Goal: Task Accomplishment & Management: Manage account settings

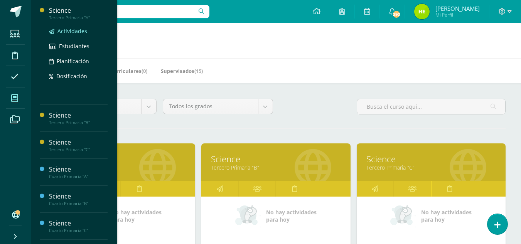
click at [77, 32] on span "Actividades" at bounding box center [72, 30] width 30 height 7
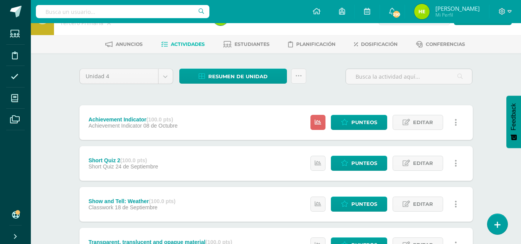
scroll to position [39, 0]
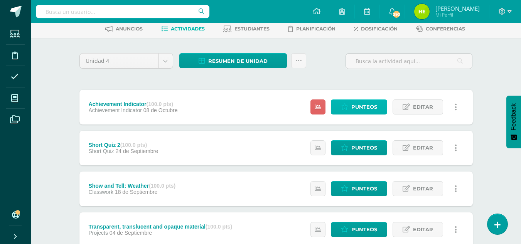
click at [370, 107] on span "Punteos" at bounding box center [364, 107] width 26 height 14
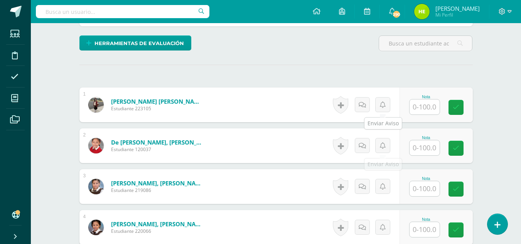
scroll to position [193, 0]
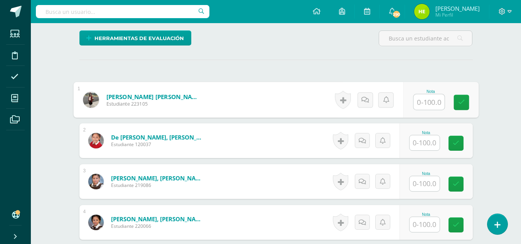
click at [424, 98] on input "text" at bounding box center [429, 102] width 31 height 15
type input "83"
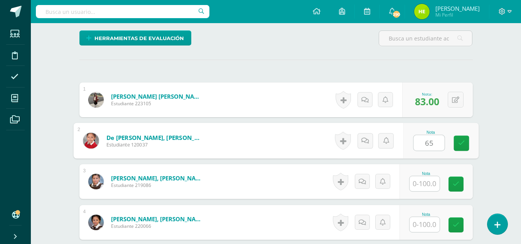
type input "65"
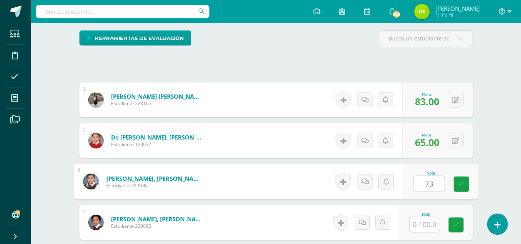
type input "73"
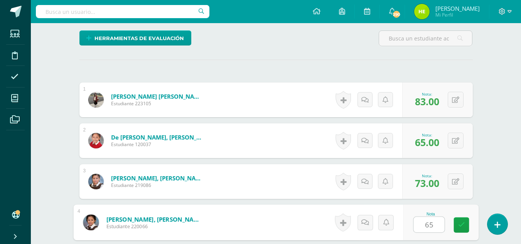
type input "65"
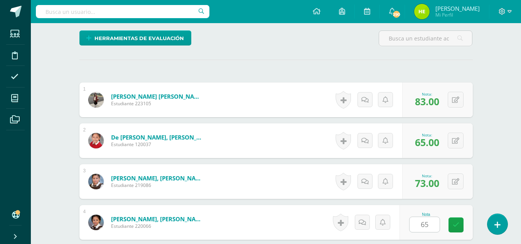
scroll to position [336, 0]
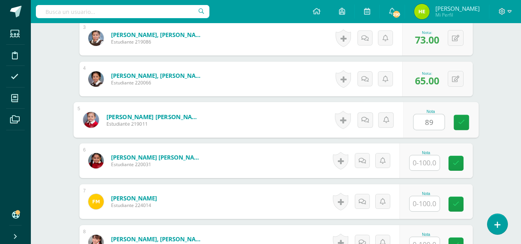
type input "89"
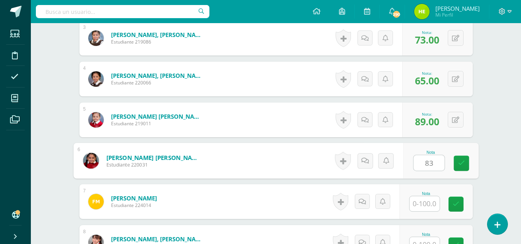
type input "83"
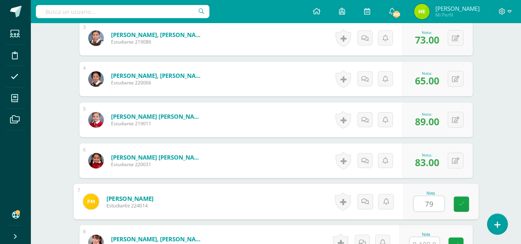
type input "79"
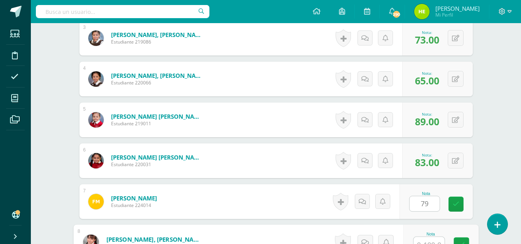
scroll to position [345, 0]
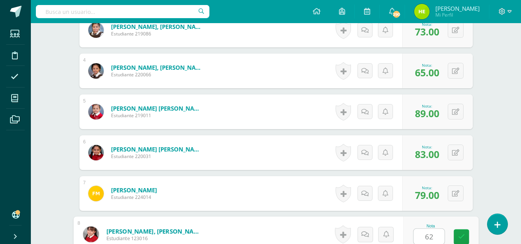
type input "62"
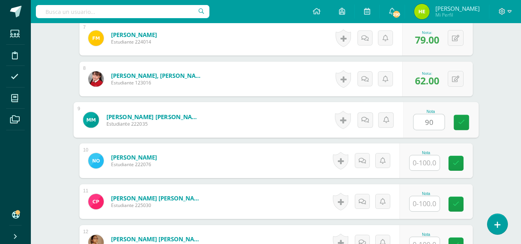
type input "90"
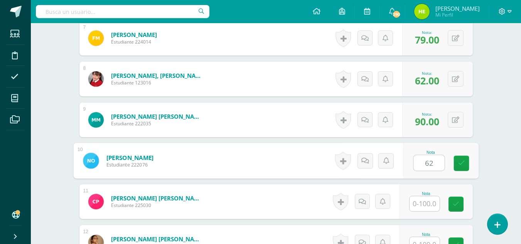
type input "62"
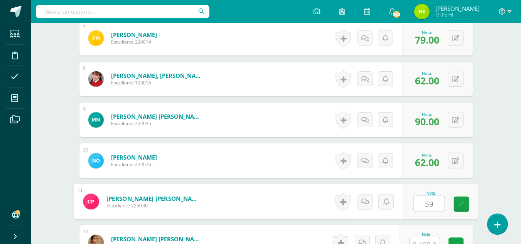
type input "59"
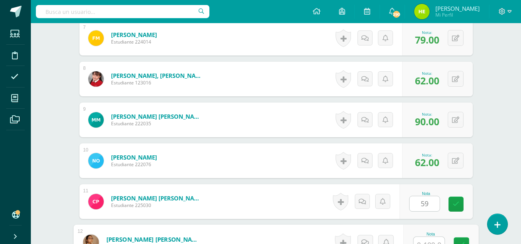
scroll to position [508, 0]
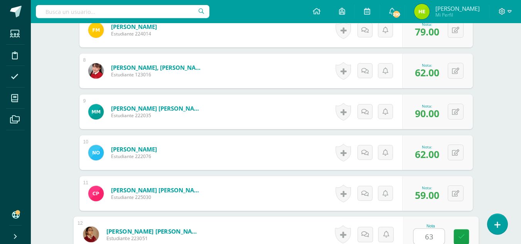
type input "63"
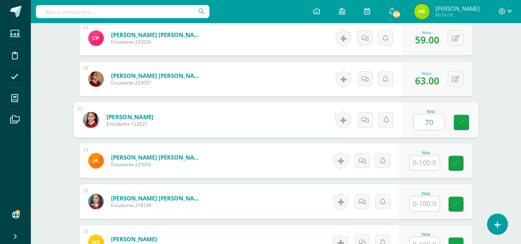
type input "70"
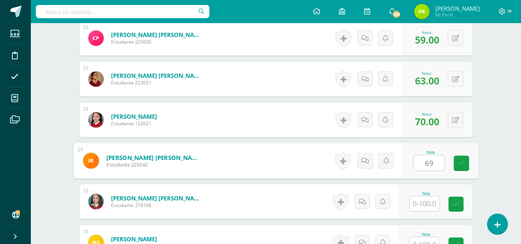
type input "69"
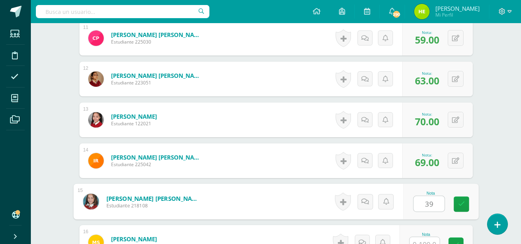
type input "39"
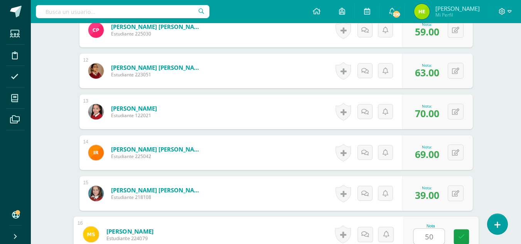
type input "50"
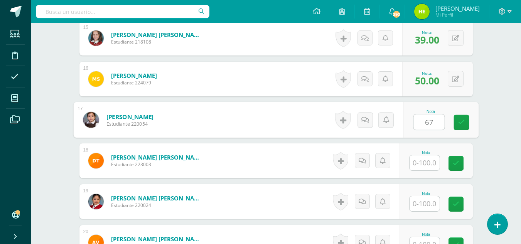
type input "67"
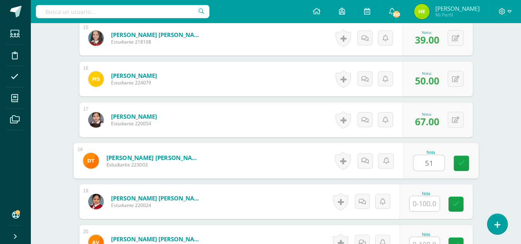
type input "51"
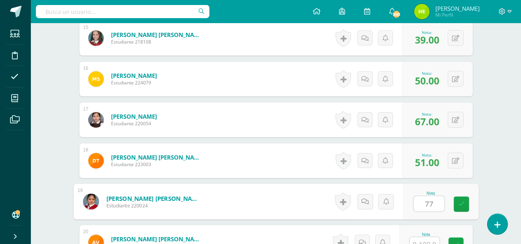
type input "77"
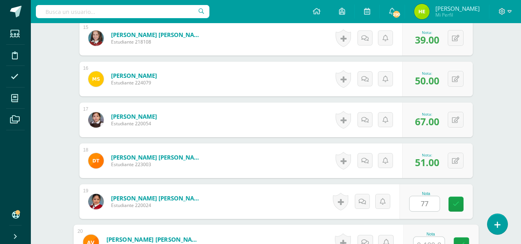
scroll to position [835, 0]
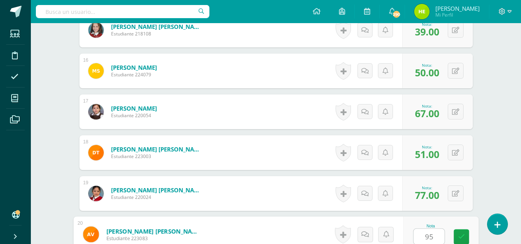
type input "95"
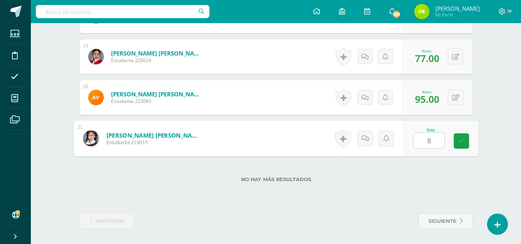
type input "83"
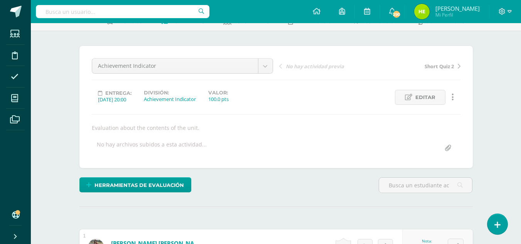
scroll to position [0, 0]
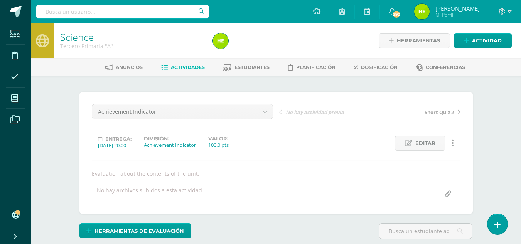
click at [196, 63] on link "Actividades" at bounding box center [183, 67] width 44 height 12
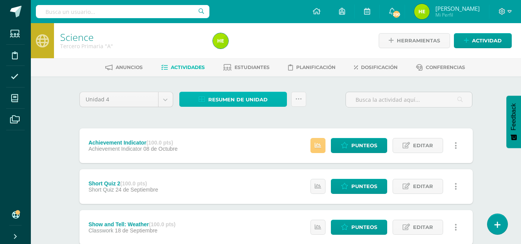
click at [236, 96] on span "Resumen de unidad" at bounding box center [237, 100] width 59 height 14
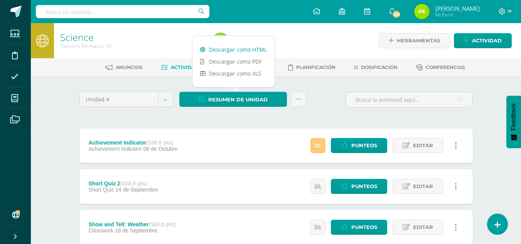
click at [249, 51] on link "Descargar como HTML" at bounding box center [234, 50] width 82 height 12
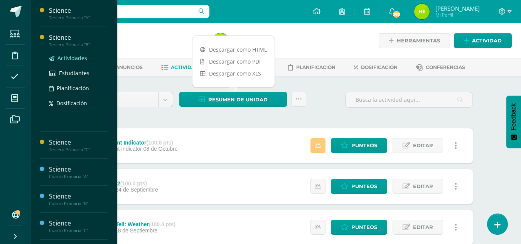
click at [70, 59] on span "Actividades" at bounding box center [72, 57] width 30 height 7
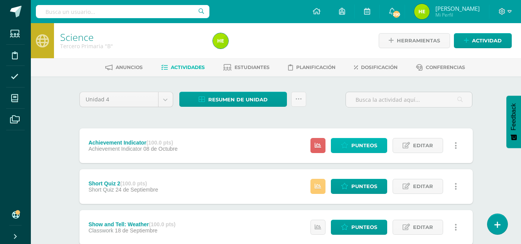
click at [377, 149] on span "Punteos" at bounding box center [364, 146] width 26 height 14
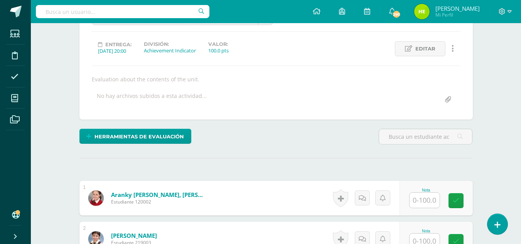
scroll to position [117, 0]
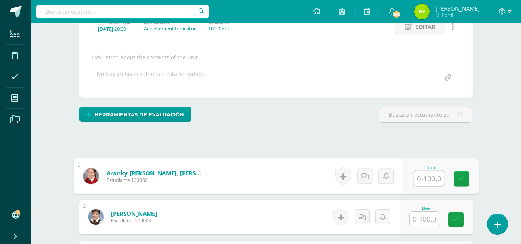
click at [431, 176] on input "text" at bounding box center [429, 178] width 31 height 15
type input "66"
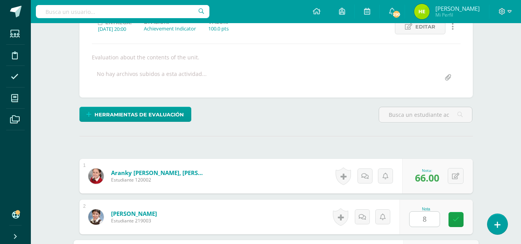
scroll to position [255, 0]
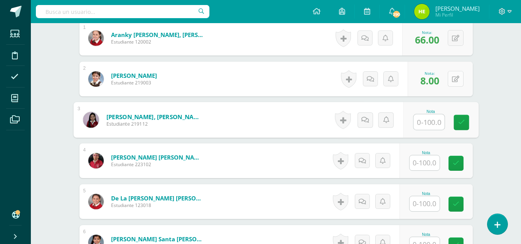
click at [459, 73] on button at bounding box center [456, 79] width 16 height 16
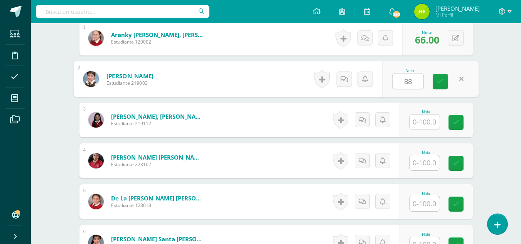
type input "88"
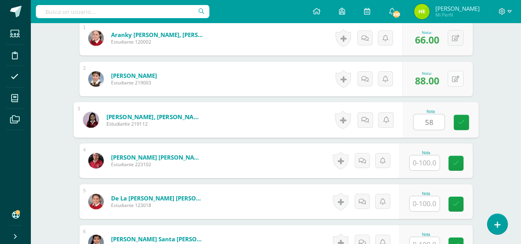
type input "58"
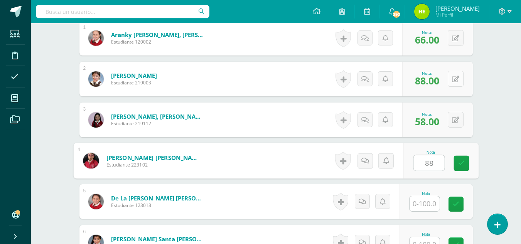
type input "88"
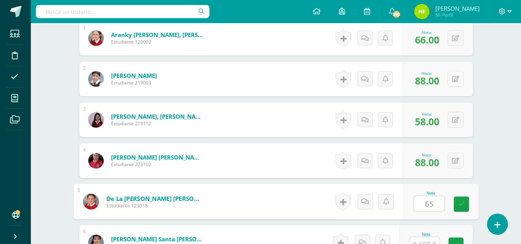
type input "65"
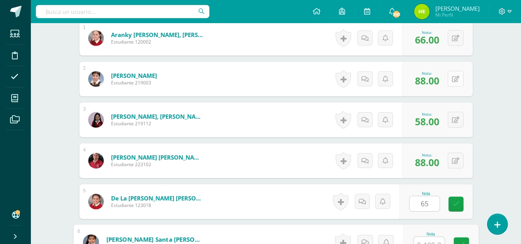
scroll to position [263, 0]
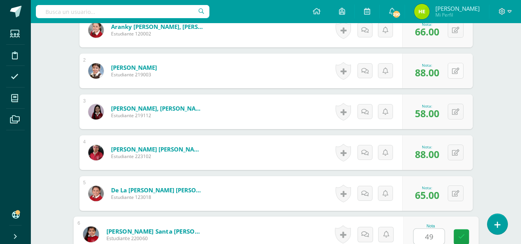
type input "49"
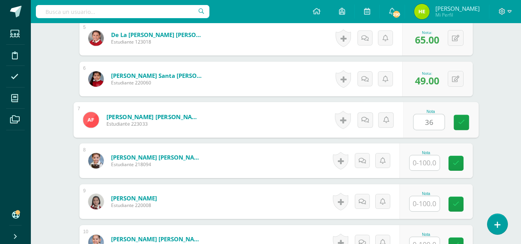
type input "36"
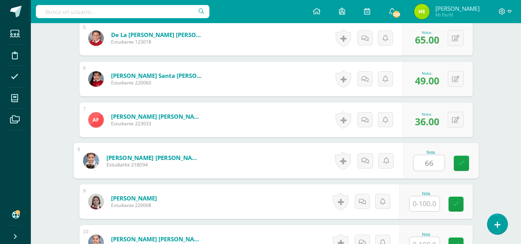
type input "66"
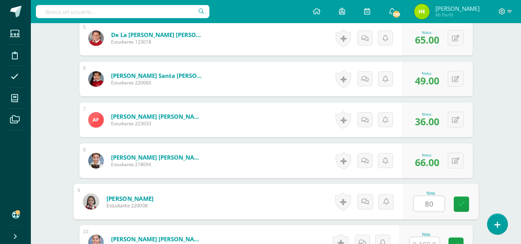
type input "80"
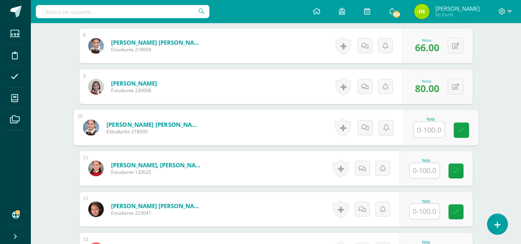
scroll to position [542, 0]
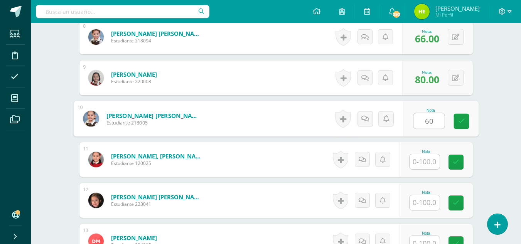
type input "60"
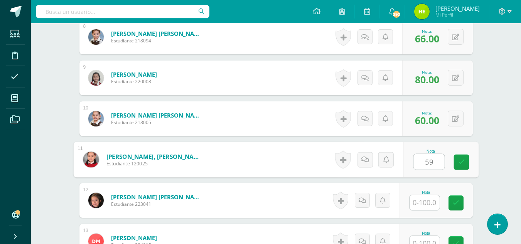
type input "59"
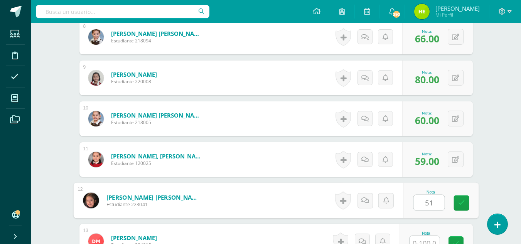
type input "51"
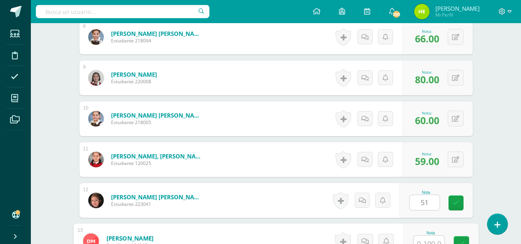
scroll to position [549, 0]
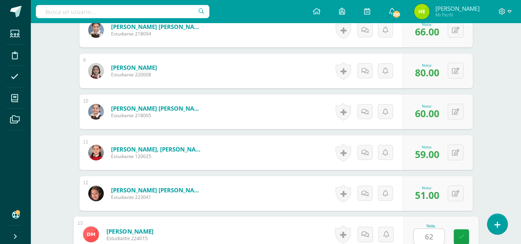
type input "62"
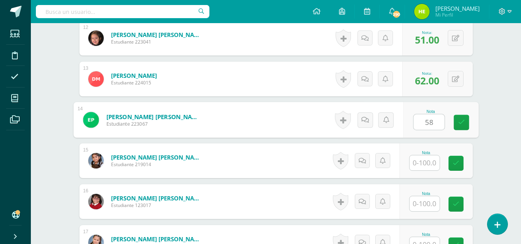
type input "58"
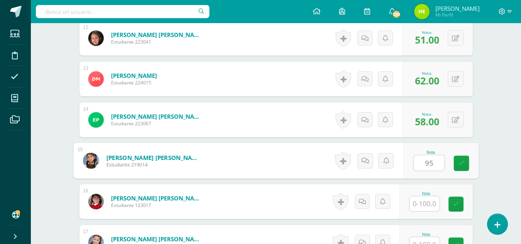
type input "95"
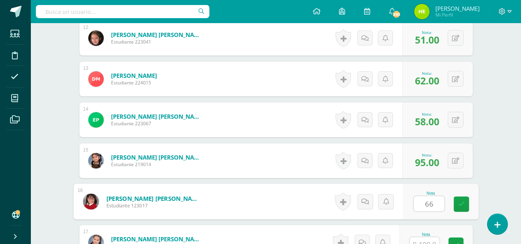
type input "66"
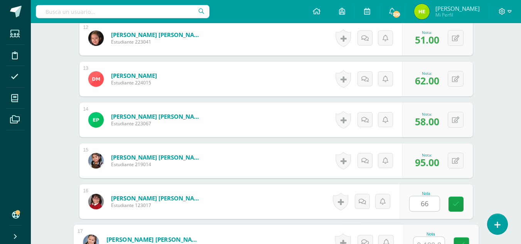
scroll to position [713, 0]
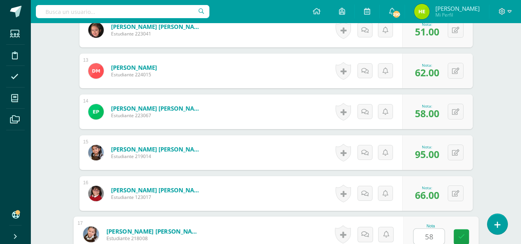
type input "58"
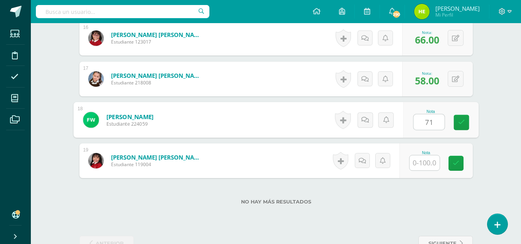
type input "71"
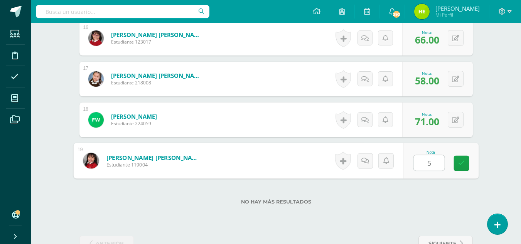
type input "53"
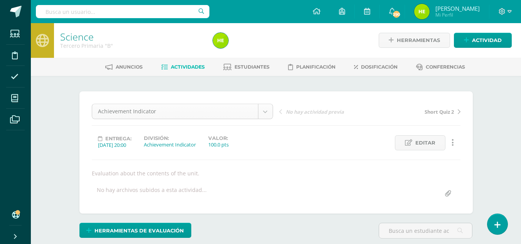
scroll to position [0, 0]
click at [186, 66] on span "Actividades" at bounding box center [188, 67] width 34 height 6
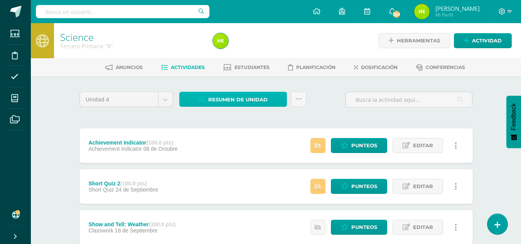
click at [250, 101] on span "Resumen de unidad" at bounding box center [237, 100] width 59 height 14
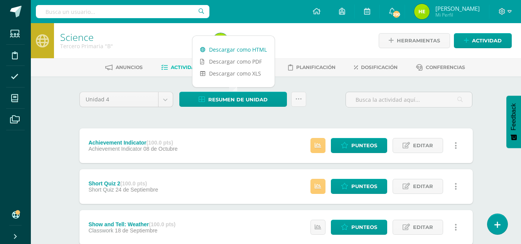
click at [253, 51] on link "Descargar como HTML" at bounding box center [234, 50] width 82 height 12
click at [254, 53] on link "Descargar como HTML" at bounding box center [234, 50] width 82 height 12
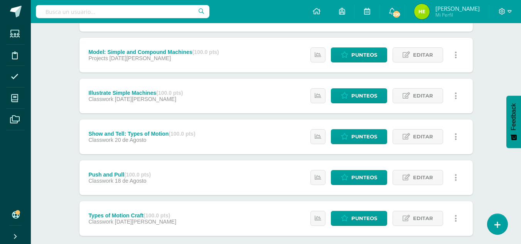
scroll to position [379, 0]
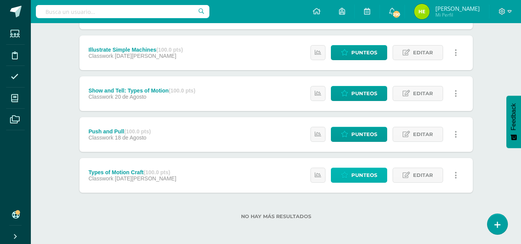
click at [382, 173] on link "Punteos" at bounding box center [359, 175] width 56 height 15
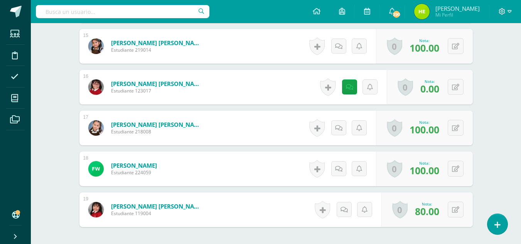
scroll to position [813, 0]
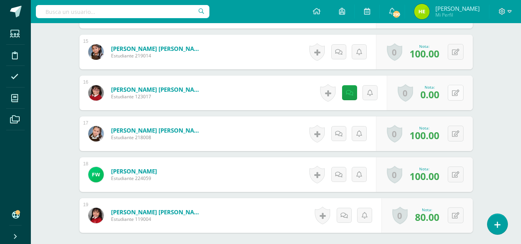
click at [456, 93] on icon at bounding box center [455, 93] width 7 height 7
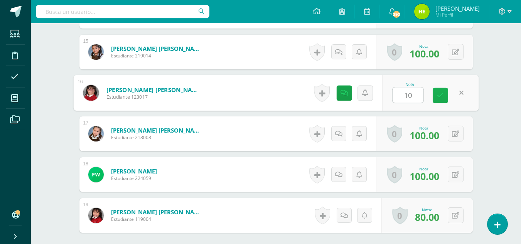
type input "100"
click at [442, 94] on icon at bounding box center [440, 95] width 7 height 7
click at [342, 91] on link at bounding box center [340, 92] width 15 height 15
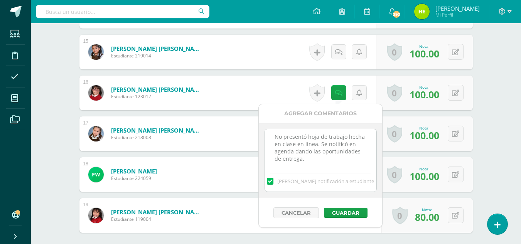
scroll to position [0, 0]
drag, startPoint x: 353, startPoint y: 167, endPoint x: 245, endPoint y: 128, distance: 114.8
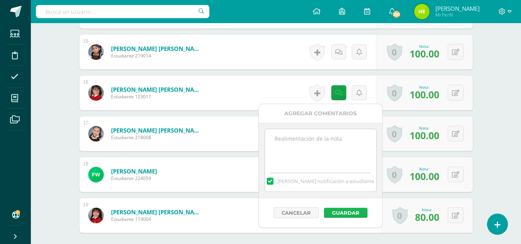
click at [364, 210] on button "Guardar" at bounding box center [346, 213] width 44 height 10
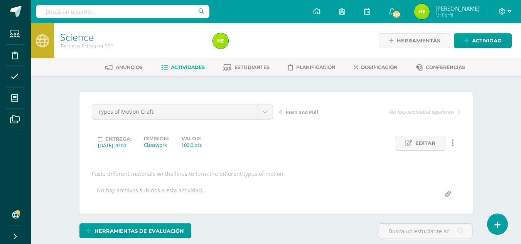
click at [182, 69] on span "Actividades" at bounding box center [188, 67] width 34 height 6
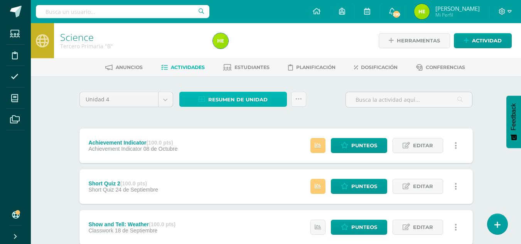
click at [226, 103] on span "Resumen de unidad" at bounding box center [237, 100] width 59 height 14
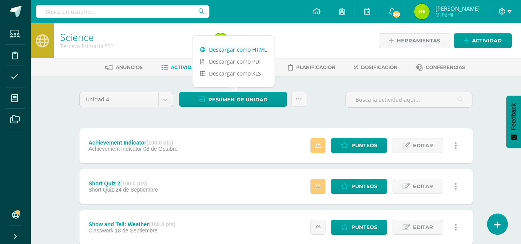
click at [241, 50] on link "Descargar como HTML" at bounding box center [234, 50] width 82 height 12
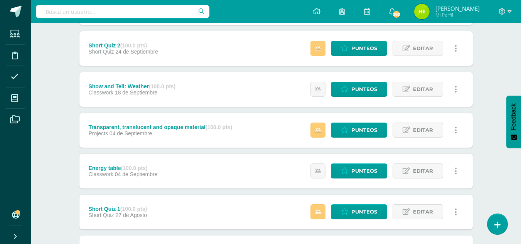
scroll to position [154, 0]
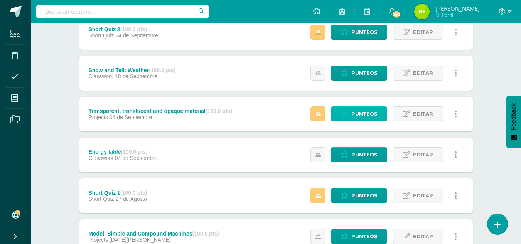
click at [348, 111] on icon at bounding box center [344, 114] width 7 height 7
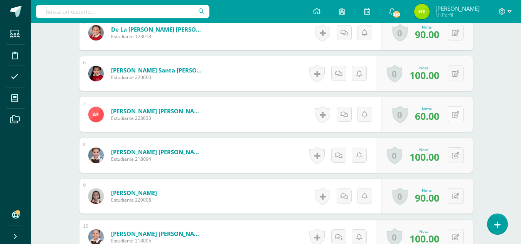
scroll to position [424, 0]
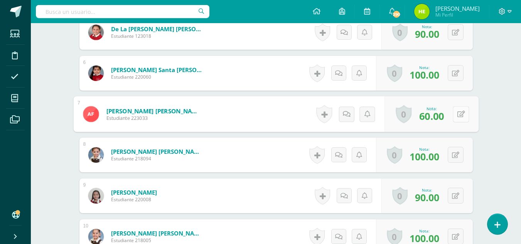
click at [456, 116] on button at bounding box center [461, 114] width 16 height 16
type input "95"
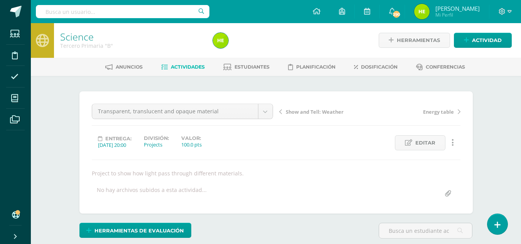
scroll to position [0, 0]
click at [185, 66] on span "Actividades" at bounding box center [188, 67] width 34 height 6
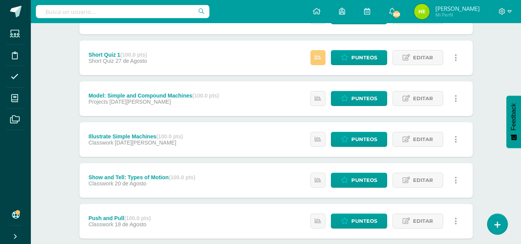
scroll to position [309, 0]
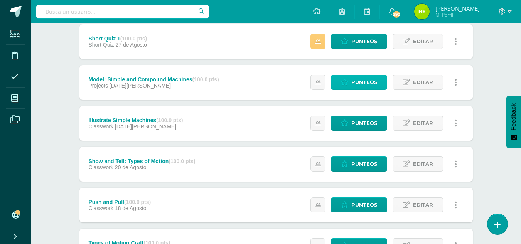
click at [355, 81] on span "Punteos" at bounding box center [364, 82] width 26 height 14
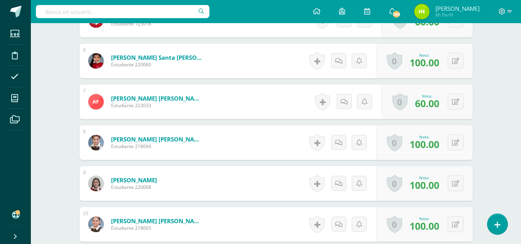
scroll to position [425, 0]
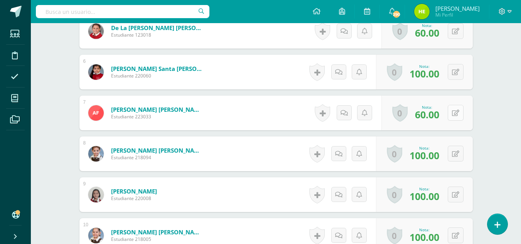
click at [457, 116] on icon at bounding box center [455, 113] width 7 height 7
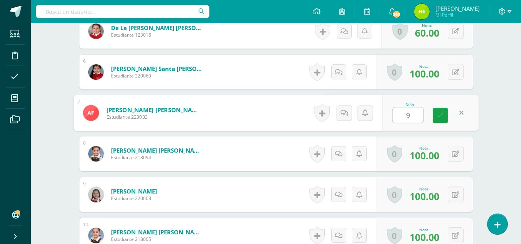
type input "95"
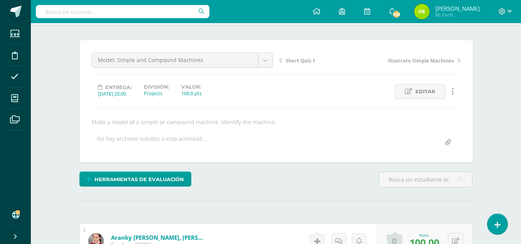
scroll to position [0, 0]
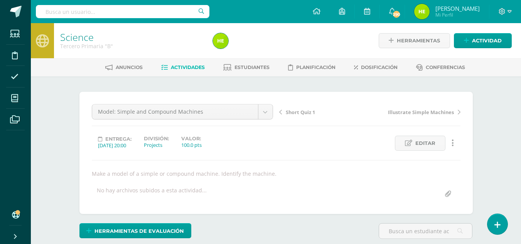
click at [194, 65] on span "Actividades" at bounding box center [188, 67] width 34 height 6
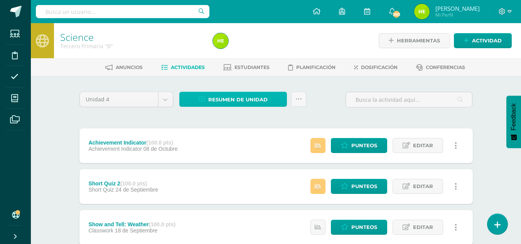
click at [236, 100] on span "Resumen de unidad" at bounding box center [237, 100] width 59 height 14
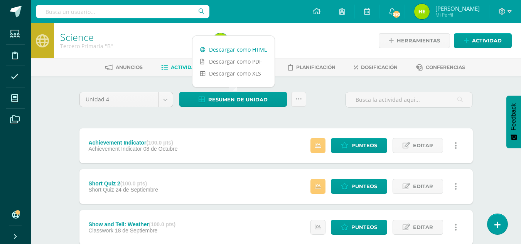
click at [249, 47] on link "Descargar como HTML" at bounding box center [234, 50] width 82 height 12
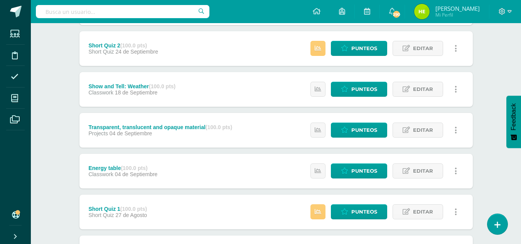
scroll to position [154, 0]
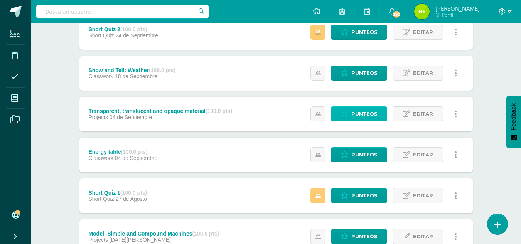
click at [367, 113] on span "Punteos" at bounding box center [364, 114] width 26 height 14
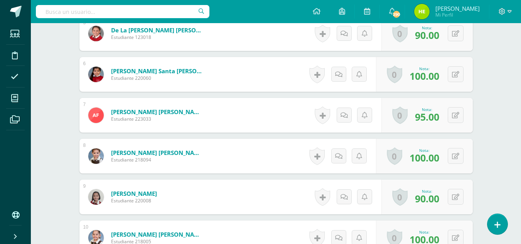
scroll to position [425, 0]
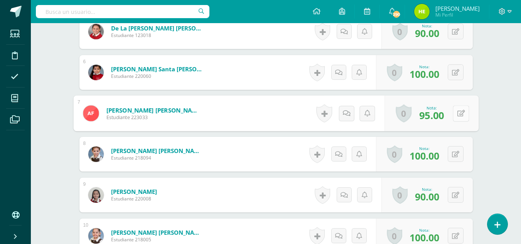
click at [455, 115] on button at bounding box center [461, 113] width 16 height 16
type input "97"
click at [440, 115] on icon at bounding box center [440, 115] width 7 height 7
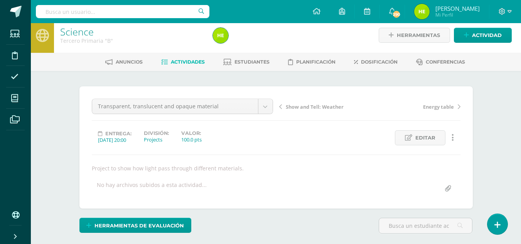
scroll to position [0, 0]
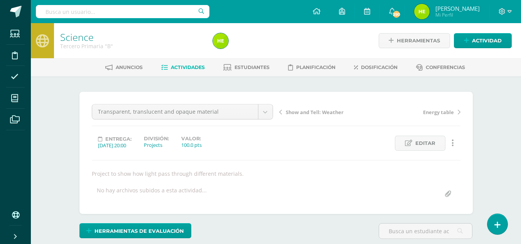
click at [192, 66] on span "Actividades" at bounding box center [188, 67] width 34 height 6
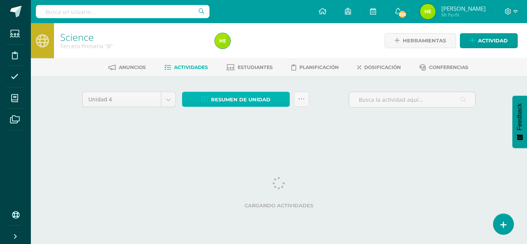
click at [245, 98] on span "Resumen de unidad" at bounding box center [240, 100] width 59 height 14
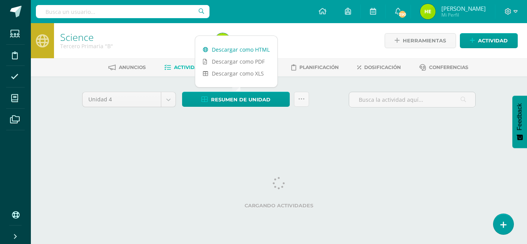
click at [254, 50] on link "Descargar como HTML" at bounding box center [236, 50] width 82 height 12
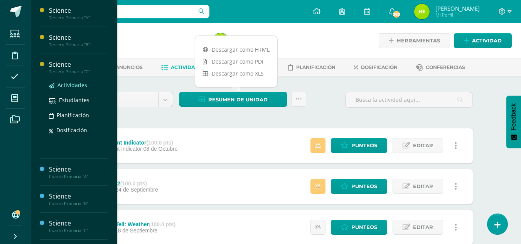
click at [65, 86] on span "Actividades" at bounding box center [72, 84] width 30 height 7
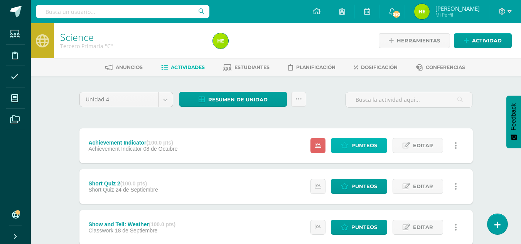
click at [366, 143] on span "Punteos" at bounding box center [364, 146] width 26 height 14
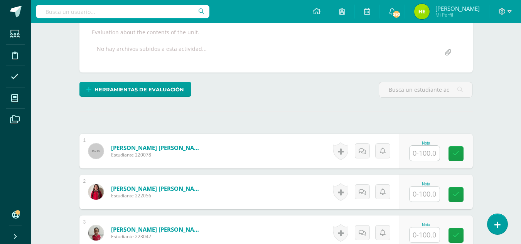
scroll to position [155, 0]
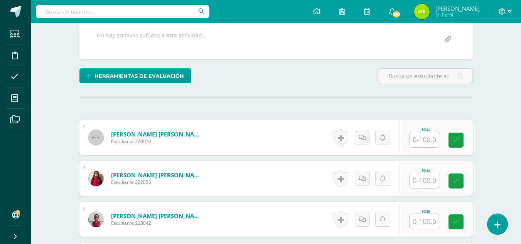
click at [427, 138] on input "text" at bounding box center [425, 139] width 30 height 15
type input "70"
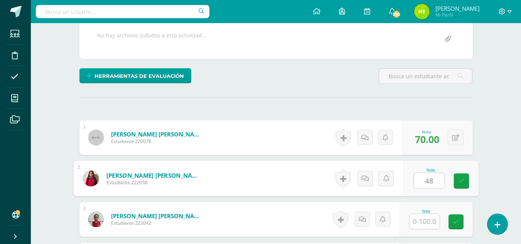
type input "48"
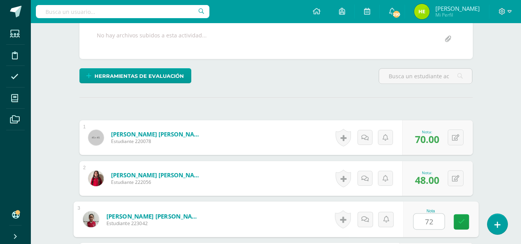
type input "72"
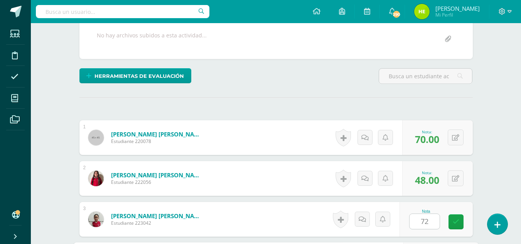
scroll to position [296, 0]
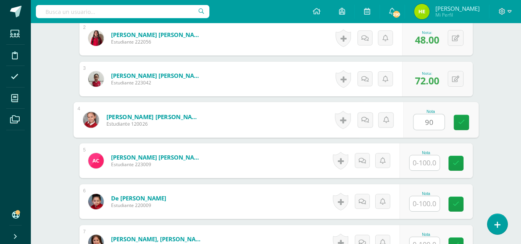
type input "90"
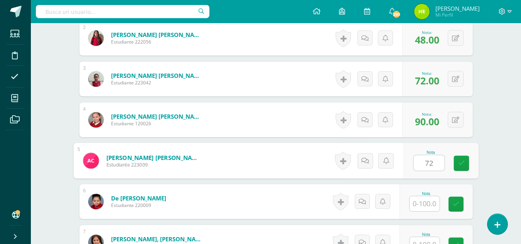
type input "72"
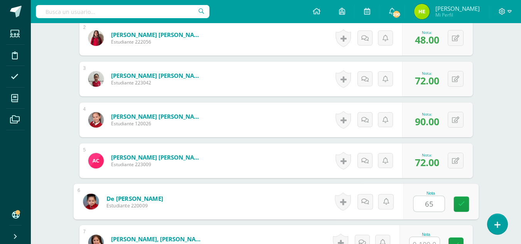
type input "65"
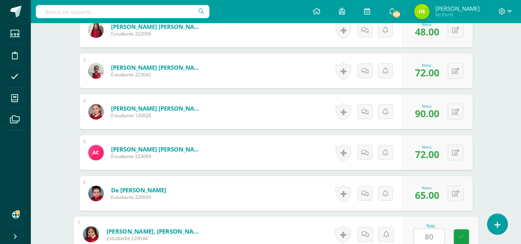
type input "80"
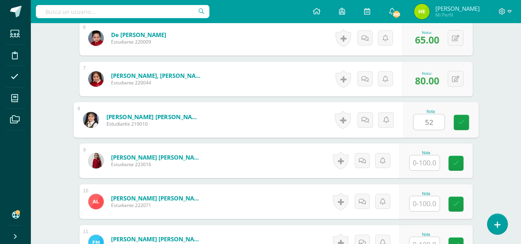
type input "52"
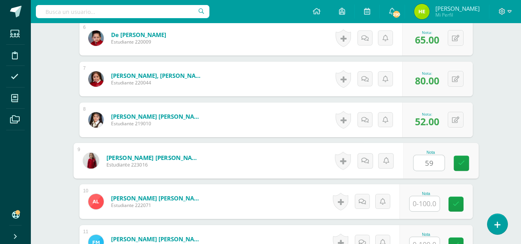
type input "59"
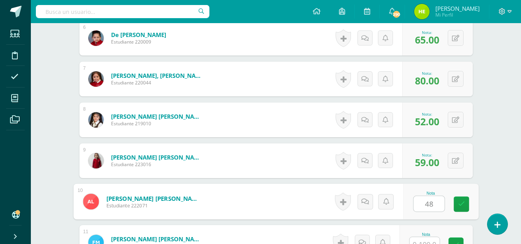
type input "48"
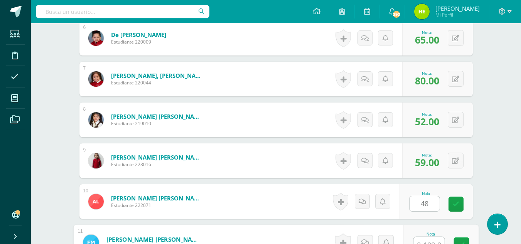
scroll to position [467, 0]
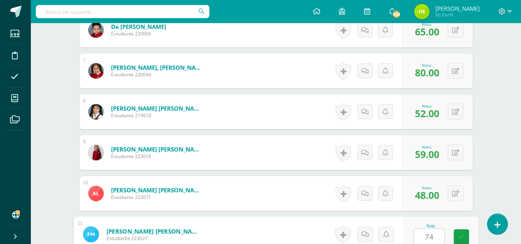
type input "74"
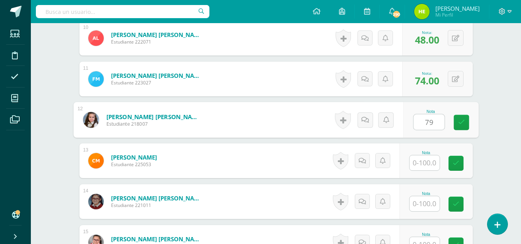
type input "79"
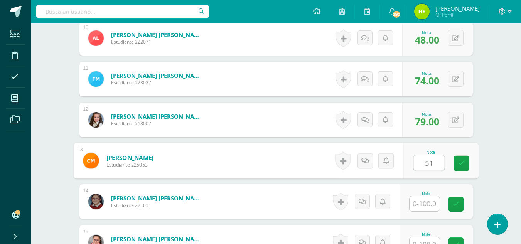
type input "51"
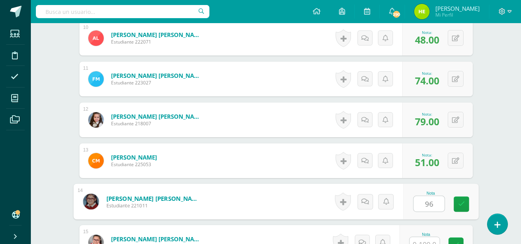
type input "96"
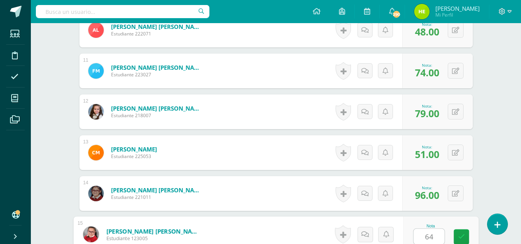
type input "64"
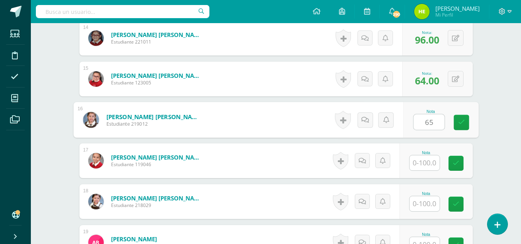
type input "65"
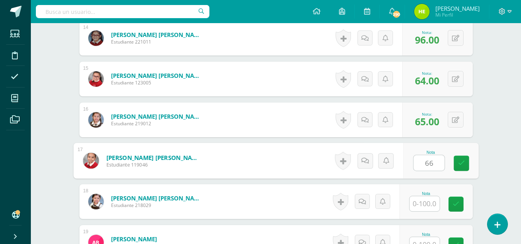
type input "66"
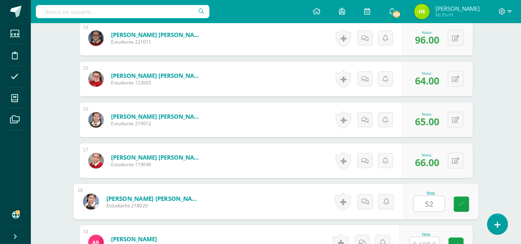
type input "52"
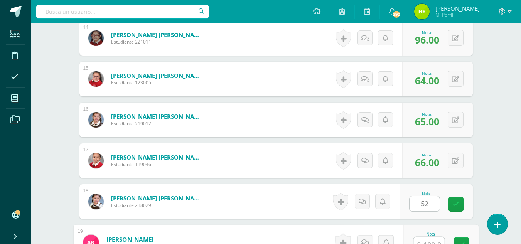
scroll to position [794, 0]
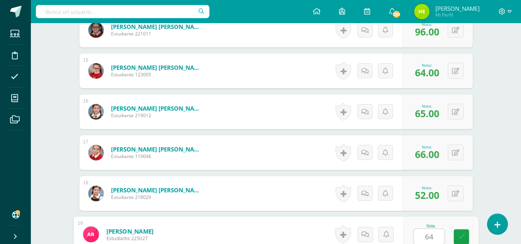
type input "64"
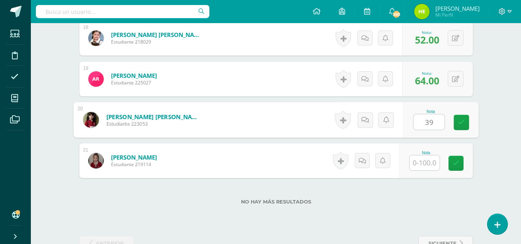
type input "39"
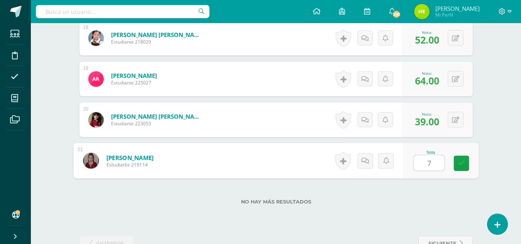
type input "72"
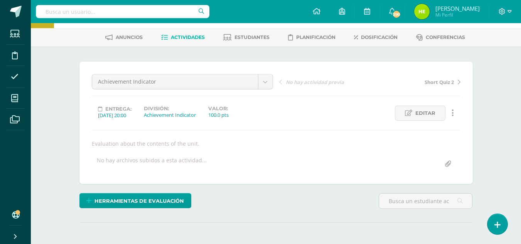
scroll to position [0, 0]
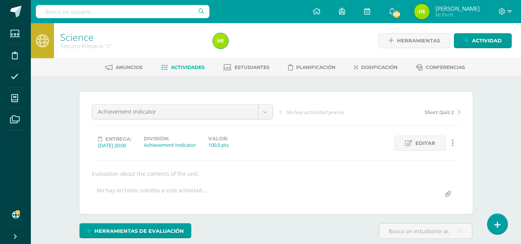
click at [182, 69] on span "Actividades" at bounding box center [188, 67] width 34 height 6
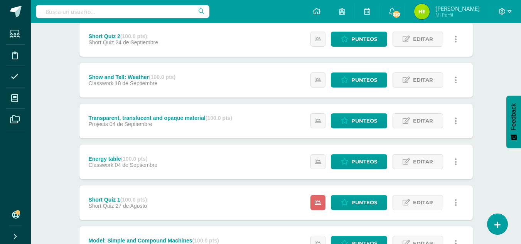
scroll to position [154, 0]
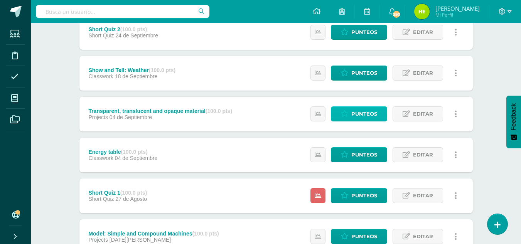
click at [363, 112] on span "Punteos" at bounding box center [364, 114] width 26 height 14
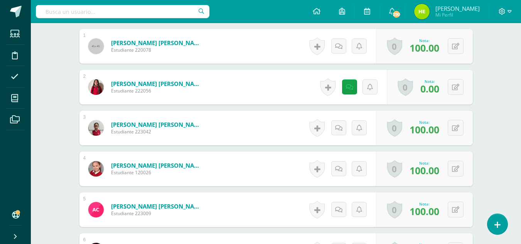
scroll to position [232, 0]
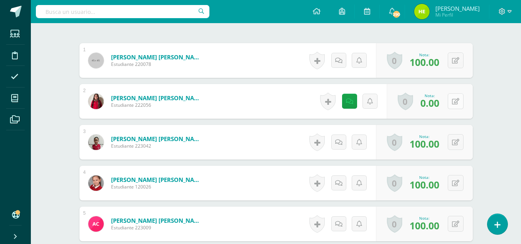
click at [456, 104] on icon at bounding box center [455, 101] width 7 height 7
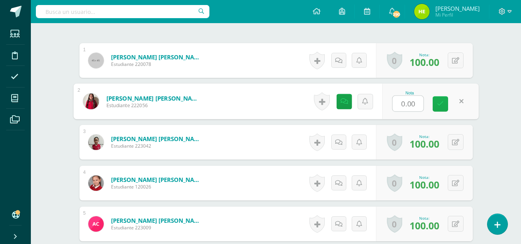
scroll to position [233, 0]
type input "100"
click at [444, 106] on link at bounding box center [440, 103] width 15 height 15
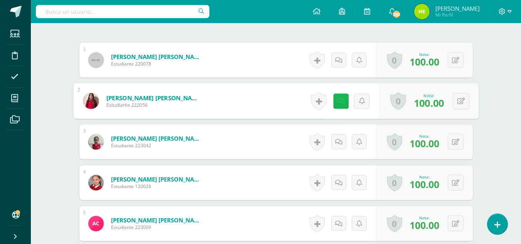
click at [341, 102] on icon at bounding box center [341, 101] width 8 height 7
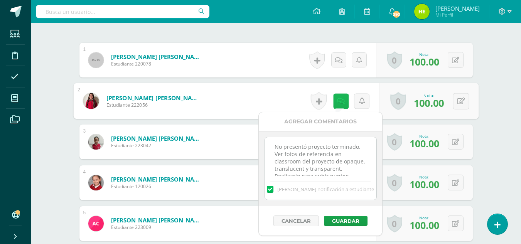
scroll to position [17, 0]
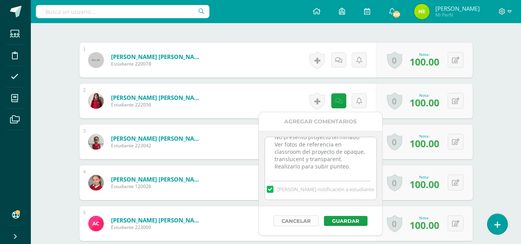
click at [307, 223] on button "Cancelar" at bounding box center [297, 221] width 46 height 11
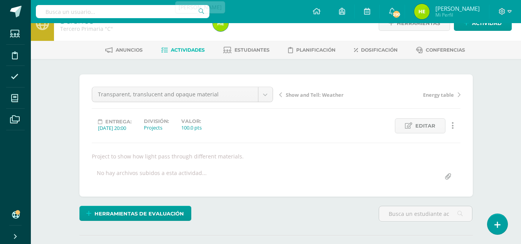
scroll to position [1, 0]
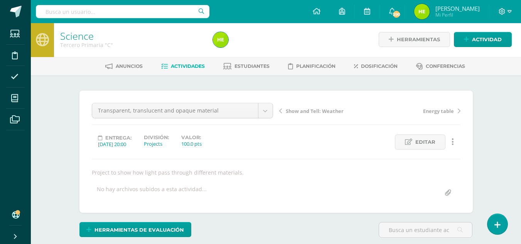
click at [195, 73] on div "Anuncios Actividades Estudiantes Planificación Dosificación Conferencias" at bounding box center [285, 66] width 509 height 18
click at [196, 66] on span "Actividades" at bounding box center [188, 66] width 34 height 6
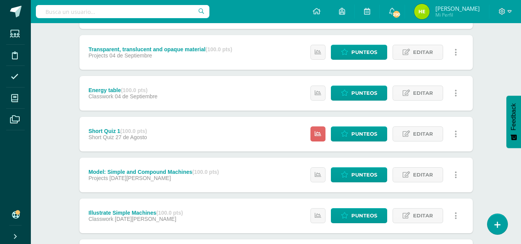
scroll to position [231, 0]
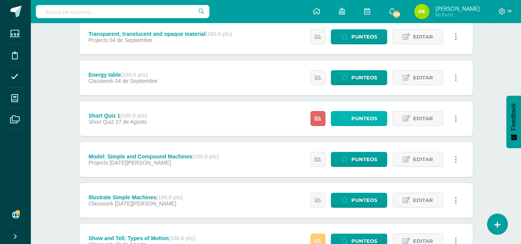
click at [365, 117] on span "Punteos" at bounding box center [364, 119] width 26 height 14
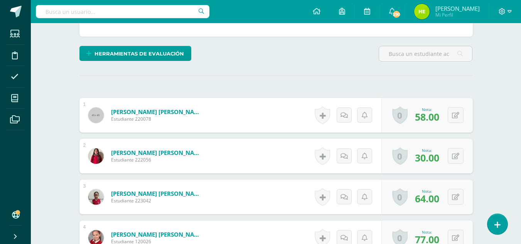
scroll to position [233, 0]
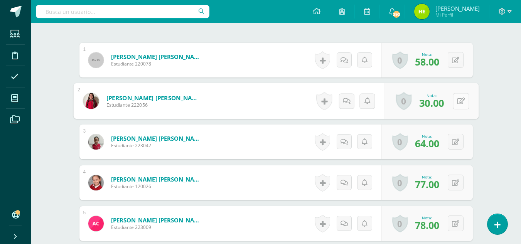
click at [453, 103] on button at bounding box center [461, 101] width 16 height 16
type input "50"
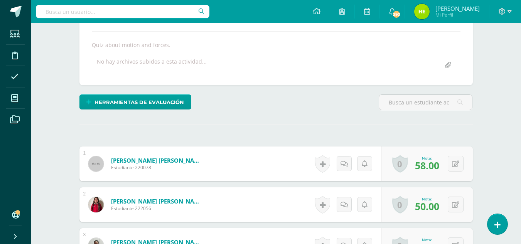
scroll to position [0, 0]
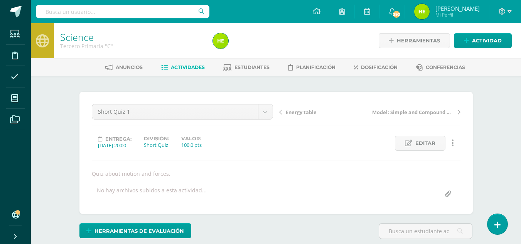
click at [187, 64] on span "Actividades" at bounding box center [188, 67] width 34 height 6
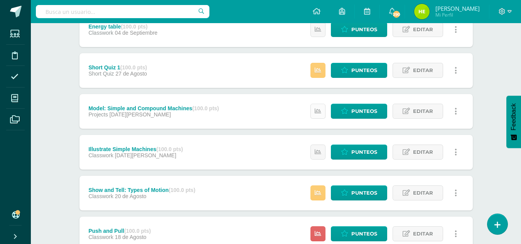
scroll to position [336, 0]
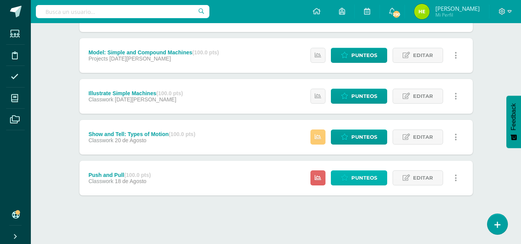
click at [356, 179] on span "Punteos" at bounding box center [364, 178] width 26 height 14
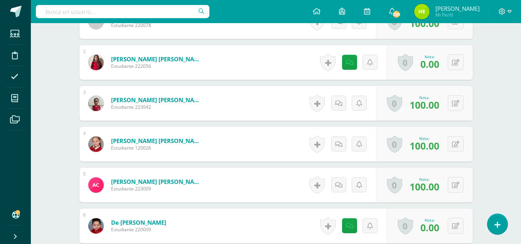
scroll to position [194, 0]
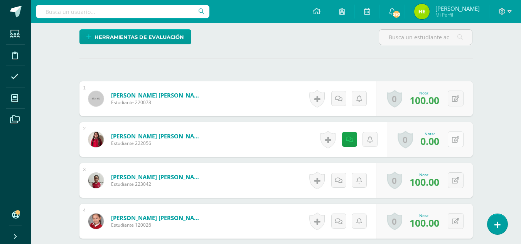
click at [459, 142] on button at bounding box center [456, 140] width 16 height 16
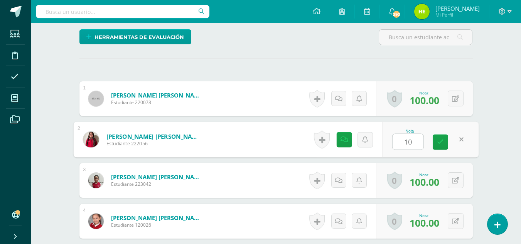
type input "100"
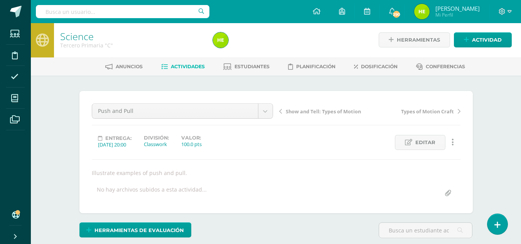
scroll to position [0, 0]
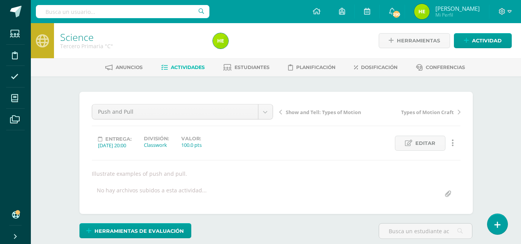
click at [185, 67] on span "Actividades" at bounding box center [188, 67] width 34 height 6
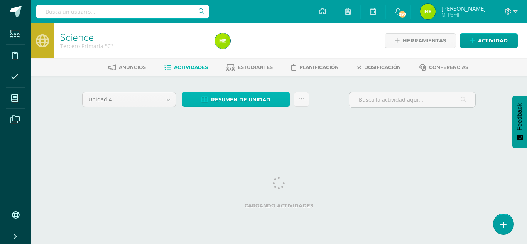
click at [218, 95] on span "Resumen de unidad" at bounding box center [240, 100] width 59 height 14
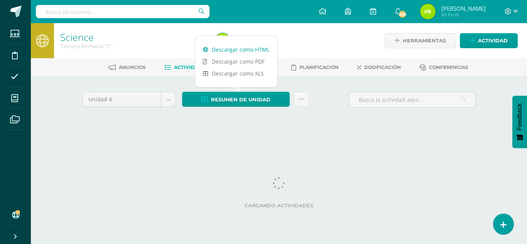
click at [263, 50] on link "Descargar como HTML" at bounding box center [236, 50] width 82 height 12
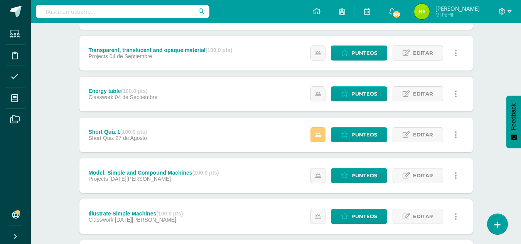
scroll to position [231, 0]
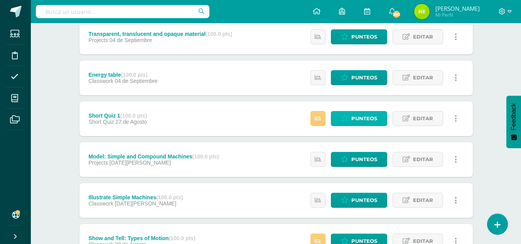
click at [348, 119] on icon at bounding box center [344, 118] width 7 height 7
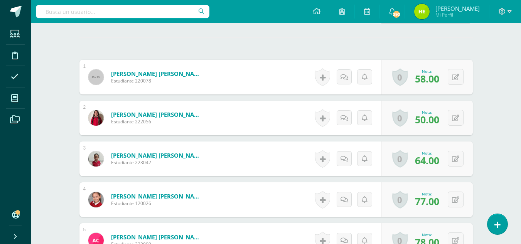
scroll to position [231, 0]
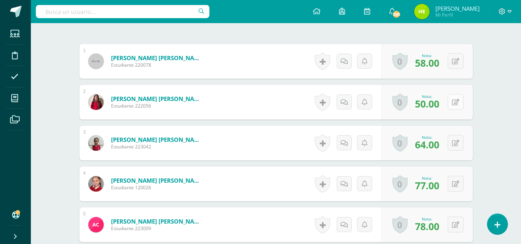
click at [454, 106] on button at bounding box center [456, 102] width 16 height 16
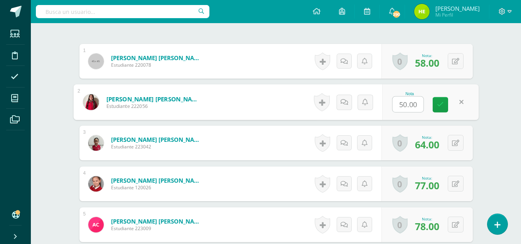
scroll to position [232, 0]
type input "48"
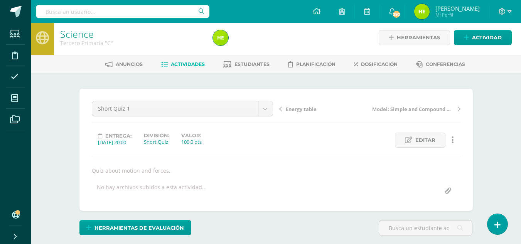
scroll to position [0, 0]
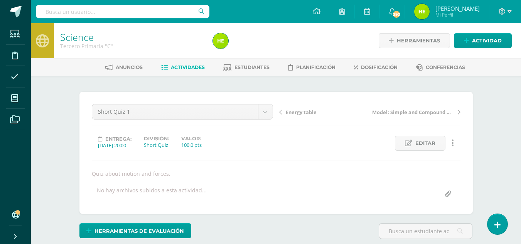
click at [196, 66] on span "Actividades" at bounding box center [188, 67] width 34 height 6
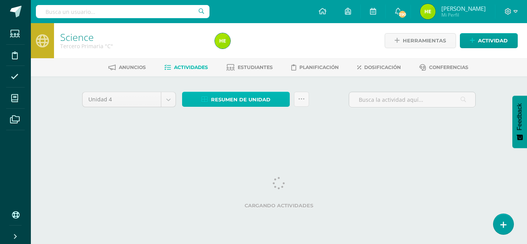
click at [232, 98] on span "Resumen de unidad" at bounding box center [240, 100] width 59 height 14
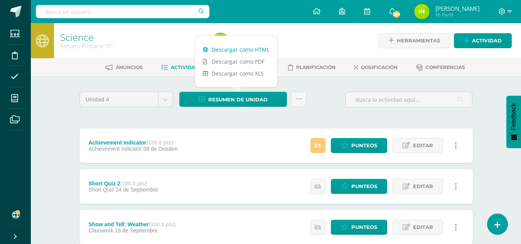
click at [259, 49] on link "Descargar como HTML" at bounding box center [236, 50] width 82 height 12
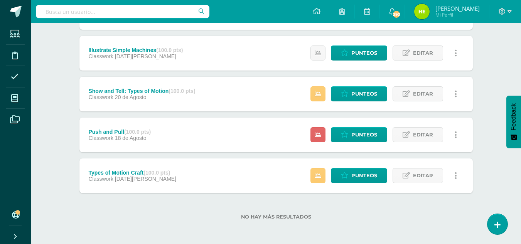
scroll to position [379, 0]
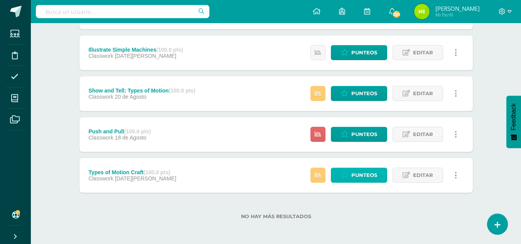
click at [369, 171] on span "Punteos" at bounding box center [364, 175] width 26 height 14
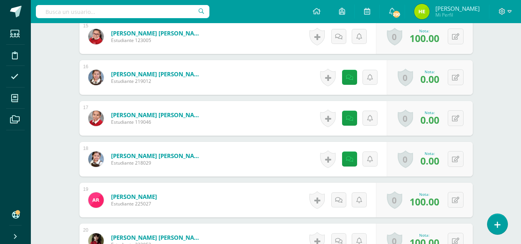
scroll to position [867, 0]
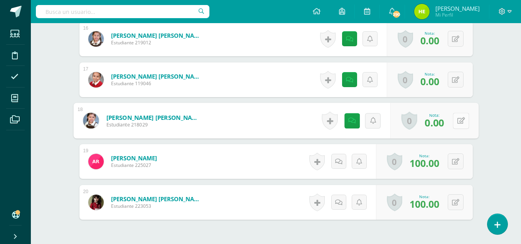
click at [455, 121] on button at bounding box center [461, 121] width 16 height 16
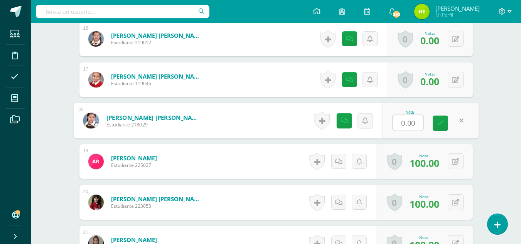
scroll to position [868, 0]
type input "90"
click at [441, 120] on icon at bounding box center [440, 123] width 7 height 7
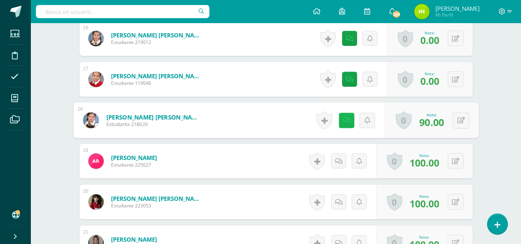
click at [346, 117] on icon at bounding box center [347, 120] width 8 height 7
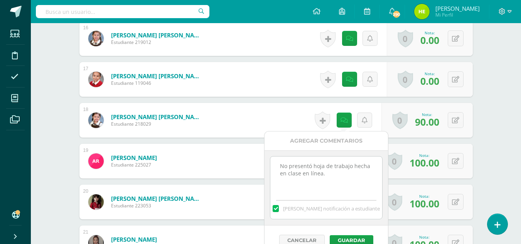
click at [279, 210] on label at bounding box center [276, 208] width 6 height 7
click at [0, 0] on input "[PERSON_NAME] notificación a estudiante" at bounding box center [0, 0] width 0 height 0
drag, startPoint x: 328, startPoint y: 179, endPoint x: 256, endPoint y: 161, distance: 74.0
click at [353, 240] on button "Guardar" at bounding box center [352, 240] width 44 height 10
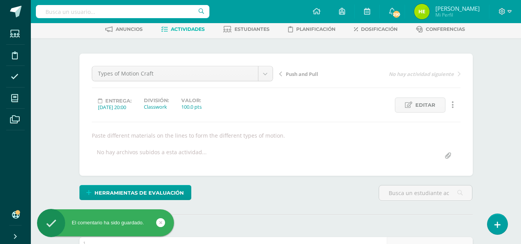
scroll to position [32, 0]
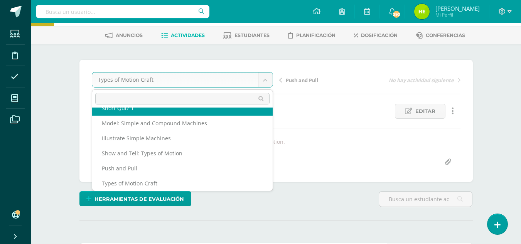
scroll to position [78, 0]
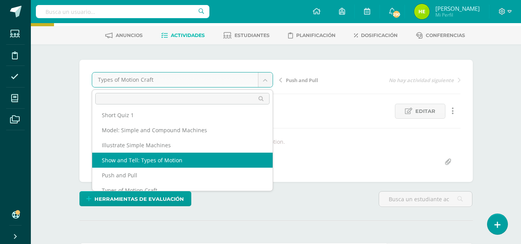
select select "/dashboard/teacher/grade-activity/204518/"
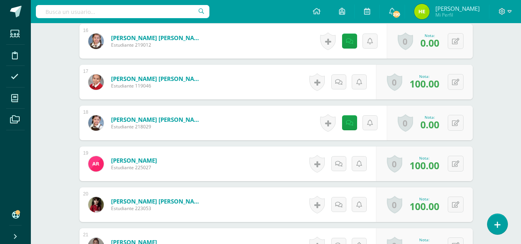
scroll to position [867, 0]
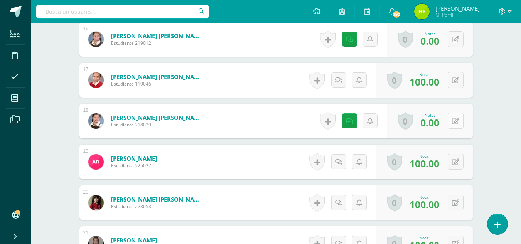
click at [451, 120] on div "0 [GEOGRAPHIC_DATA] Logros obtenidos Aún no hay logros agregados Nota: 0.00" at bounding box center [430, 121] width 86 height 35
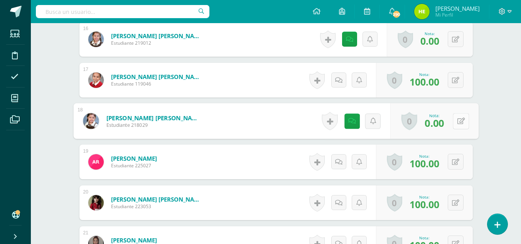
click at [461, 120] on icon at bounding box center [461, 121] width 8 height 7
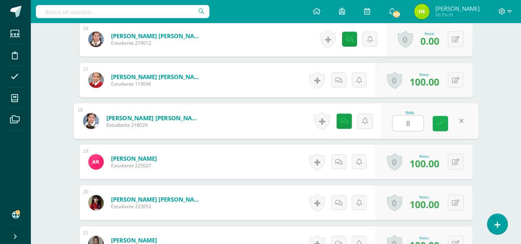
type input "80"
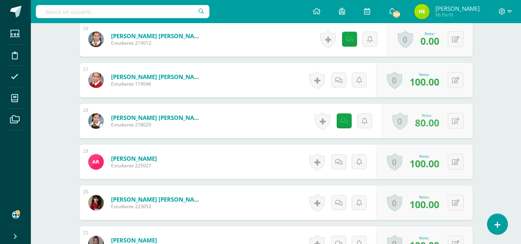
click at [439, 124] on span "80.00" at bounding box center [427, 122] width 24 height 13
click at [346, 120] on icon at bounding box center [344, 121] width 7 height 7
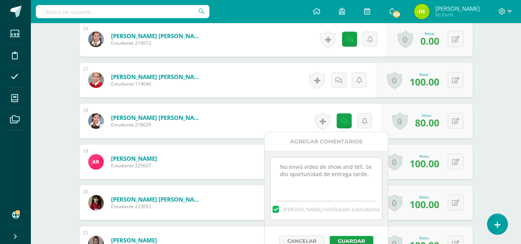
click at [279, 211] on label at bounding box center [276, 209] width 6 height 7
click at [0, 0] on input "[PERSON_NAME] notificación a estudiante" at bounding box center [0, 0] width 0 height 0
drag, startPoint x: 363, startPoint y: 174, endPoint x: 263, endPoint y: 158, distance: 101.6
type textarea "."
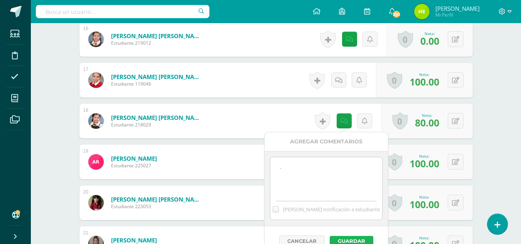
click at [360, 239] on button "Guardar" at bounding box center [352, 241] width 44 height 10
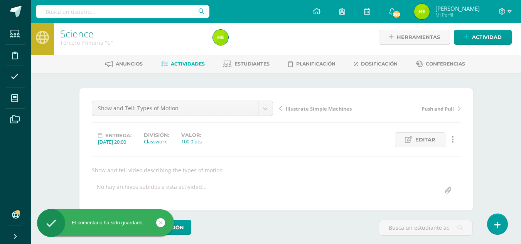
scroll to position [0, 0]
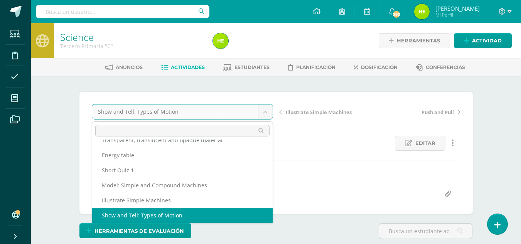
scroll to position [48, 0]
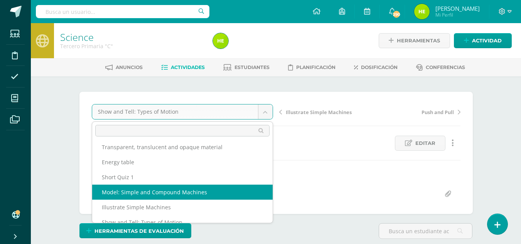
select select "/dashboard/teacher/grade-activity/204525/"
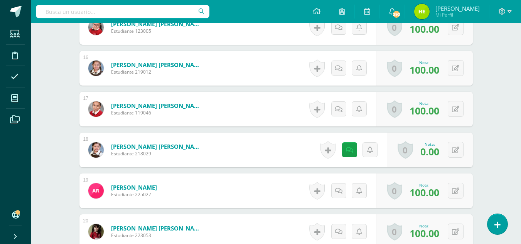
scroll to position [877, 0]
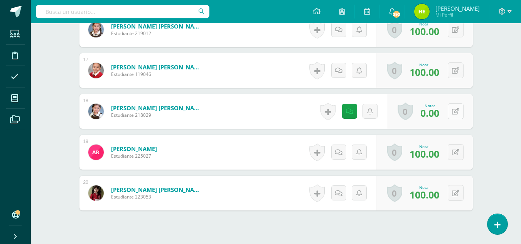
click at [455, 109] on button at bounding box center [456, 111] width 16 height 16
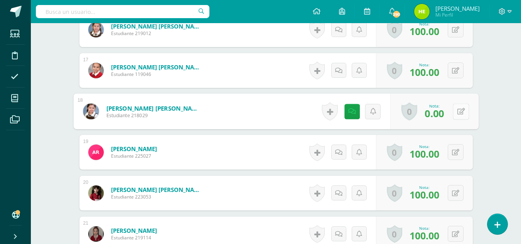
scroll to position [877, 0]
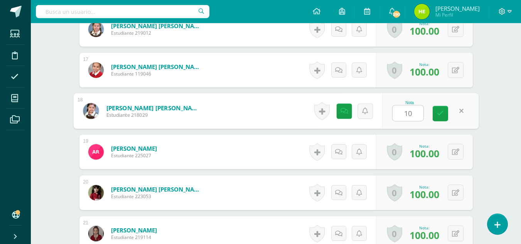
type input "100"
click at [444, 111] on link at bounding box center [440, 113] width 15 height 15
click at [341, 112] on icon at bounding box center [341, 111] width 8 height 7
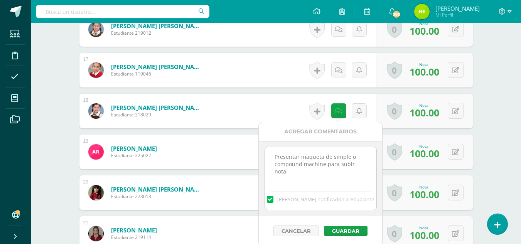
drag, startPoint x: 333, startPoint y: 186, endPoint x: 276, endPoint y: 150, distance: 67.4
click at [276, 150] on div "Presentar maqueta de simple o compound machine para subir nota. [PERSON_NAME] n…" at bounding box center [321, 178] width 112 height 63
drag, startPoint x: 291, startPoint y: 170, endPoint x: 272, endPoint y: 150, distance: 27.0
click at [272, 150] on textarea "Presentar maqueta de simple o compound machine para subir nota." at bounding box center [321, 166] width 112 height 39
type textarea "und machine para subir nota."
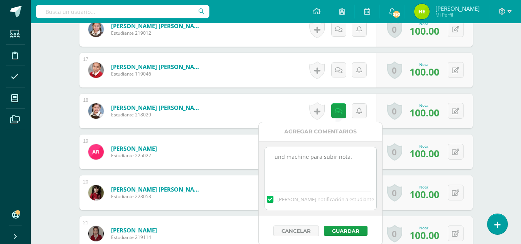
drag, startPoint x: 352, startPoint y: 156, endPoint x: 249, endPoint y: 156, distance: 103.4
click at [273, 202] on label at bounding box center [270, 199] width 6 height 7
click at [0, 0] on input "[PERSON_NAME] notificación a estudiante" at bounding box center [0, 0] width 0 height 0
click at [353, 233] on button "Guardar" at bounding box center [346, 231] width 44 height 10
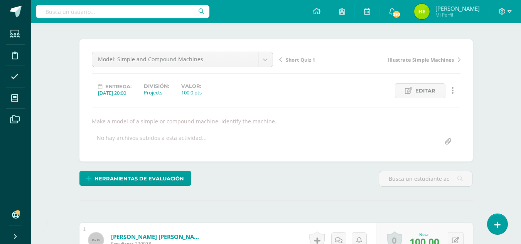
scroll to position [0, 0]
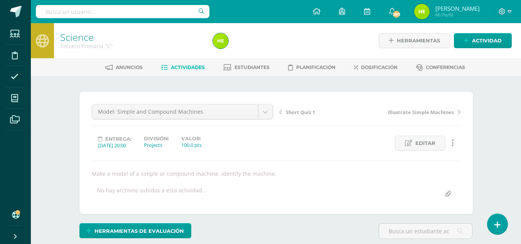
click at [196, 66] on span "Actividades" at bounding box center [188, 67] width 34 height 6
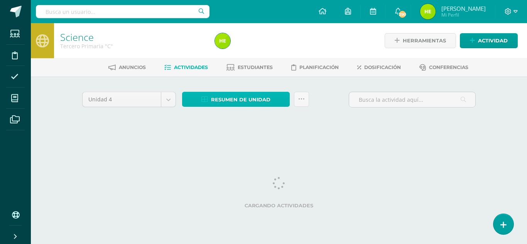
click at [246, 98] on span "Resumen de unidad" at bounding box center [240, 100] width 59 height 14
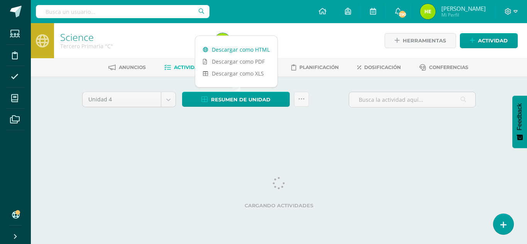
click at [252, 50] on link "Descargar como HTML" at bounding box center [236, 50] width 82 height 12
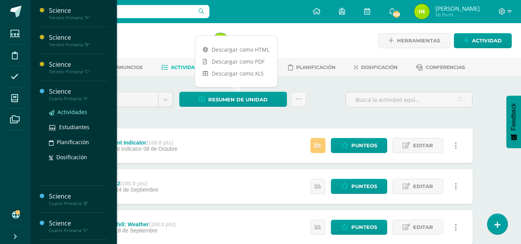
click at [84, 112] on span "Actividades" at bounding box center [72, 111] width 30 height 7
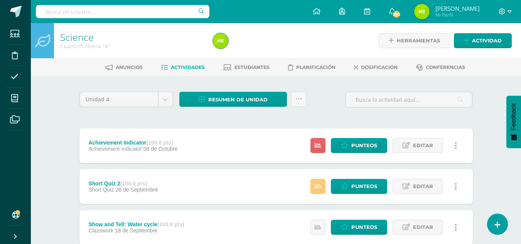
click at [377, 144] on span "Punteos" at bounding box center [364, 146] width 26 height 14
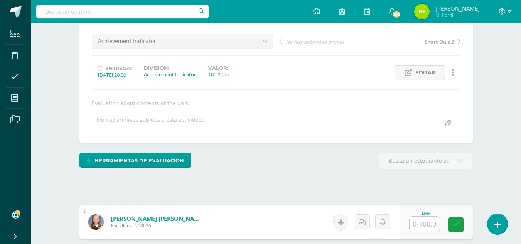
scroll to position [117, 0]
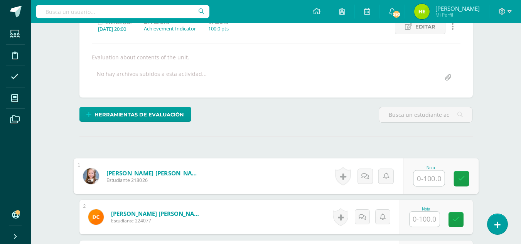
click at [426, 180] on input "text" at bounding box center [429, 178] width 31 height 15
type input "46"
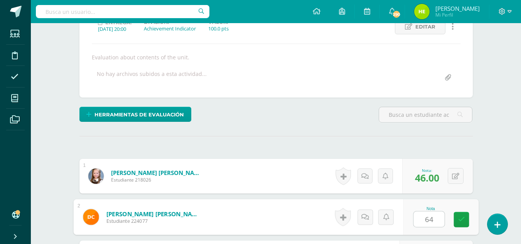
type input "64"
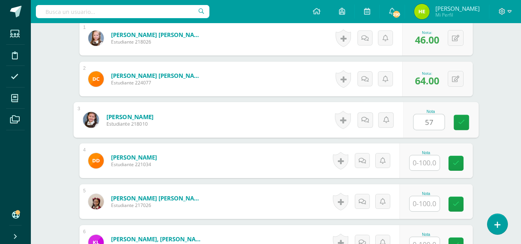
type input "57"
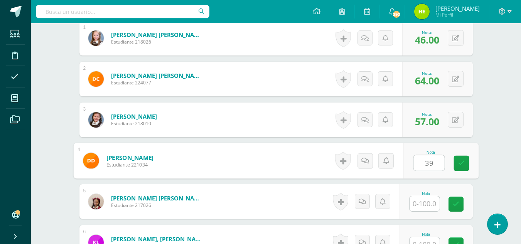
type input "39"
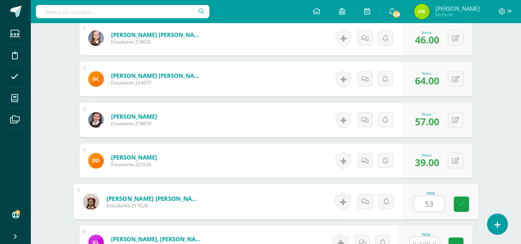
type input "53"
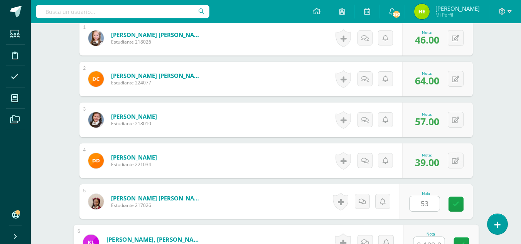
scroll to position [263, 0]
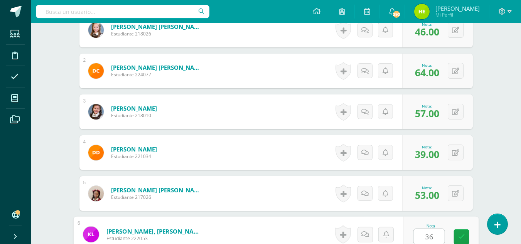
type input "36"
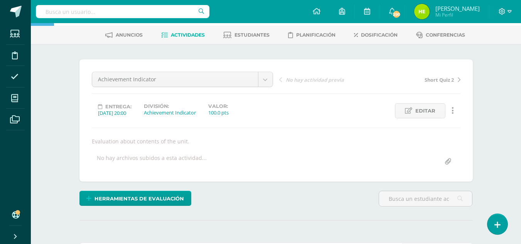
scroll to position [0, 0]
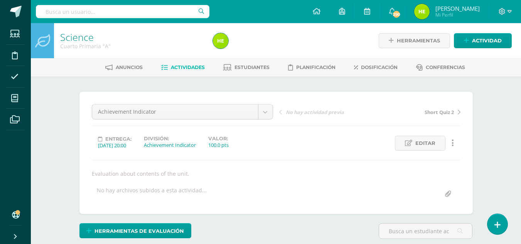
click at [181, 70] on span "Actividades" at bounding box center [188, 67] width 34 height 6
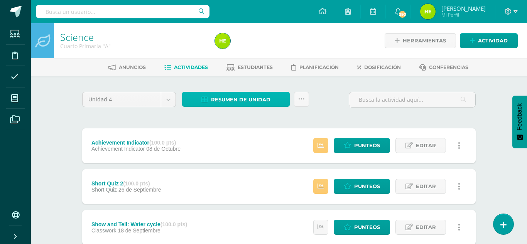
click at [218, 100] on span "Resumen de unidad" at bounding box center [240, 100] width 59 height 14
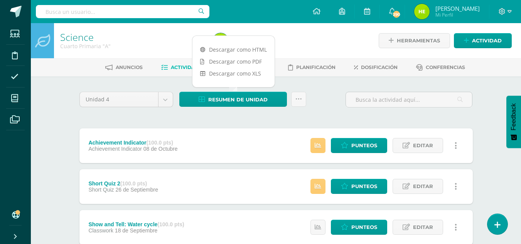
click at [254, 43] on div "Descargar como HTML Descargar como PDF Descargar como XLS" at bounding box center [233, 61] width 83 height 52
click at [255, 49] on link "Descargar como HTML" at bounding box center [234, 50] width 82 height 12
click at [370, 145] on span "Punteos" at bounding box center [364, 146] width 26 height 14
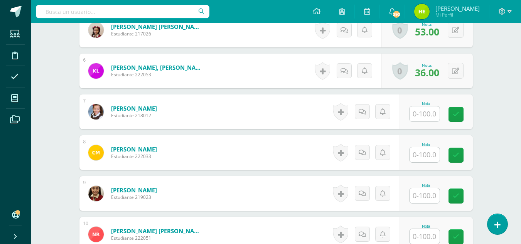
scroll to position [424, 0]
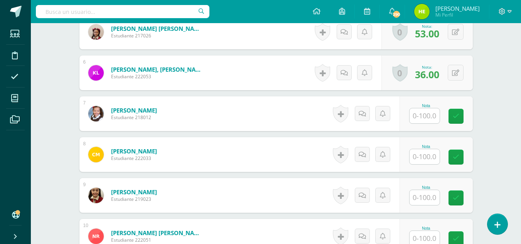
click at [422, 119] on input "text" at bounding box center [425, 115] width 30 height 15
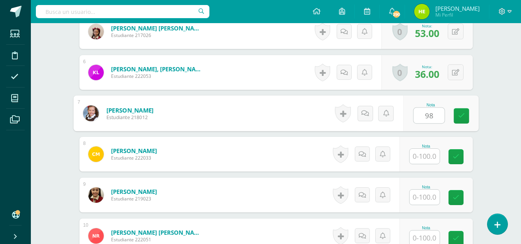
type input "98"
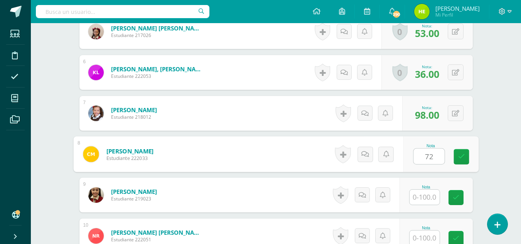
type input "72"
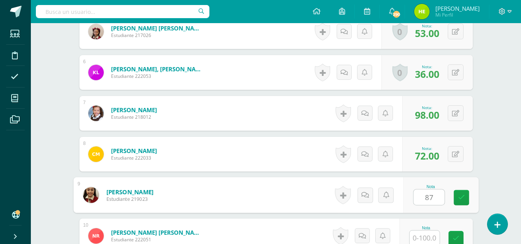
type input "87"
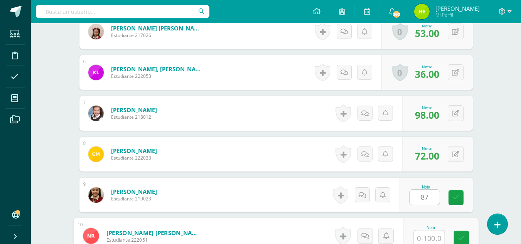
scroll to position [426, 0]
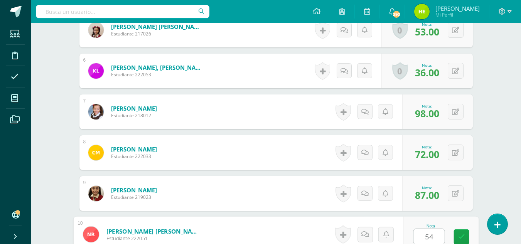
type input "54"
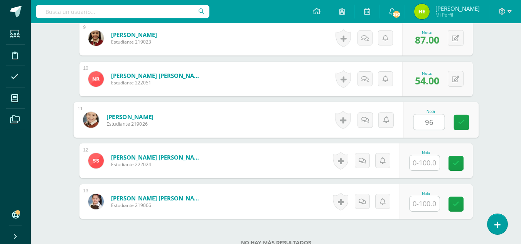
type input "96"
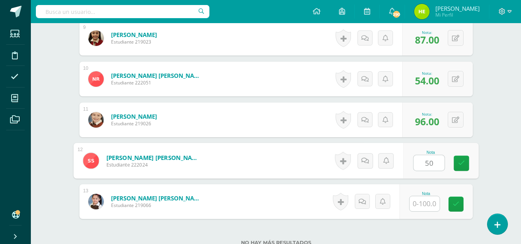
type input "50"
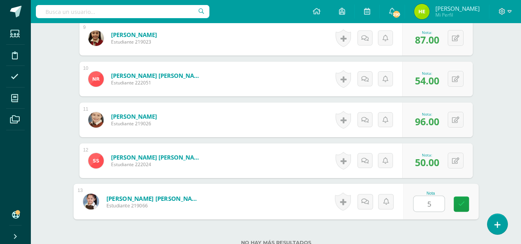
type input "54"
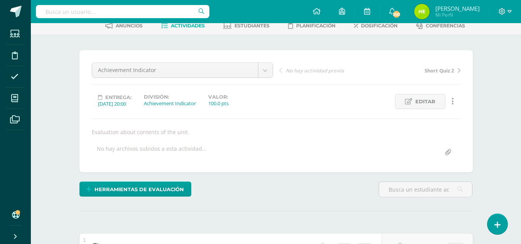
scroll to position [0, 0]
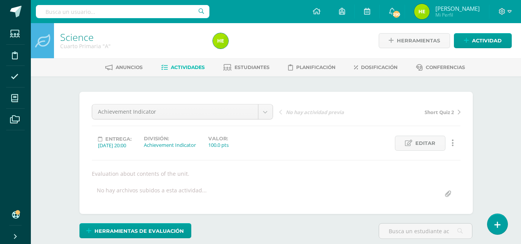
click at [195, 70] on span "Actividades" at bounding box center [188, 67] width 34 height 6
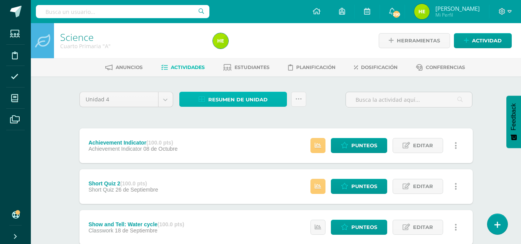
click at [231, 102] on span "Resumen de unidad" at bounding box center [237, 100] width 59 height 14
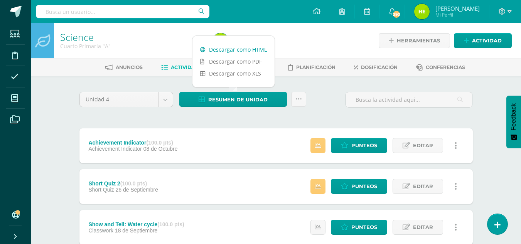
click at [257, 47] on link "Descargar como HTML" at bounding box center [234, 50] width 82 height 12
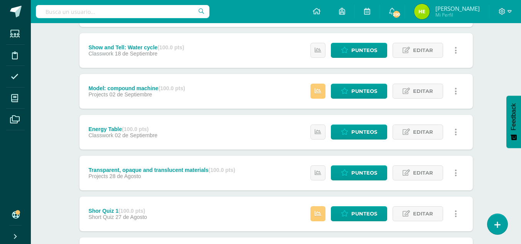
scroll to position [193, 0]
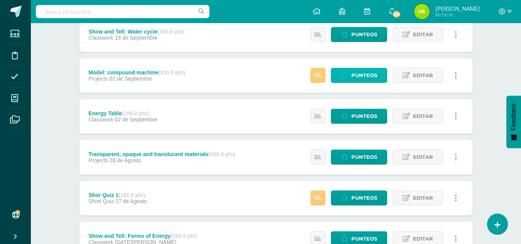
click at [368, 73] on span "Punteos" at bounding box center [364, 75] width 26 height 14
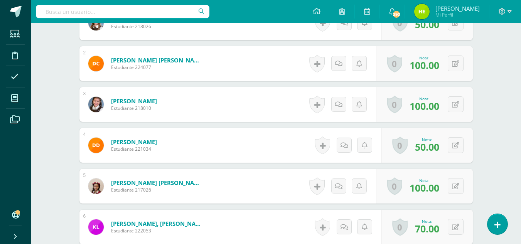
scroll to position [271, 0]
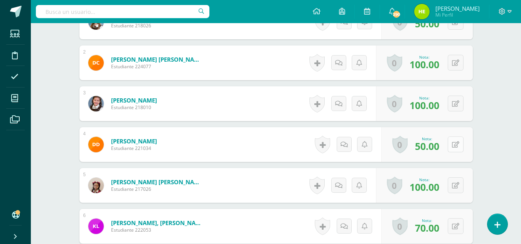
click at [460, 149] on button at bounding box center [456, 145] width 16 height 16
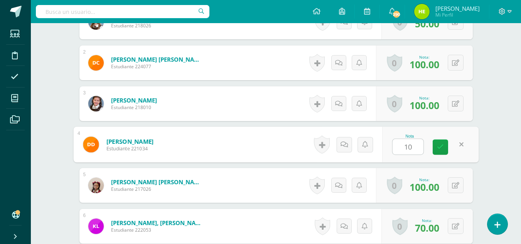
type input "100"
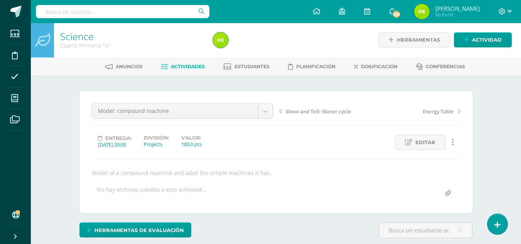
scroll to position [0, 0]
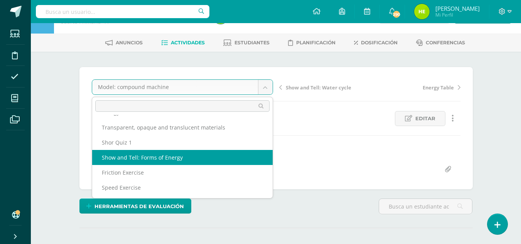
scroll to position [39, 0]
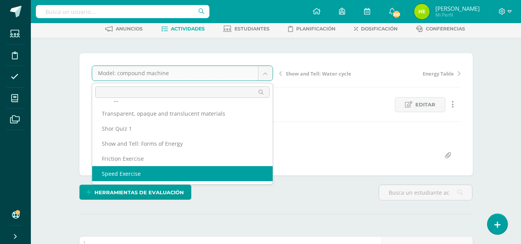
select select "/dashboard/teacher/grade-activity/204530/"
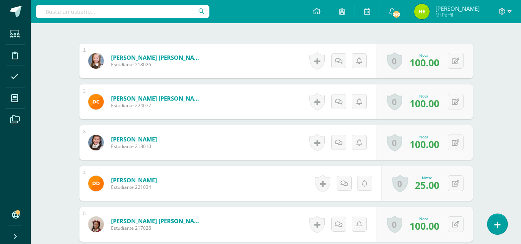
scroll to position [309, 0]
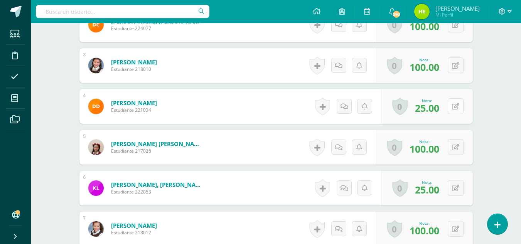
click at [458, 108] on icon at bounding box center [455, 106] width 7 height 7
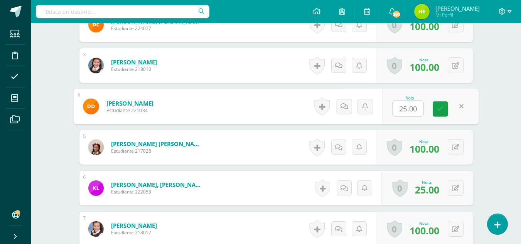
scroll to position [309, 0]
type input "50"
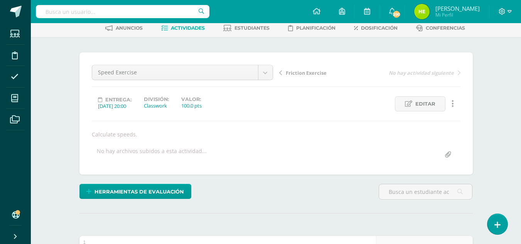
scroll to position [0, 0]
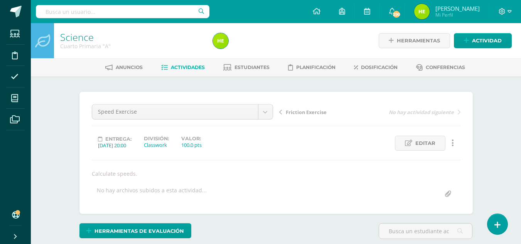
click at [180, 69] on span "Actividades" at bounding box center [188, 67] width 34 height 6
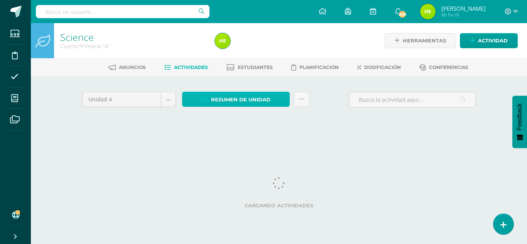
click at [262, 98] on span "Resumen de unidad" at bounding box center [240, 100] width 59 height 14
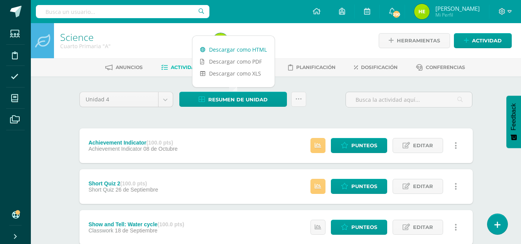
click at [258, 50] on link "Descargar como HTML" at bounding box center [234, 50] width 82 height 12
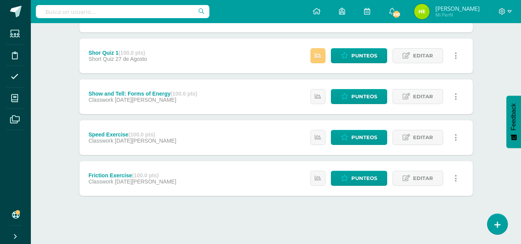
scroll to position [336, 0]
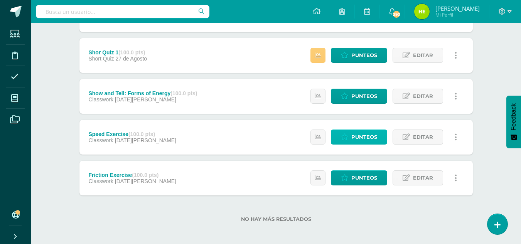
click at [375, 138] on span "Punteos" at bounding box center [364, 137] width 26 height 14
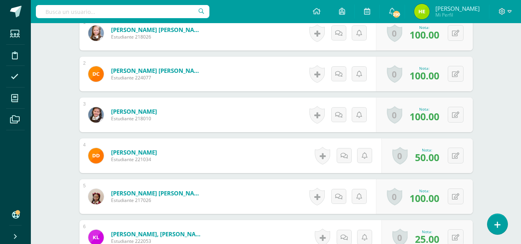
scroll to position [271, 0]
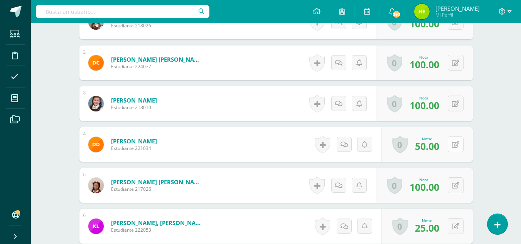
click at [458, 144] on icon at bounding box center [455, 145] width 7 height 7
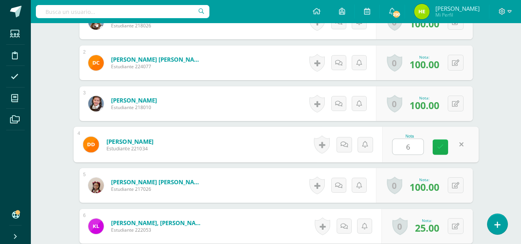
type input "60"
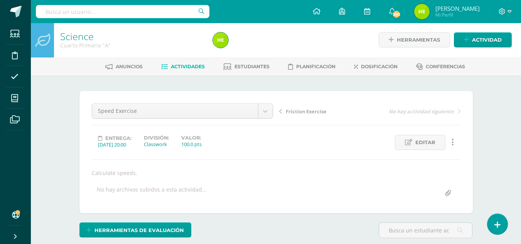
scroll to position [0, 0]
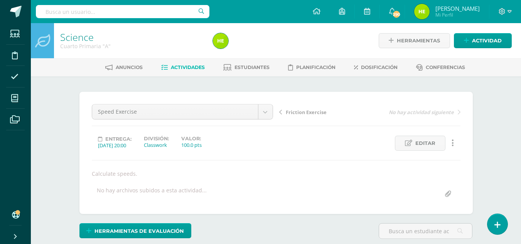
click at [180, 65] on span "Actividades" at bounding box center [188, 67] width 34 height 6
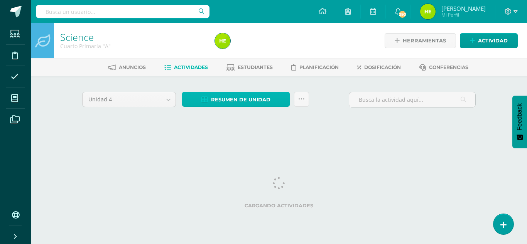
click at [237, 96] on span "Resumen de unidad" at bounding box center [240, 100] width 59 height 14
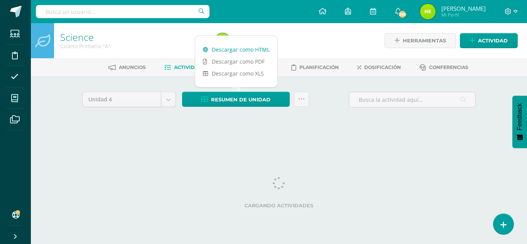
click at [253, 44] on link "Descargar como HTML" at bounding box center [236, 50] width 82 height 12
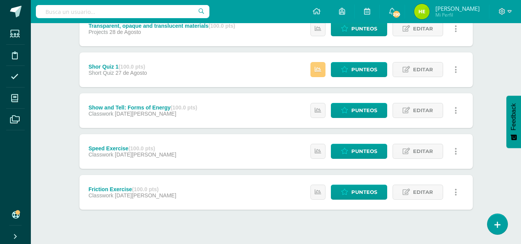
scroll to position [336, 0]
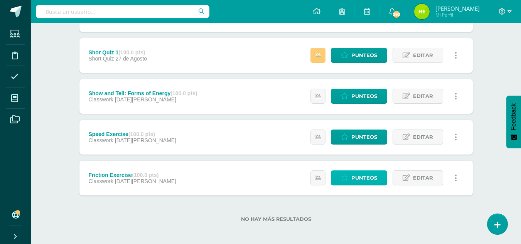
click at [368, 174] on span "Punteos" at bounding box center [364, 178] width 26 height 14
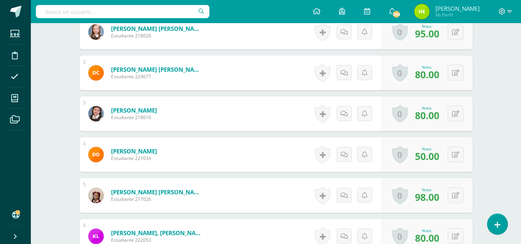
scroll to position [270, 0]
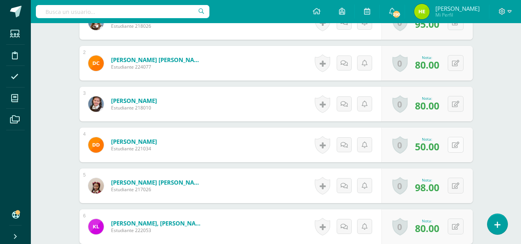
click at [456, 146] on icon at bounding box center [455, 145] width 7 height 7
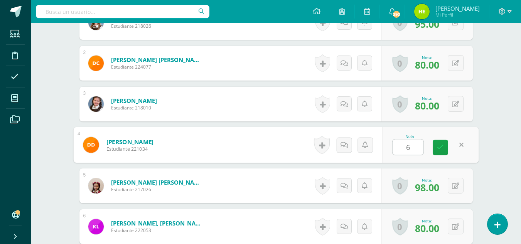
type input "60"
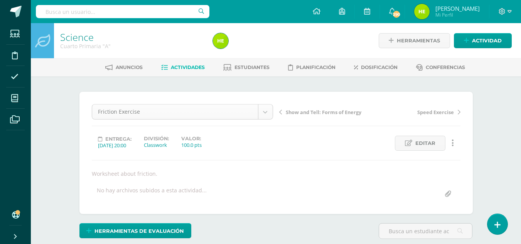
scroll to position [0, 0]
click at [194, 68] on span "Actividades" at bounding box center [188, 67] width 34 height 6
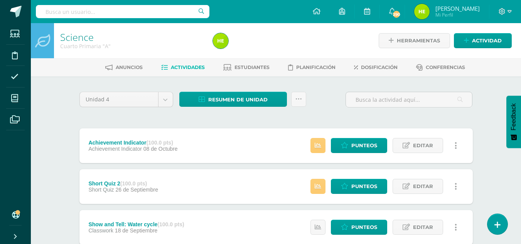
click at [183, 69] on span "Actividades" at bounding box center [188, 67] width 34 height 6
click at [220, 96] on span "Resumen de unidad" at bounding box center [237, 100] width 59 height 14
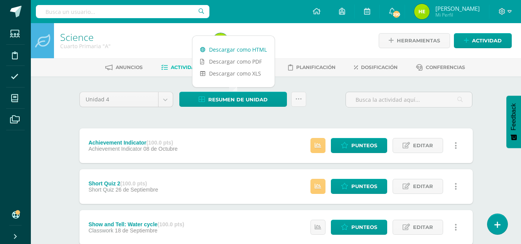
click at [242, 52] on link "Descargar como HTML" at bounding box center [234, 50] width 82 height 12
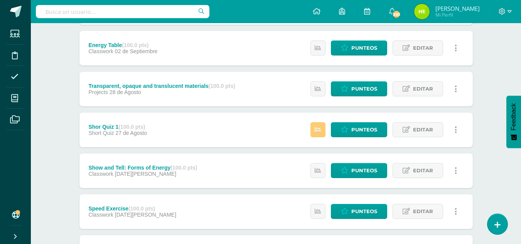
scroll to position [270, 0]
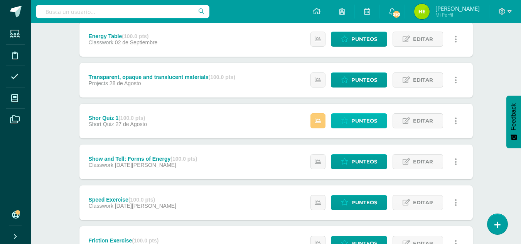
click at [360, 117] on span "Punteos" at bounding box center [364, 121] width 26 height 14
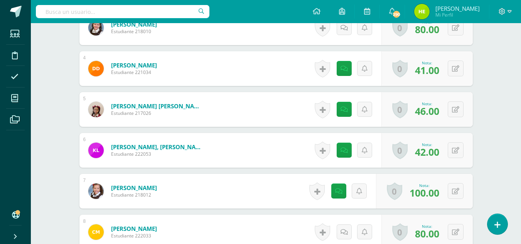
scroll to position [347, 0]
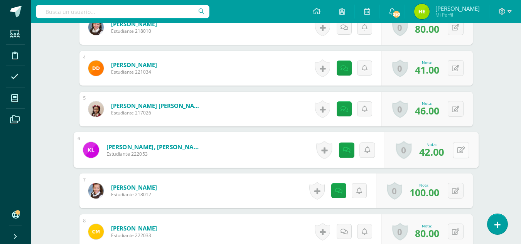
click at [457, 150] on icon at bounding box center [461, 150] width 8 height 7
type input "60"
click at [345, 150] on icon at bounding box center [347, 150] width 8 height 7
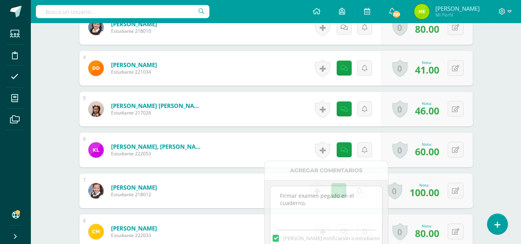
click at [383, 133] on form "Leonardo Ramírez, Krystel Valentina Estudiante 222053 Nota 60.00 0 Logros Logro…" at bounding box center [276, 150] width 394 height 35
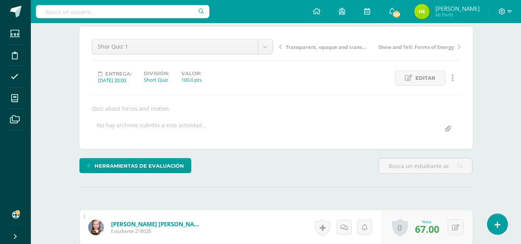
scroll to position [0, 0]
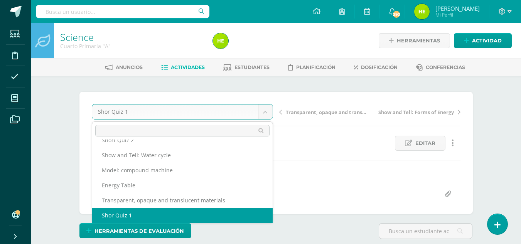
scroll to position [18, 0]
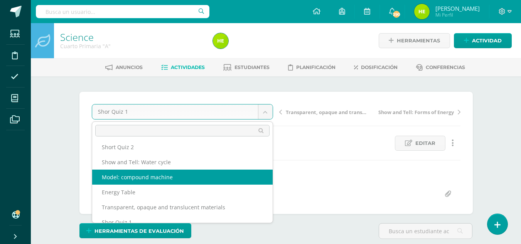
select select "/dashboard/teacher/grade-activity/204535/"
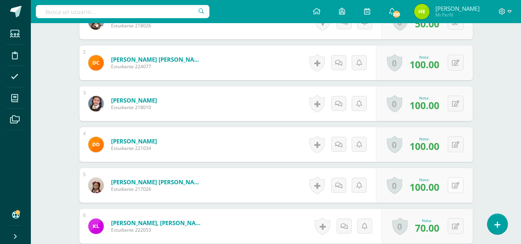
scroll to position [309, 0]
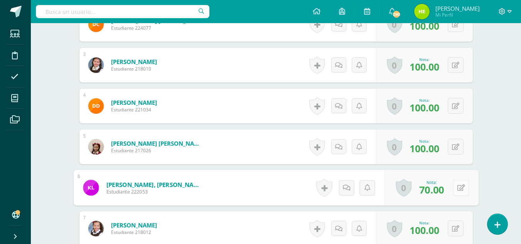
click at [453, 189] on button at bounding box center [461, 188] width 16 height 16
type input "100"
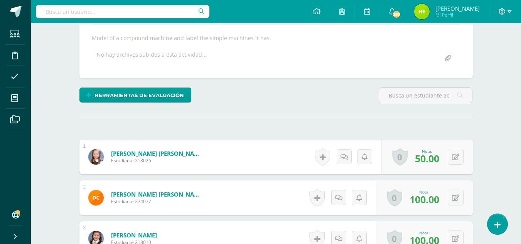
scroll to position [0, 0]
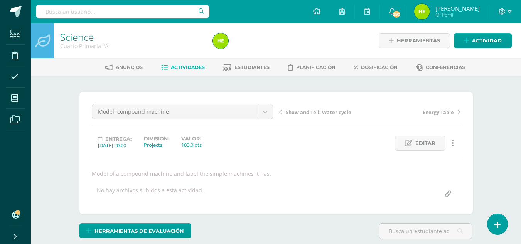
click at [194, 64] on link "Actividades" at bounding box center [183, 67] width 44 height 12
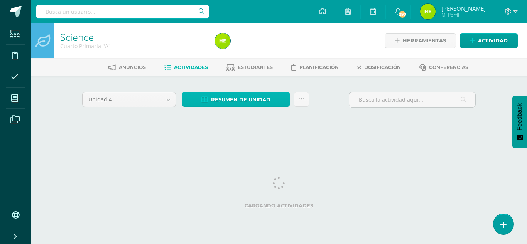
click at [251, 99] on span "Resumen de unidad" at bounding box center [240, 100] width 59 height 14
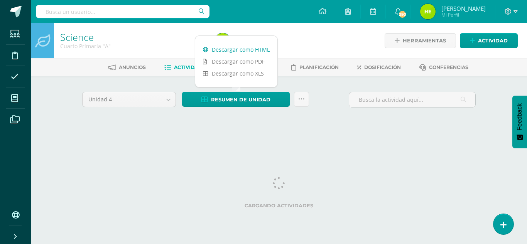
click at [257, 48] on link "Descargar como HTML" at bounding box center [236, 50] width 82 height 12
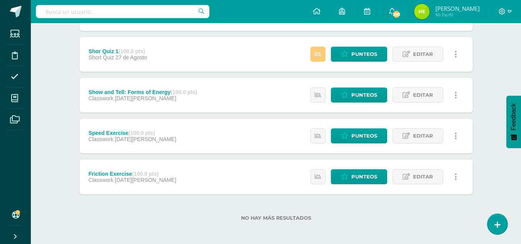
scroll to position [338, 0]
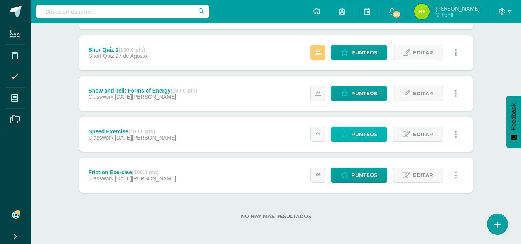
click at [372, 134] on span "Punteos" at bounding box center [364, 134] width 26 height 14
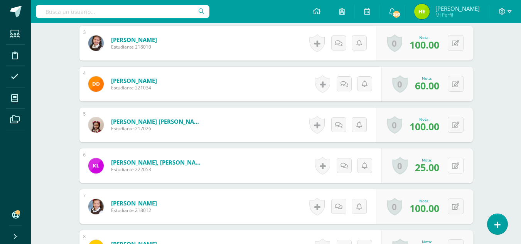
scroll to position [348, 0]
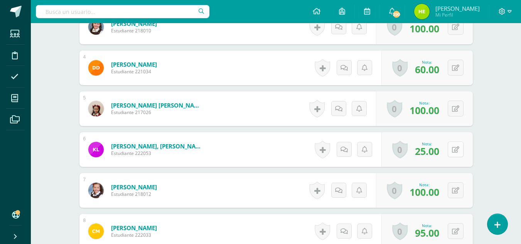
click at [461, 142] on button at bounding box center [456, 150] width 16 height 16
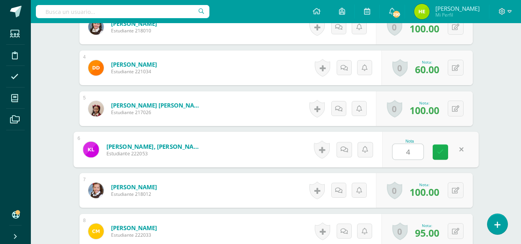
type input "40"
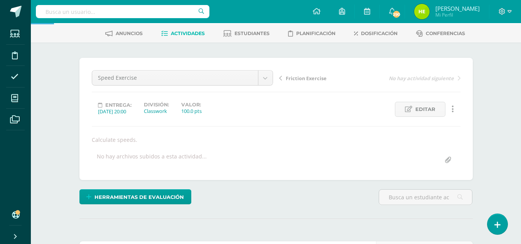
scroll to position [0, 0]
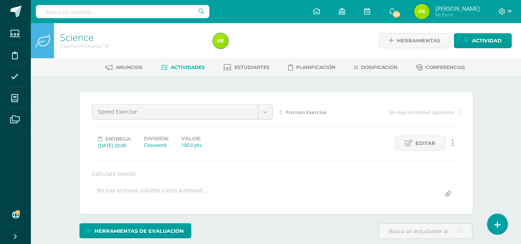
click at [199, 63] on link "Actividades" at bounding box center [183, 67] width 44 height 12
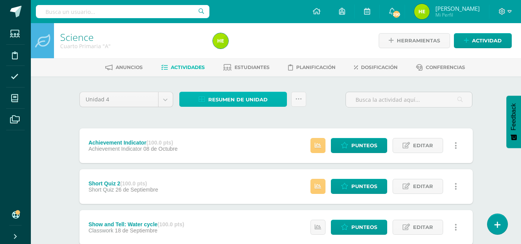
click at [218, 103] on span "Resumen de unidad" at bounding box center [237, 100] width 59 height 14
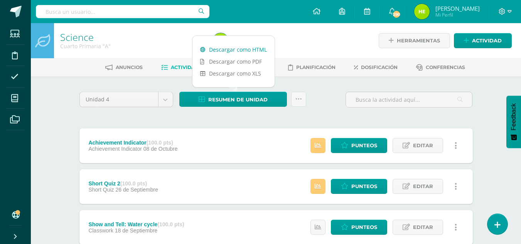
click at [250, 44] on link "Descargar como HTML" at bounding box center [234, 50] width 82 height 12
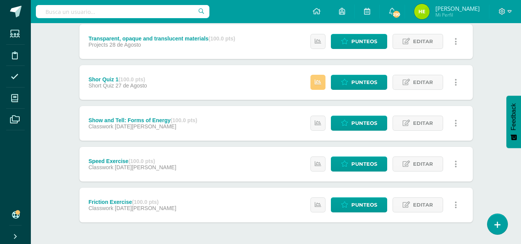
scroll to position [336, 0]
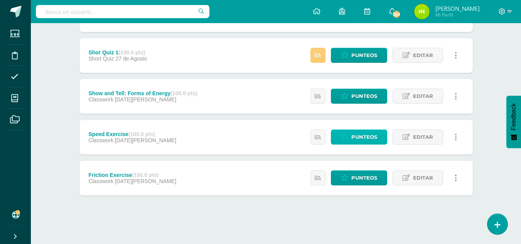
click at [381, 138] on link "Punteos" at bounding box center [359, 137] width 56 height 15
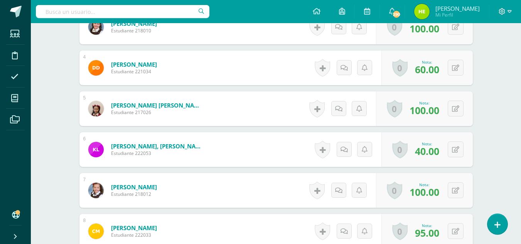
scroll to position [348, 0]
click at [457, 151] on icon at bounding box center [455, 149] width 7 height 7
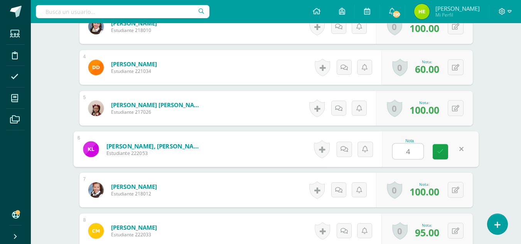
type input "45"
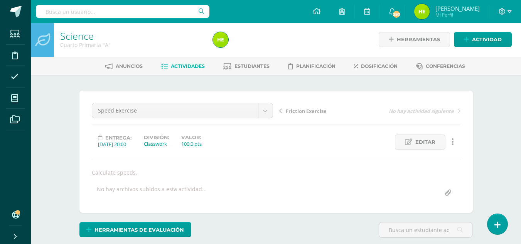
scroll to position [0, 0]
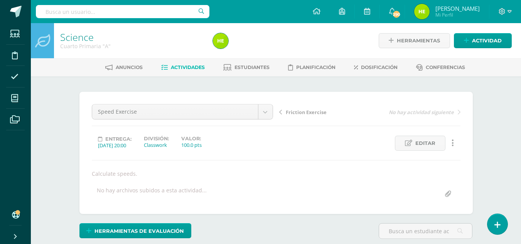
click at [187, 68] on span "Actividades" at bounding box center [188, 67] width 34 height 6
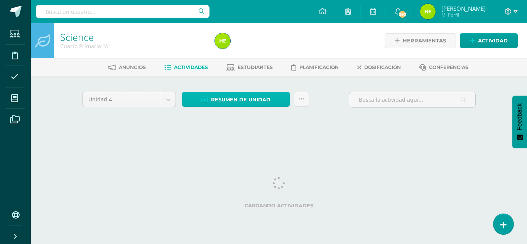
click at [247, 100] on span "Resumen de unidad" at bounding box center [240, 100] width 59 height 14
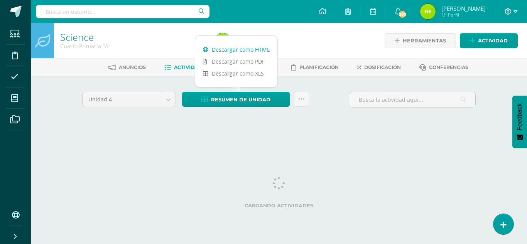
click at [259, 50] on link "Descargar como HTML" at bounding box center [236, 50] width 82 height 12
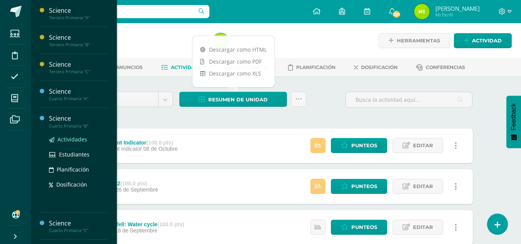
click at [83, 137] on span "Actividades" at bounding box center [72, 139] width 30 height 7
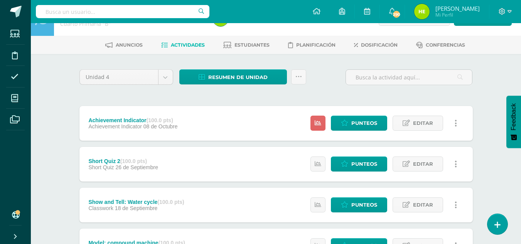
scroll to position [39, 0]
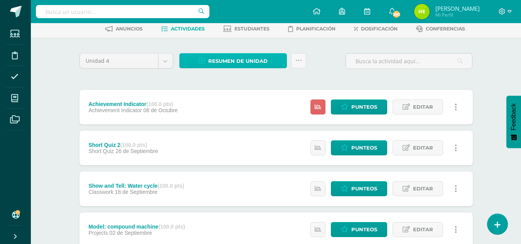
click at [251, 63] on span "Resumen de unidad" at bounding box center [237, 61] width 59 height 14
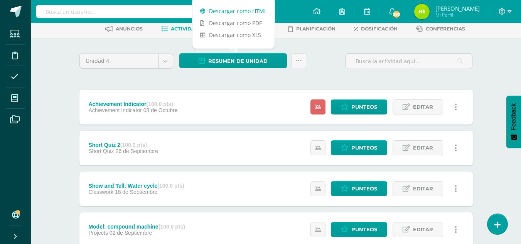
click at [259, 10] on link "Descargar como HTML" at bounding box center [234, 11] width 82 height 12
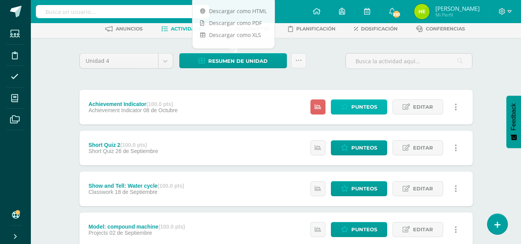
click at [365, 110] on span "Punteos" at bounding box center [364, 107] width 26 height 14
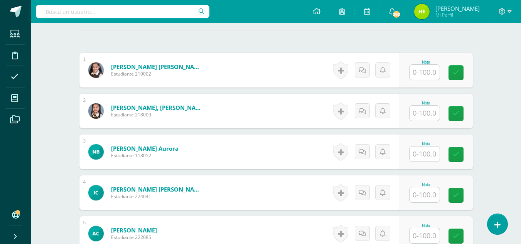
scroll to position [223, 0]
click at [430, 72] on input "text" at bounding box center [425, 71] width 30 height 15
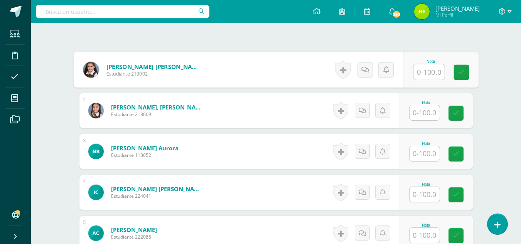
scroll to position [223, 0]
type input "52"
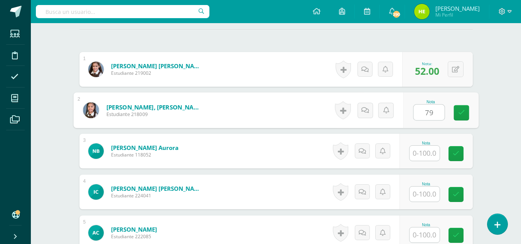
type input "79"
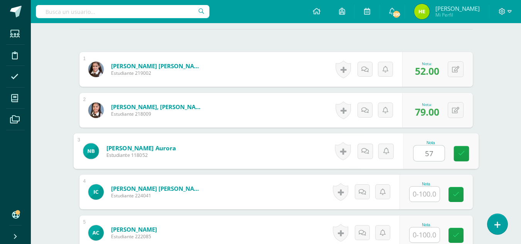
type input "57"
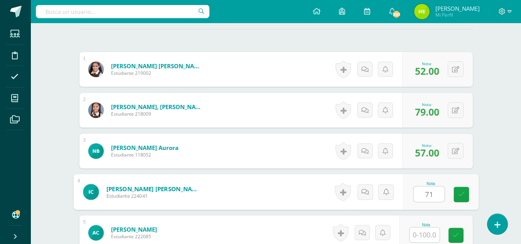
type input "71"
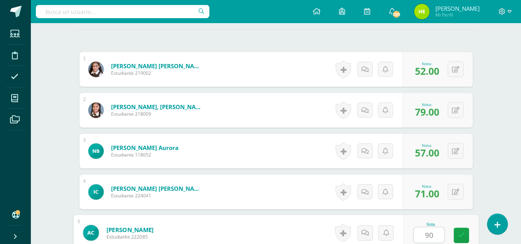
type input "90"
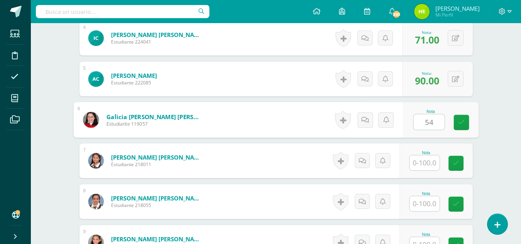
type input "54"
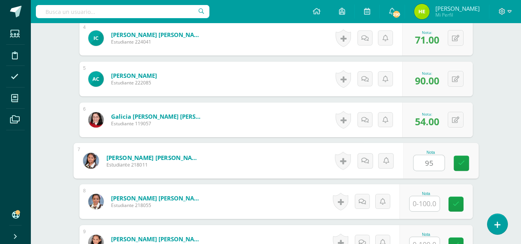
type input "95"
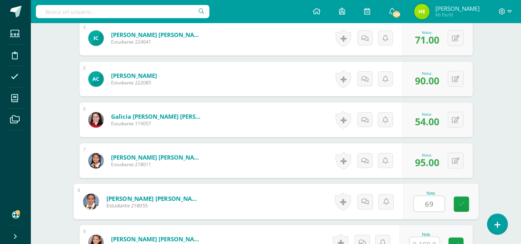
type input "69"
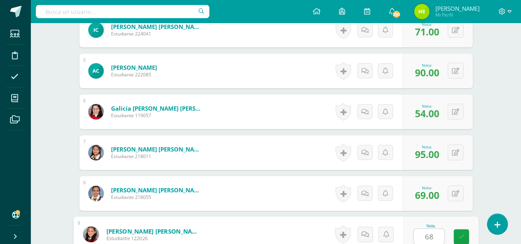
type input "68"
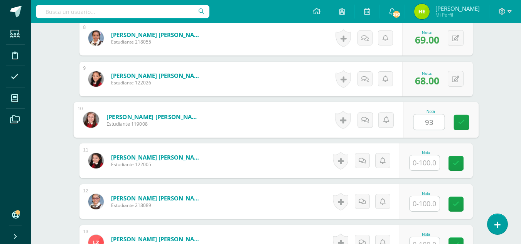
type input "93"
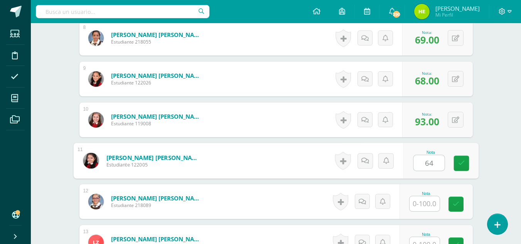
type input "64"
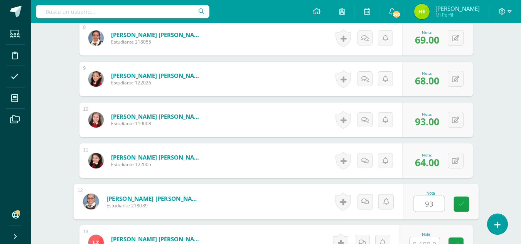
type input "93"
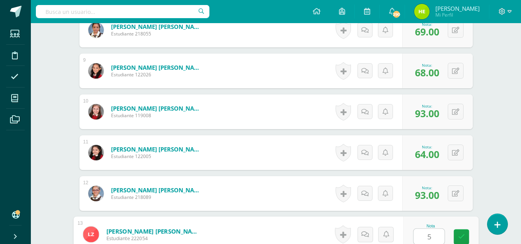
type input "51"
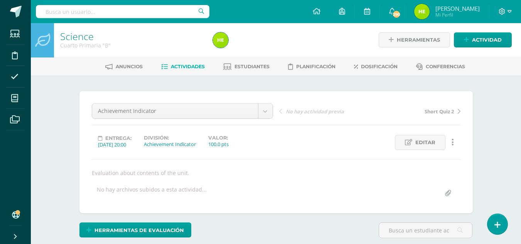
scroll to position [0, 0]
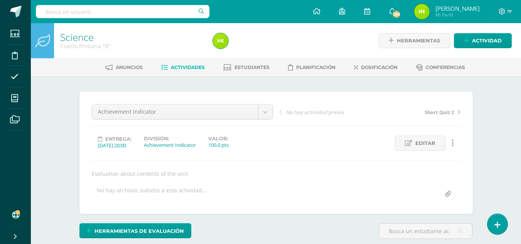
click at [190, 68] on span "Actividades" at bounding box center [188, 67] width 34 height 6
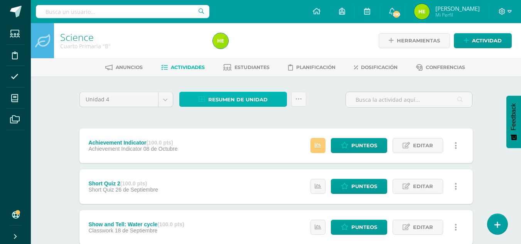
click at [260, 101] on span "Resumen de unidad" at bounding box center [237, 100] width 59 height 14
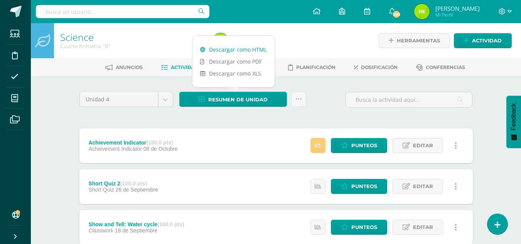
click at [253, 47] on link "Descargar como HTML" at bounding box center [234, 50] width 82 height 12
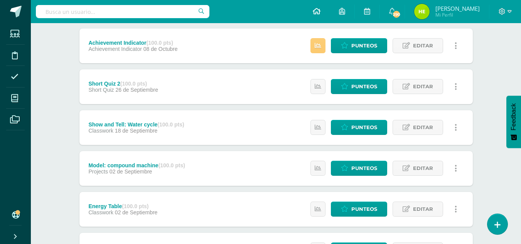
scroll to position [154, 0]
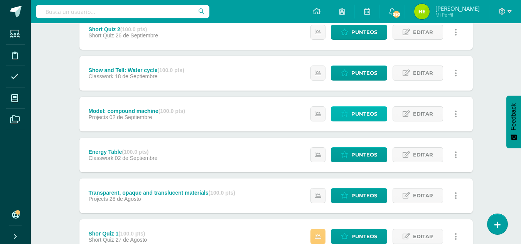
click at [362, 116] on span "Punteos" at bounding box center [364, 114] width 26 height 14
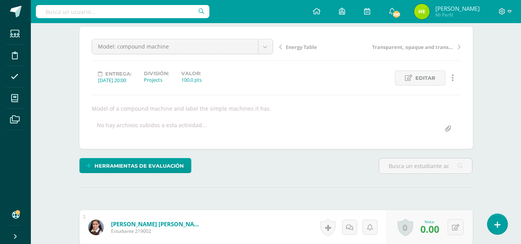
scroll to position [155, 0]
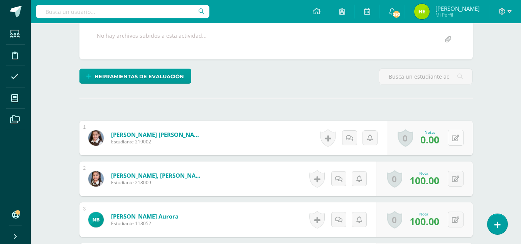
click at [453, 136] on button at bounding box center [456, 138] width 16 height 16
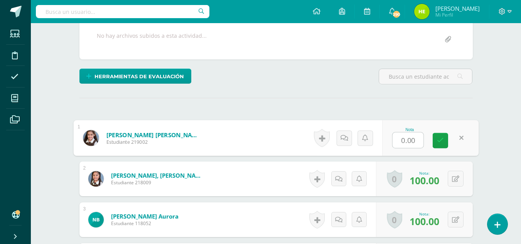
scroll to position [155, 0]
type input "100"
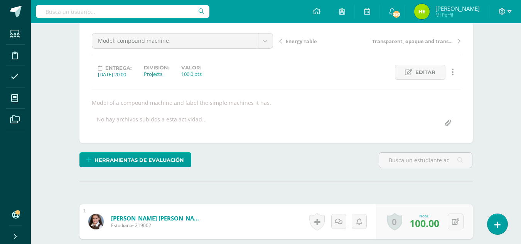
scroll to position [0, 0]
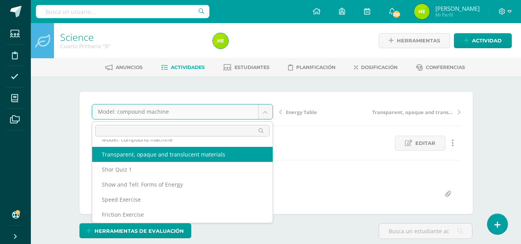
scroll to position [73, 0]
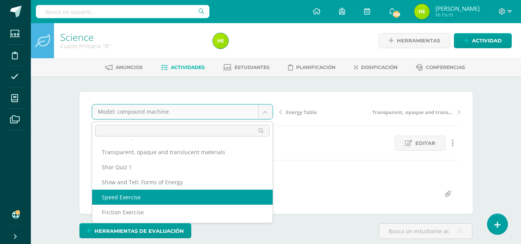
select select "/dashboard/teacher/grade-activity/204551/"
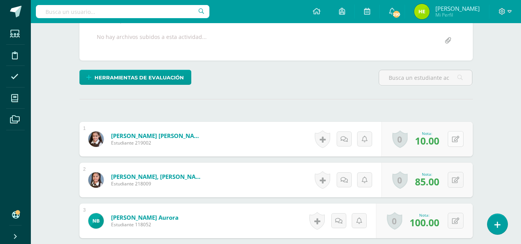
scroll to position [154, 0]
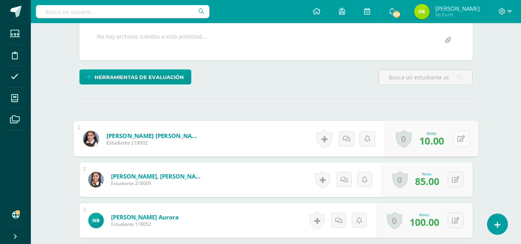
click at [455, 140] on button at bounding box center [461, 139] width 16 height 16
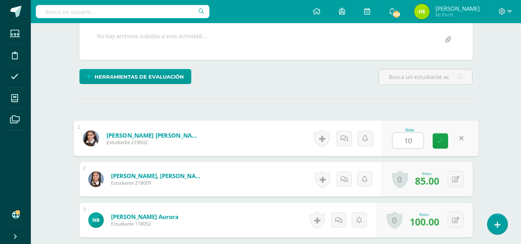
type input "100"
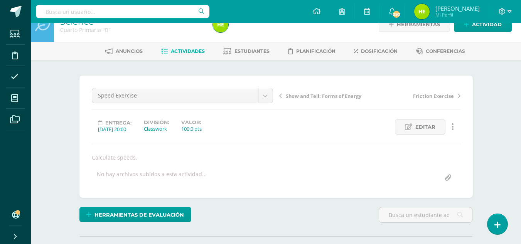
scroll to position [0, 0]
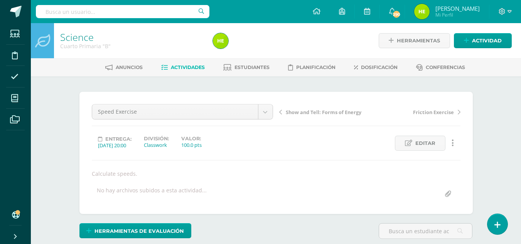
click at [197, 65] on span "Actividades" at bounding box center [188, 67] width 34 height 6
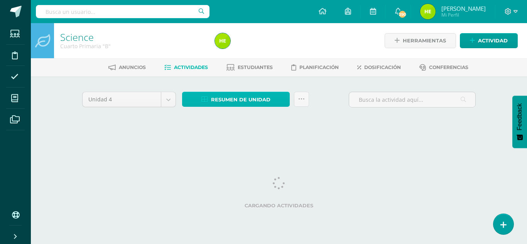
click at [247, 98] on span "Resumen de unidad" at bounding box center [240, 100] width 59 height 14
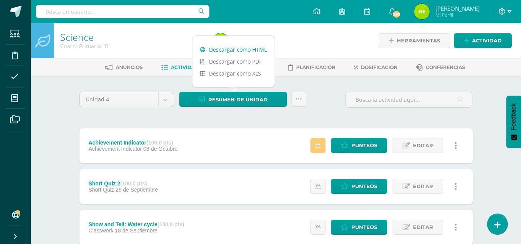
click at [259, 51] on link "Descargar como HTML" at bounding box center [234, 50] width 82 height 12
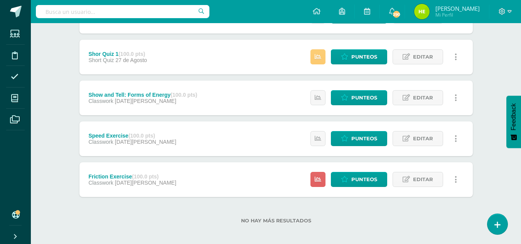
scroll to position [338, 0]
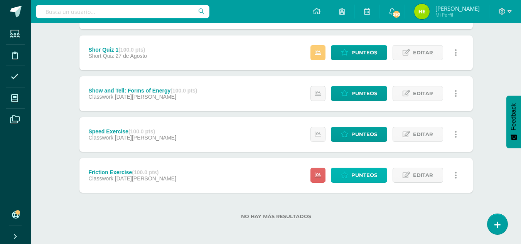
click at [359, 175] on span "Punteos" at bounding box center [364, 175] width 26 height 14
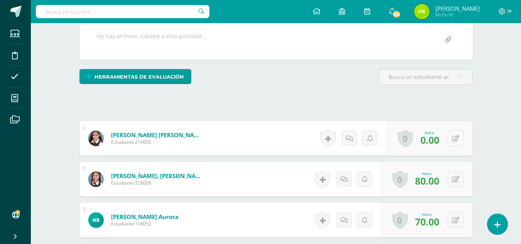
scroll to position [155, 0]
click at [454, 140] on button at bounding box center [456, 138] width 16 height 16
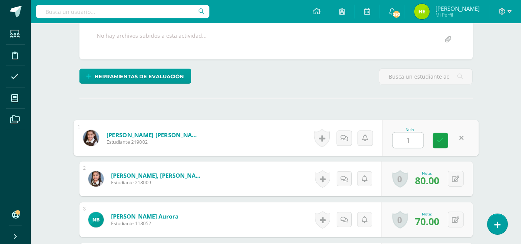
type input "10"
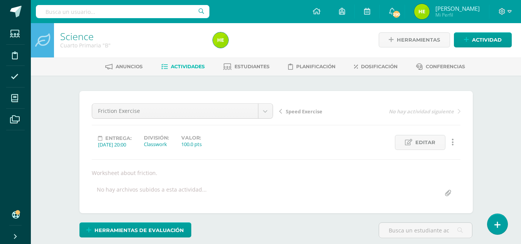
scroll to position [0, 0]
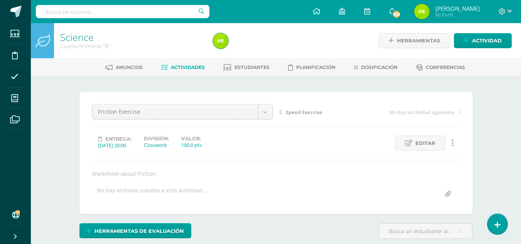
click at [194, 68] on span "Actividades" at bounding box center [188, 67] width 34 height 6
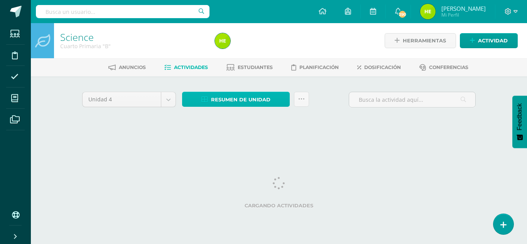
click at [218, 101] on span "Resumen de unidad" at bounding box center [240, 100] width 59 height 14
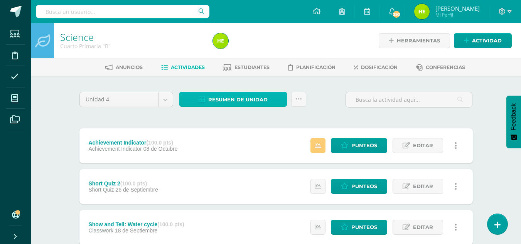
click at [251, 98] on span "Resumen de unidad" at bounding box center [237, 100] width 59 height 14
click at [244, 98] on span "Resumen de unidad" at bounding box center [237, 100] width 59 height 14
click at [229, 95] on span "Resumen de unidad" at bounding box center [237, 100] width 59 height 14
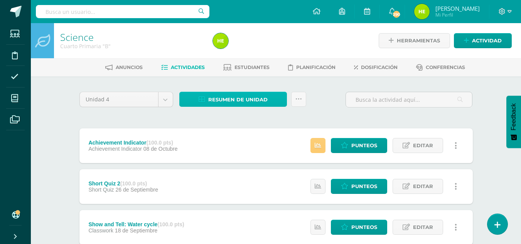
click at [226, 100] on span "Resumen de unidad" at bounding box center [237, 100] width 59 height 14
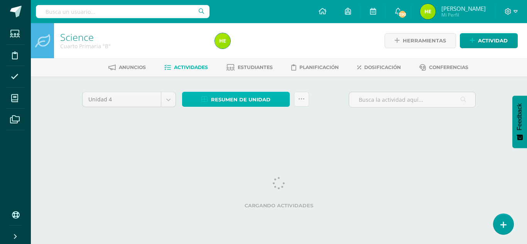
click at [235, 101] on span "Resumen de unidad" at bounding box center [240, 100] width 59 height 14
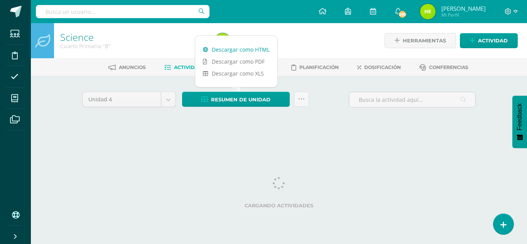
click at [259, 51] on link "Descargar como HTML" at bounding box center [236, 50] width 82 height 12
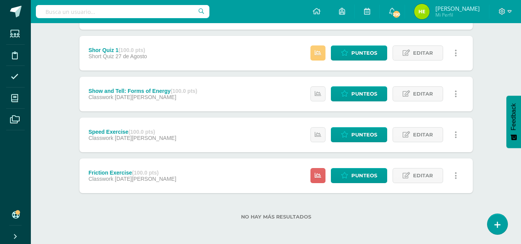
scroll to position [338, 0]
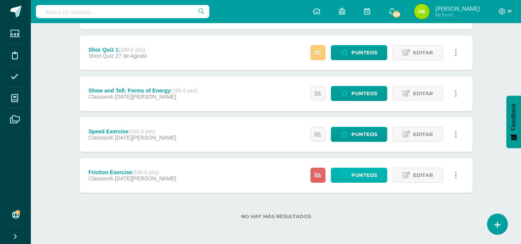
click at [356, 177] on span "Punteos" at bounding box center [364, 175] width 26 height 14
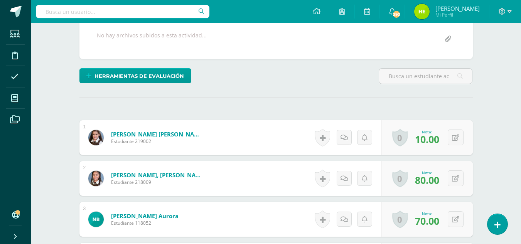
scroll to position [194, 0]
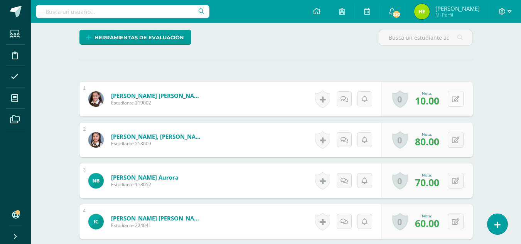
click at [457, 101] on icon at bounding box center [455, 99] width 7 height 7
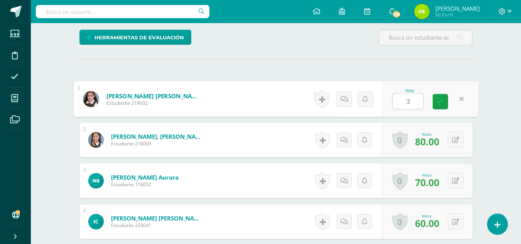
type input "30"
click at [444, 100] on link at bounding box center [440, 101] width 15 height 15
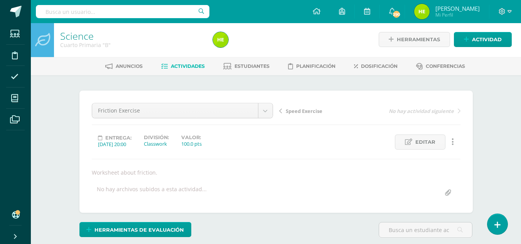
scroll to position [1, 0]
click at [181, 65] on span "Actividades" at bounding box center [188, 67] width 34 height 6
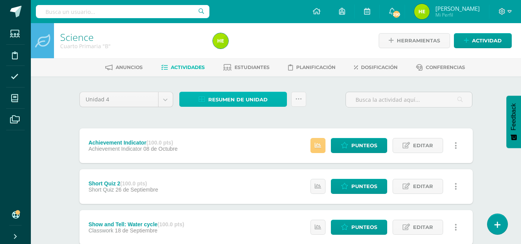
click at [232, 103] on span "Resumen de unidad" at bounding box center [237, 100] width 59 height 14
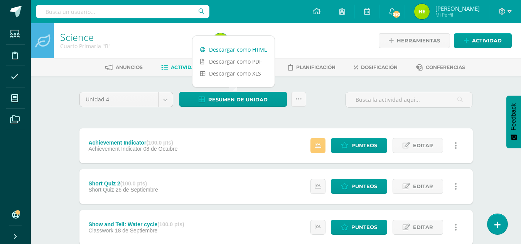
click at [244, 52] on link "Descargar como HTML" at bounding box center [234, 50] width 82 height 12
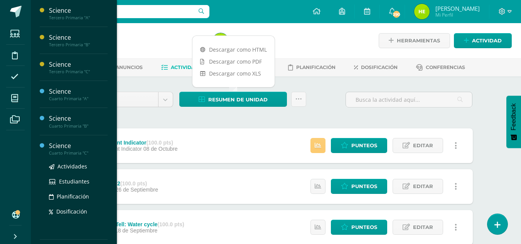
click at [80, 152] on div "Cuarto Primaria "C"" at bounding box center [78, 152] width 59 height 5
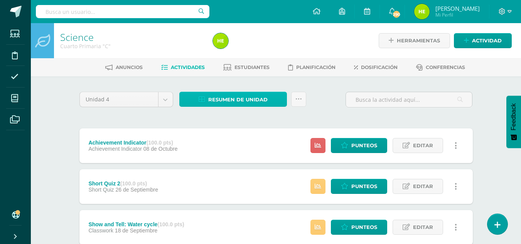
click at [222, 101] on span "Resumen de unidad" at bounding box center [237, 100] width 59 height 14
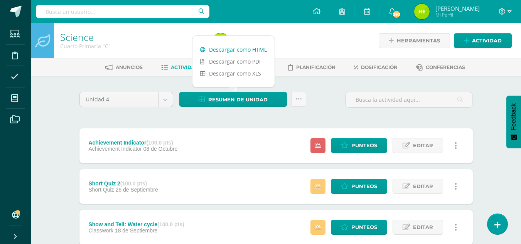
click at [255, 45] on link "Descargar como HTML" at bounding box center [234, 50] width 82 height 12
click at [367, 145] on span "Punteos" at bounding box center [364, 146] width 26 height 14
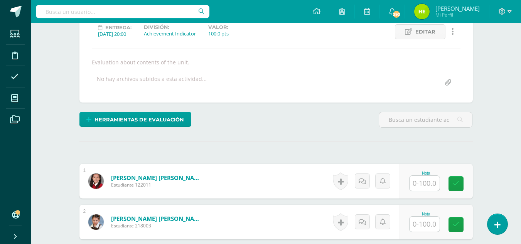
scroll to position [117, 0]
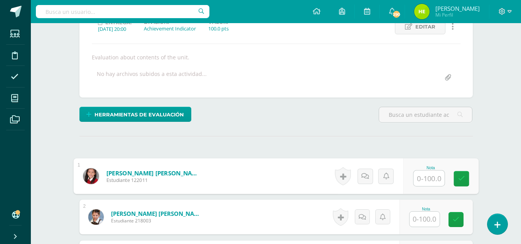
click at [426, 174] on input "text" at bounding box center [429, 178] width 31 height 15
click at [428, 183] on input "text" at bounding box center [429, 178] width 31 height 15
type input "47"
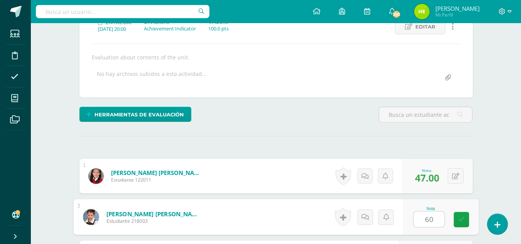
type input "60"
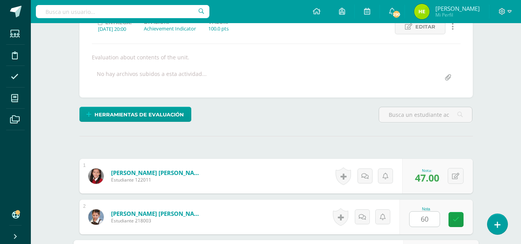
scroll to position [255, 0]
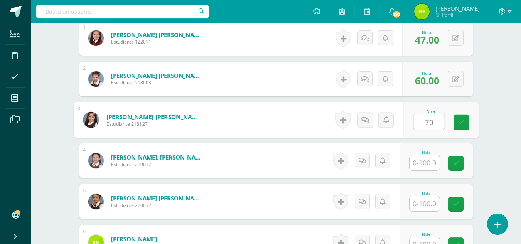
type input "70"
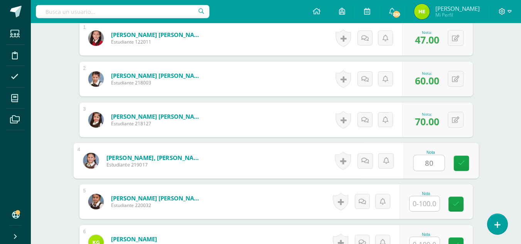
type input "80"
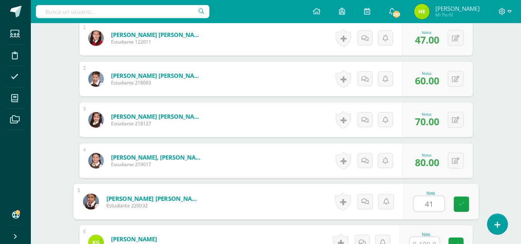
type input "41"
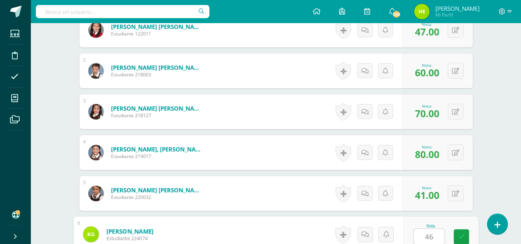
type input "46"
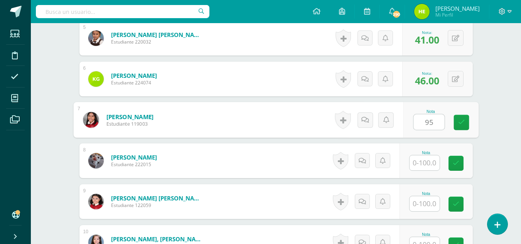
type input "95"
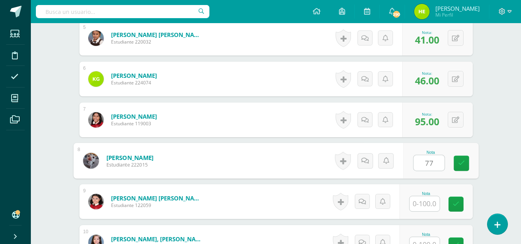
type input "77"
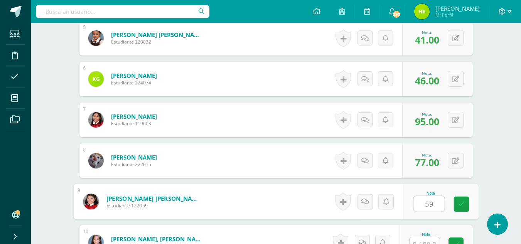
type input "59"
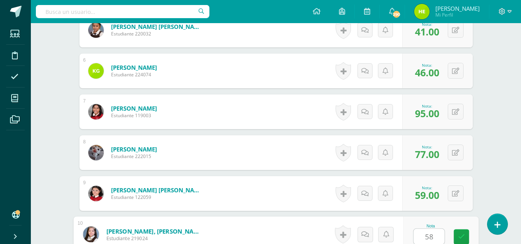
type input "58"
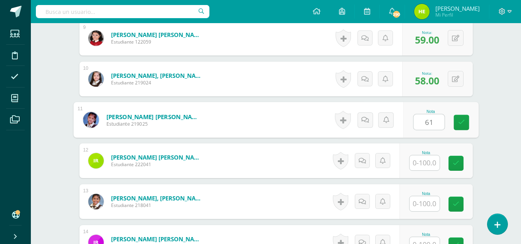
type input "61"
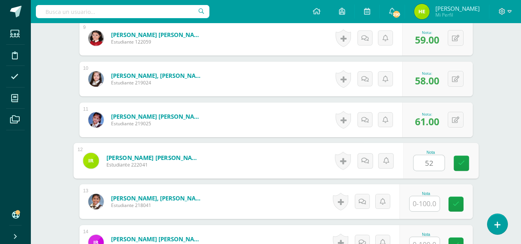
type input "52"
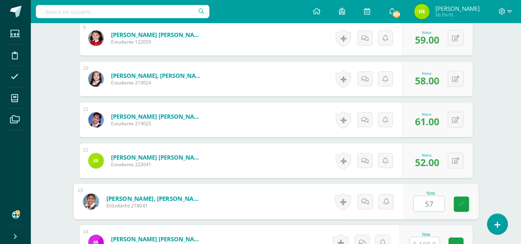
type input "57"
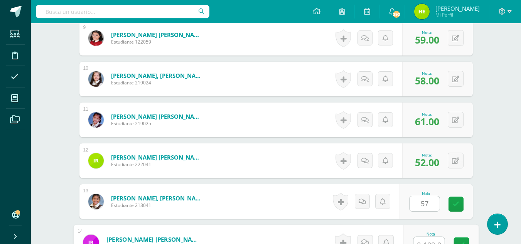
scroll to position [590, 0]
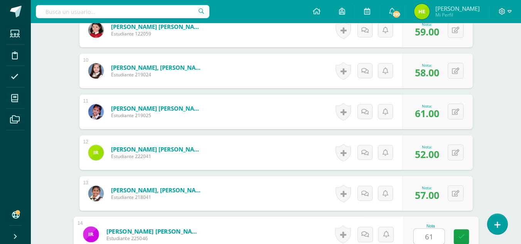
type input "61"
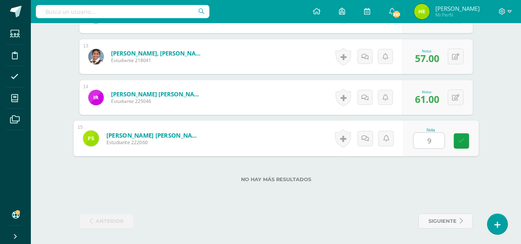
type input "96"
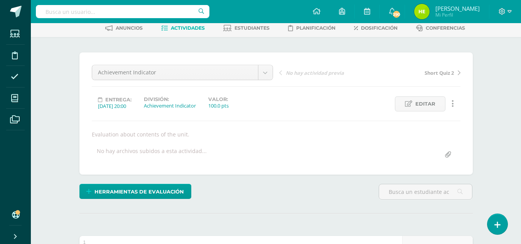
scroll to position [0, 0]
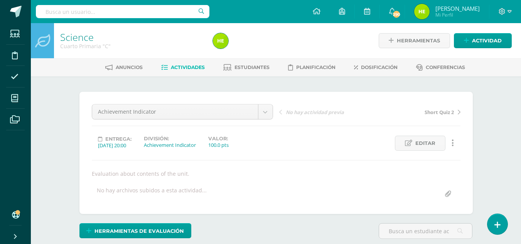
click at [189, 64] on link "Actividades" at bounding box center [183, 67] width 44 height 12
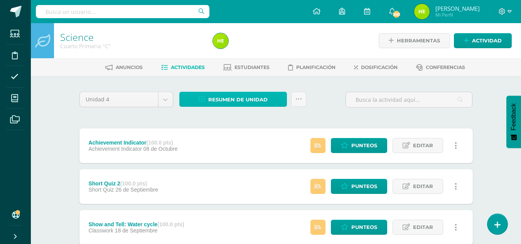
click at [245, 101] on span "Resumen de unidad" at bounding box center [237, 100] width 59 height 14
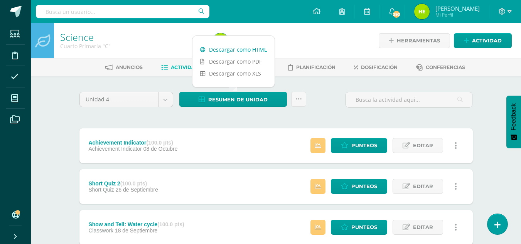
click at [258, 47] on link "Descargar como HTML" at bounding box center [234, 50] width 82 height 12
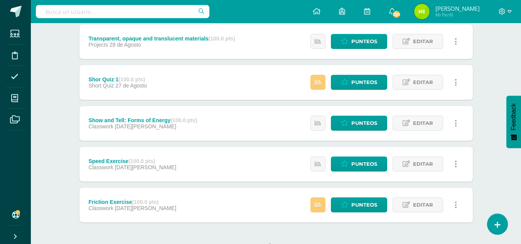
scroll to position [338, 0]
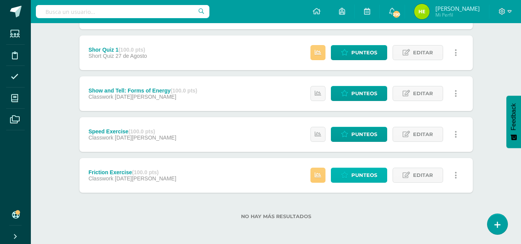
click at [351, 174] on link "Punteos" at bounding box center [359, 175] width 56 height 15
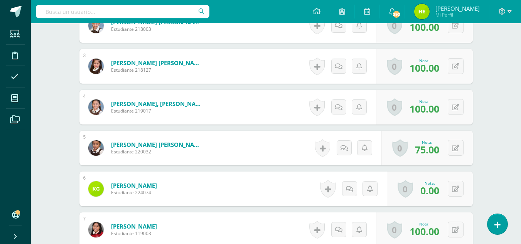
scroll to position [309, 0]
click at [458, 190] on icon at bounding box center [455, 189] width 7 height 7
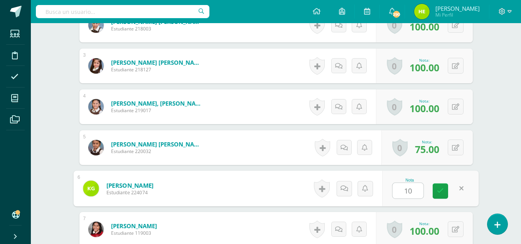
type input "100"
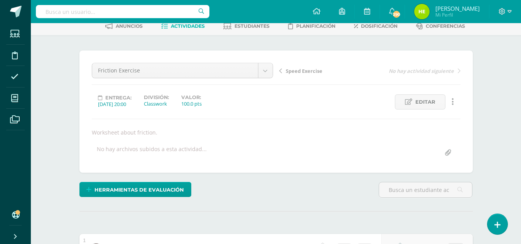
scroll to position [2, 0]
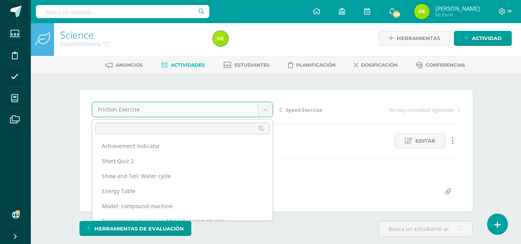
scroll to position [0, 0]
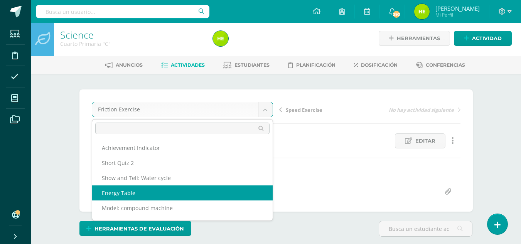
select select "/dashboard/teacher/grade-activity/204562/"
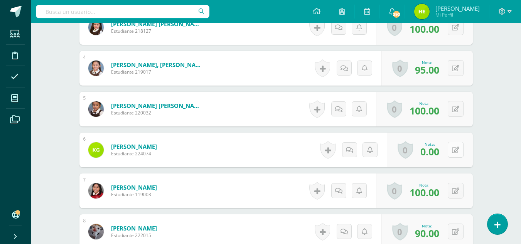
scroll to position [348, 0]
click at [456, 149] on button at bounding box center [456, 150] width 16 height 16
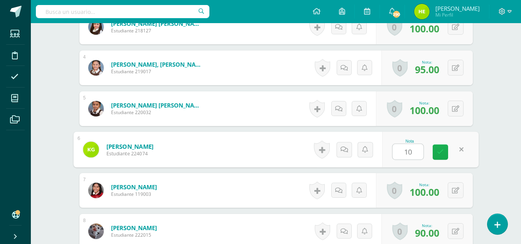
type input "100"
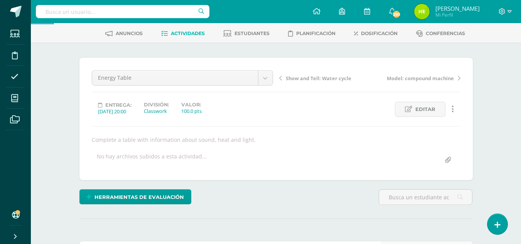
scroll to position [0, 0]
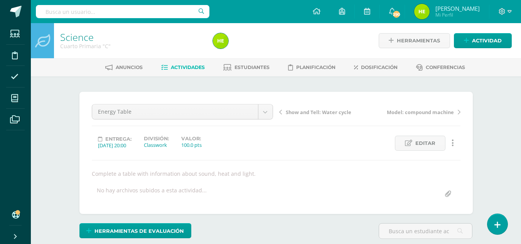
click at [191, 58] on div "Anuncios Actividades Estudiantes Planificación Dosificación Conferencias" at bounding box center [285, 67] width 509 height 18
click at [193, 68] on span "Actividades" at bounding box center [188, 67] width 34 height 6
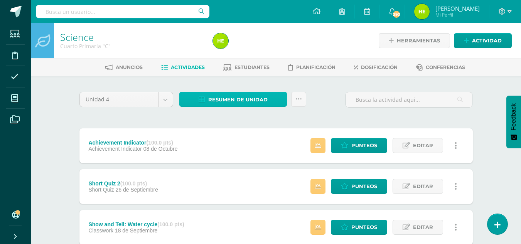
click at [247, 103] on span "Resumen de unidad" at bounding box center [237, 100] width 59 height 14
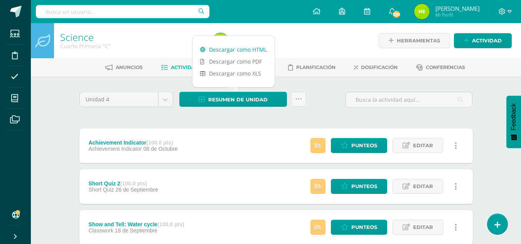
click at [257, 46] on link "Descargar como HTML" at bounding box center [234, 50] width 82 height 12
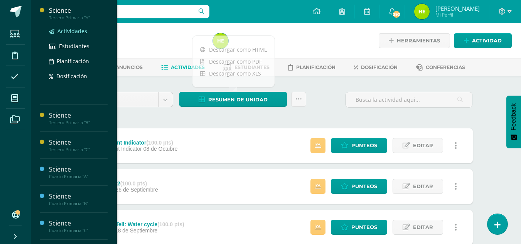
click at [79, 27] on span "Actividades" at bounding box center [72, 30] width 30 height 7
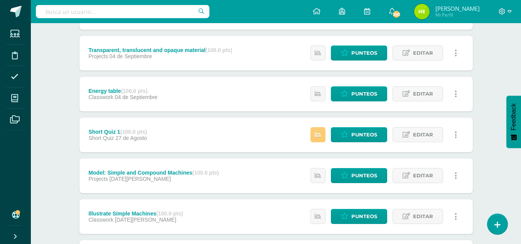
scroll to position [231, 0]
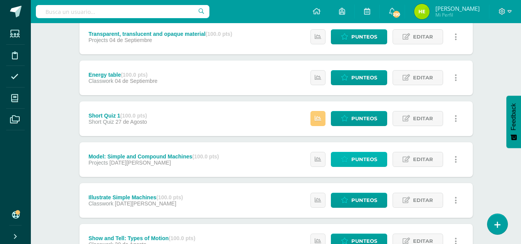
click at [372, 157] on span "Punteos" at bounding box center [364, 159] width 26 height 14
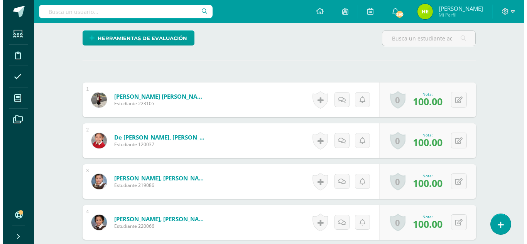
scroll to position [193, 0]
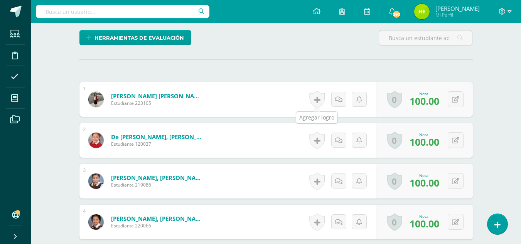
click at [315, 98] on link at bounding box center [316, 100] width 15 height 18
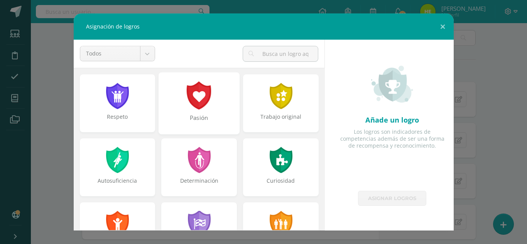
click at [212, 101] on div "Pasión" at bounding box center [199, 103] width 81 height 62
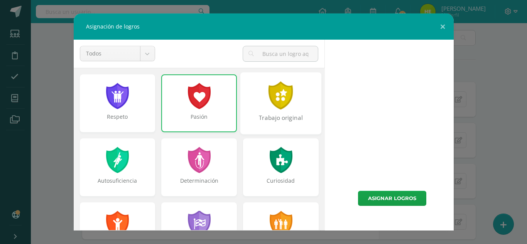
scroll to position [194, 0]
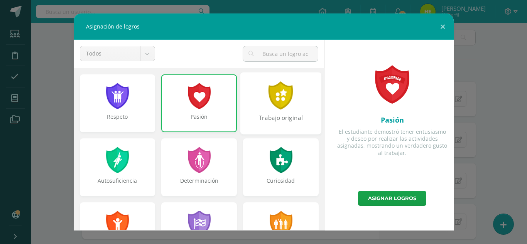
click at [308, 123] on div "Trabajo original" at bounding box center [280, 122] width 79 height 17
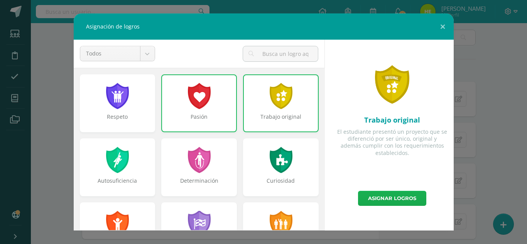
click at [375, 193] on link "Asignar logros" at bounding box center [392, 198] width 68 height 15
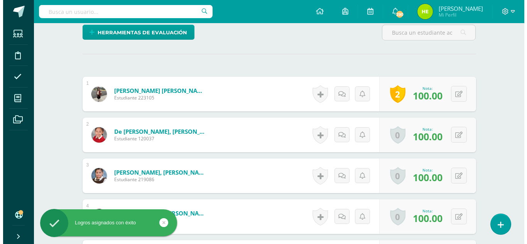
scroll to position [233, 0]
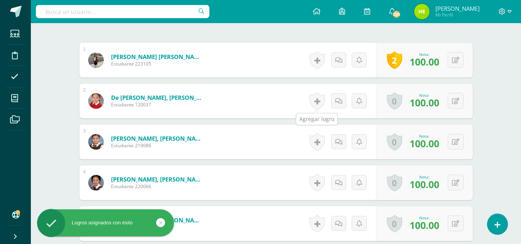
click at [321, 104] on link at bounding box center [316, 101] width 15 height 18
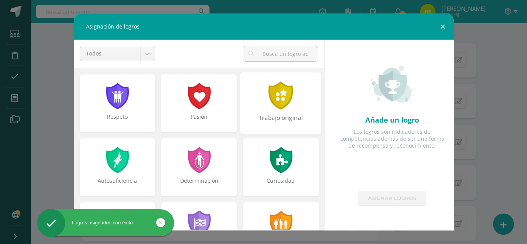
click at [291, 112] on div "Trabajo original" at bounding box center [280, 103] width 81 height 62
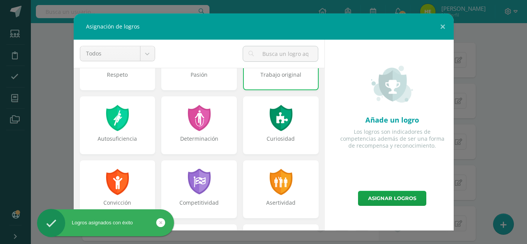
scroll to position [77, 0]
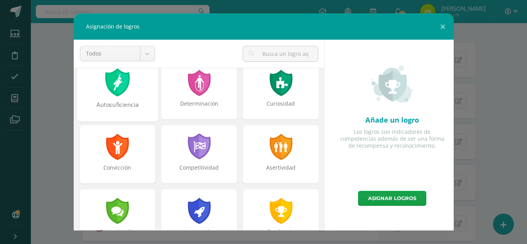
click at [148, 106] on div "Autosuficiencia" at bounding box center [117, 109] width 79 height 17
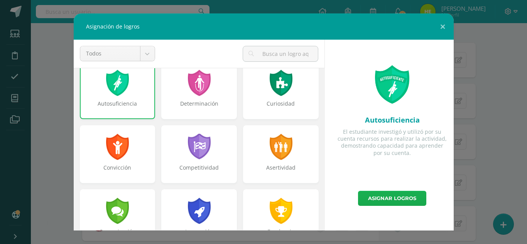
click at [402, 194] on link "Asignar logros" at bounding box center [392, 198] width 68 height 15
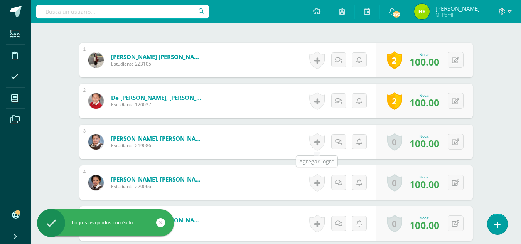
click at [320, 143] on link at bounding box center [316, 142] width 15 height 18
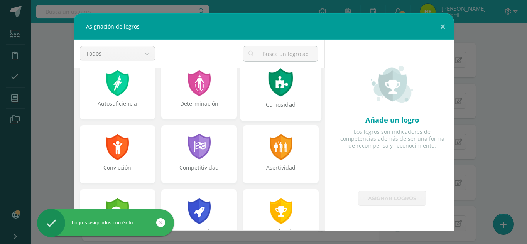
click at [283, 105] on div "Curiosidad" at bounding box center [280, 109] width 79 height 17
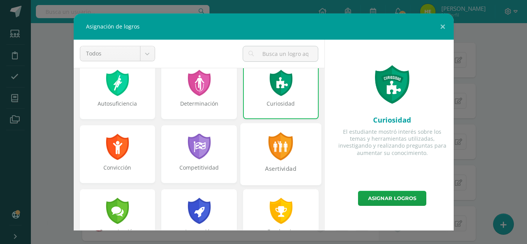
click at [268, 157] on div at bounding box center [281, 146] width 27 height 28
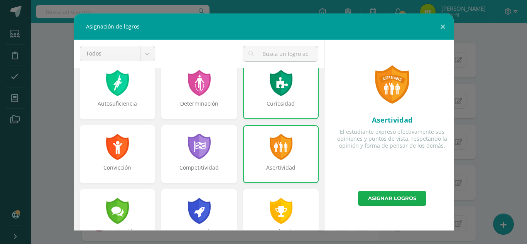
click at [382, 198] on link "Asignar logros" at bounding box center [392, 198] width 68 height 15
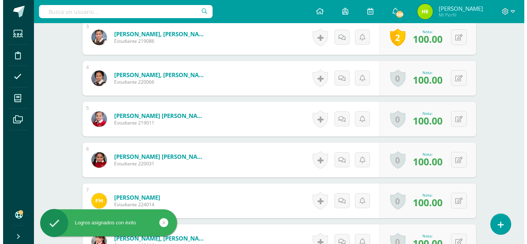
scroll to position [348, 0]
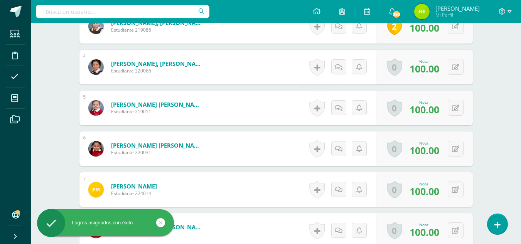
click at [318, 67] on link at bounding box center [316, 67] width 15 height 18
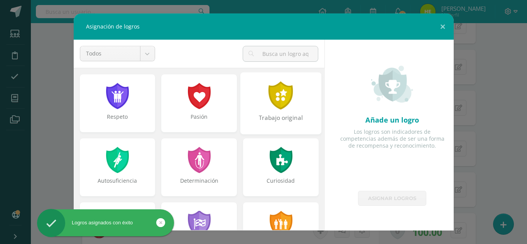
click at [259, 106] on div "Trabajo original" at bounding box center [280, 103] width 81 height 62
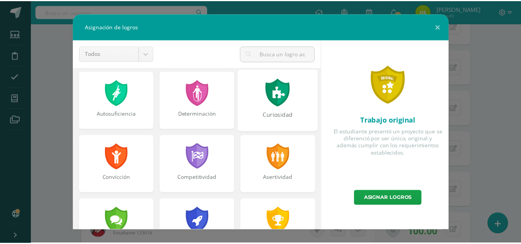
scroll to position [77, 0]
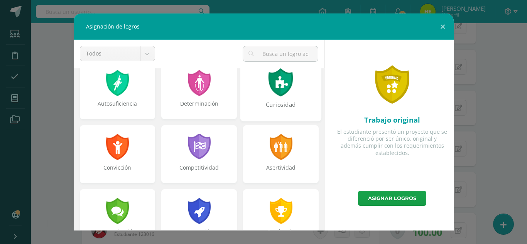
click at [279, 99] on div "Curiosidad" at bounding box center [280, 90] width 81 height 62
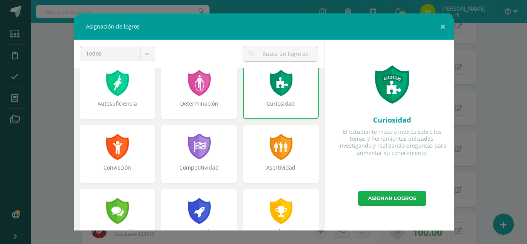
click at [392, 196] on link "Asignar logros" at bounding box center [392, 198] width 68 height 15
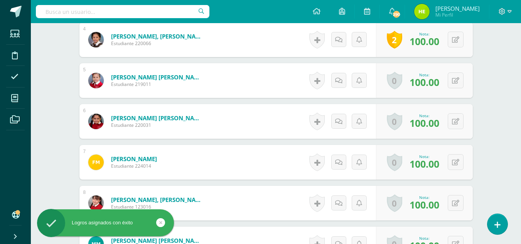
scroll to position [387, 0]
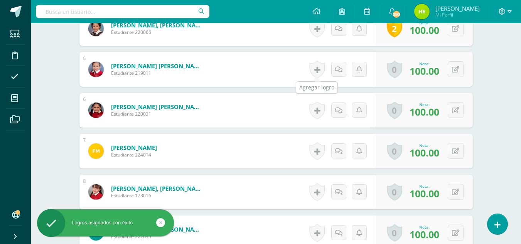
click at [314, 66] on link at bounding box center [316, 70] width 15 height 18
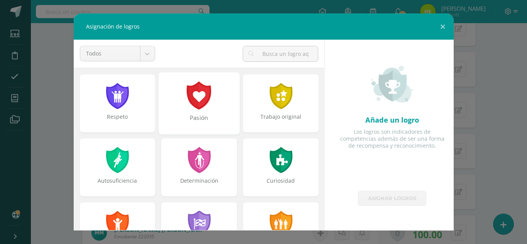
click at [190, 101] on div at bounding box center [199, 95] width 27 height 28
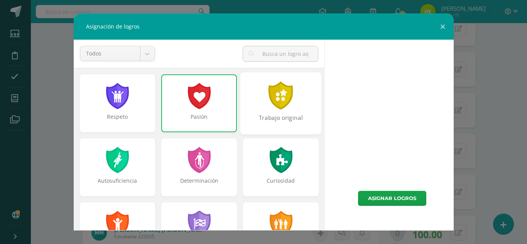
click at [291, 102] on div "Trabajo original" at bounding box center [280, 103] width 81 height 62
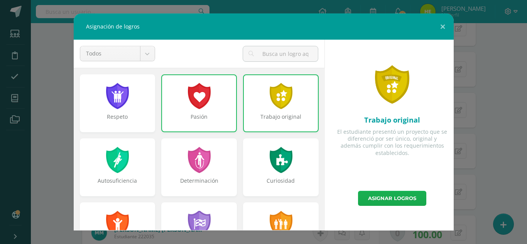
click at [377, 194] on link "Asignar logros" at bounding box center [392, 198] width 68 height 15
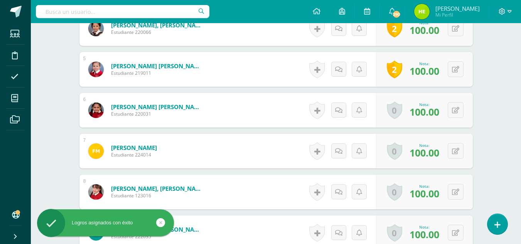
scroll to position [426, 0]
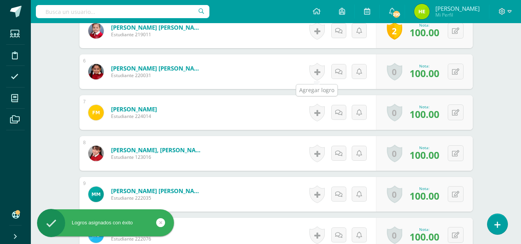
click at [318, 70] on link at bounding box center [316, 72] width 15 height 18
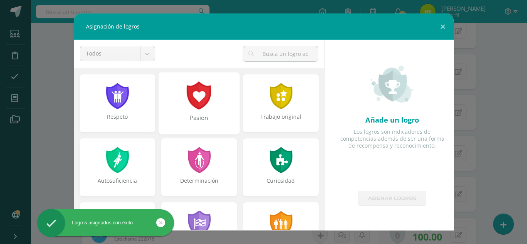
click at [282, 91] on div at bounding box center [281, 96] width 25 height 26
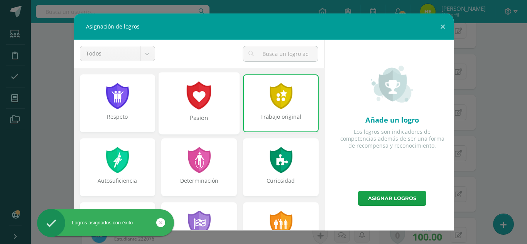
click at [206, 112] on div "Pasión" at bounding box center [199, 103] width 81 height 62
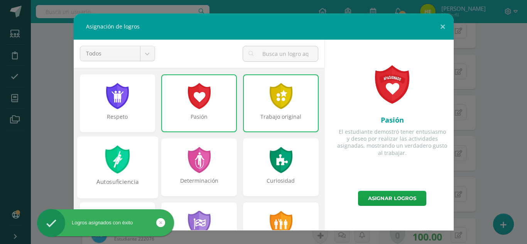
click at [135, 159] on div "Autosuficiencia" at bounding box center [117, 167] width 81 height 62
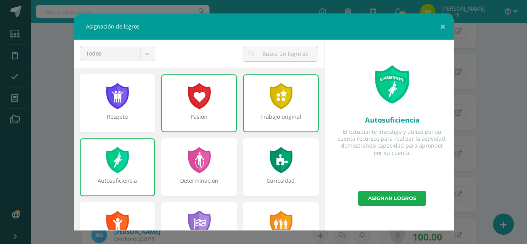
click at [410, 199] on link "Asignar logros" at bounding box center [392, 198] width 68 height 15
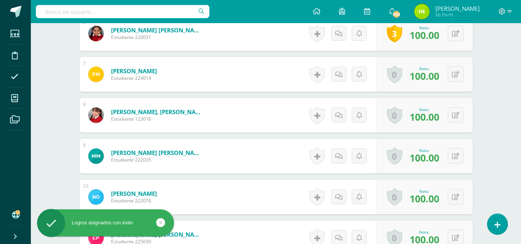
scroll to position [464, 0]
click at [316, 74] on link at bounding box center [316, 74] width 15 height 18
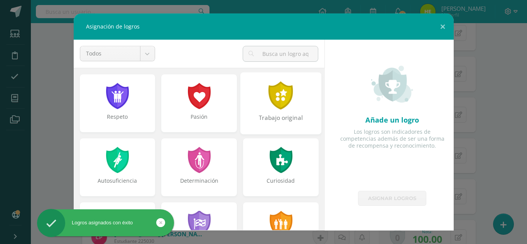
click at [287, 109] on div at bounding box center [281, 95] width 27 height 28
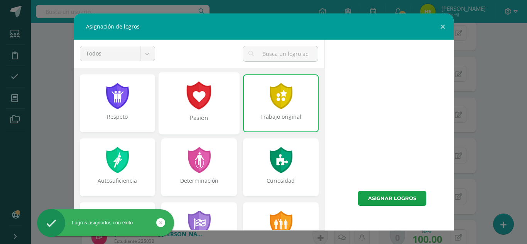
click at [210, 104] on div "Pasión" at bounding box center [199, 103] width 81 height 62
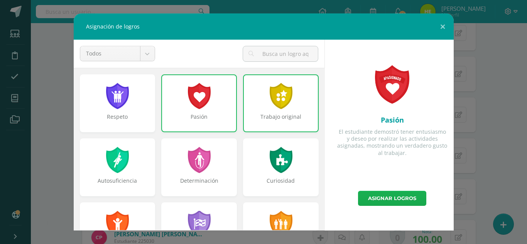
click at [385, 200] on link "Asignar logros" at bounding box center [392, 198] width 68 height 15
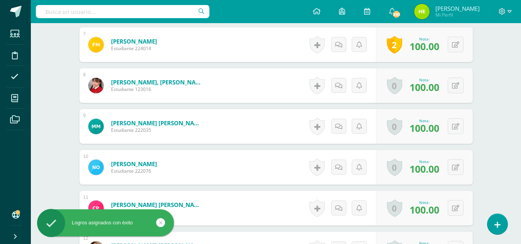
scroll to position [541, 0]
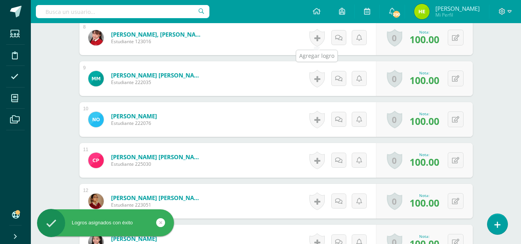
click at [317, 34] on link at bounding box center [316, 38] width 15 height 18
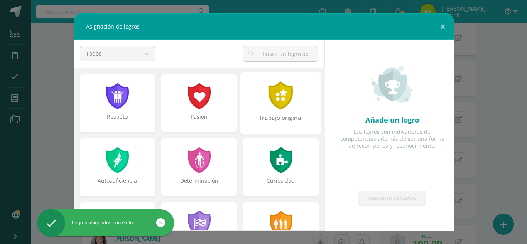
click at [281, 103] on div at bounding box center [281, 95] width 27 height 28
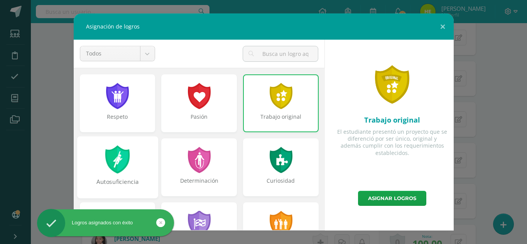
click at [124, 171] on div at bounding box center [117, 159] width 27 height 28
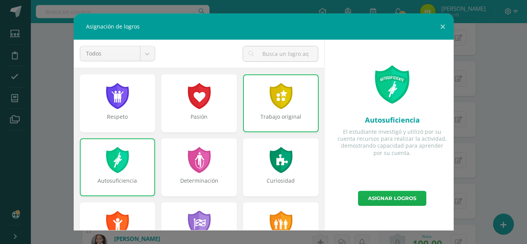
click at [395, 201] on link "Asignar logros" at bounding box center [392, 198] width 68 height 15
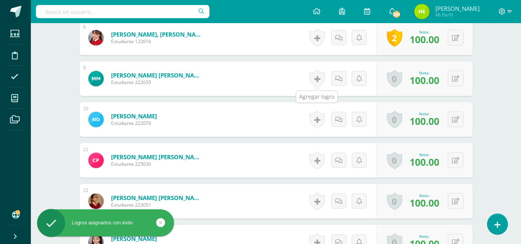
click at [321, 79] on link at bounding box center [316, 79] width 15 height 18
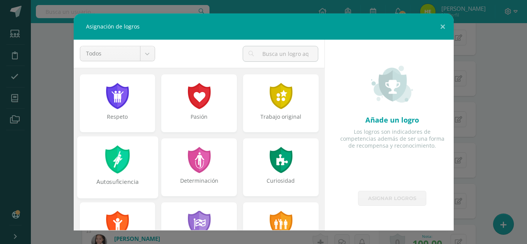
click at [117, 151] on div at bounding box center [117, 159] width 27 height 28
click at [208, 163] on div at bounding box center [199, 159] width 27 height 28
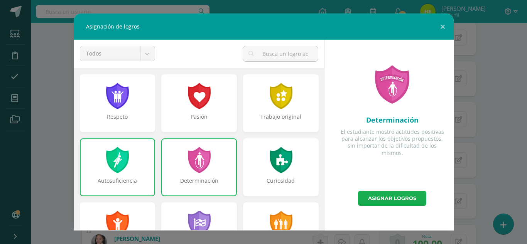
click at [364, 199] on link "Asignar logros" at bounding box center [392, 198] width 68 height 15
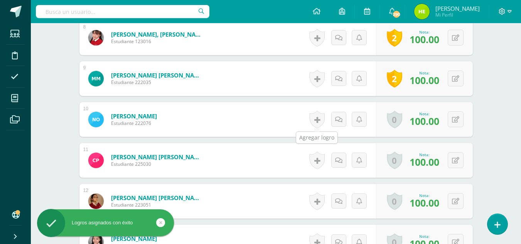
click at [312, 122] on link at bounding box center [316, 120] width 15 height 18
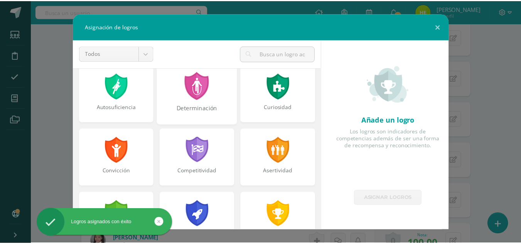
scroll to position [77, 0]
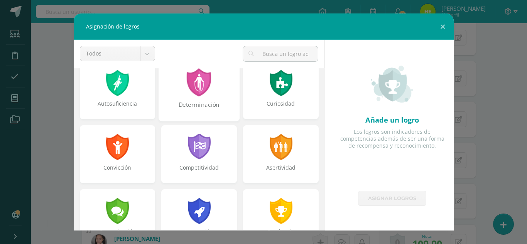
click at [199, 105] on div "Determinación" at bounding box center [198, 109] width 79 height 17
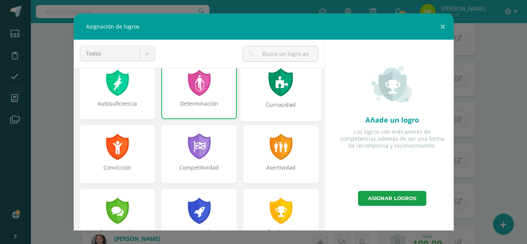
click at [256, 106] on div "Curiosidad" at bounding box center [280, 109] width 79 height 17
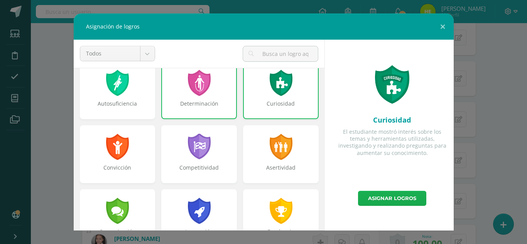
click at [396, 202] on link "Asignar logros" at bounding box center [392, 198] width 68 height 15
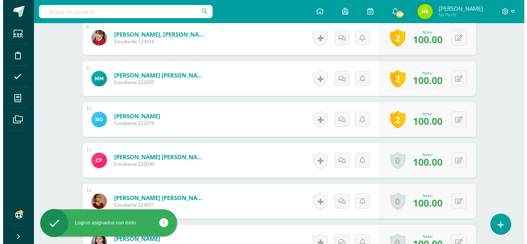
scroll to position [618, 0]
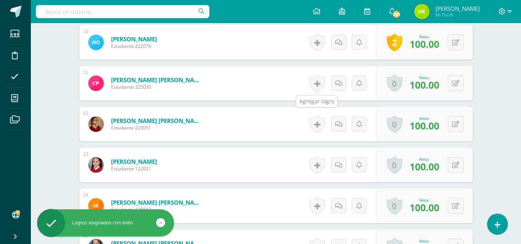
click at [318, 84] on link at bounding box center [316, 83] width 15 height 18
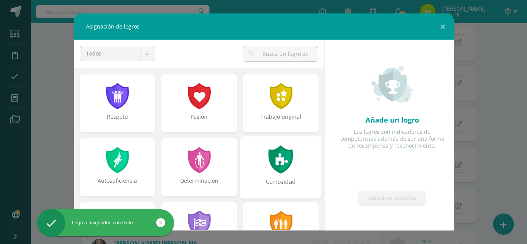
click at [268, 150] on div at bounding box center [281, 159] width 27 height 28
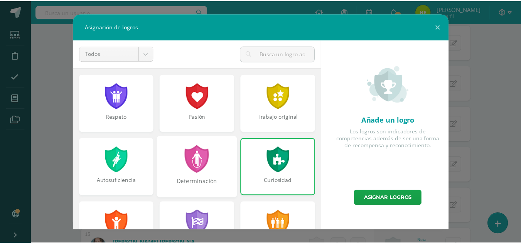
scroll to position [39, 0]
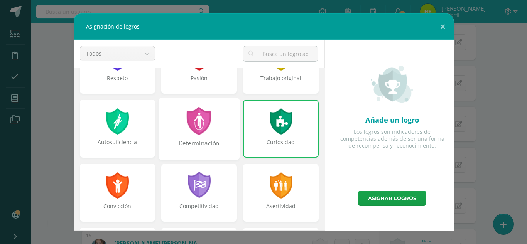
click at [196, 136] on div "Determinación" at bounding box center [199, 129] width 81 height 62
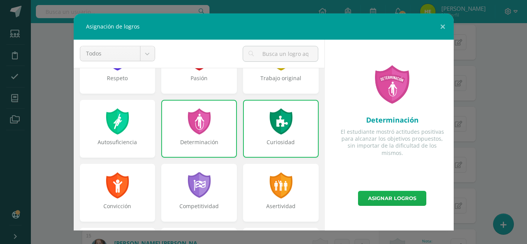
click at [367, 196] on link "Asignar logros" at bounding box center [392, 198] width 68 height 15
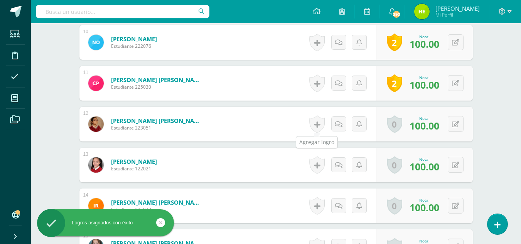
click at [318, 125] on link at bounding box center [316, 124] width 15 height 18
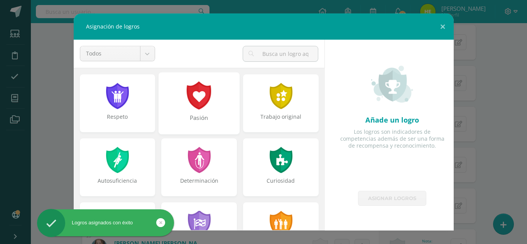
click at [201, 109] on div at bounding box center [199, 95] width 27 height 28
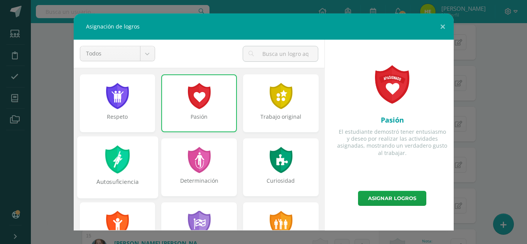
click at [123, 172] on div at bounding box center [117, 159] width 27 height 28
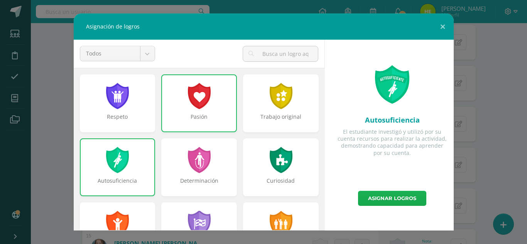
click at [385, 198] on link "Asignar logros" at bounding box center [392, 198] width 68 height 15
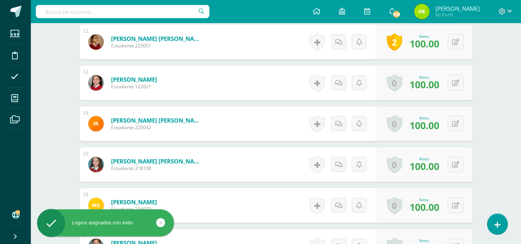
scroll to position [734, 0]
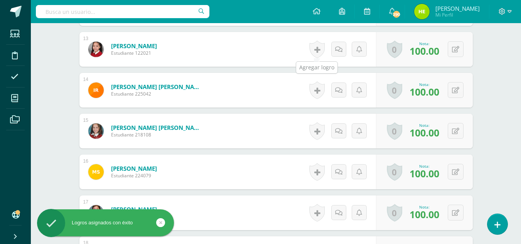
click at [319, 48] on link at bounding box center [316, 50] width 15 height 18
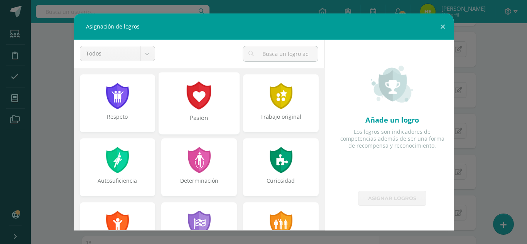
click at [209, 116] on div "Pasión" at bounding box center [198, 122] width 79 height 17
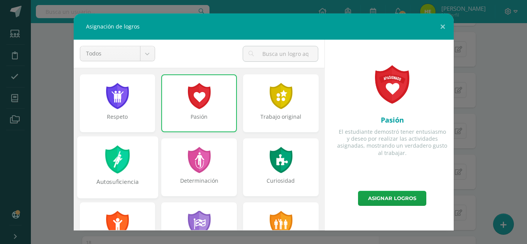
click at [120, 171] on div at bounding box center [117, 159] width 27 height 28
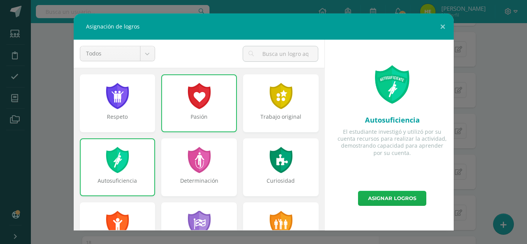
click at [375, 201] on link "Asignar logros" at bounding box center [392, 198] width 68 height 15
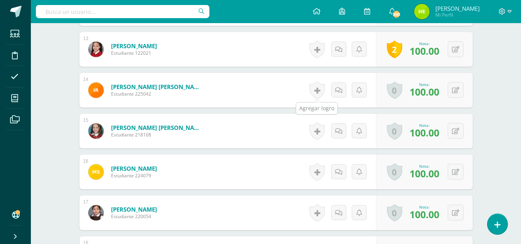
click at [314, 91] on link at bounding box center [316, 90] width 15 height 18
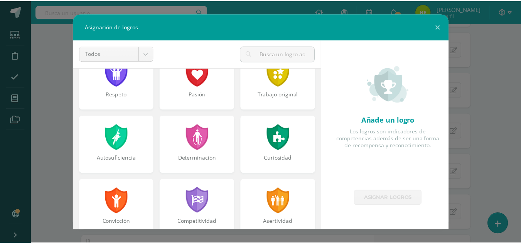
scroll to position [77, 0]
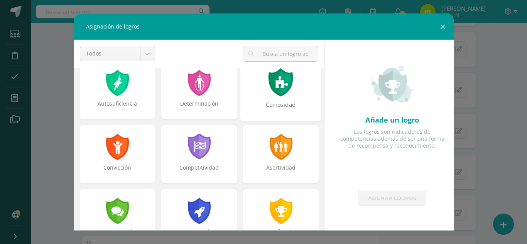
click at [292, 93] on div "Curiosidad" at bounding box center [280, 90] width 81 height 62
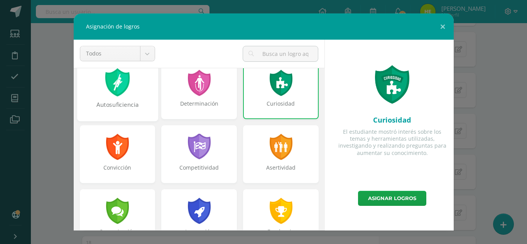
click at [113, 89] on div at bounding box center [117, 82] width 27 height 28
click at [385, 196] on link "Asignar logros" at bounding box center [392, 198] width 68 height 15
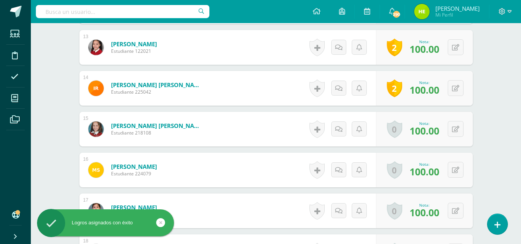
scroll to position [773, 0]
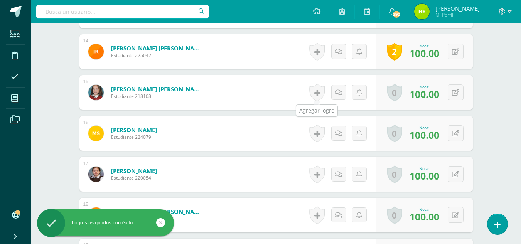
click at [318, 93] on link at bounding box center [316, 93] width 15 height 18
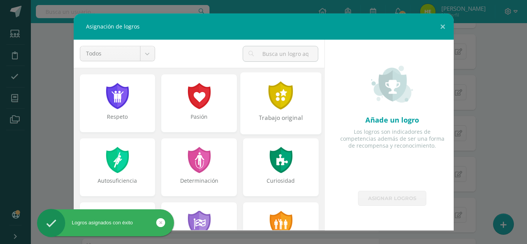
click at [278, 114] on div "Trabajo original" at bounding box center [280, 122] width 79 height 17
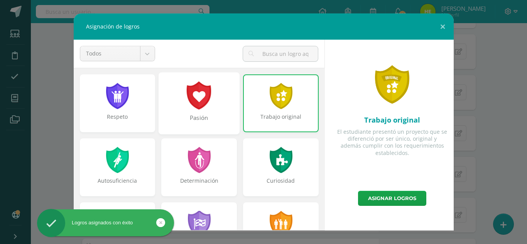
click at [207, 111] on div "Pasión" at bounding box center [199, 103] width 81 height 62
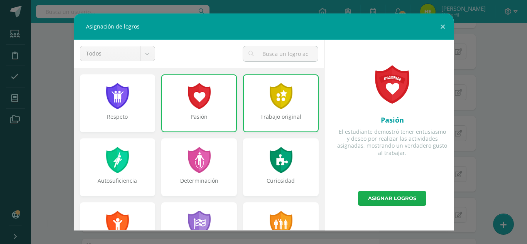
click at [380, 204] on link "Asignar logros" at bounding box center [392, 198] width 68 height 15
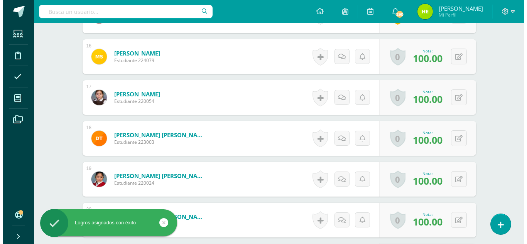
scroll to position [850, 0]
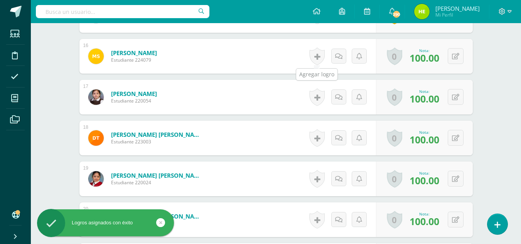
click at [318, 54] on link at bounding box center [316, 56] width 15 height 18
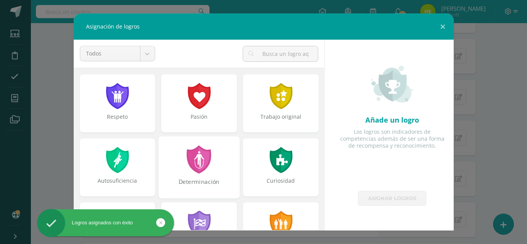
click at [198, 167] on div at bounding box center [199, 159] width 27 height 28
click at [113, 182] on div "Autosuficiencia" at bounding box center [118, 184] width 74 height 15
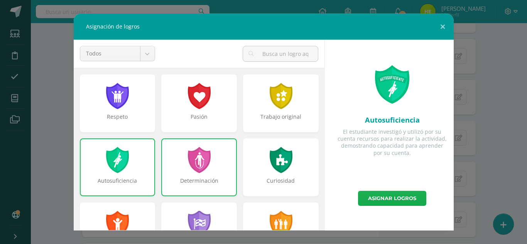
click at [370, 202] on link "Asignar logros" at bounding box center [392, 198] width 68 height 15
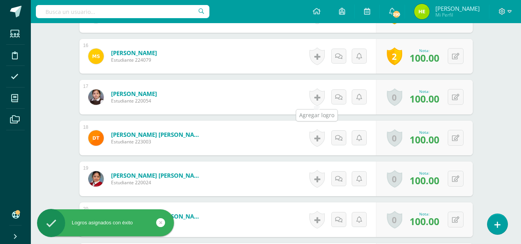
click at [315, 99] on link at bounding box center [316, 97] width 15 height 18
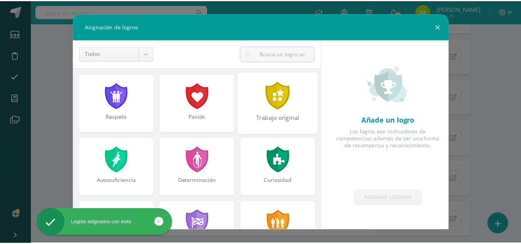
scroll to position [39, 0]
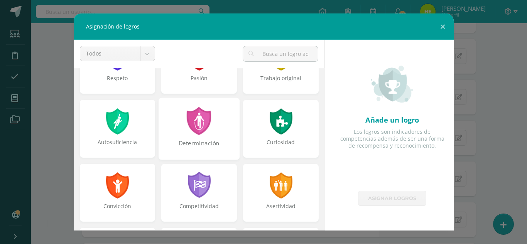
click at [187, 136] on div "Determinación" at bounding box center [199, 129] width 81 height 62
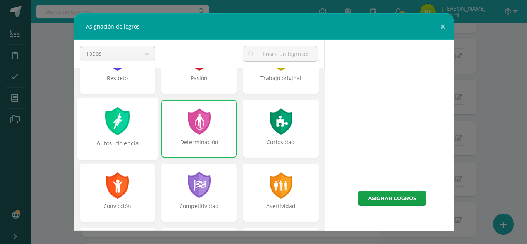
click at [117, 148] on div "Autosuficiencia" at bounding box center [117, 147] width 79 height 17
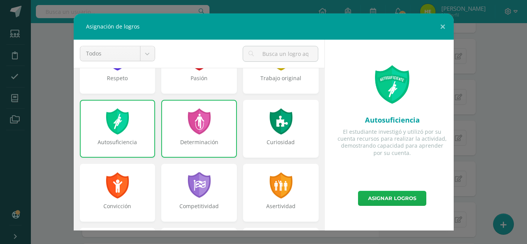
click at [377, 194] on link "Asignar logros" at bounding box center [392, 198] width 68 height 15
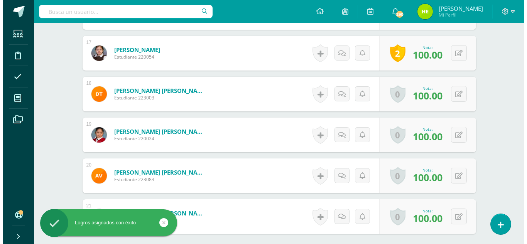
scroll to position [927, 0]
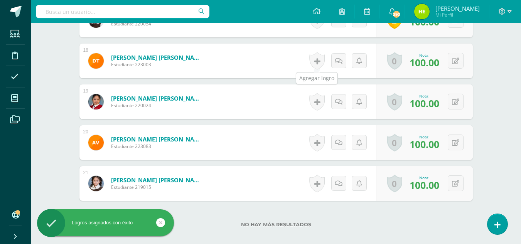
click at [318, 61] on link at bounding box center [316, 61] width 15 height 18
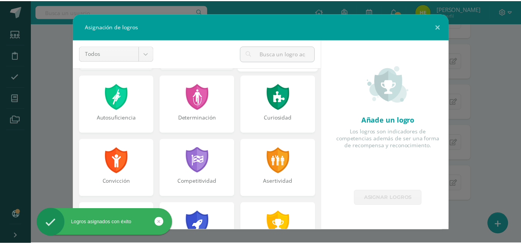
scroll to position [77, 0]
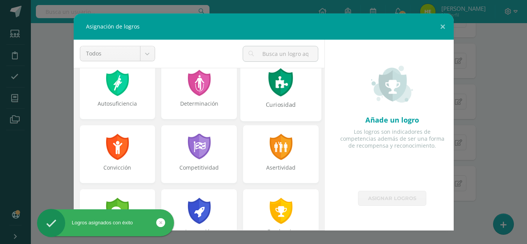
click at [295, 92] on div "Curiosidad" at bounding box center [280, 90] width 81 height 62
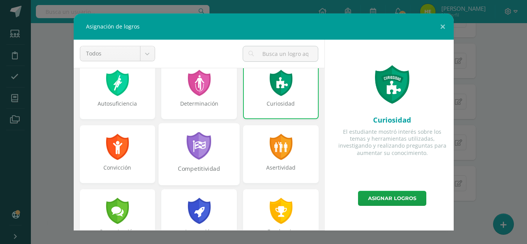
click at [194, 154] on div at bounding box center [199, 146] width 27 height 28
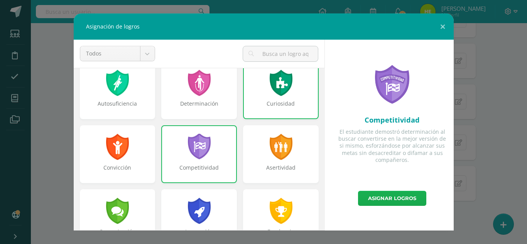
click at [423, 199] on link "Asignar logros" at bounding box center [392, 198] width 68 height 15
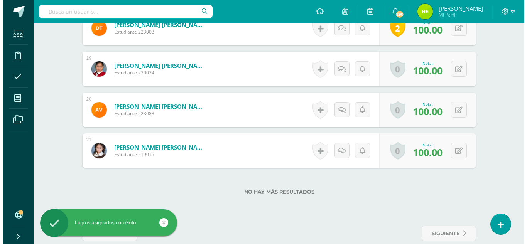
scroll to position [934, 0]
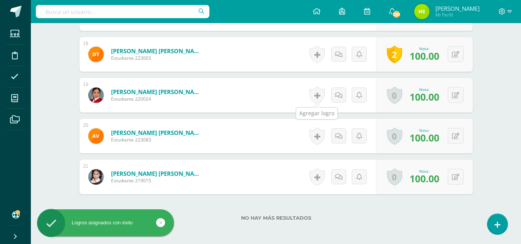
click at [318, 92] on link at bounding box center [316, 95] width 15 height 18
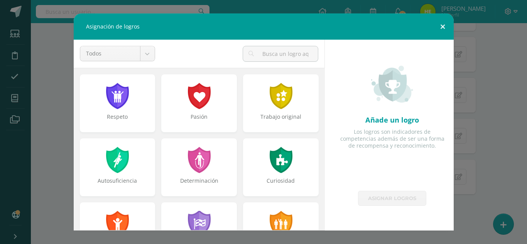
click at [447, 22] on button at bounding box center [443, 27] width 22 height 26
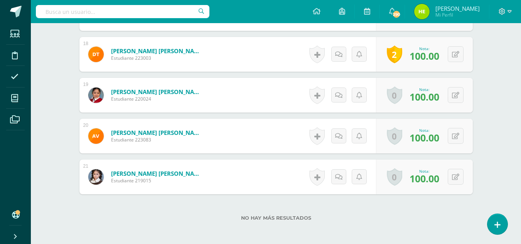
click at [320, 94] on link at bounding box center [316, 95] width 15 height 18
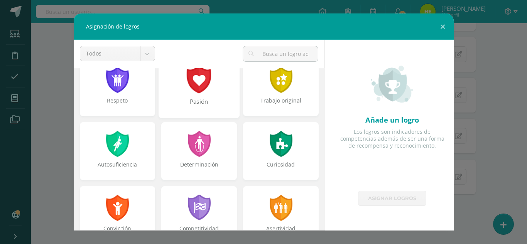
scroll to position [0, 0]
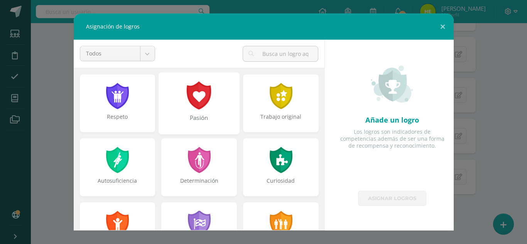
click at [198, 99] on div at bounding box center [199, 95] width 27 height 28
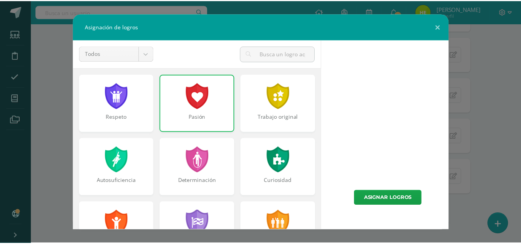
scroll to position [77, 0]
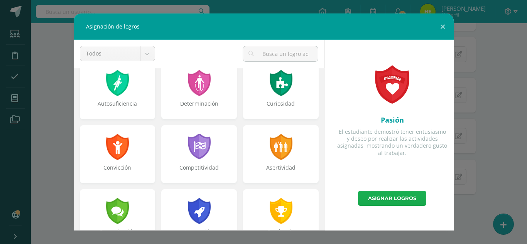
click at [380, 200] on link "Asignar logros" at bounding box center [392, 198] width 68 height 15
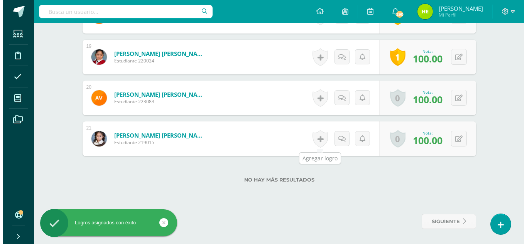
scroll to position [972, 0]
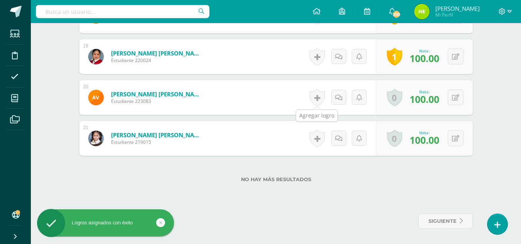
click at [318, 95] on link at bounding box center [316, 98] width 15 height 18
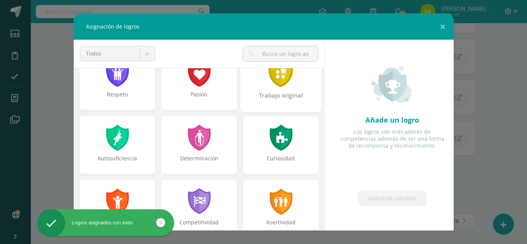
scroll to position [39, 0]
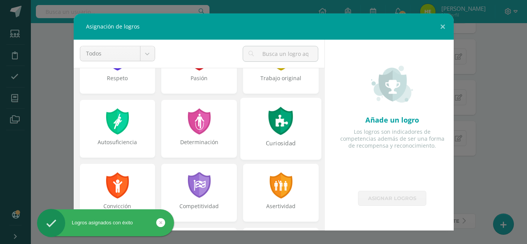
click at [277, 125] on div at bounding box center [281, 121] width 27 height 28
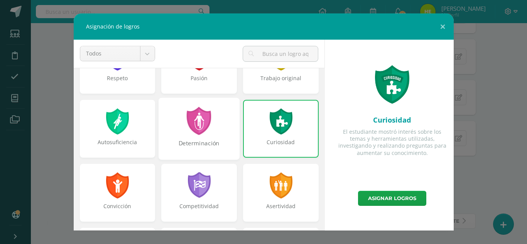
click at [208, 134] on div at bounding box center [199, 121] width 27 height 28
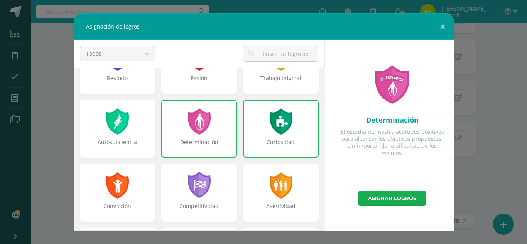
click at [399, 196] on link "Asignar logros" at bounding box center [392, 198] width 68 height 15
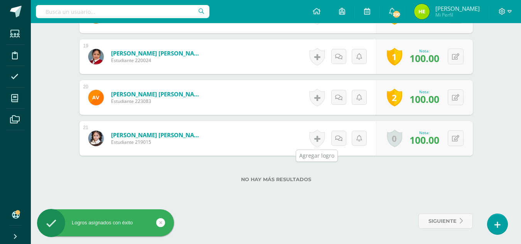
click at [318, 137] on link at bounding box center [316, 139] width 15 height 18
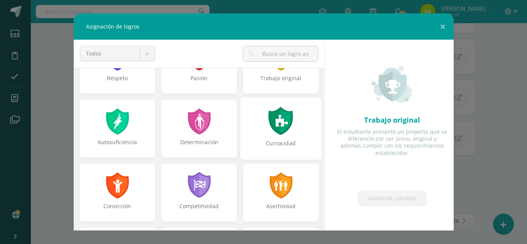
drag, startPoint x: 119, startPoint y: 128, endPoint x: 254, endPoint y: 117, distance: 135.5
click at [119, 128] on div at bounding box center [117, 121] width 25 height 26
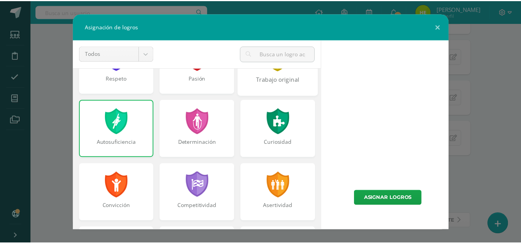
scroll to position [0, 0]
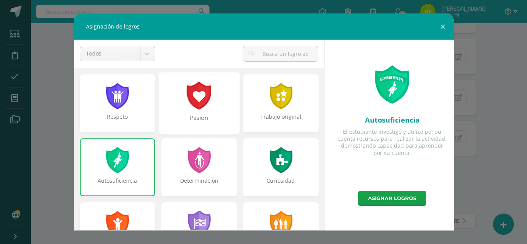
click at [199, 114] on div "Pasión" at bounding box center [198, 122] width 79 height 17
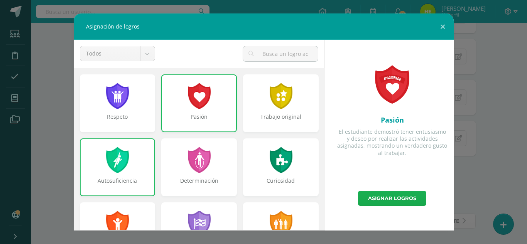
click at [401, 196] on link "Asignar logros" at bounding box center [392, 198] width 68 height 15
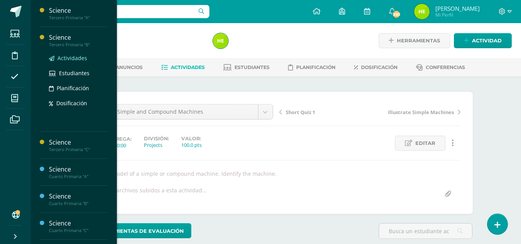
click at [82, 57] on span "Actividades" at bounding box center [72, 57] width 30 height 7
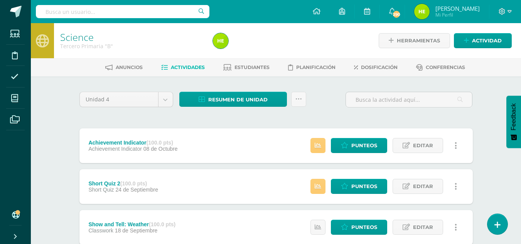
click at [183, 65] on span "Actividades" at bounding box center [188, 67] width 34 height 6
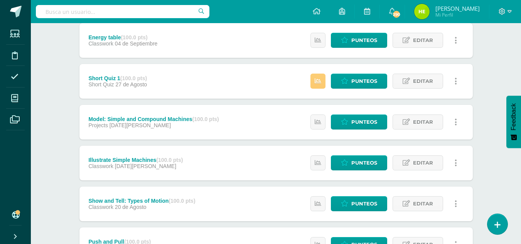
scroll to position [270, 0]
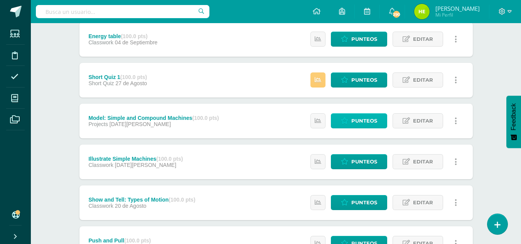
click at [363, 118] on span "Punteos" at bounding box center [364, 121] width 26 height 14
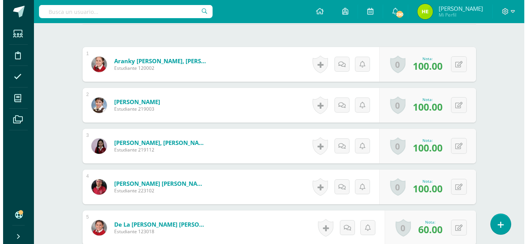
scroll to position [232, 0]
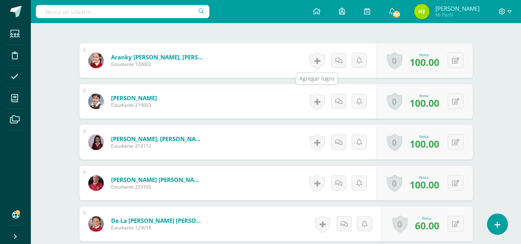
click at [321, 63] on link at bounding box center [316, 61] width 15 height 18
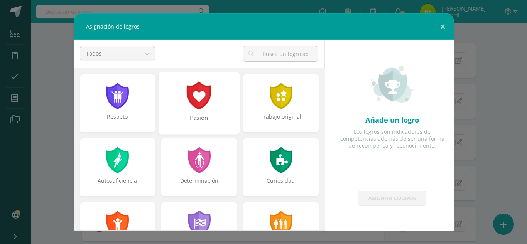
click at [221, 103] on div "Pasión" at bounding box center [199, 103] width 81 height 62
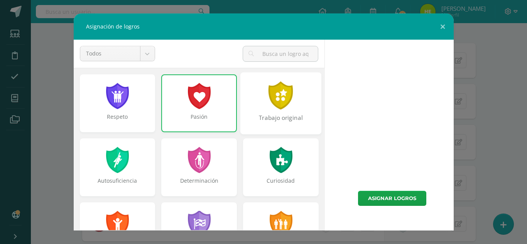
click at [263, 113] on div "Trabajo original" at bounding box center [280, 103] width 81 height 62
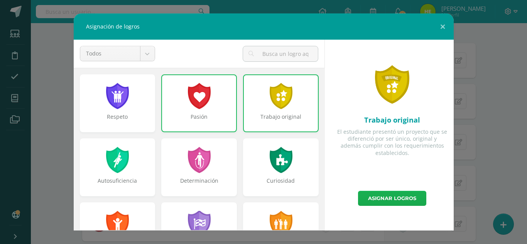
click at [381, 196] on link "Asignar logros" at bounding box center [392, 198] width 68 height 15
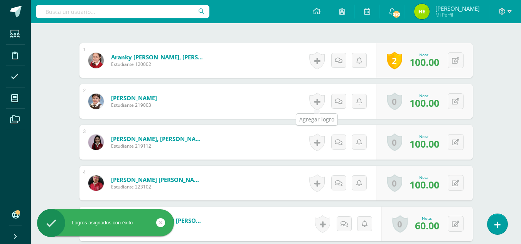
click at [315, 99] on link at bounding box center [316, 102] width 15 height 18
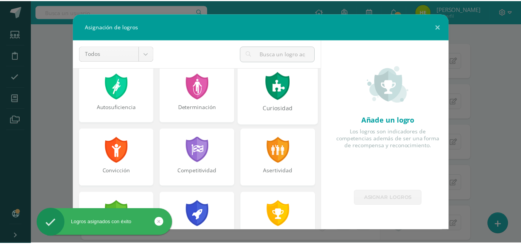
scroll to position [77, 0]
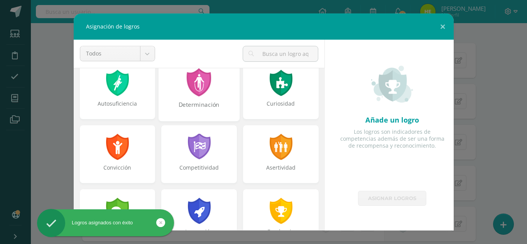
click at [210, 117] on div "Determinación" at bounding box center [198, 109] width 79 height 17
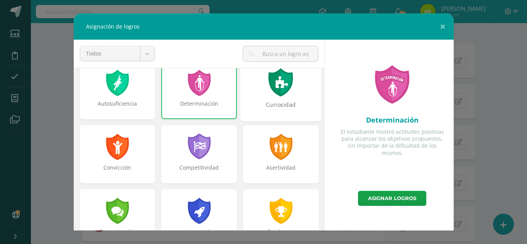
click at [275, 105] on div "Curiosidad" at bounding box center [280, 109] width 79 height 17
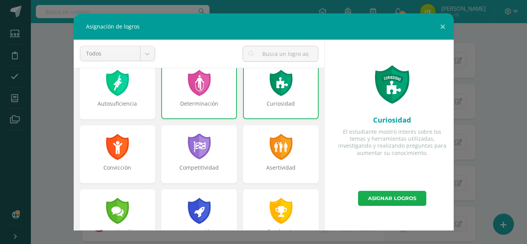
click at [375, 203] on link "Asignar logros" at bounding box center [392, 198] width 68 height 15
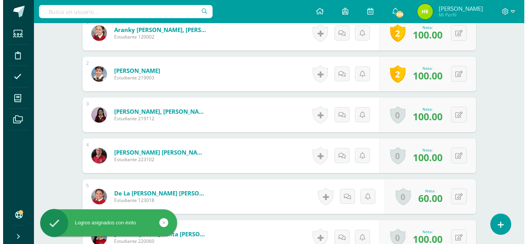
scroll to position [271, 0]
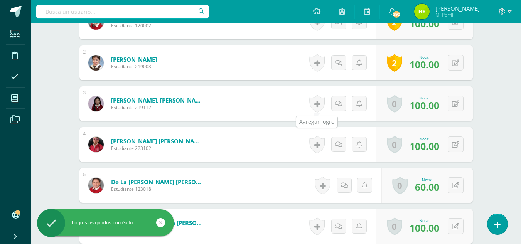
click at [319, 103] on link at bounding box center [316, 104] width 15 height 18
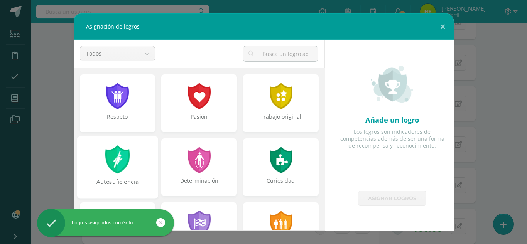
drag, startPoint x: 123, startPoint y: 169, endPoint x: 146, endPoint y: 159, distance: 25.1
click at [123, 169] on div at bounding box center [117, 159] width 27 height 28
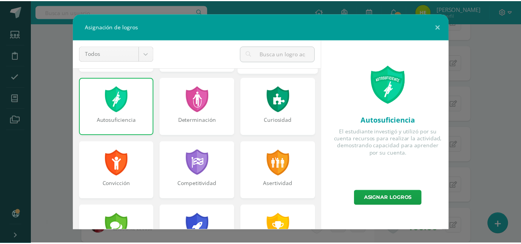
scroll to position [77, 0]
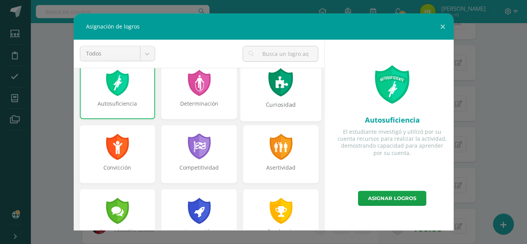
click at [284, 102] on div "Curiosidad" at bounding box center [280, 109] width 79 height 17
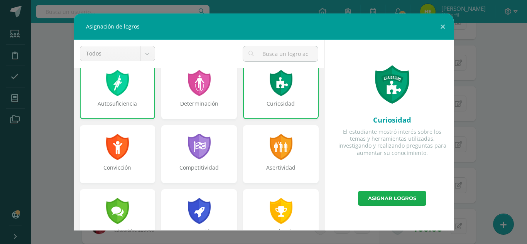
click at [396, 199] on link "Asignar logros" at bounding box center [392, 198] width 68 height 15
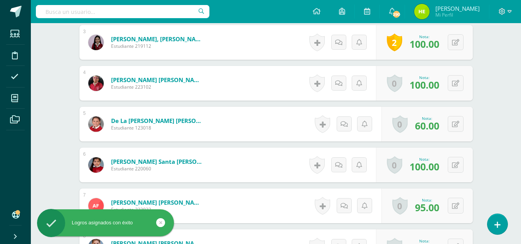
scroll to position [348, 0]
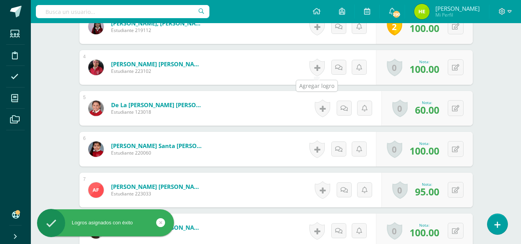
click at [317, 68] on link at bounding box center [316, 68] width 15 height 18
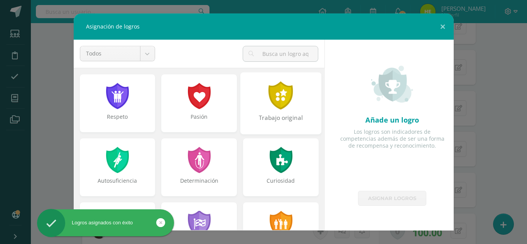
click at [268, 105] on div at bounding box center [281, 95] width 27 height 28
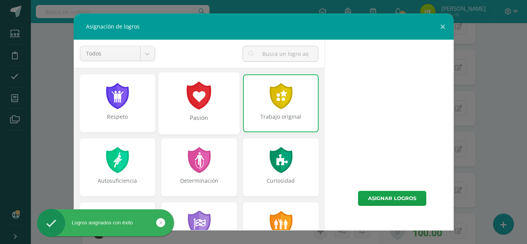
click at [204, 106] on div at bounding box center [199, 95] width 27 height 28
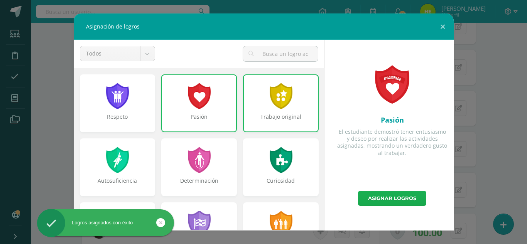
click at [380, 201] on link "Asignar logros" at bounding box center [392, 198] width 68 height 15
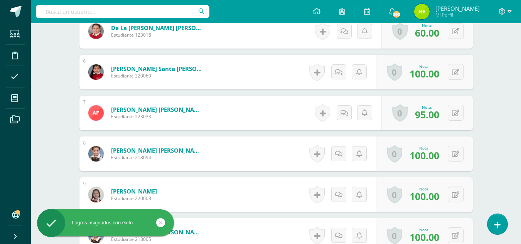
scroll to position [387, 0]
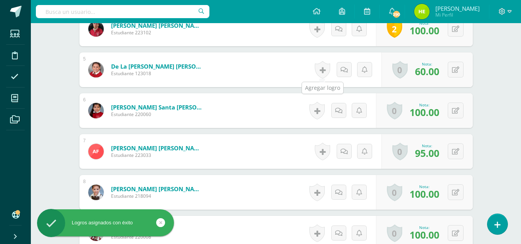
click at [318, 78] on link at bounding box center [322, 70] width 15 height 18
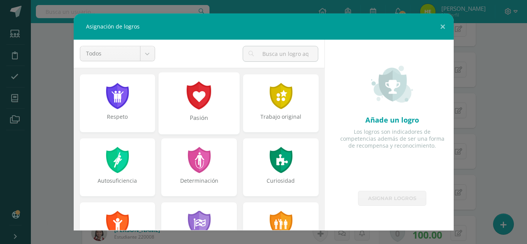
click at [200, 121] on div "Pasión" at bounding box center [198, 122] width 79 height 17
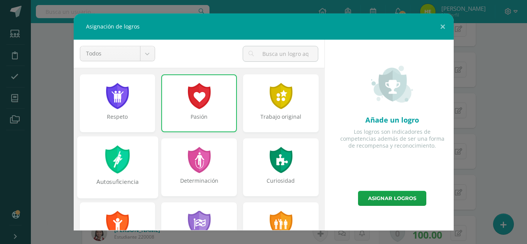
click at [124, 171] on div at bounding box center [117, 159] width 27 height 28
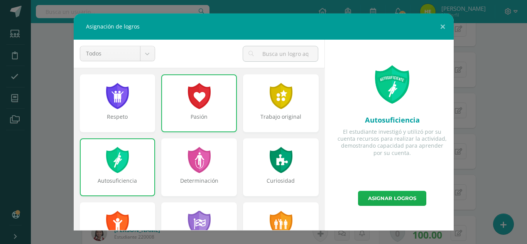
click at [380, 194] on link "Asignar logros" at bounding box center [392, 198] width 68 height 15
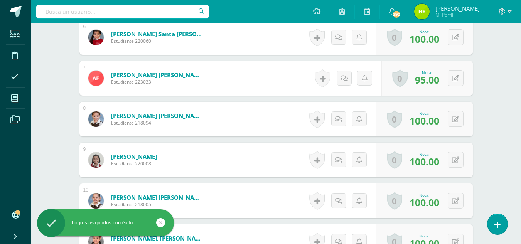
scroll to position [464, 0]
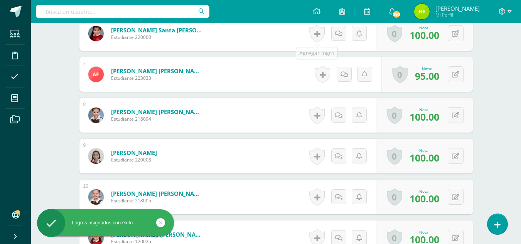
click at [319, 30] on link at bounding box center [316, 34] width 15 height 18
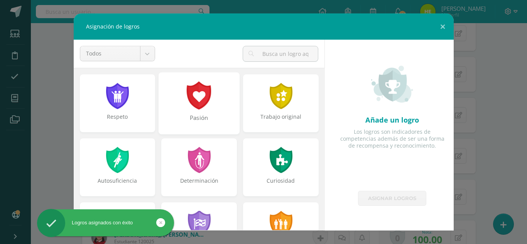
click at [217, 115] on div "Pasión" at bounding box center [198, 122] width 79 height 17
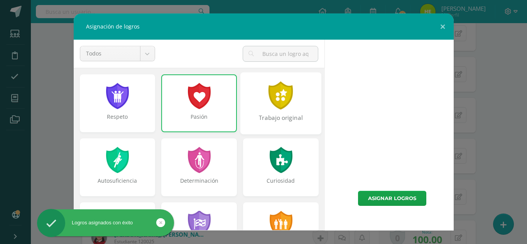
click at [279, 114] on div "Trabajo original" at bounding box center [280, 122] width 79 height 17
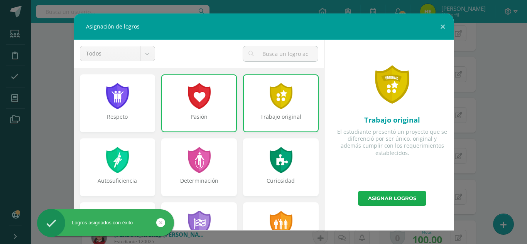
drag, startPoint x: 385, startPoint y: 208, endPoint x: 384, endPoint y: 204, distance: 4.0
click at [386, 208] on div "Trabajo original El estudiante presentó un proyecto que se diferenció por ser ú…" at bounding box center [392, 135] width 129 height 191
click at [383, 203] on link "Asignar logros" at bounding box center [392, 198] width 68 height 15
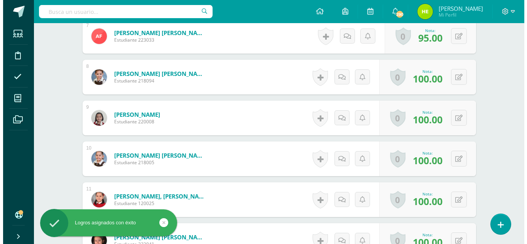
scroll to position [502, 0]
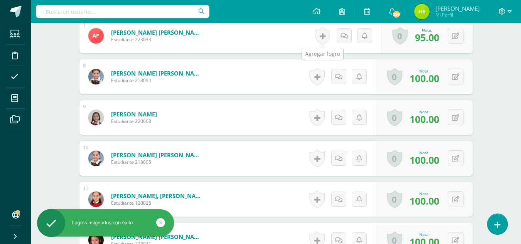
click at [317, 35] on link at bounding box center [322, 36] width 15 height 18
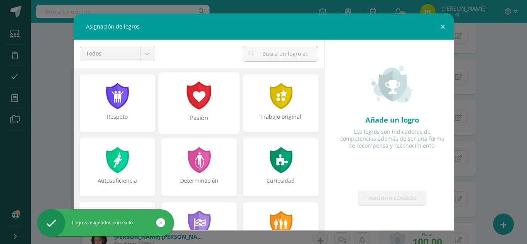
click at [208, 112] on div "Pasión" at bounding box center [199, 103] width 81 height 62
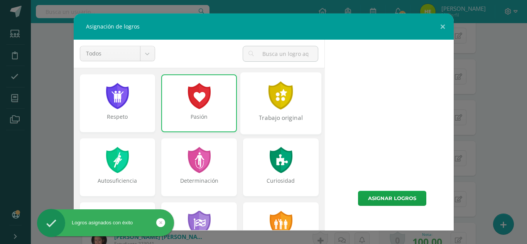
click at [266, 110] on div "Trabajo original" at bounding box center [280, 103] width 81 height 62
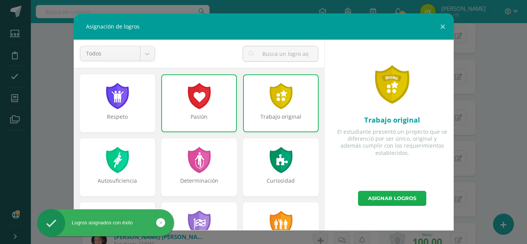
click at [369, 202] on link "Asignar logros" at bounding box center [392, 198] width 68 height 15
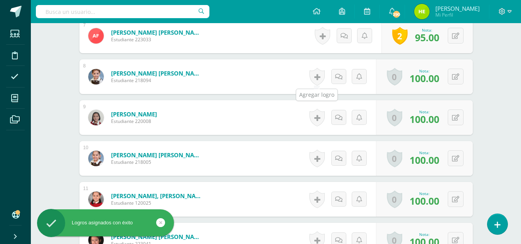
click at [319, 75] on link at bounding box center [316, 77] width 15 height 18
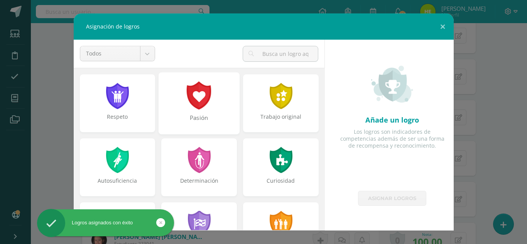
click at [204, 115] on div "Pasión" at bounding box center [198, 122] width 79 height 17
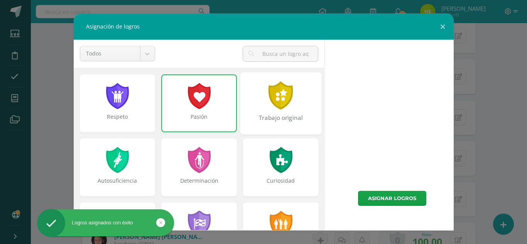
click at [276, 121] on div "Trabajo original" at bounding box center [280, 122] width 79 height 17
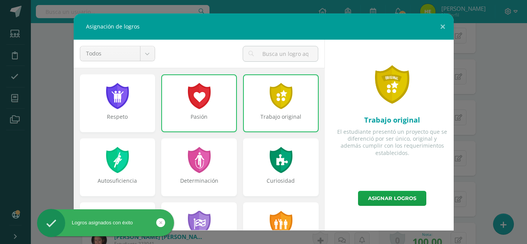
drag, startPoint x: 376, startPoint y: 195, endPoint x: 375, endPoint y: 188, distance: 6.6
click at [376, 193] on link "Asignar logros" at bounding box center [392, 198] width 68 height 15
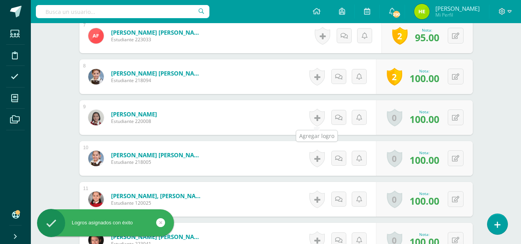
click at [311, 121] on link at bounding box center [316, 118] width 15 height 18
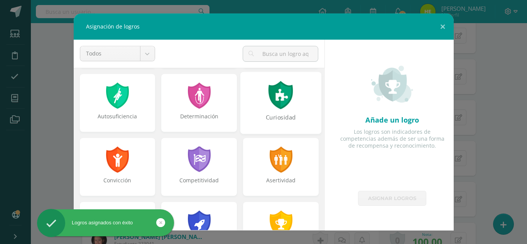
scroll to position [77, 0]
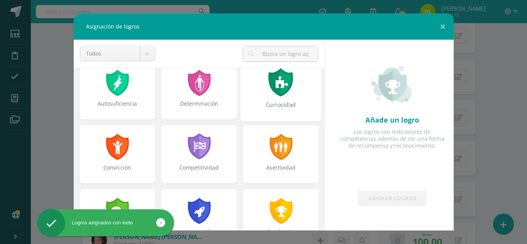
click at [285, 98] on div "Curiosidad" at bounding box center [280, 90] width 81 height 62
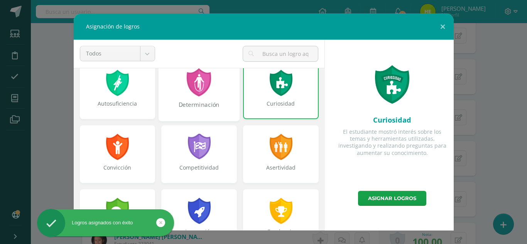
click at [221, 106] on div "Determinación" at bounding box center [198, 109] width 79 height 17
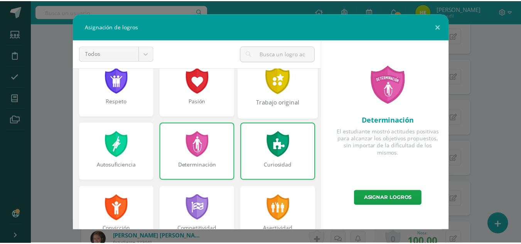
scroll to position [0, 0]
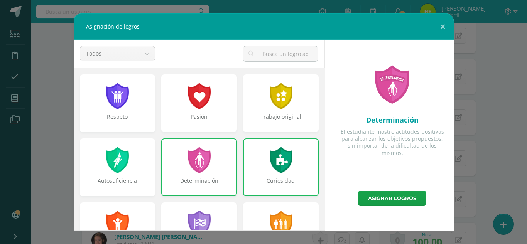
click at [115, 171] on div at bounding box center [117, 160] width 25 height 26
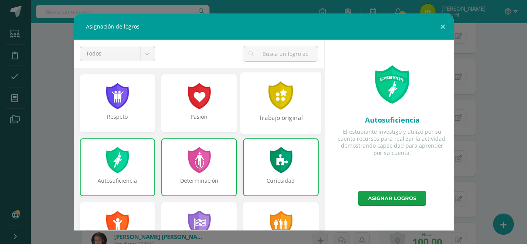
click at [274, 119] on div "Trabajo original" at bounding box center [280, 122] width 79 height 17
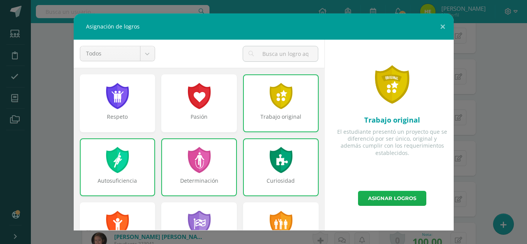
click at [372, 201] on link "Asignar logros" at bounding box center [392, 198] width 68 height 15
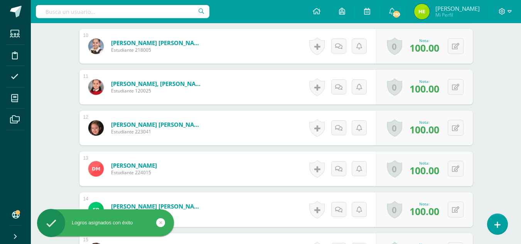
scroll to position [618, 0]
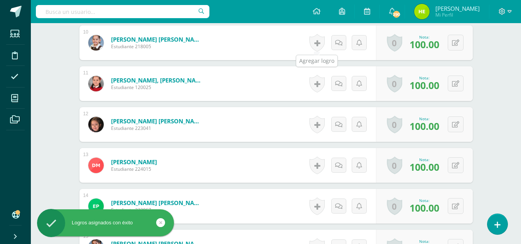
click at [315, 44] on link at bounding box center [316, 43] width 15 height 18
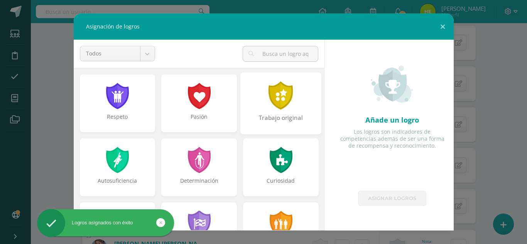
click at [274, 112] on div "Trabajo original" at bounding box center [280, 103] width 81 height 62
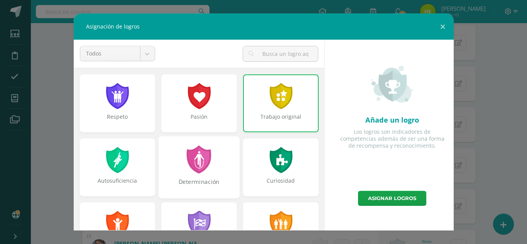
click at [214, 160] on div "Determinación" at bounding box center [199, 167] width 81 height 62
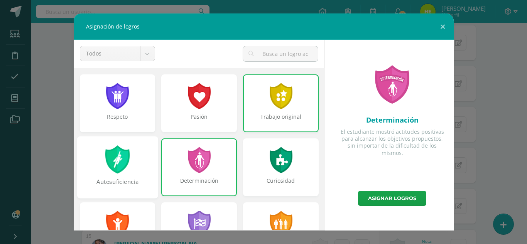
click at [132, 177] on div "Autosuficiencia" at bounding box center [117, 167] width 81 height 62
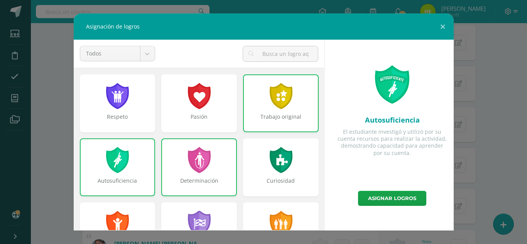
click at [207, 177] on div "Determinación" at bounding box center [199, 168] width 76 height 58
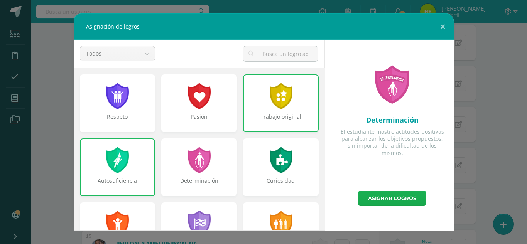
click at [383, 200] on link "Asignar logros" at bounding box center [392, 198] width 68 height 15
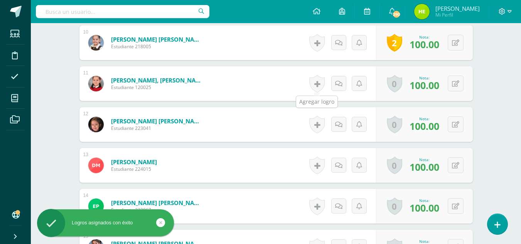
click at [319, 83] on link at bounding box center [316, 84] width 15 height 18
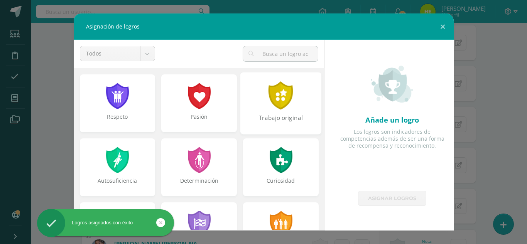
click at [275, 114] on div "Trabajo original" at bounding box center [280, 122] width 79 height 17
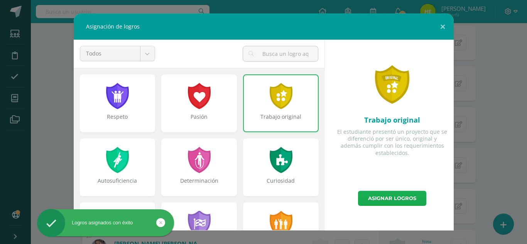
click at [272, 167] on div at bounding box center [281, 160] width 25 height 26
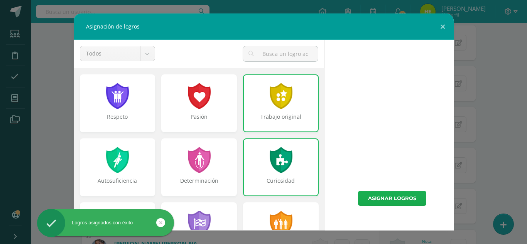
click at [390, 197] on link "Asignar logros" at bounding box center [392, 198] width 68 height 15
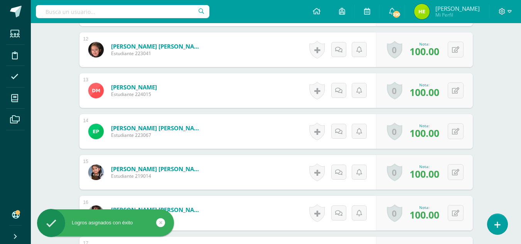
scroll to position [695, 0]
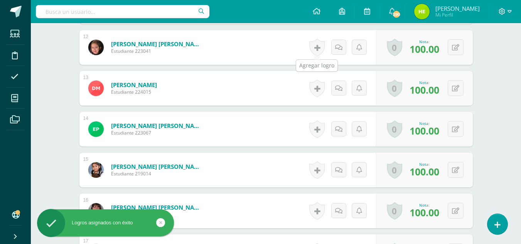
click at [320, 52] on link at bounding box center [316, 48] width 15 height 18
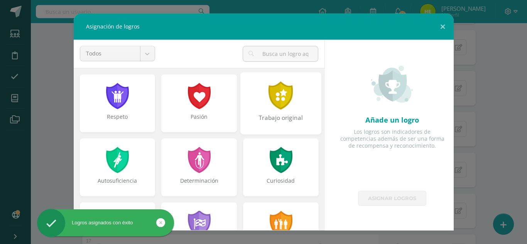
click at [277, 118] on div "Trabajo original" at bounding box center [280, 122] width 79 height 17
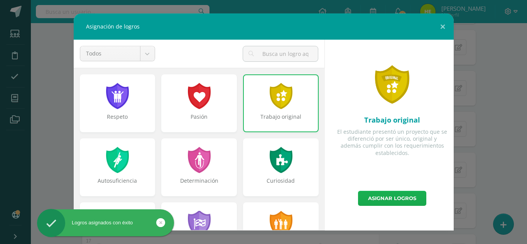
drag, startPoint x: 280, startPoint y: 164, endPoint x: 386, endPoint y: 200, distance: 112.0
click at [281, 164] on div at bounding box center [281, 160] width 25 height 26
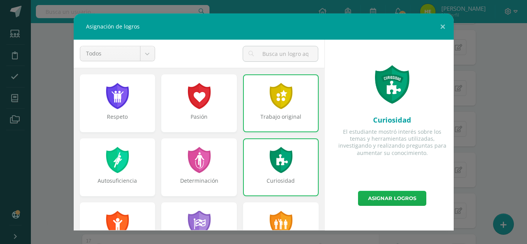
click at [385, 197] on link "Asignar logros" at bounding box center [392, 198] width 68 height 15
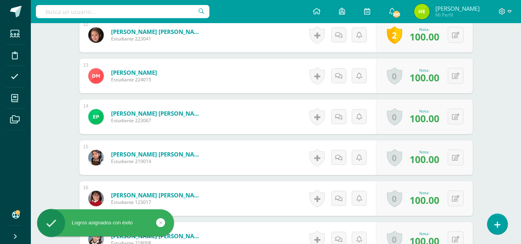
scroll to position [734, 0]
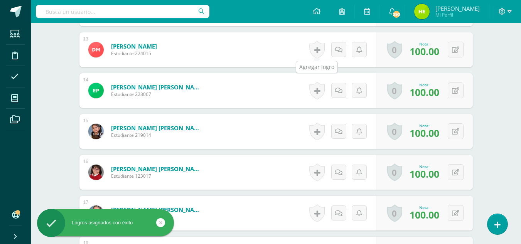
click at [317, 44] on link at bounding box center [316, 50] width 15 height 18
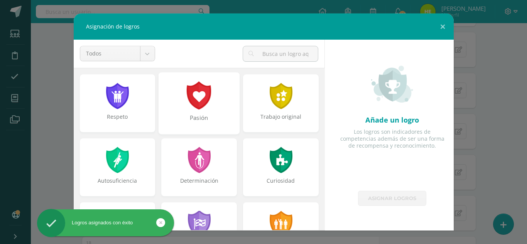
click at [208, 108] on div at bounding box center [199, 95] width 27 height 28
click at [110, 179] on div "Autosuficiencia" at bounding box center [117, 186] width 79 height 17
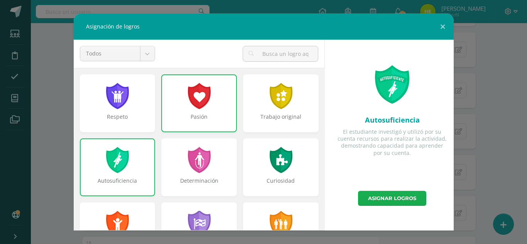
click at [395, 206] on link "Asignar logros" at bounding box center [392, 198] width 68 height 15
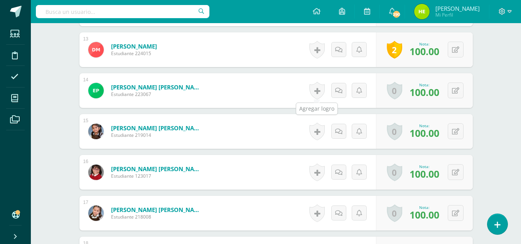
drag, startPoint x: 317, startPoint y: 90, endPoint x: 302, endPoint y: 88, distance: 15.2
click at [317, 90] on link at bounding box center [316, 91] width 15 height 18
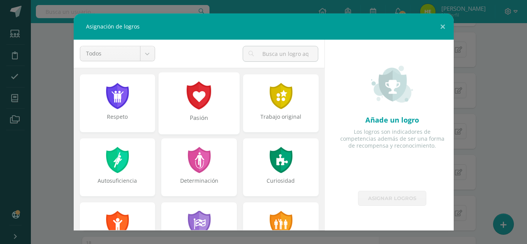
click at [198, 126] on div "Pasión" at bounding box center [198, 122] width 79 height 17
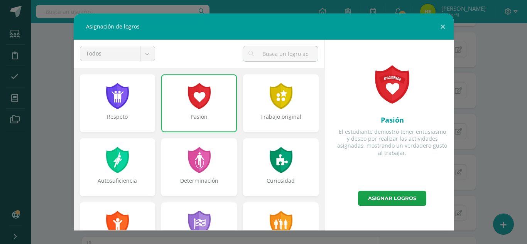
click at [271, 155] on div at bounding box center [281, 160] width 25 height 26
click at [389, 197] on link "Asignar logros" at bounding box center [392, 198] width 68 height 15
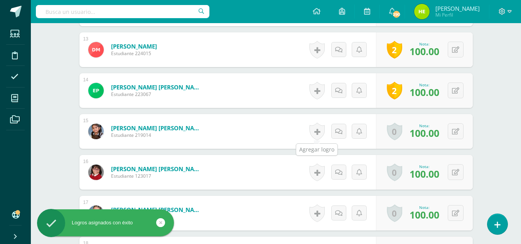
click at [318, 130] on link at bounding box center [316, 132] width 15 height 18
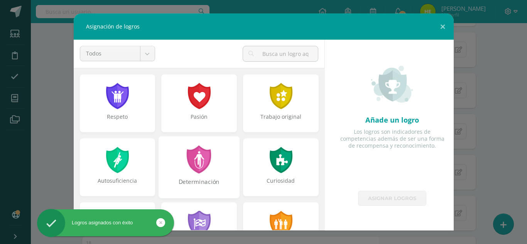
click at [206, 169] on div at bounding box center [199, 159] width 27 height 28
click at [198, 132] on div "Pasión" at bounding box center [199, 106] width 82 height 64
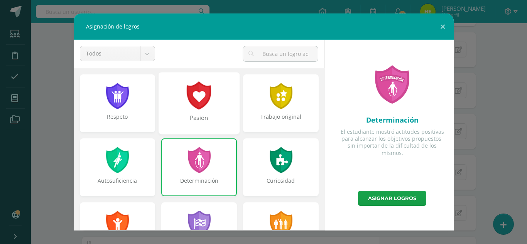
click at [197, 123] on div "Pasión" at bounding box center [198, 122] width 79 height 17
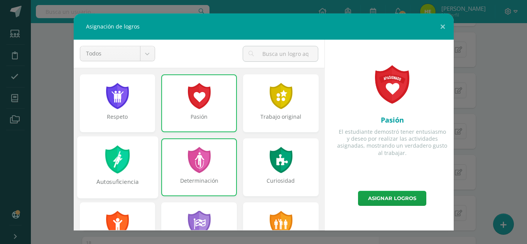
click at [134, 152] on div "Autosuficiencia" at bounding box center [117, 167] width 81 height 62
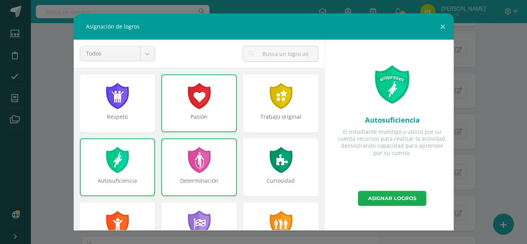
click at [400, 203] on link "Asignar logros" at bounding box center [392, 198] width 68 height 15
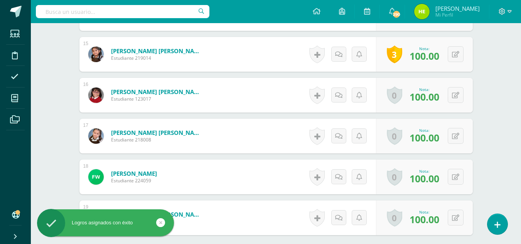
scroll to position [850, 0]
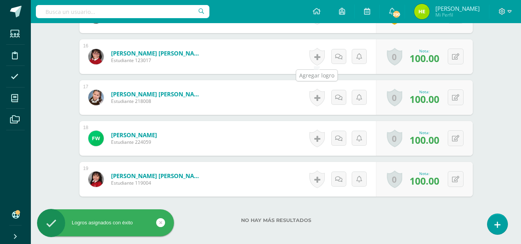
click at [321, 55] on link at bounding box center [316, 57] width 15 height 18
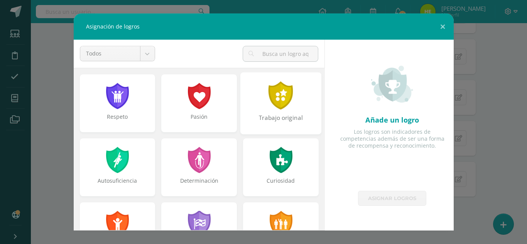
click at [280, 105] on div at bounding box center [281, 95] width 27 height 28
click at [210, 112] on div "Pasión" at bounding box center [199, 103] width 76 height 58
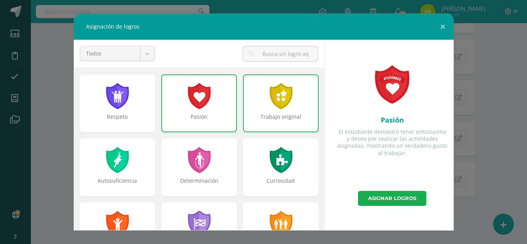
click at [387, 193] on link "Asignar logros" at bounding box center [392, 198] width 68 height 15
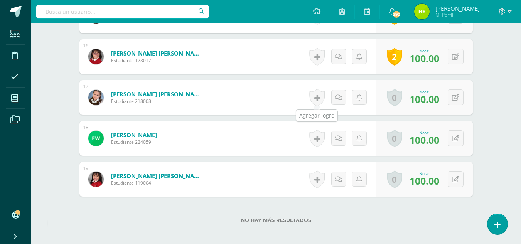
click at [311, 90] on link at bounding box center [316, 98] width 15 height 18
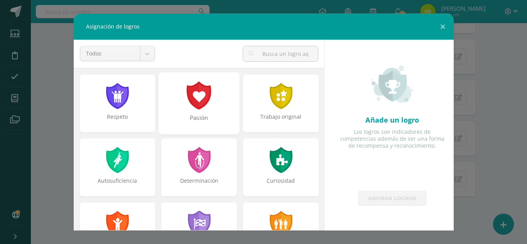
click at [194, 112] on div "Pasión" at bounding box center [199, 103] width 81 height 62
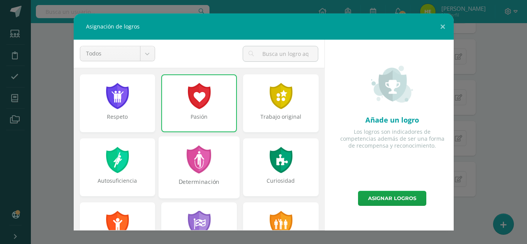
click at [195, 175] on div "Determinación" at bounding box center [199, 167] width 81 height 62
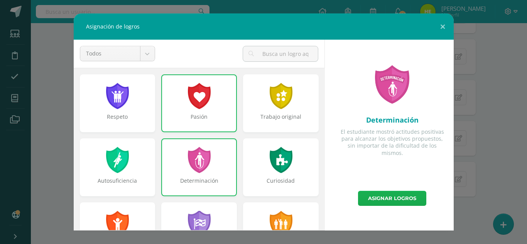
click at [370, 199] on link "Asignar logros" at bounding box center [392, 198] width 68 height 15
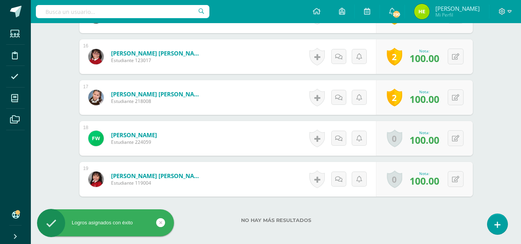
scroll to position [888, 0]
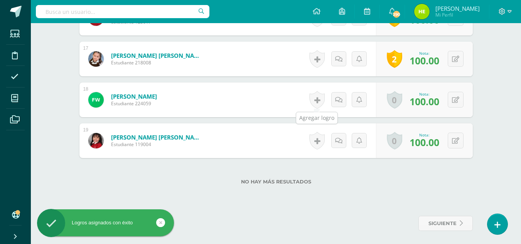
click at [315, 101] on link at bounding box center [316, 100] width 15 height 18
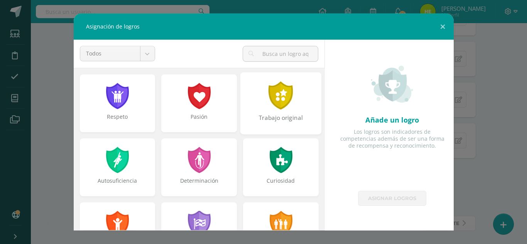
click at [278, 112] on div "Trabajo original" at bounding box center [280, 103] width 81 height 62
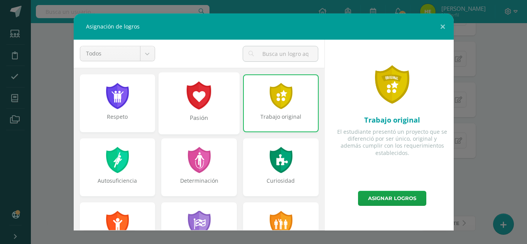
click at [208, 116] on div "Pasión" at bounding box center [198, 122] width 79 height 17
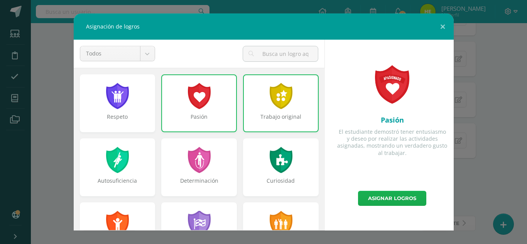
click at [379, 195] on link "Asignar logros" at bounding box center [392, 198] width 68 height 15
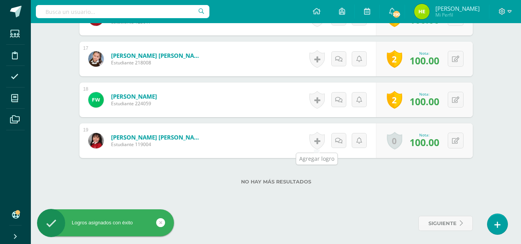
click at [319, 142] on link at bounding box center [316, 141] width 15 height 18
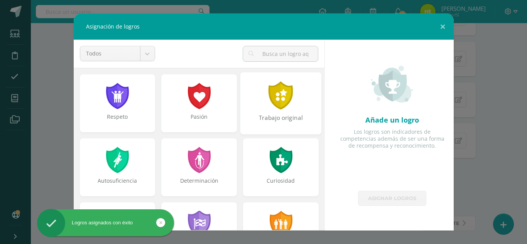
click at [287, 113] on div "Trabajo original" at bounding box center [280, 103] width 81 height 62
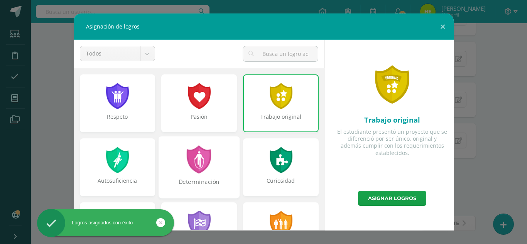
click at [208, 159] on div at bounding box center [199, 159] width 27 height 28
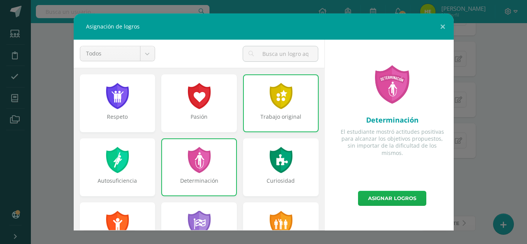
click at [390, 196] on link "Asignar logros" at bounding box center [392, 198] width 68 height 15
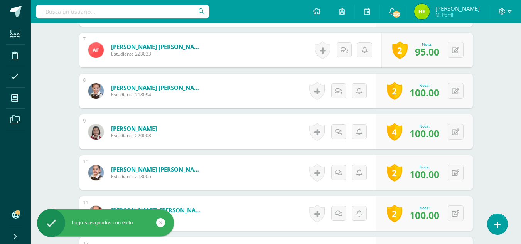
scroll to position [348, 0]
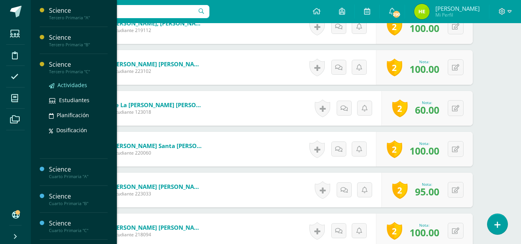
click at [71, 83] on span "Actividades" at bounding box center [72, 84] width 30 height 7
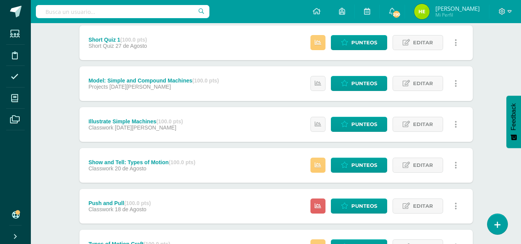
scroll to position [309, 0]
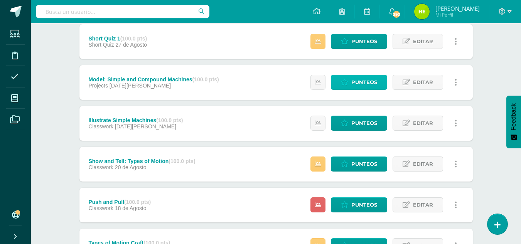
click at [366, 78] on span "Punteos" at bounding box center [364, 82] width 26 height 14
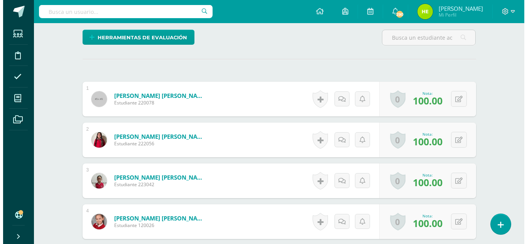
scroll to position [194, 0]
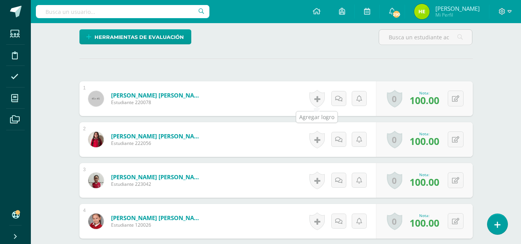
click at [321, 98] on link at bounding box center [316, 99] width 15 height 18
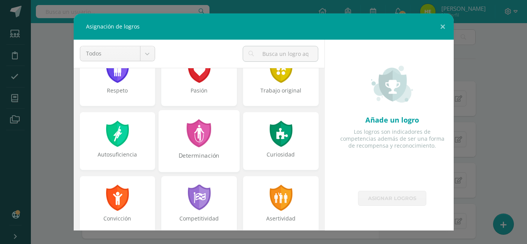
scroll to position [77, 0]
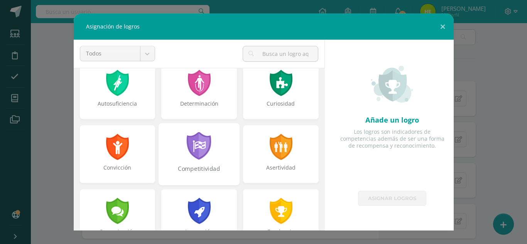
click at [204, 155] on div at bounding box center [199, 146] width 27 height 28
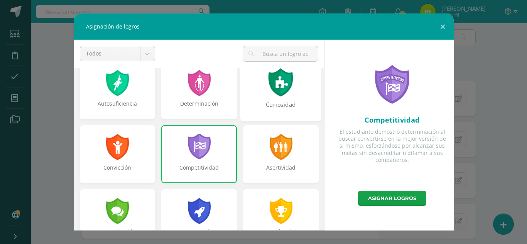
click at [276, 110] on div "Curiosidad" at bounding box center [280, 109] width 79 height 17
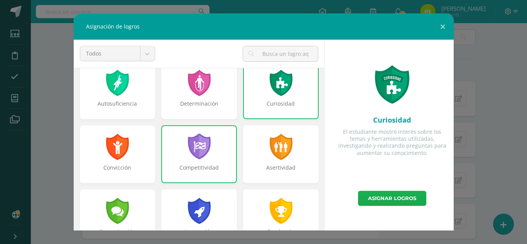
click at [397, 199] on link "Asignar logros" at bounding box center [392, 198] width 68 height 15
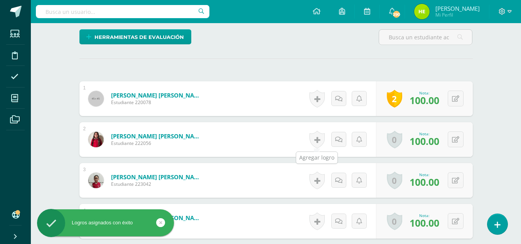
click at [315, 137] on link at bounding box center [316, 140] width 15 height 18
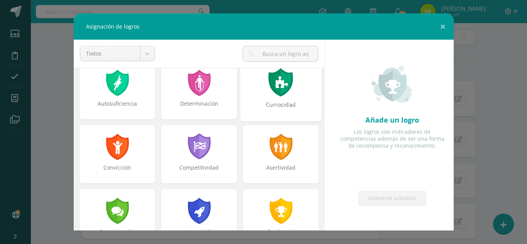
click at [284, 95] on div at bounding box center [281, 82] width 27 height 28
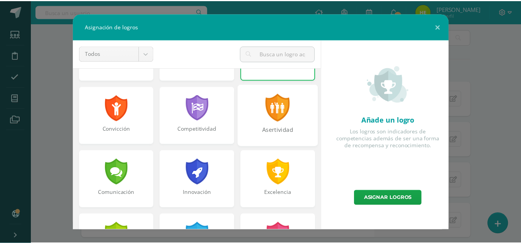
scroll to position [0, 0]
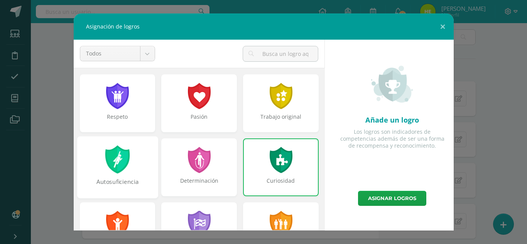
click at [138, 172] on div "Autosuficiencia" at bounding box center [117, 167] width 81 height 62
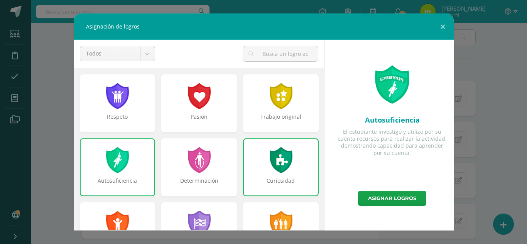
click at [97, 179] on div "Autosuficiencia" at bounding box center [118, 184] width 74 height 15
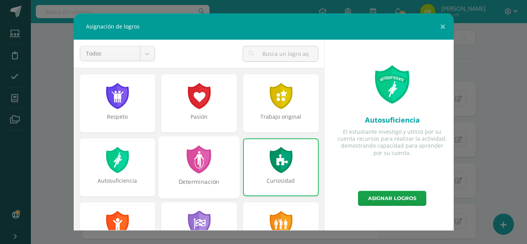
click at [190, 176] on div "Determinación" at bounding box center [199, 167] width 81 height 62
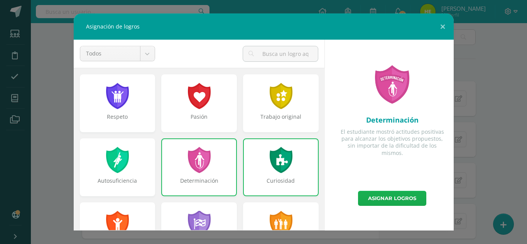
click at [380, 196] on link "Asignar logros" at bounding box center [392, 198] width 68 height 15
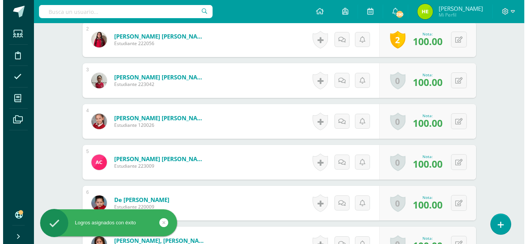
scroll to position [310, 0]
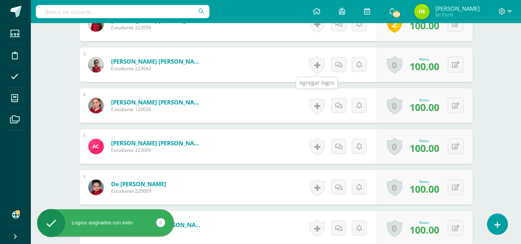
click at [318, 64] on link at bounding box center [316, 65] width 15 height 18
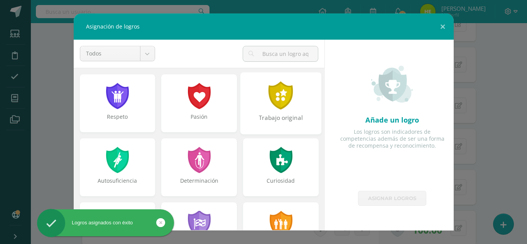
click at [263, 116] on div "Trabajo original" at bounding box center [280, 122] width 79 height 17
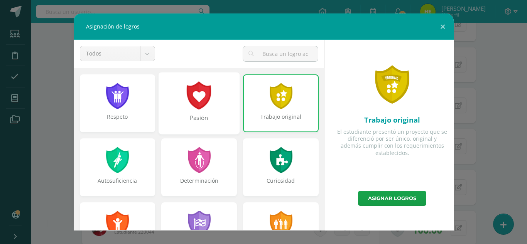
click at [211, 128] on div "Pasión" at bounding box center [198, 122] width 79 height 17
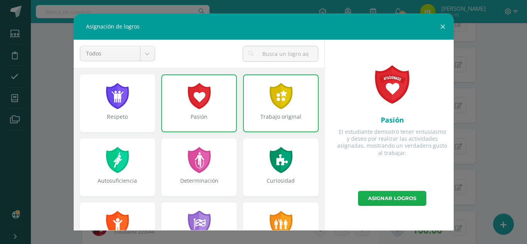
click at [419, 198] on link "Asignar logros" at bounding box center [392, 198] width 68 height 15
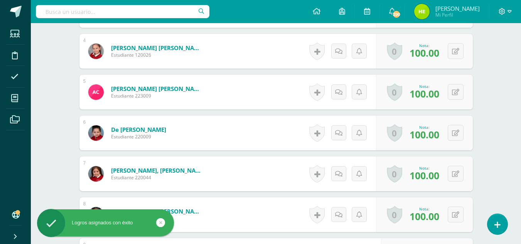
scroll to position [348, 0]
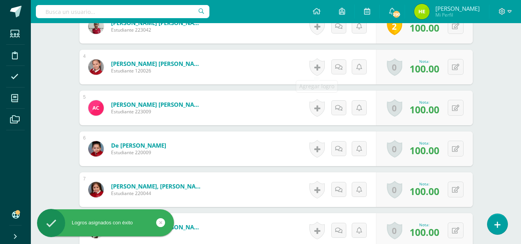
click at [313, 69] on link at bounding box center [316, 67] width 15 height 18
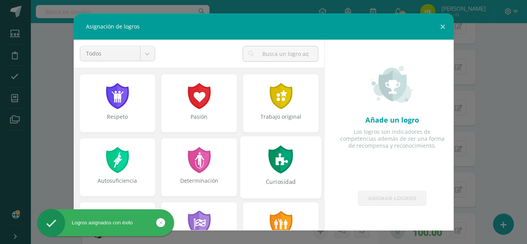
click at [275, 93] on div at bounding box center [281, 96] width 25 height 26
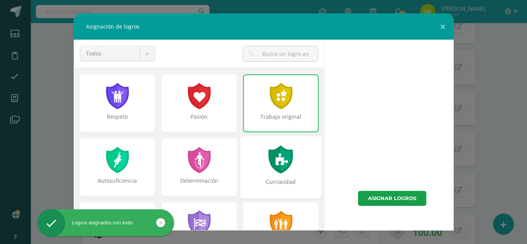
click at [277, 155] on div at bounding box center [281, 159] width 27 height 28
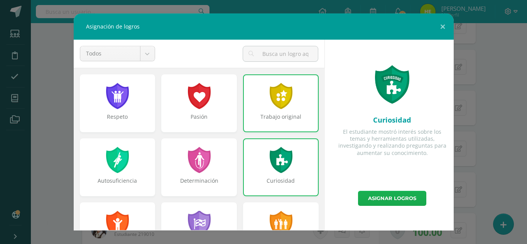
click at [400, 196] on link "Asignar logros" at bounding box center [392, 198] width 68 height 15
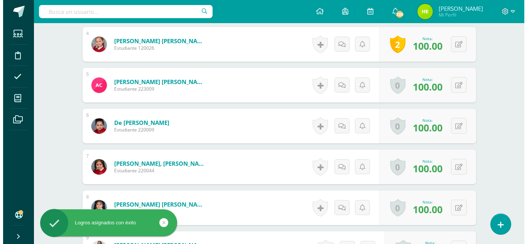
scroll to position [387, 0]
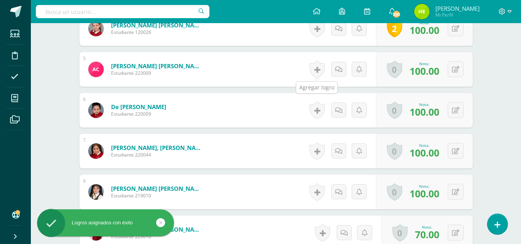
click at [315, 67] on link at bounding box center [316, 70] width 15 height 18
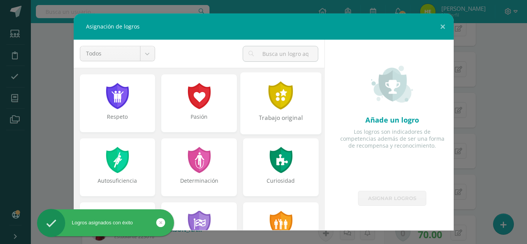
click at [258, 113] on div "Trabajo original" at bounding box center [280, 103] width 81 height 62
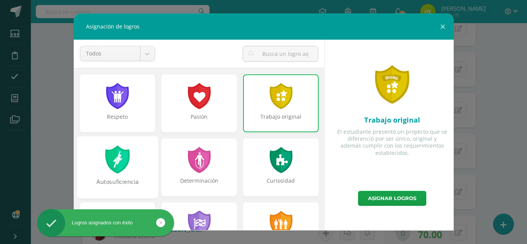
click at [122, 157] on div at bounding box center [117, 159] width 27 height 28
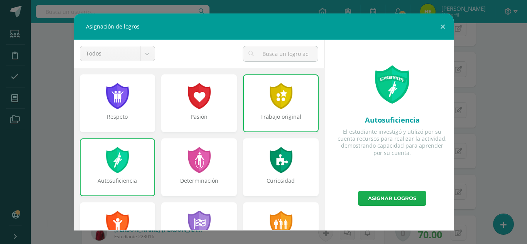
click at [382, 195] on link "Asignar logros" at bounding box center [392, 198] width 68 height 15
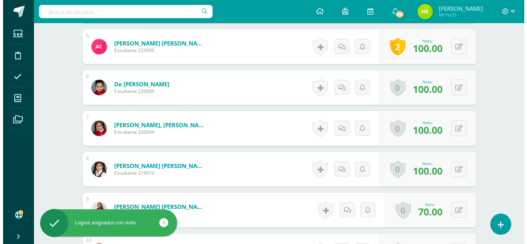
scroll to position [426, 0]
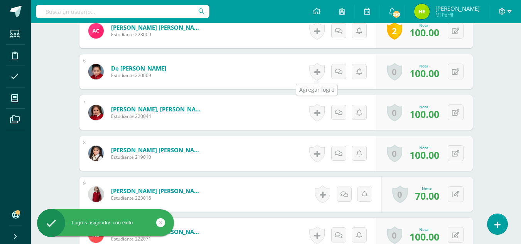
click at [319, 71] on link at bounding box center [316, 72] width 15 height 18
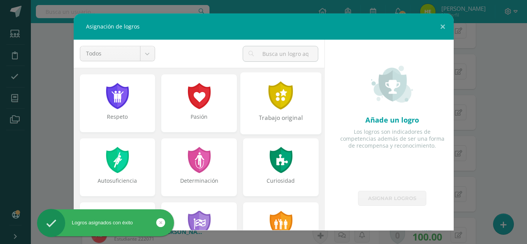
click at [268, 90] on div at bounding box center [281, 95] width 27 height 28
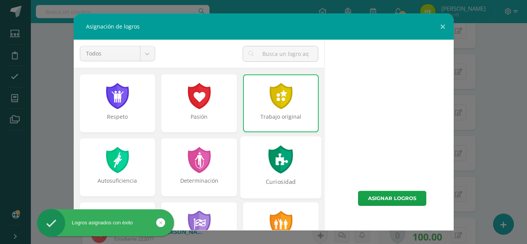
click at [272, 151] on div at bounding box center [281, 159] width 27 height 28
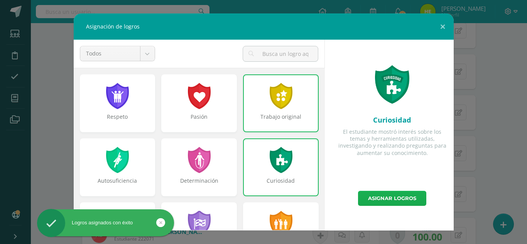
click at [379, 197] on link "Asignar logros" at bounding box center [392, 198] width 68 height 15
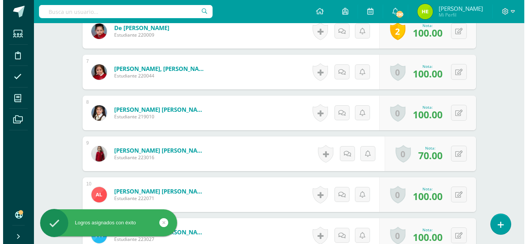
scroll to position [464, 0]
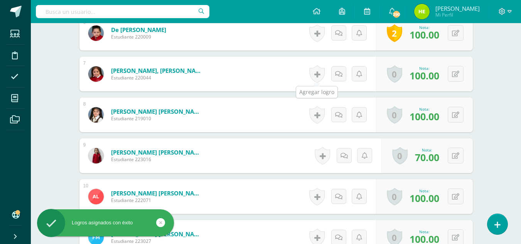
click at [319, 74] on link at bounding box center [316, 74] width 15 height 18
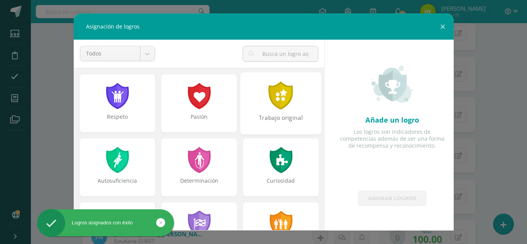
click at [273, 117] on div "Trabajo original" at bounding box center [280, 122] width 79 height 17
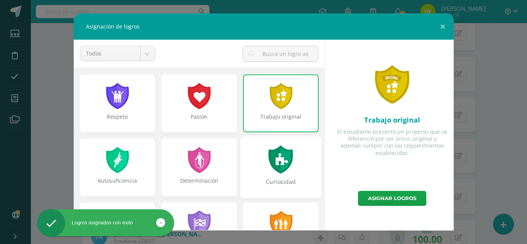
click at [276, 149] on div at bounding box center [281, 159] width 27 height 28
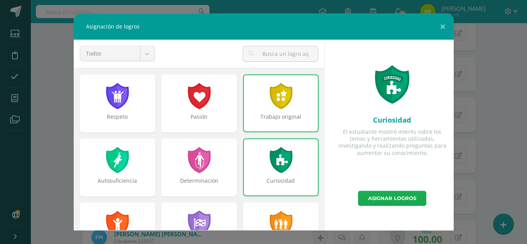
click at [385, 199] on link "Asignar logros" at bounding box center [392, 198] width 68 height 15
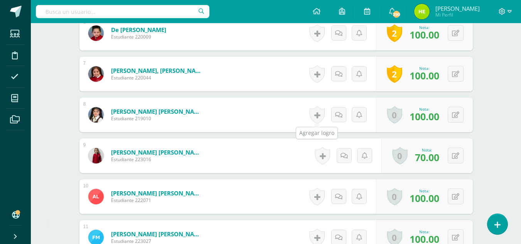
click at [312, 114] on link at bounding box center [316, 115] width 15 height 18
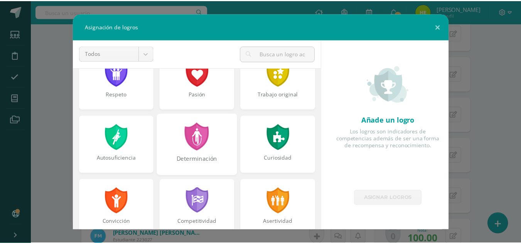
scroll to position [39, 0]
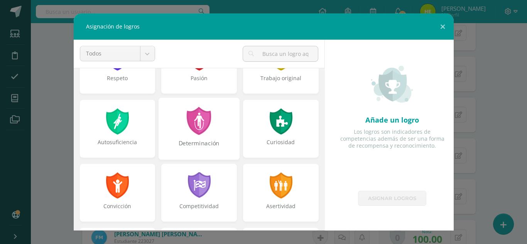
click at [181, 127] on div "Determinación" at bounding box center [199, 129] width 81 height 62
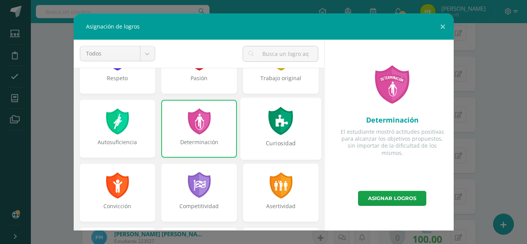
click at [296, 148] on div "Curiosidad" at bounding box center [280, 147] width 79 height 17
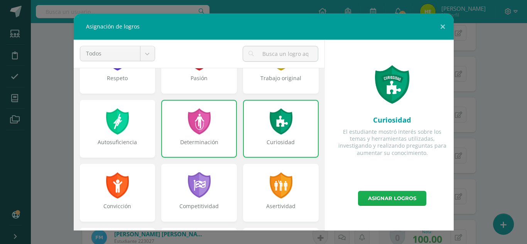
click at [370, 196] on link "Asignar logros" at bounding box center [392, 198] width 68 height 15
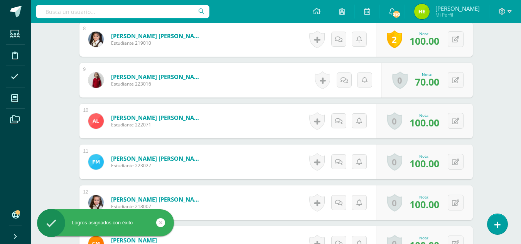
scroll to position [541, 0]
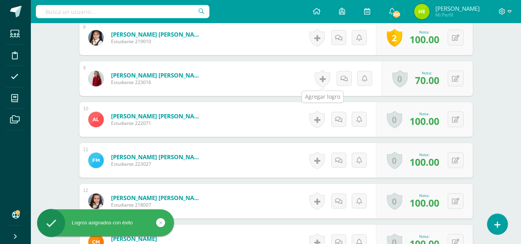
click at [323, 82] on link at bounding box center [322, 79] width 15 height 18
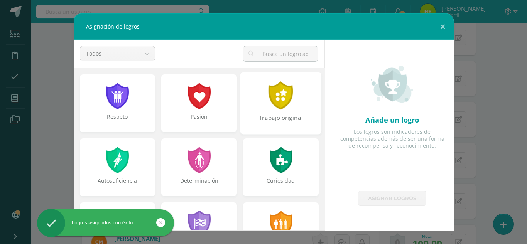
click at [292, 107] on div "Trabajo original" at bounding box center [280, 103] width 81 height 62
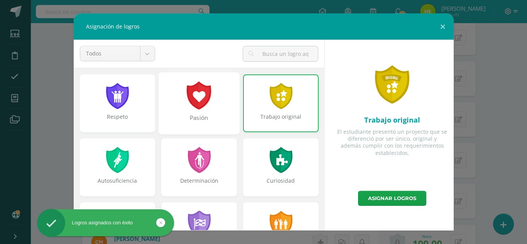
click at [231, 116] on div "Pasión" at bounding box center [198, 122] width 79 height 17
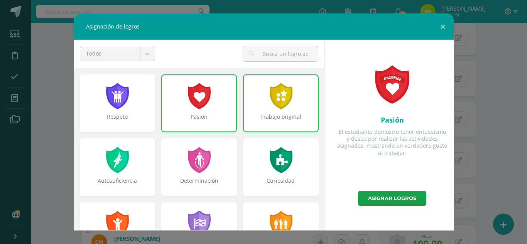
click at [216, 105] on div "Pasión" at bounding box center [199, 103] width 76 height 58
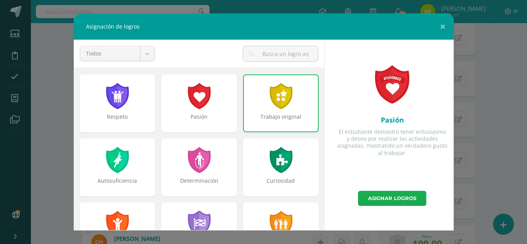
click at [393, 199] on link "Asignar logros" at bounding box center [392, 198] width 68 height 15
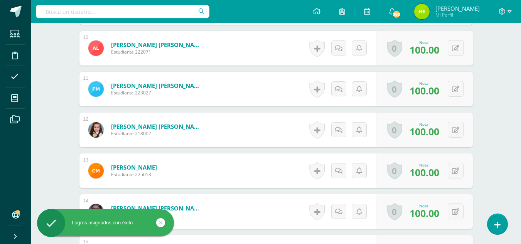
scroll to position [618, 0]
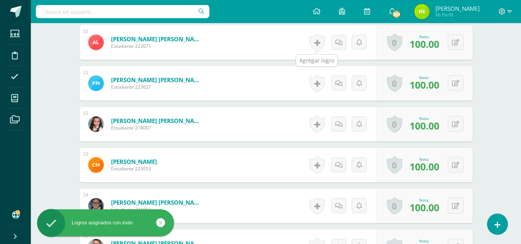
click at [315, 43] on link at bounding box center [316, 43] width 15 height 18
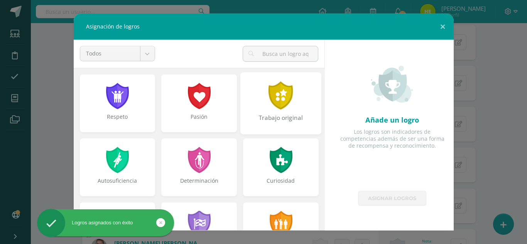
click at [277, 117] on div "Trabajo original" at bounding box center [280, 122] width 79 height 17
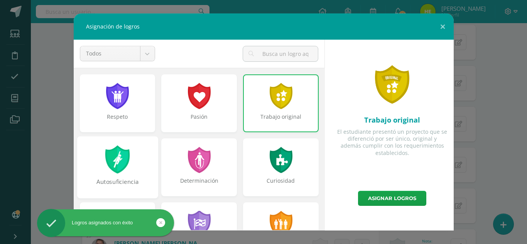
click at [135, 177] on div "Autosuficiencia" at bounding box center [117, 167] width 81 height 62
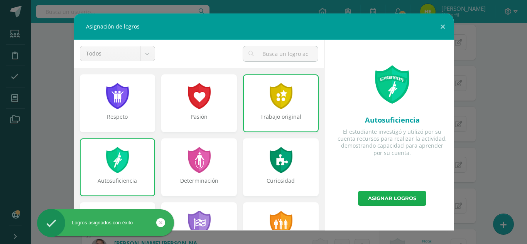
click at [415, 199] on link "Asignar logros" at bounding box center [392, 198] width 68 height 15
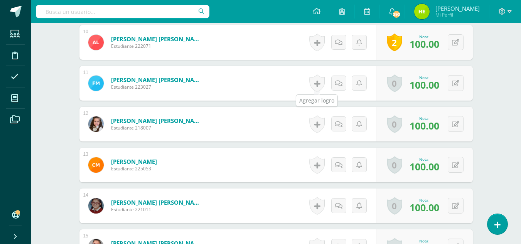
click at [318, 86] on link at bounding box center [316, 83] width 15 height 18
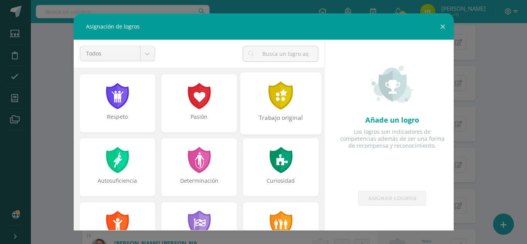
click at [270, 114] on div "Trabajo original" at bounding box center [280, 122] width 79 height 17
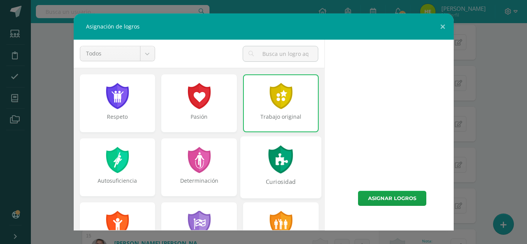
click at [268, 159] on div at bounding box center [281, 159] width 27 height 28
click at [379, 198] on link "Asignar logros" at bounding box center [392, 198] width 68 height 15
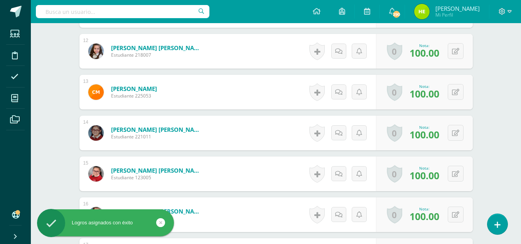
scroll to position [696, 0]
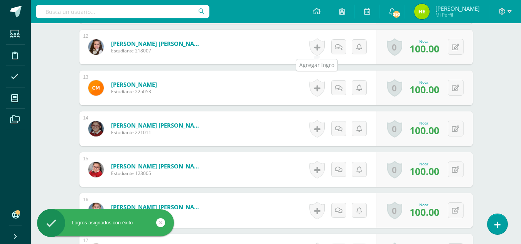
click at [316, 48] on link at bounding box center [316, 47] width 15 height 18
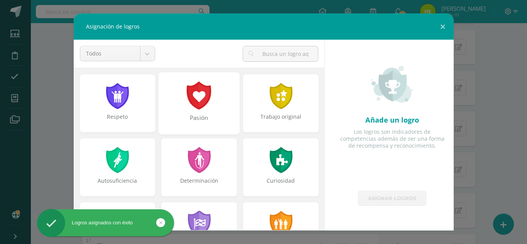
click at [196, 128] on div "Pasión" at bounding box center [198, 122] width 79 height 17
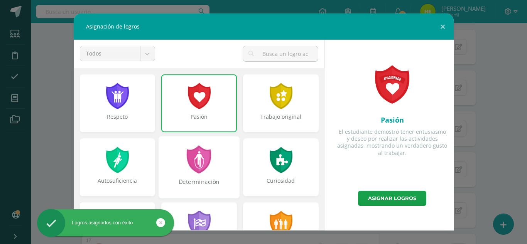
click at [199, 166] on div at bounding box center [199, 159] width 27 height 28
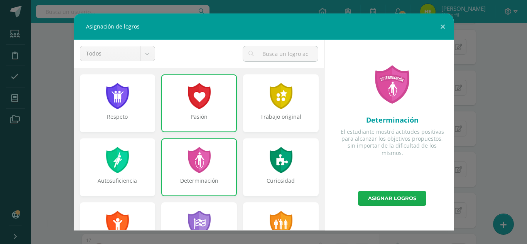
click at [381, 194] on link "Asignar logros" at bounding box center [392, 198] width 68 height 15
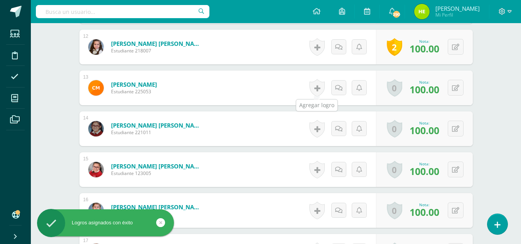
click at [319, 91] on link at bounding box center [316, 88] width 15 height 18
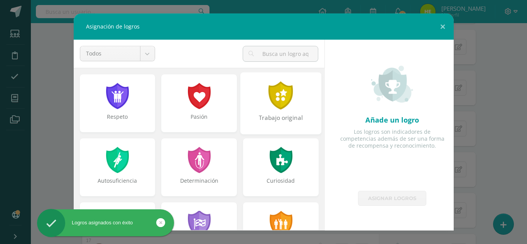
click at [267, 121] on div "Trabajo original" at bounding box center [280, 122] width 79 height 17
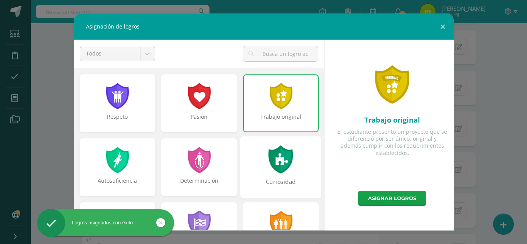
click at [270, 159] on div at bounding box center [281, 159] width 27 height 28
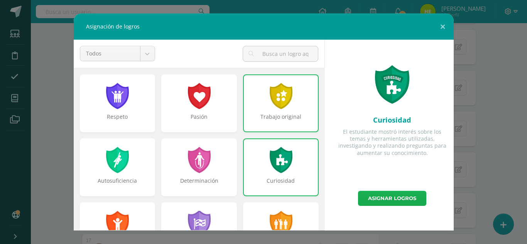
click at [402, 199] on link "Asignar logros" at bounding box center [392, 198] width 68 height 15
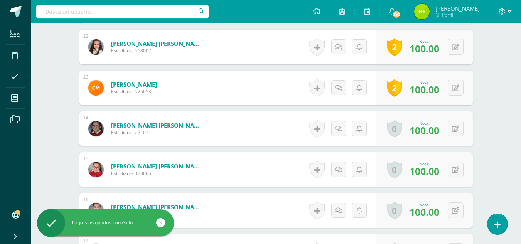
scroll to position [734, 0]
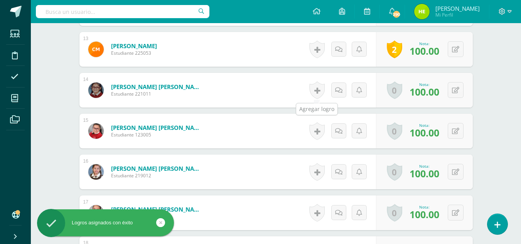
click at [316, 91] on link at bounding box center [316, 90] width 15 height 18
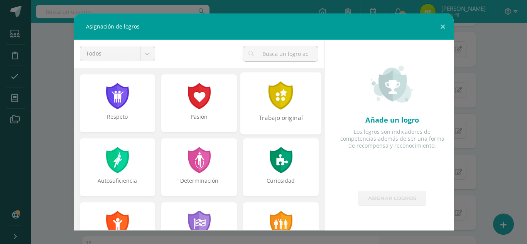
click at [277, 117] on div "Trabajo original" at bounding box center [280, 122] width 79 height 17
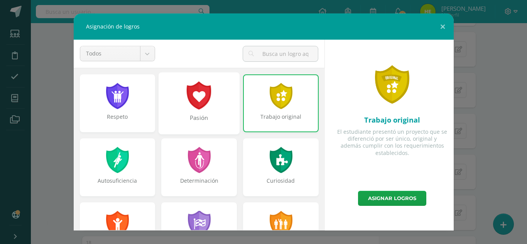
click at [187, 125] on div "Pasión" at bounding box center [198, 122] width 79 height 17
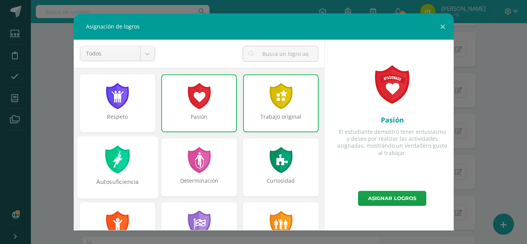
click at [132, 154] on div "Autosuficiencia" at bounding box center [117, 167] width 81 height 62
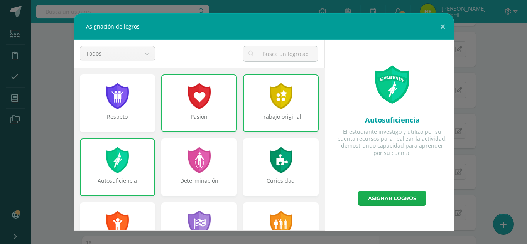
click at [405, 200] on link "Asignar logros" at bounding box center [392, 198] width 68 height 15
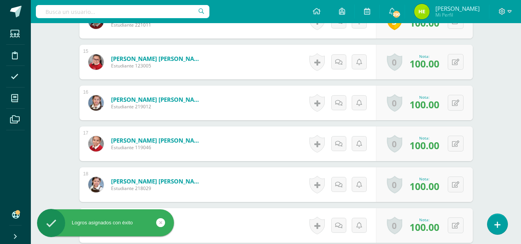
scroll to position [811, 0]
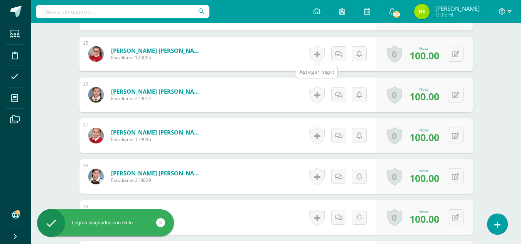
click at [317, 54] on link at bounding box center [316, 54] width 15 height 18
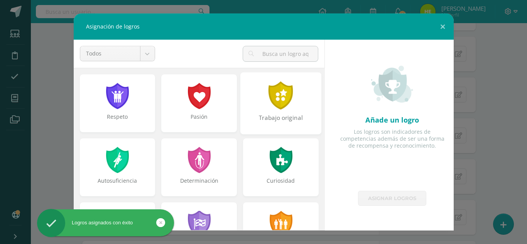
click at [299, 128] on div "Trabajo original" at bounding box center [280, 122] width 79 height 17
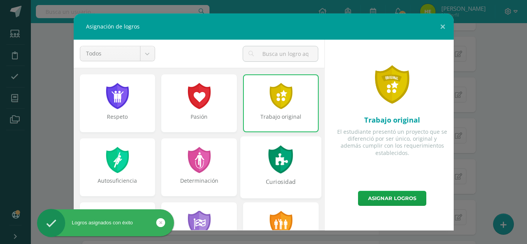
click at [281, 162] on div at bounding box center [281, 159] width 27 height 28
click at [189, 170] on div at bounding box center [199, 160] width 25 height 26
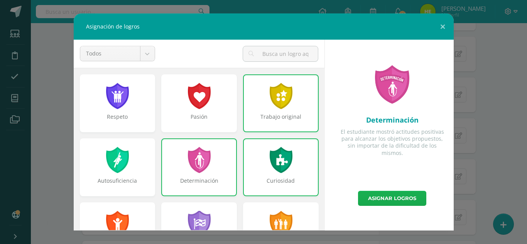
click at [386, 198] on link "Asignar logros" at bounding box center [392, 198] width 68 height 15
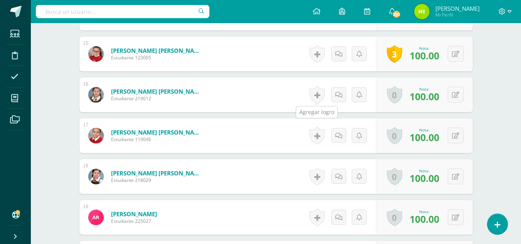
click at [317, 91] on link at bounding box center [316, 95] width 15 height 18
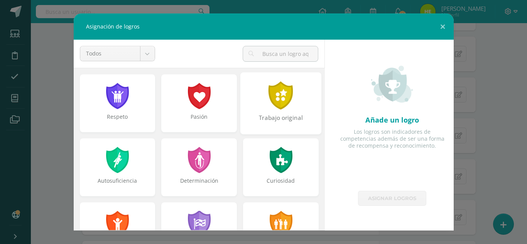
click at [289, 127] on div "Trabajo original" at bounding box center [280, 122] width 79 height 17
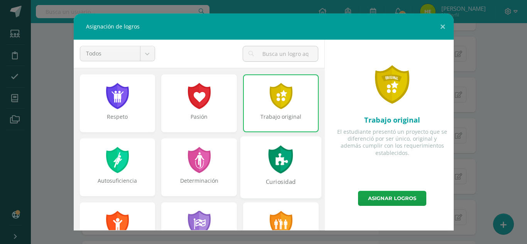
click at [286, 150] on div at bounding box center [281, 159] width 27 height 28
click at [381, 198] on link "Asignar logros" at bounding box center [392, 198] width 68 height 15
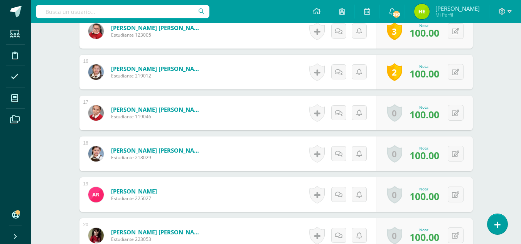
scroll to position [850, 0]
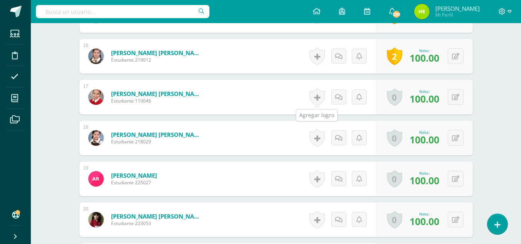
click at [319, 97] on link at bounding box center [316, 97] width 15 height 18
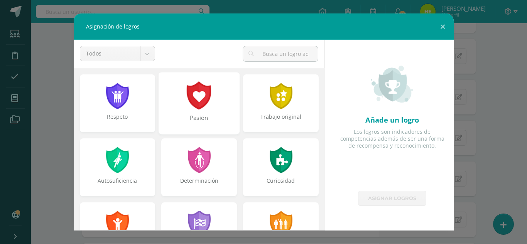
click at [208, 100] on div at bounding box center [199, 95] width 27 height 28
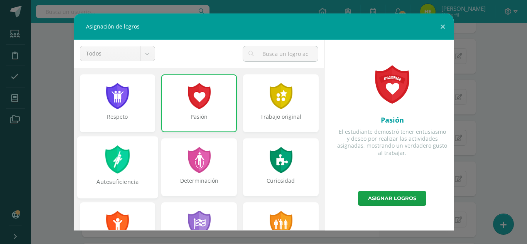
click at [138, 155] on div "Autosuficiencia" at bounding box center [117, 167] width 81 height 62
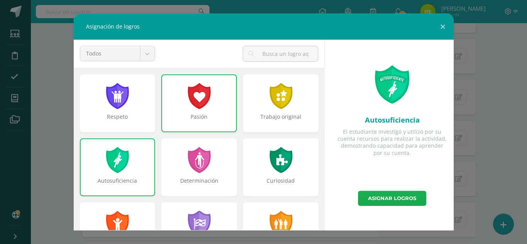
click at [363, 199] on link "Asignar logros" at bounding box center [392, 198] width 68 height 15
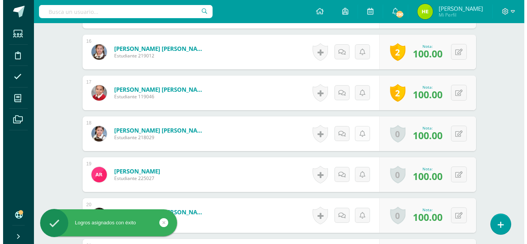
scroll to position [889, 0]
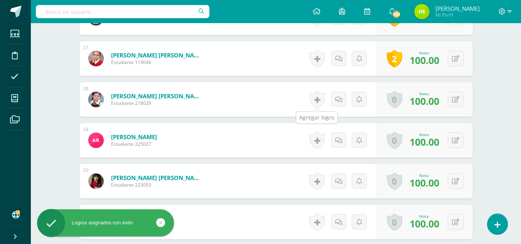
click at [319, 99] on link at bounding box center [316, 100] width 15 height 18
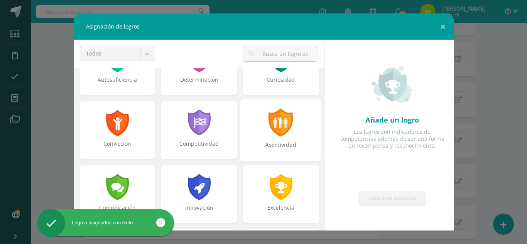
scroll to position [116, 0]
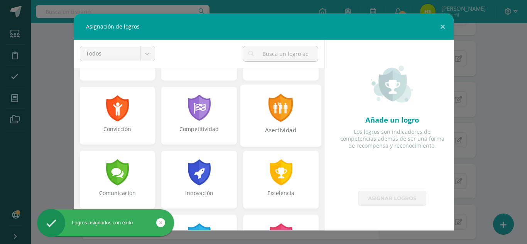
click at [292, 117] on div "Asertividad" at bounding box center [280, 115] width 81 height 62
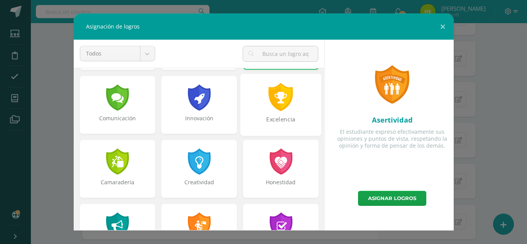
scroll to position [193, 0]
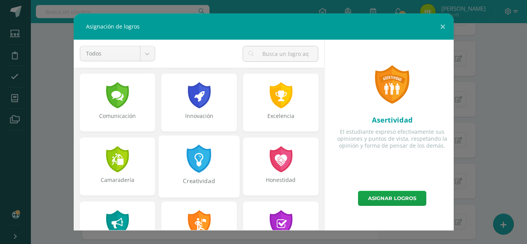
click at [212, 169] on div "Creatividad" at bounding box center [199, 166] width 81 height 62
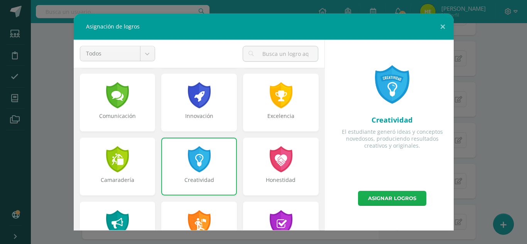
click at [386, 201] on link "Asignar logros" at bounding box center [392, 198] width 68 height 15
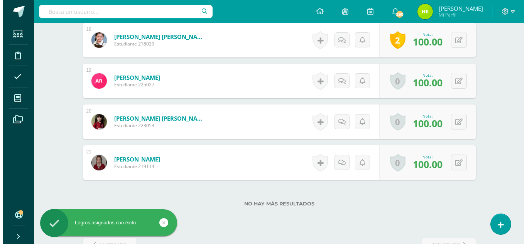
scroll to position [966, 0]
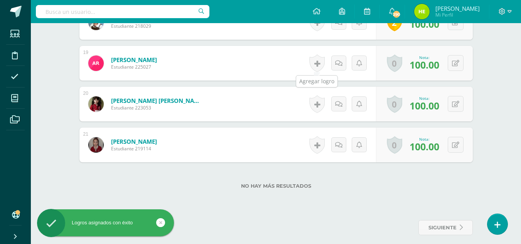
click at [317, 62] on link at bounding box center [316, 63] width 15 height 18
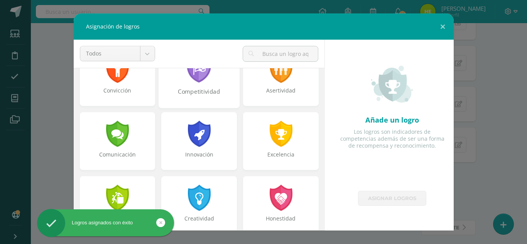
scroll to position [193, 0]
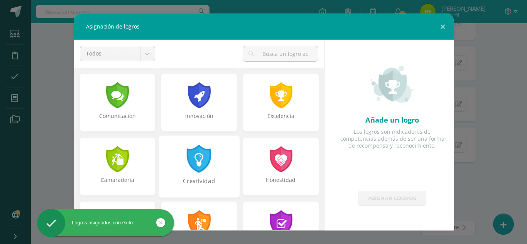
click at [208, 158] on div at bounding box center [199, 159] width 27 height 28
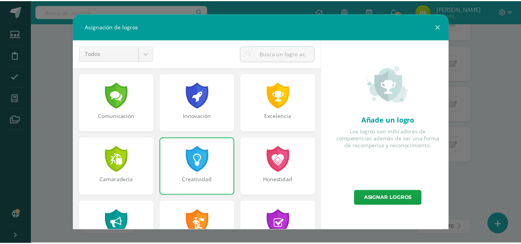
scroll to position [270, 0]
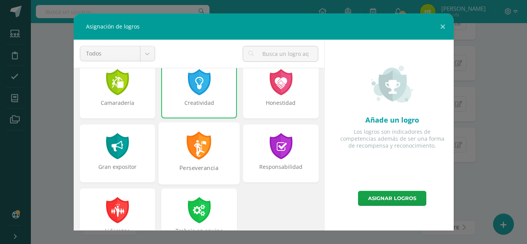
click at [213, 155] on div "Perseverancia" at bounding box center [199, 153] width 81 height 62
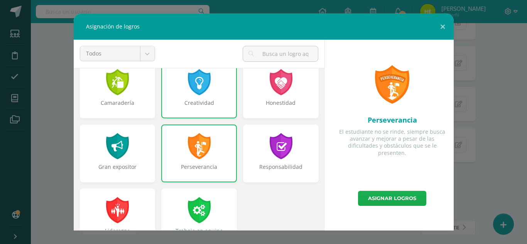
click at [399, 196] on link "Asignar logros" at bounding box center [392, 198] width 68 height 15
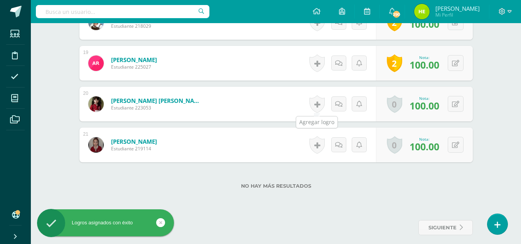
drag, startPoint x: 314, startPoint y: 104, endPoint x: 327, endPoint y: 103, distance: 12.8
click at [314, 104] on link at bounding box center [316, 104] width 15 height 18
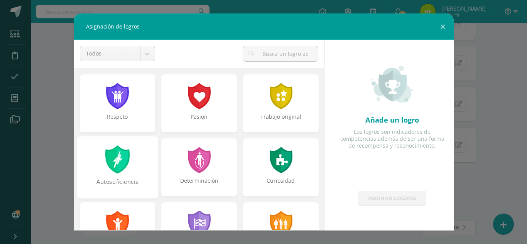
click at [140, 172] on div "Autosuficiencia" at bounding box center [117, 167] width 81 height 62
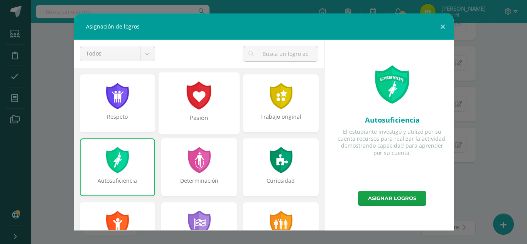
click at [196, 127] on div "Pasión" at bounding box center [198, 122] width 79 height 17
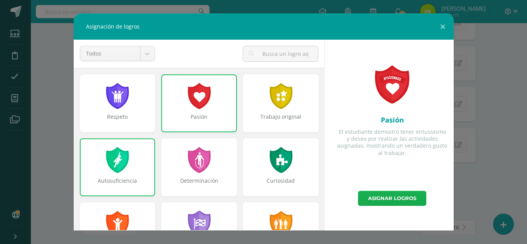
click at [397, 200] on link "Asignar logros" at bounding box center [392, 198] width 68 height 15
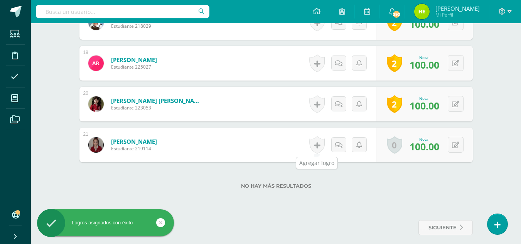
click at [316, 143] on link at bounding box center [316, 145] width 15 height 18
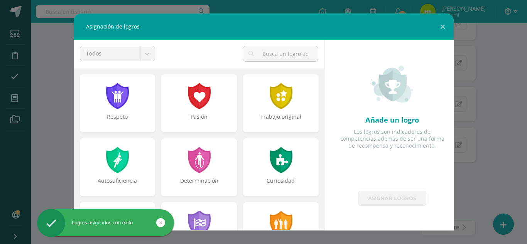
click at [278, 105] on div at bounding box center [281, 96] width 25 height 26
click at [272, 159] on div at bounding box center [281, 160] width 25 height 26
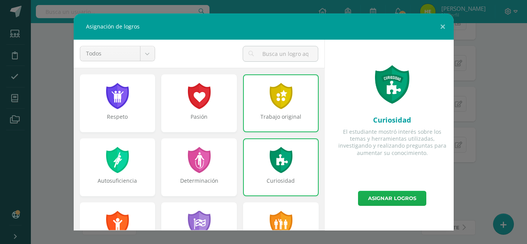
click at [380, 203] on link "Asignar logros" at bounding box center [392, 198] width 68 height 15
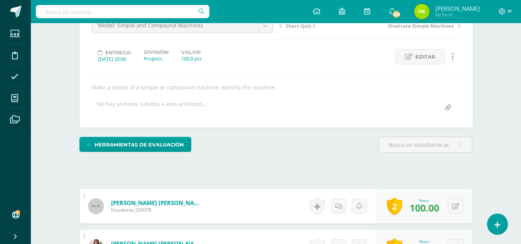
scroll to position [85, 0]
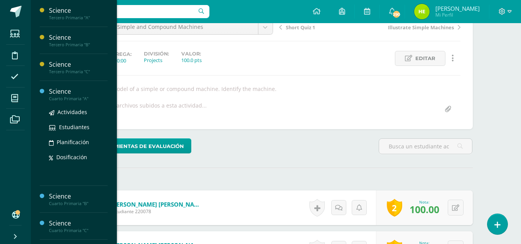
click at [79, 98] on div "Cuarto Primaria "A"" at bounding box center [78, 98] width 59 height 5
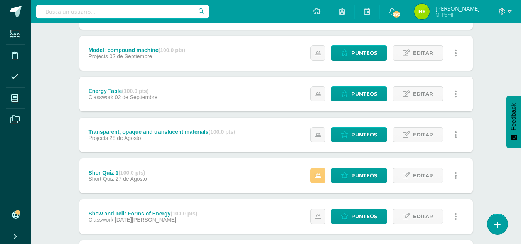
scroll to position [231, 0]
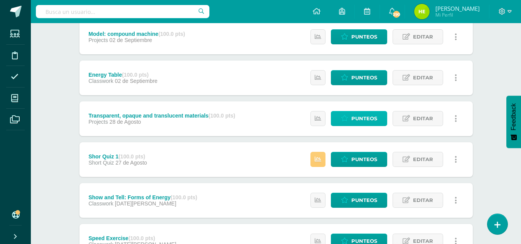
click at [371, 117] on span "Punteos" at bounding box center [364, 119] width 26 height 14
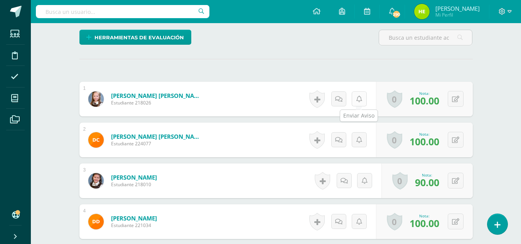
scroll to position [232, 0]
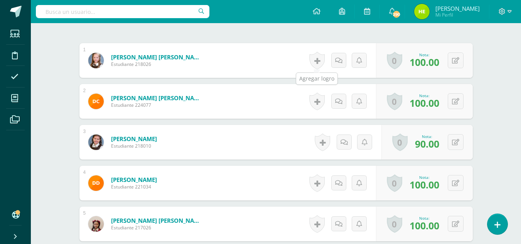
click at [317, 60] on link at bounding box center [316, 61] width 15 height 18
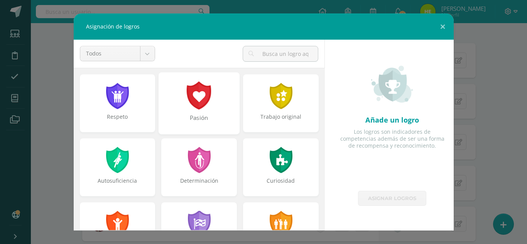
click at [176, 115] on div "Pasión" at bounding box center [198, 122] width 79 height 17
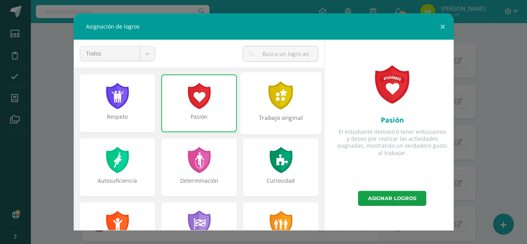
click at [255, 117] on div "Trabajo original" at bounding box center [280, 122] width 79 height 17
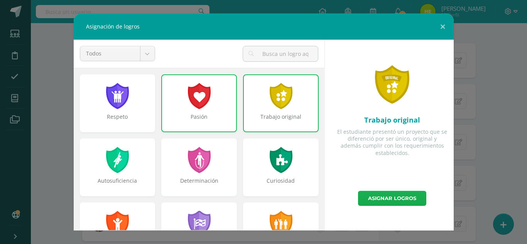
click at [382, 200] on link "Asignar logros" at bounding box center [392, 198] width 68 height 15
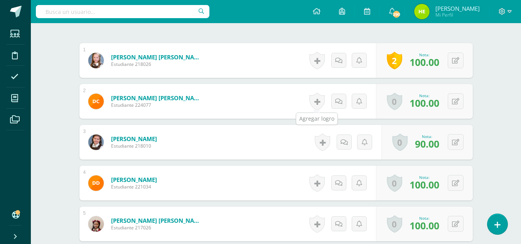
click at [319, 99] on link at bounding box center [316, 102] width 15 height 18
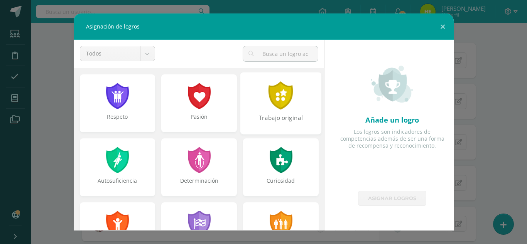
click at [285, 114] on div "Trabajo original" at bounding box center [280, 122] width 79 height 17
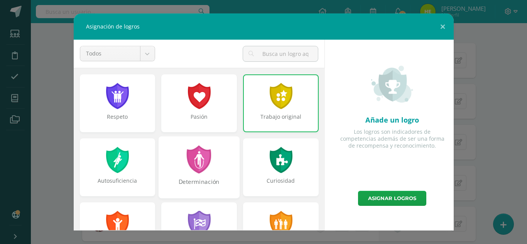
click at [218, 166] on div "Determinación" at bounding box center [199, 167] width 81 height 62
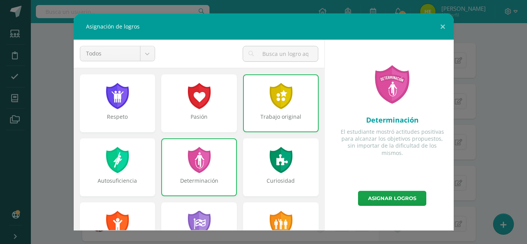
click at [361, 187] on div "Determinación El estudiante mostró actitudes positivas para alcanzar los objeti…" at bounding box center [392, 115] width 123 height 151
click at [365, 201] on link "Asignar logros" at bounding box center [392, 198] width 68 height 15
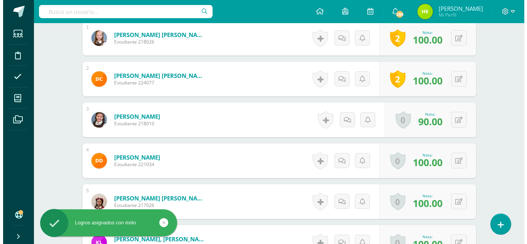
scroll to position [271, 0]
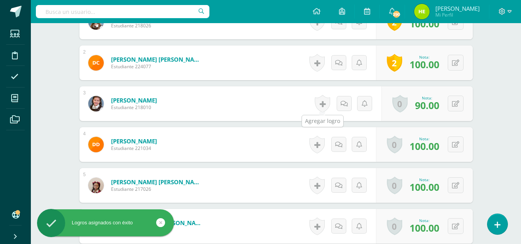
click at [325, 106] on link at bounding box center [322, 104] width 15 height 18
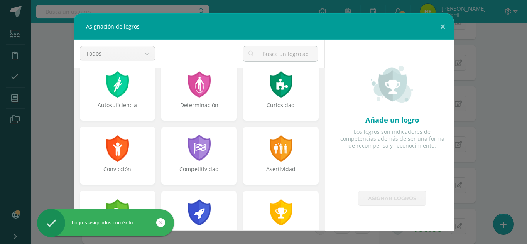
scroll to position [77, 0]
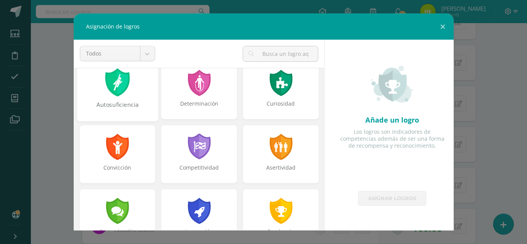
click at [124, 109] on div "Autosuficiencia" at bounding box center [117, 109] width 79 height 17
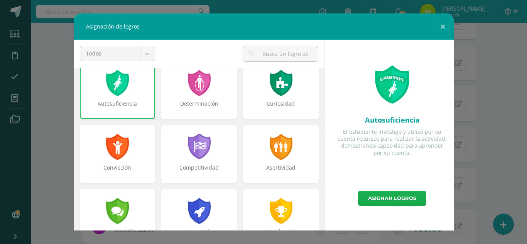
click at [409, 194] on link "Asignar logros" at bounding box center [392, 198] width 68 height 15
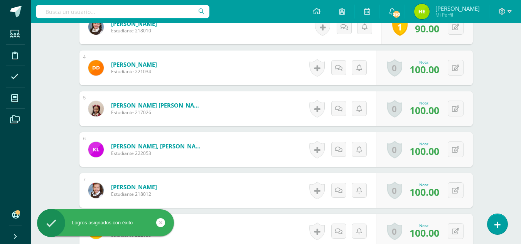
scroll to position [348, 0]
click at [316, 67] on link at bounding box center [316, 68] width 15 height 18
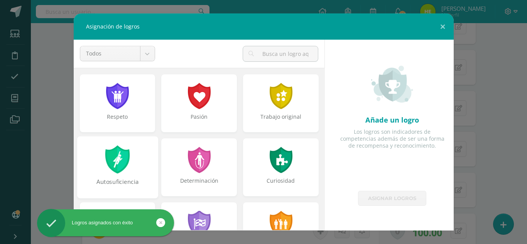
click at [131, 169] on div "Autosuficiencia" at bounding box center [117, 167] width 81 height 62
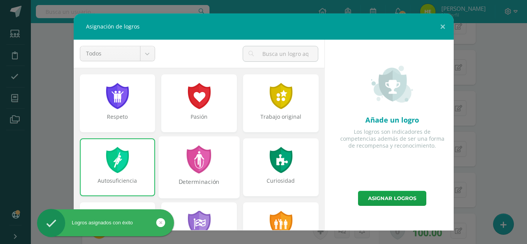
click at [218, 167] on div "Determinación" at bounding box center [199, 167] width 81 height 62
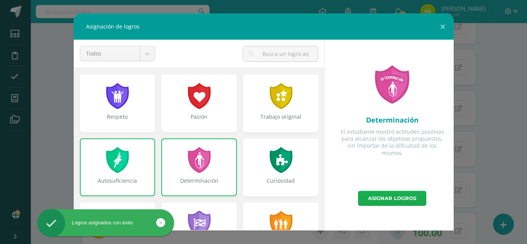
click at [393, 204] on link "Asignar logros" at bounding box center [392, 198] width 68 height 15
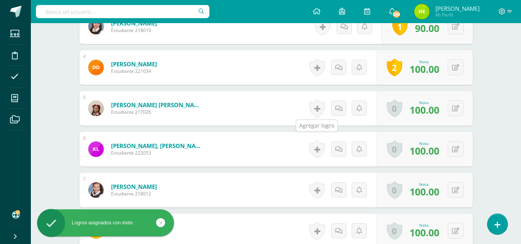
click at [315, 108] on link at bounding box center [316, 109] width 15 height 18
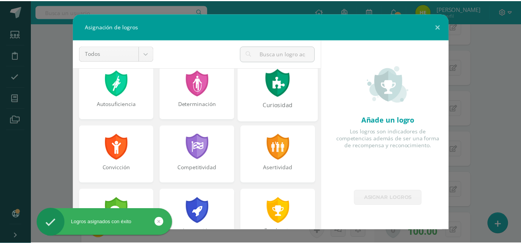
scroll to position [77, 0]
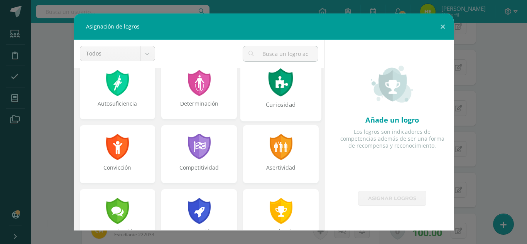
click at [286, 105] on div "Curiosidad" at bounding box center [280, 109] width 79 height 17
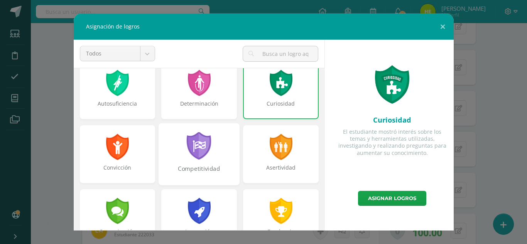
click at [203, 153] on div at bounding box center [199, 146] width 27 height 28
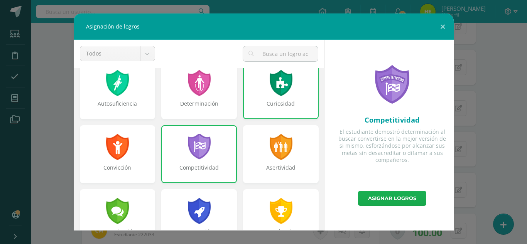
click at [369, 201] on link "Asignar logros" at bounding box center [392, 198] width 68 height 15
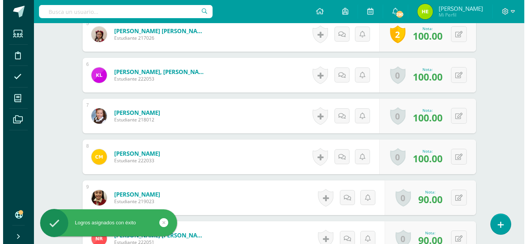
scroll to position [425, 0]
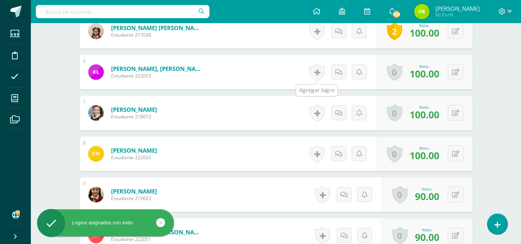
click at [319, 70] on link at bounding box center [316, 72] width 15 height 18
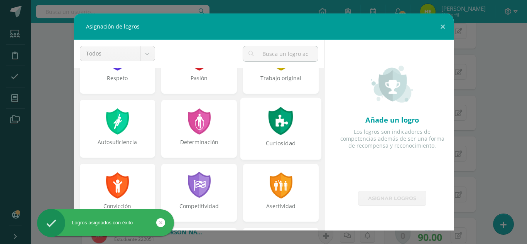
click at [287, 121] on div at bounding box center [281, 121] width 27 height 28
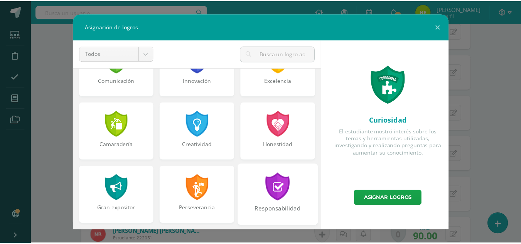
scroll to position [270, 0]
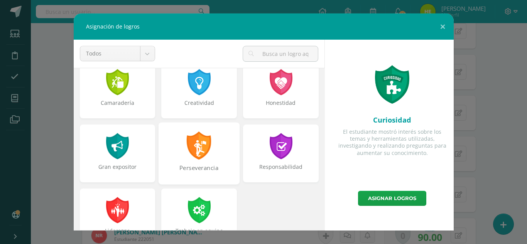
click at [214, 153] on div "Perseverancia" at bounding box center [199, 153] width 81 height 62
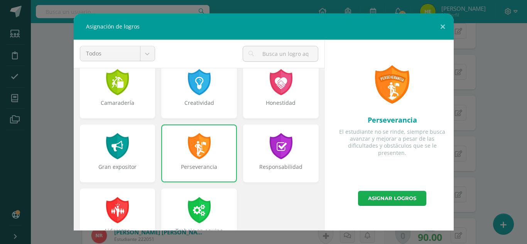
click at [399, 195] on link "Asignar logros" at bounding box center [392, 198] width 68 height 15
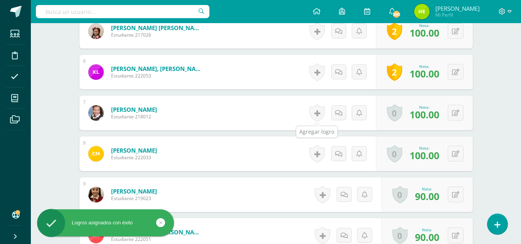
click at [315, 113] on link at bounding box center [316, 113] width 15 height 18
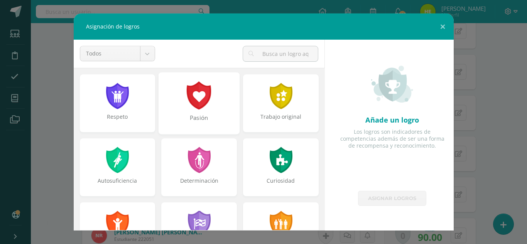
click at [207, 111] on div "Pasión" at bounding box center [199, 103] width 81 height 62
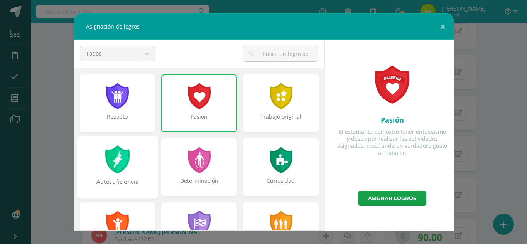
click at [124, 159] on div at bounding box center [117, 159] width 27 height 28
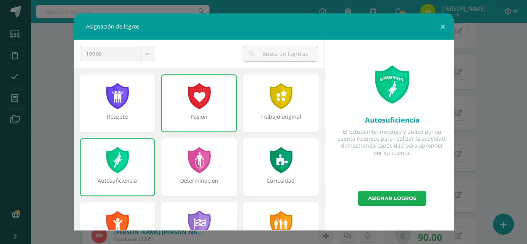
click at [405, 199] on link "Asignar logros" at bounding box center [392, 198] width 68 height 15
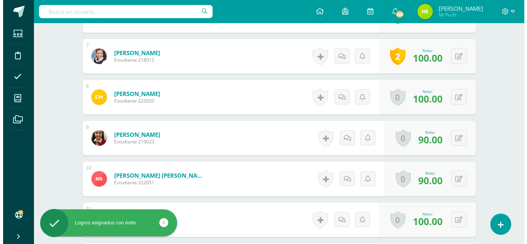
scroll to position [502, 0]
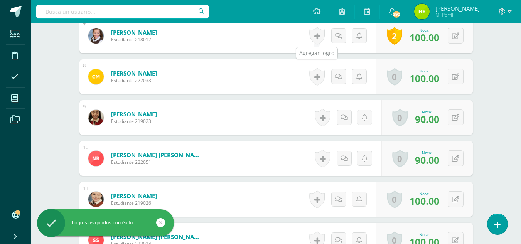
click at [318, 33] on link at bounding box center [316, 36] width 15 height 18
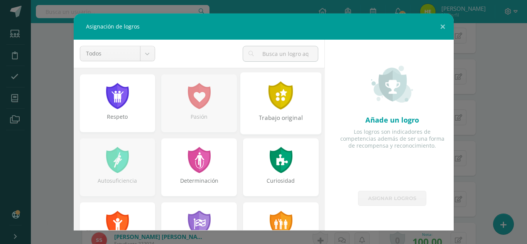
scroll to position [77, 0]
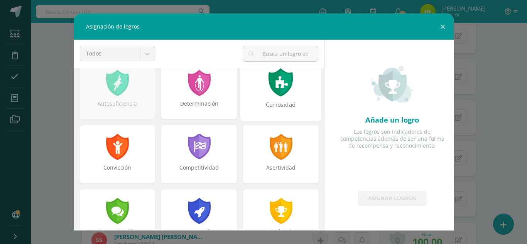
click at [282, 96] on div at bounding box center [281, 82] width 27 height 28
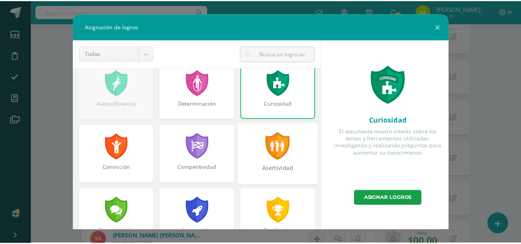
scroll to position [0, 0]
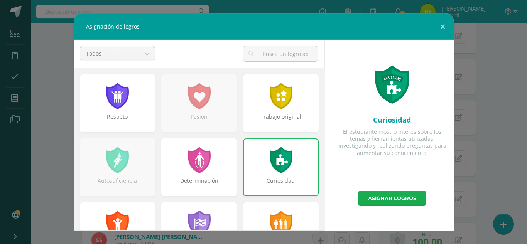
click at [411, 196] on link "Asignar logros" at bounding box center [392, 198] width 68 height 15
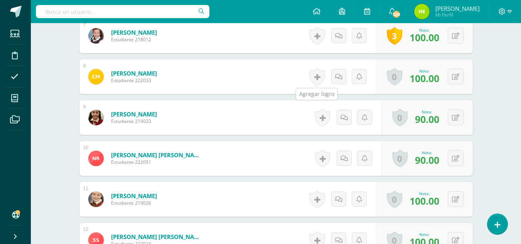
click at [317, 74] on link at bounding box center [316, 77] width 15 height 18
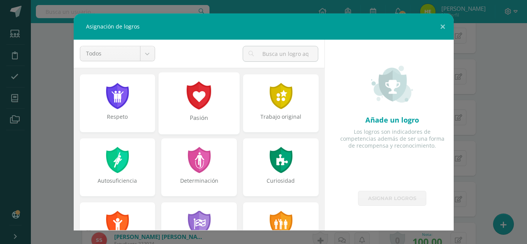
click at [205, 129] on div "Pasión" at bounding box center [198, 122] width 79 height 17
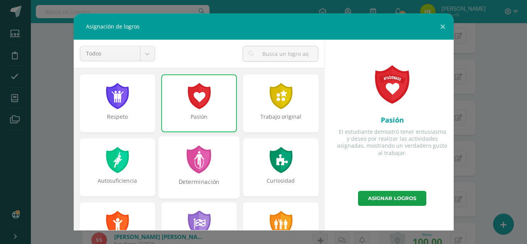
click at [208, 162] on div at bounding box center [199, 159] width 27 height 28
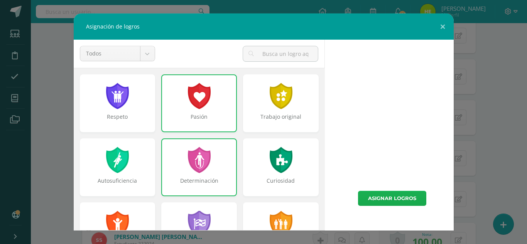
click at [405, 196] on link "Asignar logros" at bounding box center [392, 198] width 68 height 15
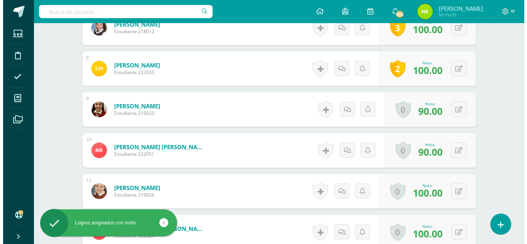
scroll to position [541, 0]
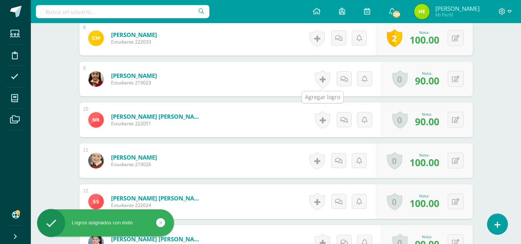
click at [323, 74] on link at bounding box center [322, 79] width 15 height 18
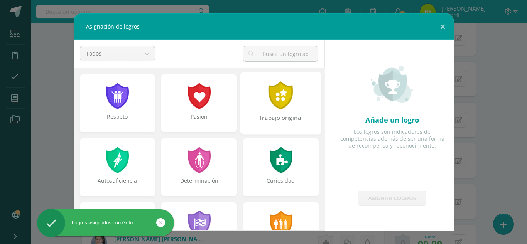
click at [275, 105] on div at bounding box center [281, 95] width 27 height 28
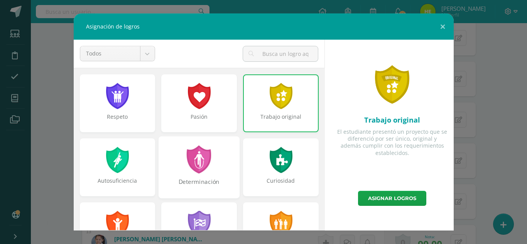
click at [213, 176] on div "Determinación" at bounding box center [199, 167] width 81 height 62
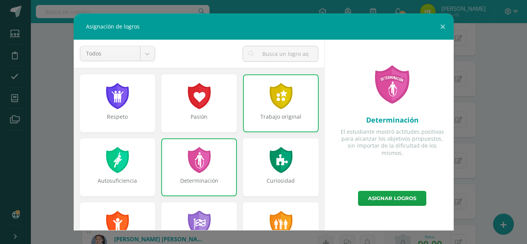
click at [273, 112] on div "Trabajo original" at bounding box center [281, 103] width 76 height 58
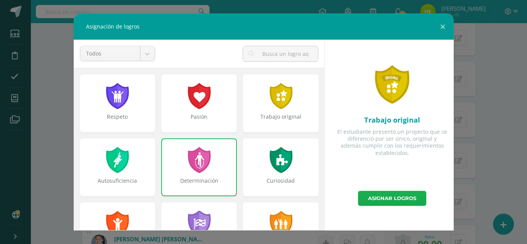
click at [388, 204] on link "Asignar logros" at bounding box center [392, 198] width 68 height 15
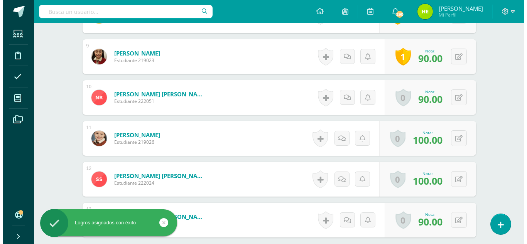
scroll to position [580, 0]
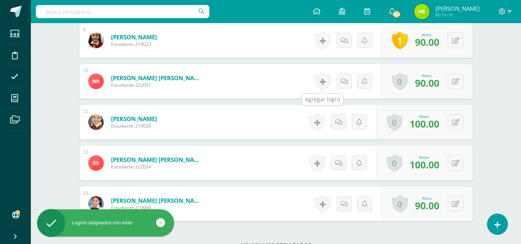
click at [322, 81] on link at bounding box center [322, 82] width 15 height 18
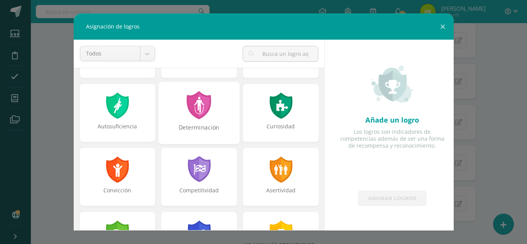
scroll to position [39, 0]
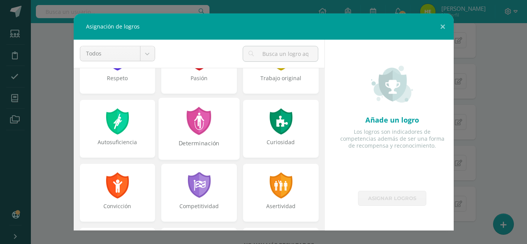
click at [199, 125] on div at bounding box center [199, 121] width 27 height 28
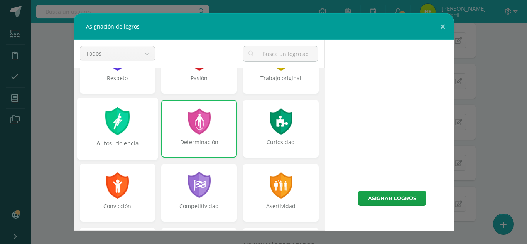
click at [149, 130] on div "Autosuficiencia" at bounding box center [117, 129] width 81 height 62
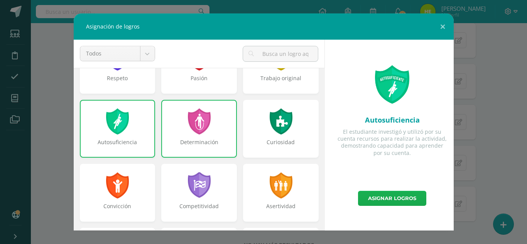
click at [402, 201] on link "Asignar logros" at bounding box center [392, 198] width 68 height 15
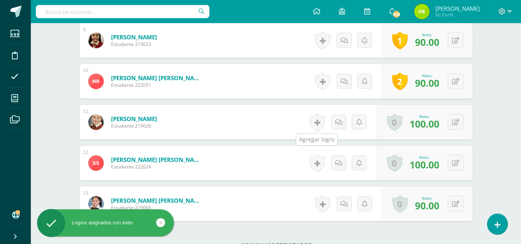
click at [321, 122] on link at bounding box center [316, 122] width 15 height 18
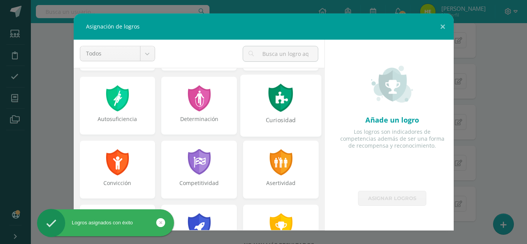
scroll to position [116, 0]
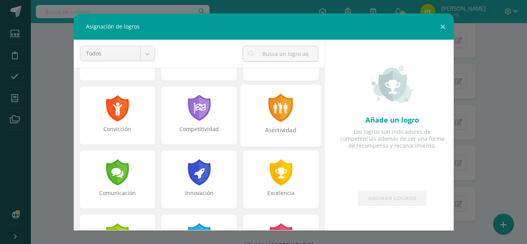
click at [298, 122] on div "Asertividad" at bounding box center [280, 115] width 81 height 62
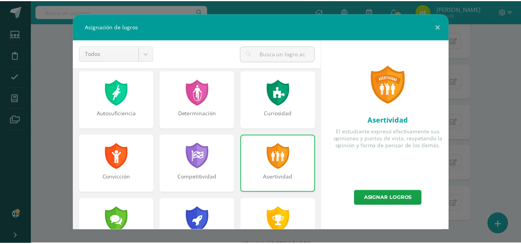
scroll to position [0, 0]
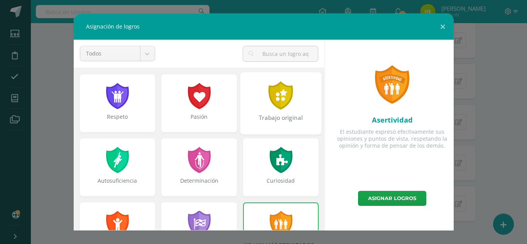
click at [281, 110] on div "Trabajo original" at bounding box center [280, 103] width 81 height 62
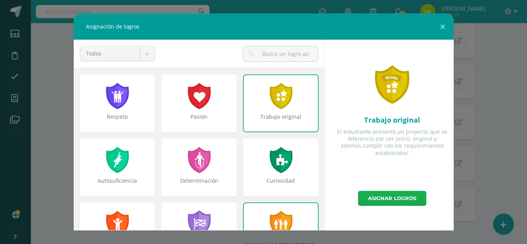
click at [391, 192] on link "Asignar logros" at bounding box center [392, 198] width 68 height 15
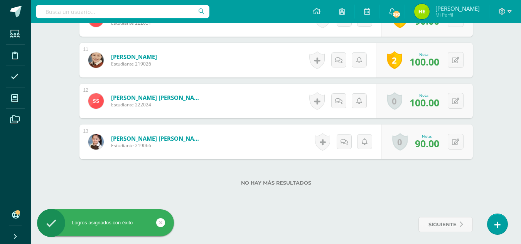
scroll to position [645, 0]
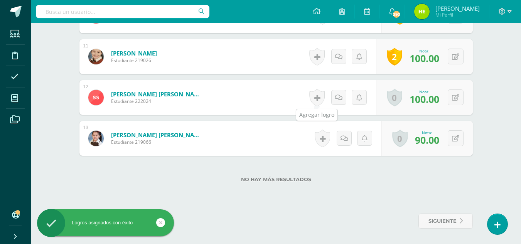
click at [316, 98] on link at bounding box center [316, 98] width 15 height 18
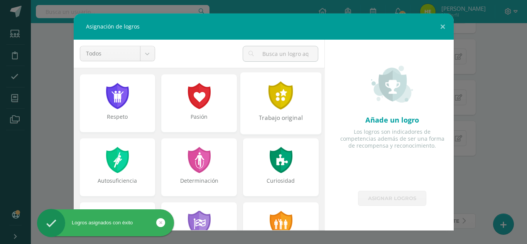
click at [272, 115] on div "Trabajo original" at bounding box center [280, 122] width 79 height 17
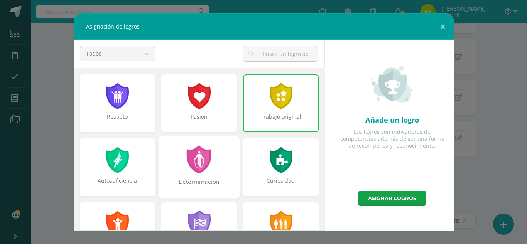
click at [210, 147] on div "Determinación" at bounding box center [199, 167] width 81 height 62
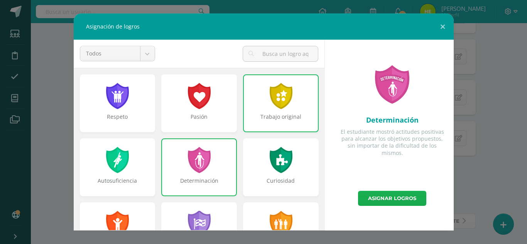
click at [380, 199] on link "Asignar logros" at bounding box center [392, 198] width 68 height 15
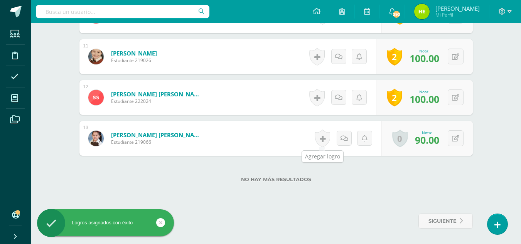
click at [320, 139] on link at bounding box center [322, 139] width 15 height 18
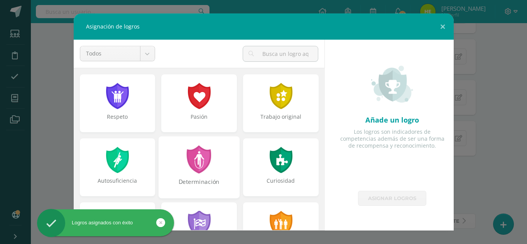
click at [216, 171] on div "Determinación" at bounding box center [199, 167] width 81 height 62
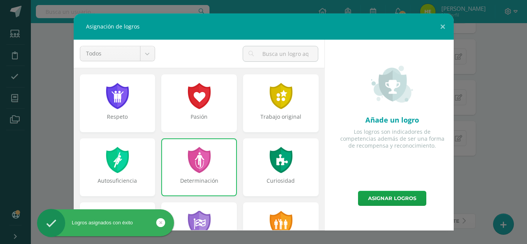
click at [396, 190] on div "Añade un logro Los logros son indicadores de competencias además de ser una for…" at bounding box center [392, 115] width 123 height 151
click at [402, 192] on link "Asignar logros" at bounding box center [392, 198] width 68 height 15
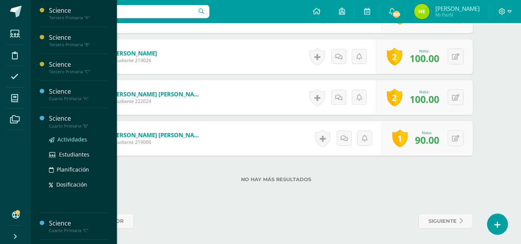
click at [81, 139] on span "Actividades" at bounding box center [72, 139] width 30 height 7
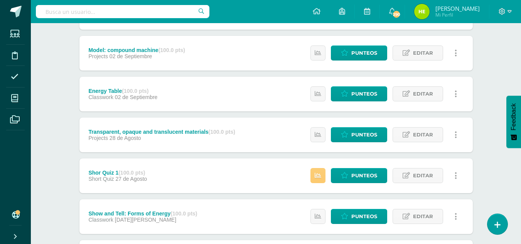
scroll to position [231, 0]
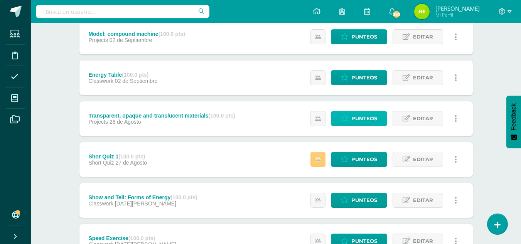
click at [356, 116] on span "Punteos" at bounding box center [364, 119] width 26 height 14
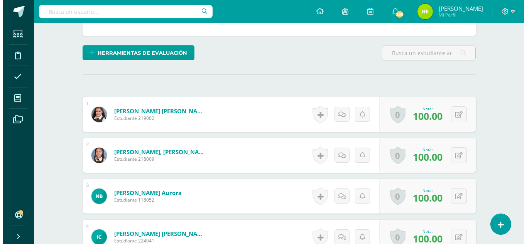
scroll to position [194, 0]
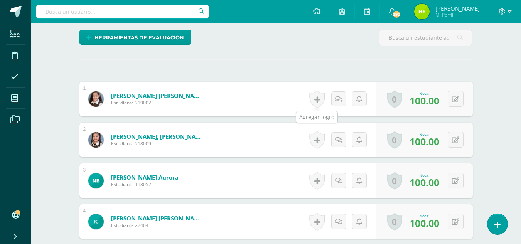
click at [316, 97] on link at bounding box center [316, 99] width 15 height 18
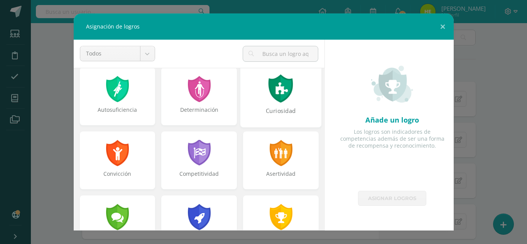
scroll to position [77, 0]
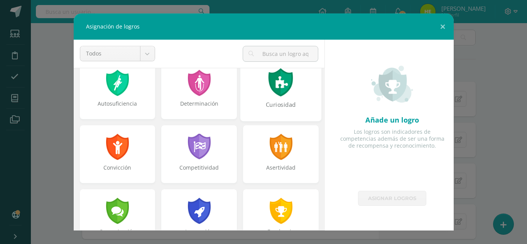
click at [286, 105] on div "Curiosidad" at bounding box center [280, 109] width 79 height 17
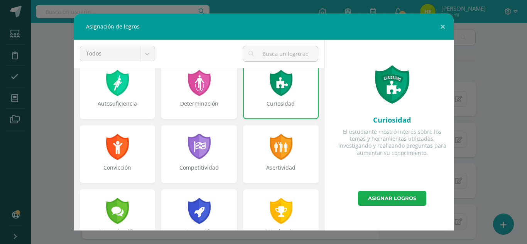
click at [396, 197] on link "Asignar logros" at bounding box center [392, 198] width 68 height 15
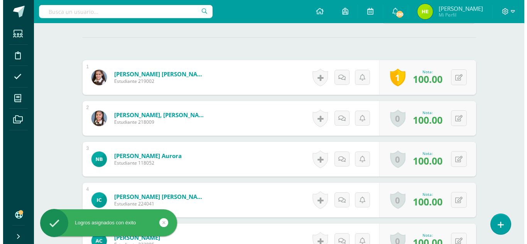
scroll to position [271, 0]
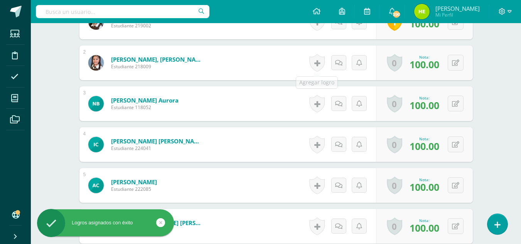
click at [315, 61] on link at bounding box center [316, 63] width 15 height 18
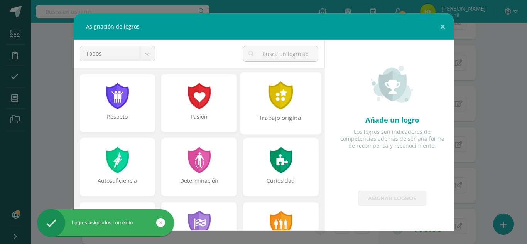
click at [254, 113] on div "Trabajo original" at bounding box center [280, 103] width 81 height 62
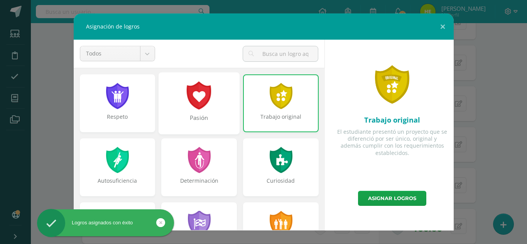
click at [218, 109] on div "Pasión" at bounding box center [199, 103] width 81 height 62
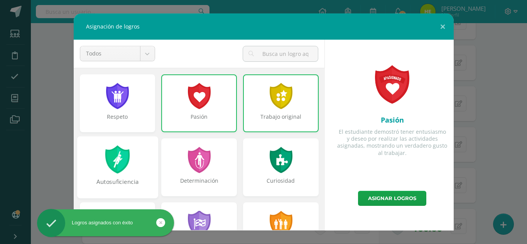
click at [120, 174] on div at bounding box center [117, 159] width 27 height 28
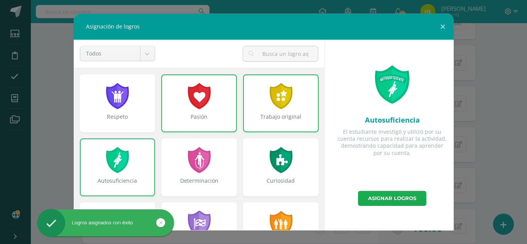
click at [382, 198] on link "Asignar logros" at bounding box center [392, 198] width 68 height 15
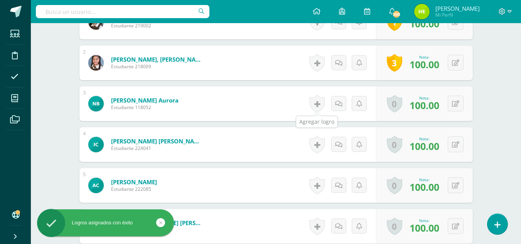
click at [319, 101] on link at bounding box center [316, 104] width 15 height 18
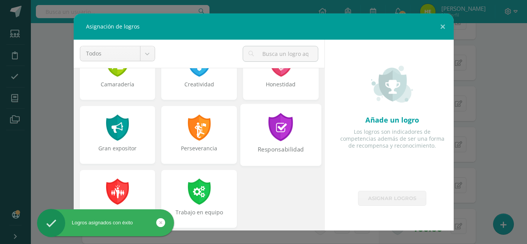
scroll to position [292, 0]
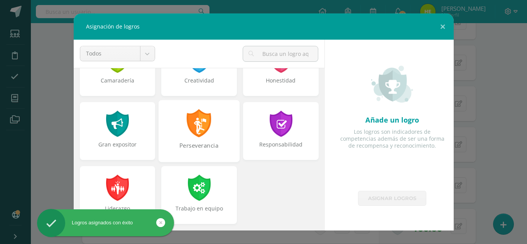
click at [205, 130] on div at bounding box center [199, 123] width 27 height 28
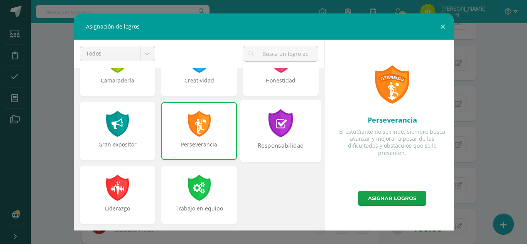
click at [286, 151] on div "Responsabilidad" at bounding box center [280, 150] width 79 height 17
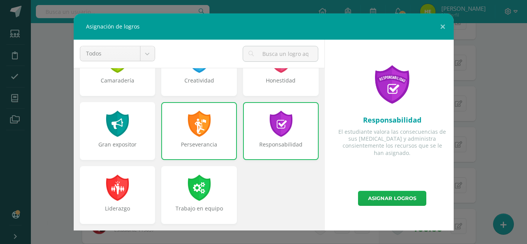
click at [386, 203] on link "Asignar logros" at bounding box center [392, 198] width 68 height 15
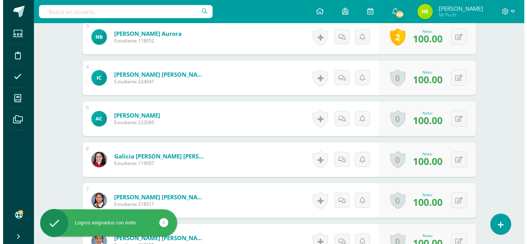
scroll to position [348, 0]
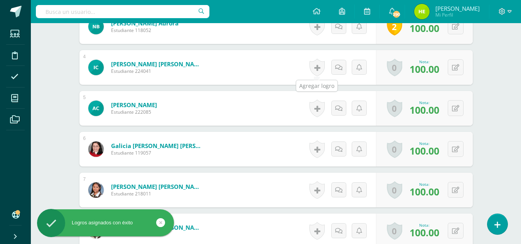
click at [313, 71] on link at bounding box center [316, 68] width 15 height 18
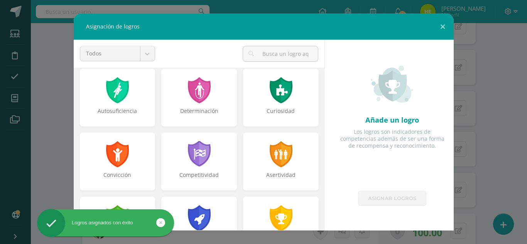
scroll to position [77, 0]
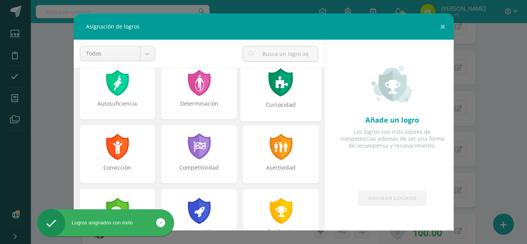
click at [294, 108] on div "Curiosidad" at bounding box center [280, 109] width 79 height 17
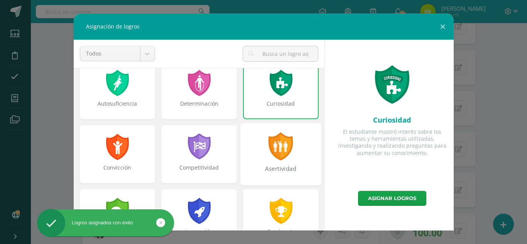
click at [286, 154] on div at bounding box center [281, 146] width 27 height 28
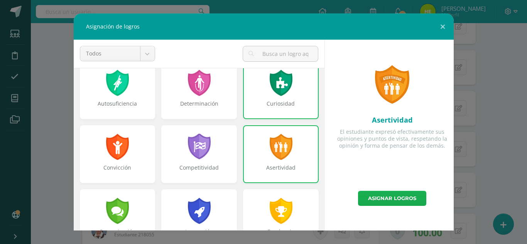
click at [406, 199] on link "Asignar logros" at bounding box center [392, 198] width 68 height 15
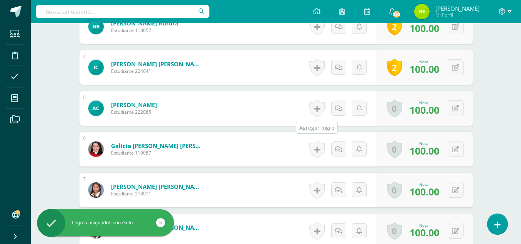
click at [310, 107] on link at bounding box center [316, 109] width 15 height 18
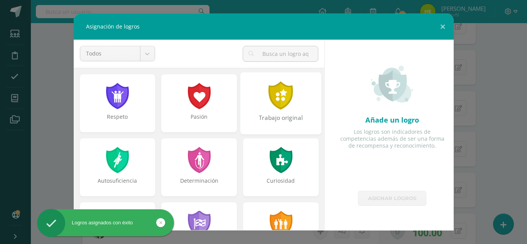
click at [265, 115] on div "Trabajo original" at bounding box center [280, 122] width 79 height 17
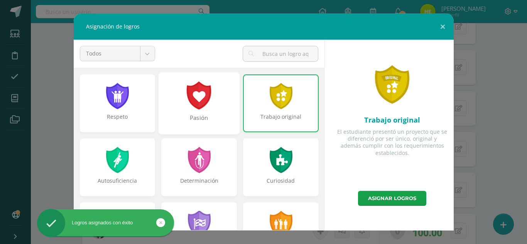
click at [206, 118] on div "Pasión" at bounding box center [198, 122] width 79 height 17
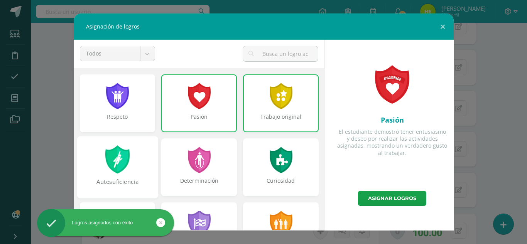
click at [140, 167] on div "Autosuficiencia" at bounding box center [117, 167] width 81 height 62
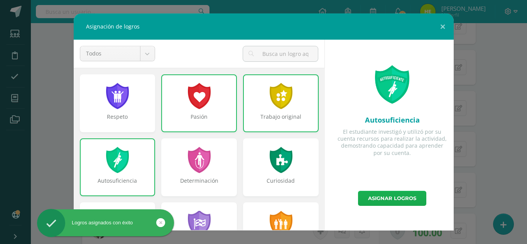
click at [403, 196] on link "Asignar logros" at bounding box center [392, 198] width 68 height 15
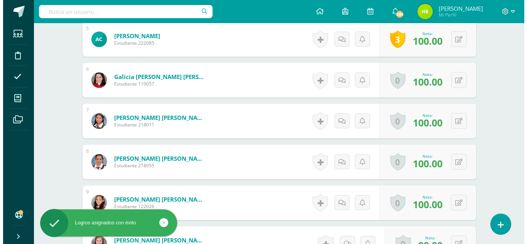
scroll to position [425, 0]
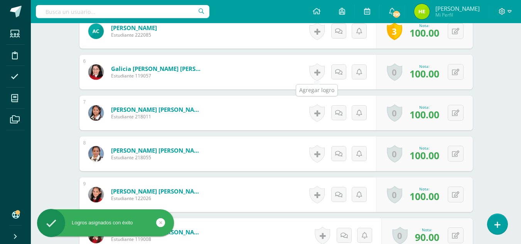
click at [315, 73] on link at bounding box center [316, 72] width 15 height 18
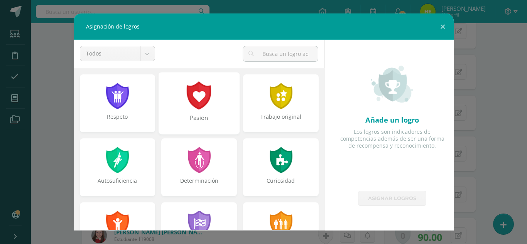
click at [219, 103] on div "Pasión" at bounding box center [199, 103] width 81 height 62
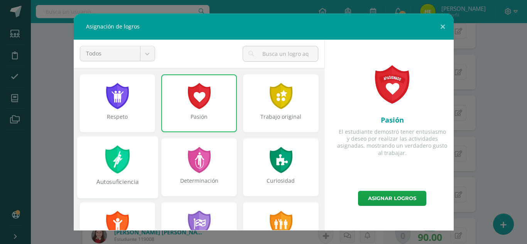
click at [140, 151] on div "Autosuficiencia" at bounding box center [117, 167] width 81 height 62
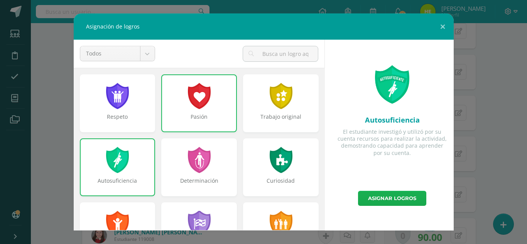
click at [385, 199] on link "Asignar logros" at bounding box center [392, 198] width 68 height 15
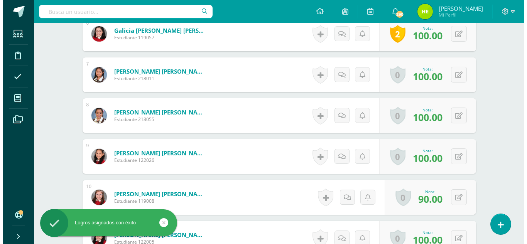
scroll to position [464, 0]
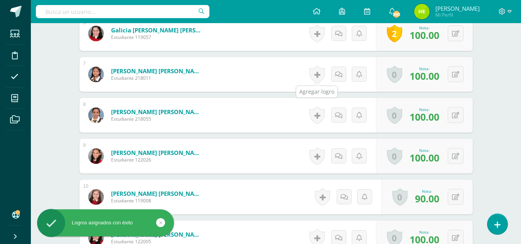
click at [318, 70] on link at bounding box center [316, 75] width 15 height 18
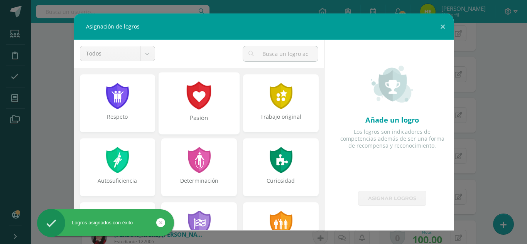
click at [198, 99] on div at bounding box center [199, 95] width 27 height 28
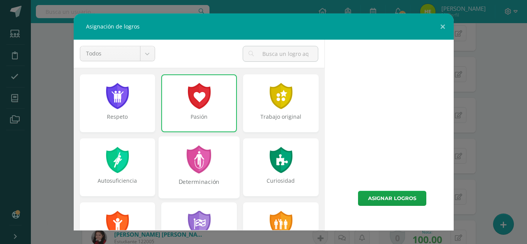
click at [202, 168] on div at bounding box center [199, 159] width 27 height 28
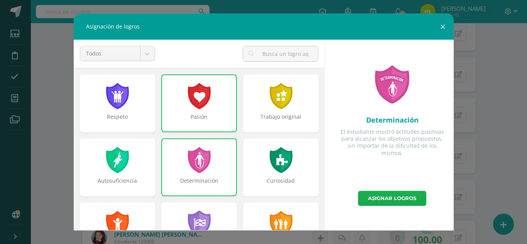
click at [397, 195] on link "Asignar logros" at bounding box center [392, 198] width 68 height 15
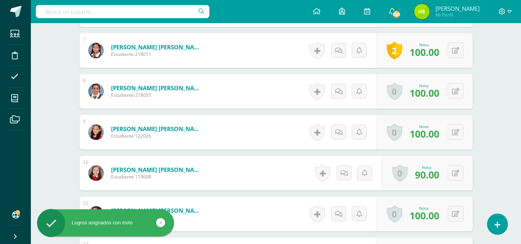
scroll to position [541, 0]
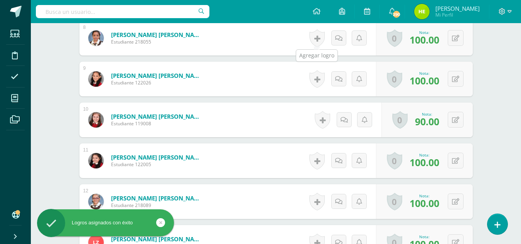
click at [316, 43] on link at bounding box center [316, 38] width 15 height 18
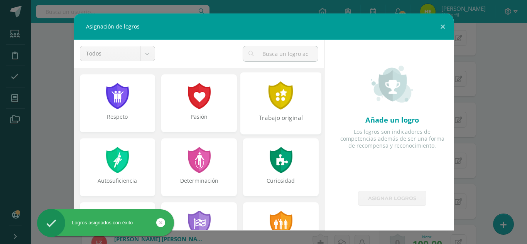
click at [288, 131] on div "Trabajo original" at bounding box center [280, 103] width 81 height 62
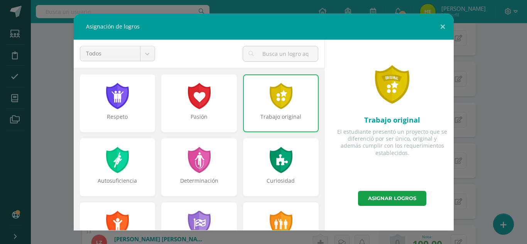
click at [286, 162] on div at bounding box center [281, 160] width 25 height 26
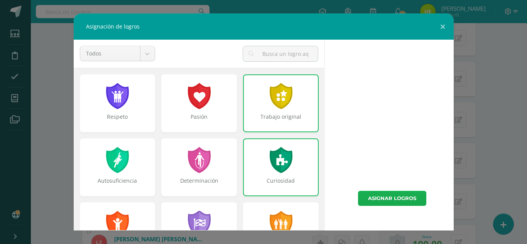
click at [378, 196] on link "Asignar logros" at bounding box center [392, 198] width 68 height 15
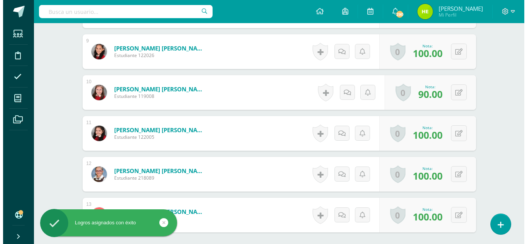
scroll to position [580, 0]
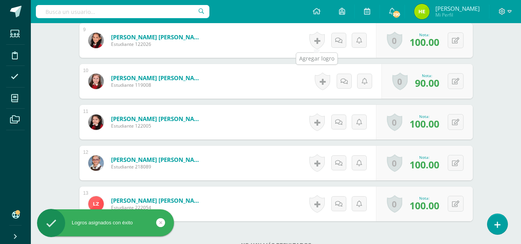
click at [318, 37] on link at bounding box center [316, 41] width 15 height 18
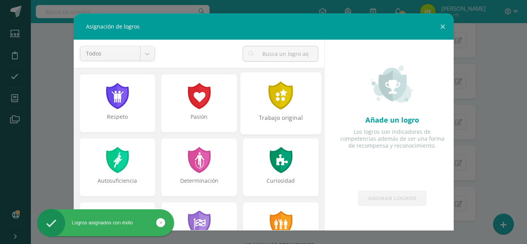
click at [295, 95] on div "Trabajo original" at bounding box center [280, 103] width 81 height 62
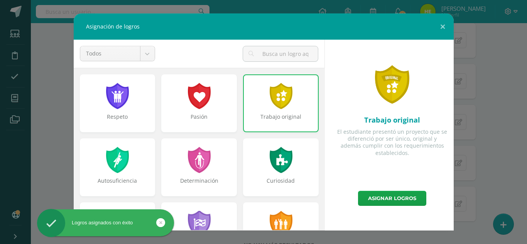
click at [279, 151] on div at bounding box center [281, 160] width 25 height 26
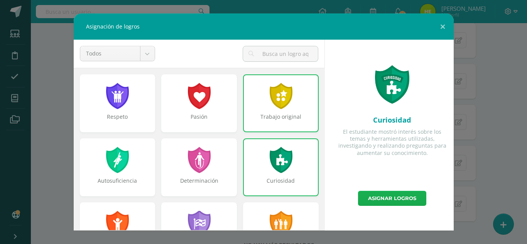
click at [406, 196] on link "Asignar logros" at bounding box center [392, 198] width 68 height 15
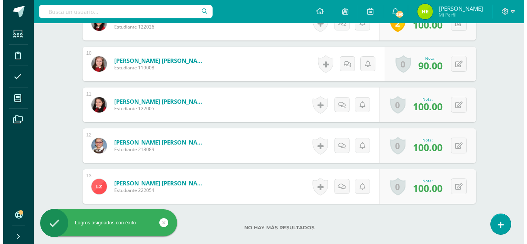
scroll to position [618, 0]
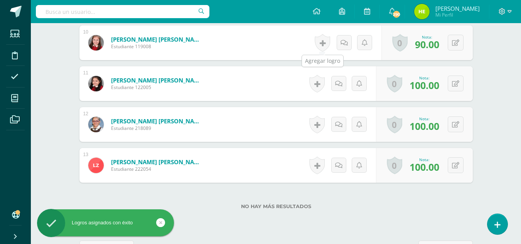
click at [319, 41] on link at bounding box center [322, 43] width 15 height 18
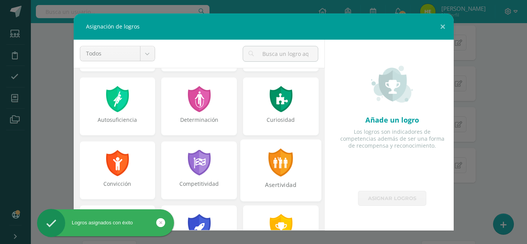
scroll to position [77, 0]
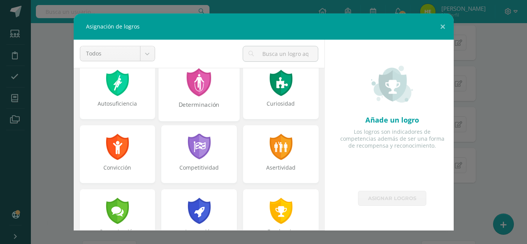
click at [188, 100] on div "Determinación" at bounding box center [199, 90] width 81 height 62
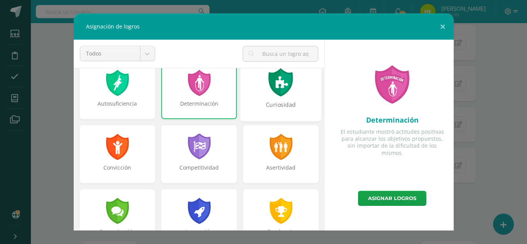
click at [288, 101] on div "Curiosidad" at bounding box center [280, 109] width 79 height 17
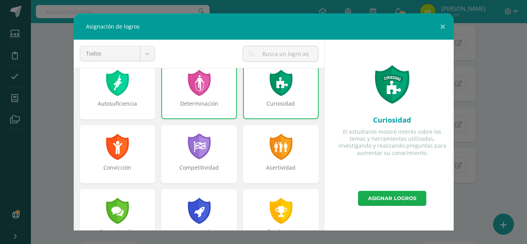
click at [385, 197] on link "Asignar logros" at bounding box center [392, 198] width 68 height 15
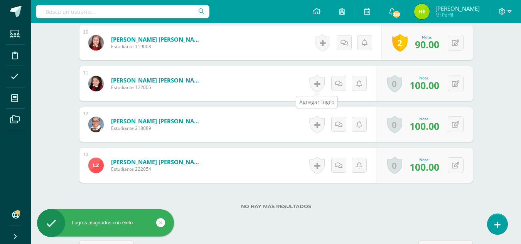
click at [318, 83] on link at bounding box center [316, 84] width 15 height 18
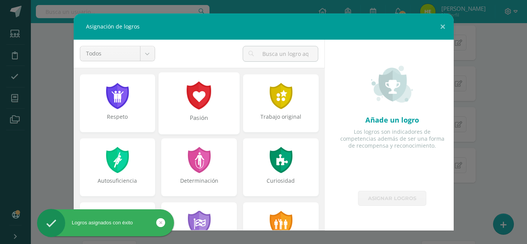
click at [218, 118] on div "Pasión" at bounding box center [198, 122] width 79 height 17
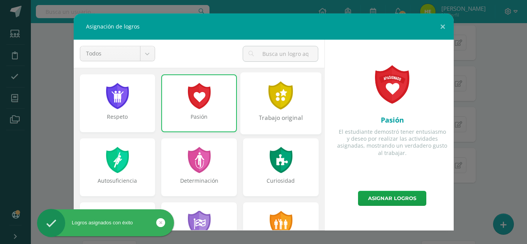
click at [281, 119] on div "Trabajo original" at bounding box center [280, 122] width 79 height 17
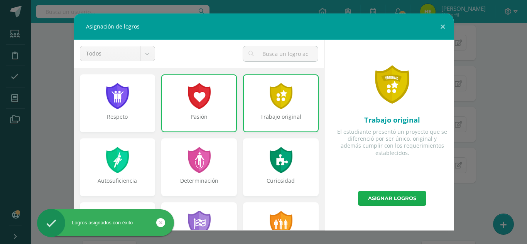
click at [387, 197] on link "Asignar logros" at bounding box center [392, 198] width 68 height 15
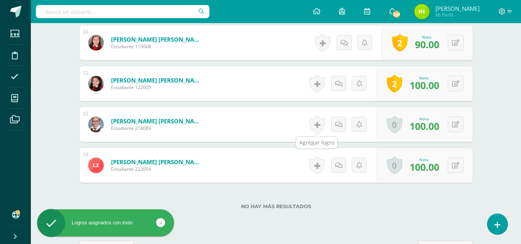
click at [319, 125] on link at bounding box center [316, 125] width 15 height 18
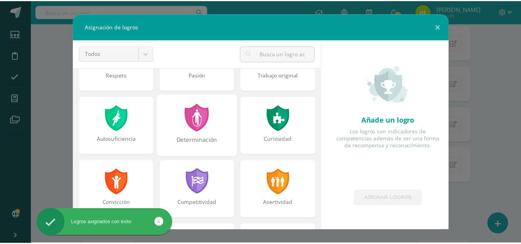
scroll to position [0, 0]
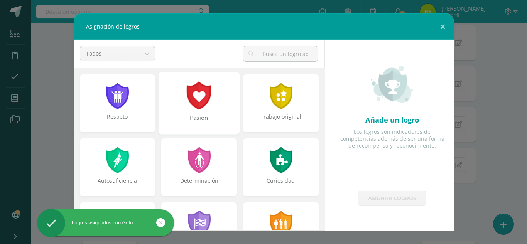
click at [195, 125] on div "Pasión" at bounding box center [198, 122] width 79 height 17
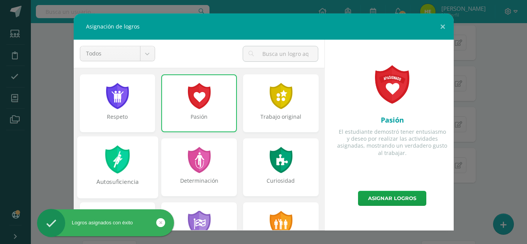
click at [123, 159] on div at bounding box center [117, 159] width 27 height 28
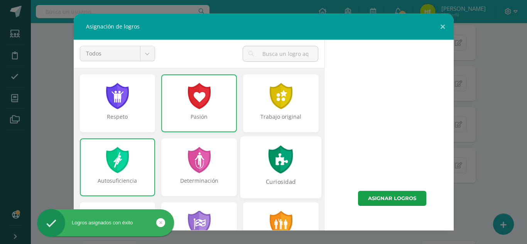
click at [289, 166] on div "Curiosidad" at bounding box center [280, 167] width 81 height 62
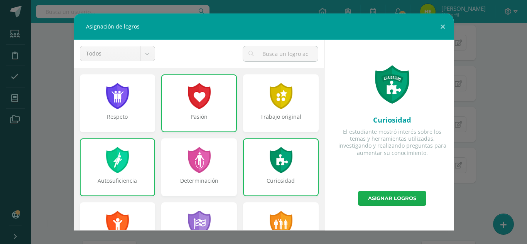
click at [381, 204] on link "Asignar logros" at bounding box center [392, 198] width 68 height 15
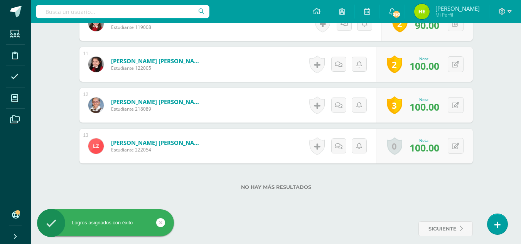
scroll to position [645, 0]
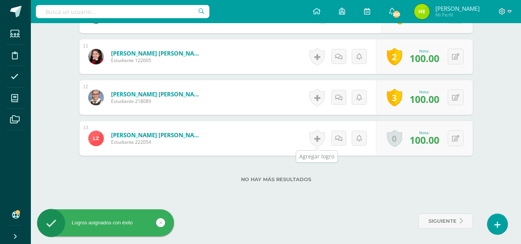
click at [316, 137] on link at bounding box center [316, 139] width 15 height 18
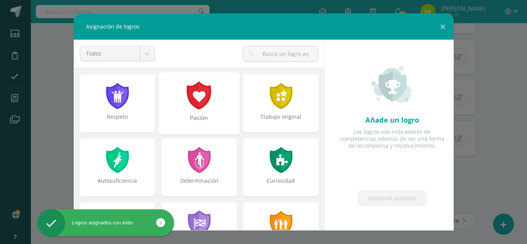
click at [216, 115] on div "Pasión" at bounding box center [198, 122] width 79 height 17
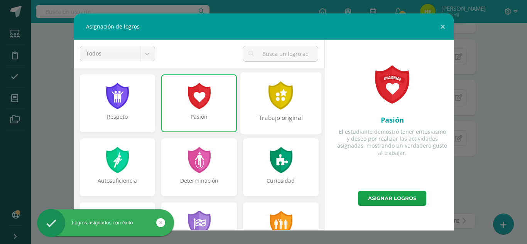
click at [268, 117] on div "Trabajo original" at bounding box center [280, 122] width 79 height 17
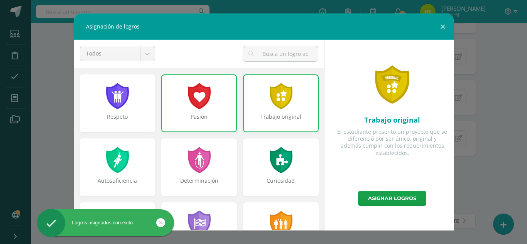
click at [394, 191] on div "Trabajo original El estudiante presentó un proyecto que se diferenció por ser ú…" at bounding box center [392, 115] width 123 height 151
click at [395, 195] on link "Asignar logros" at bounding box center [392, 198] width 68 height 15
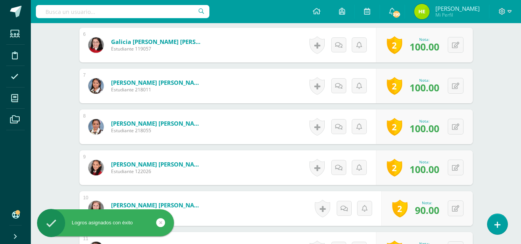
scroll to position [0, 0]
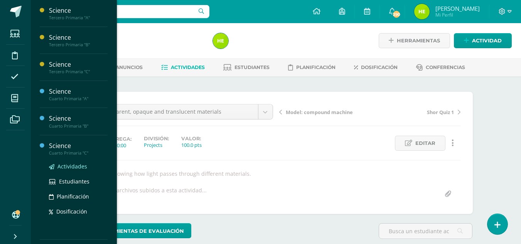
click at [72, 164] on span "Actividades" at bounding box center [72, 166] width 30 height 7
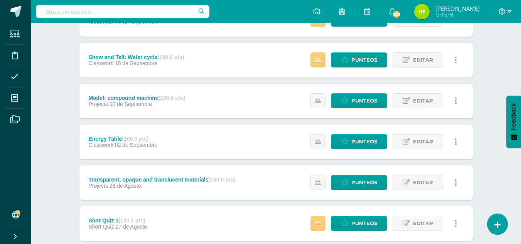
scroll to position [193, 0]
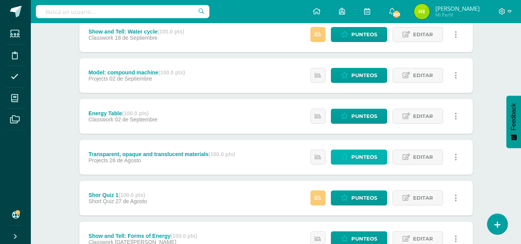
click at [372, 158] on span "Punteos" at bounding box center [364, 157] width 26 height 14
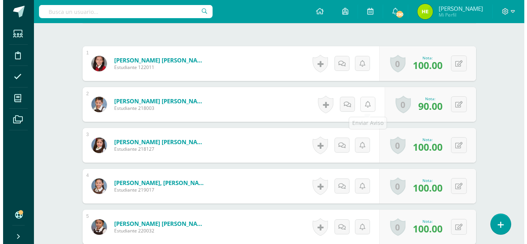
scroll to position [231, 0]
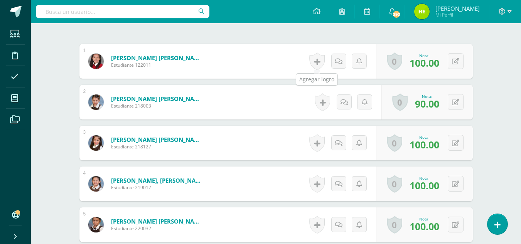
click at [318, 59] on link at bounding box center [316, 61] width 15 height 18
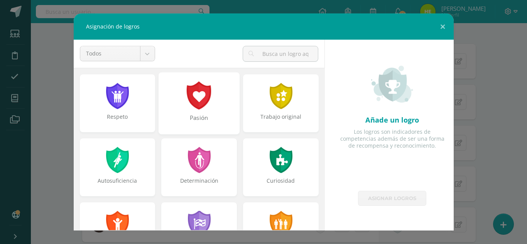
click at [199, 109] on div at bounding box center [199, 95] width 27 height 28
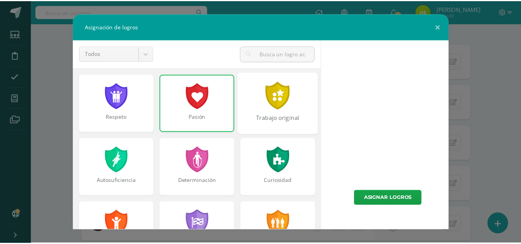
scroll to position [232, 0]
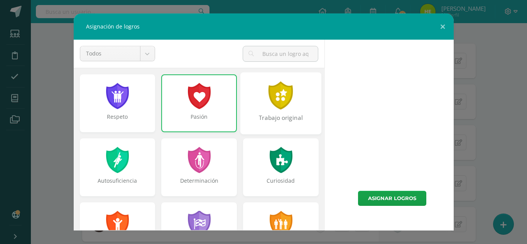
click at [284, 114] on div "Trabajo original" at bounding box center [280, 122] width 79 height 17
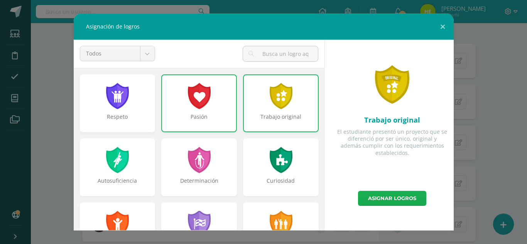
click at [397, 203] on link "Asignar logros" at bounding box center [392, 198] width 68 height 15
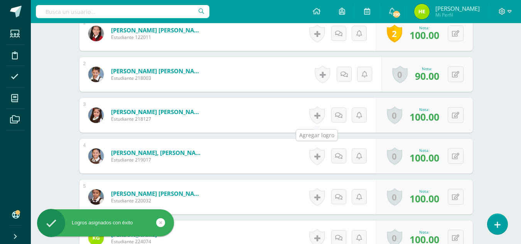
scroll to position [270, 0]
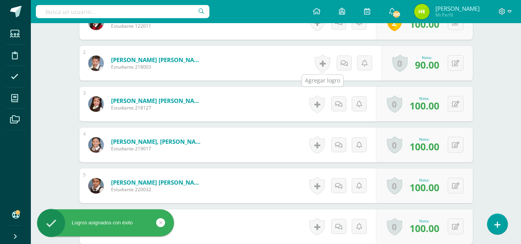
click at [325, 65] on link at bounding box center [322, 63] width 15 height 18
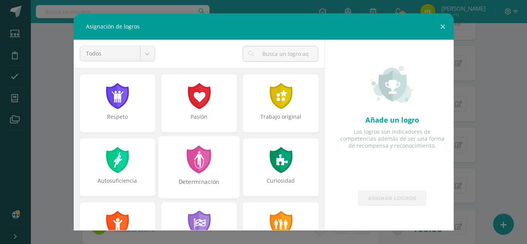
click at [210, 166] on div "Determinación" at bounding box center [199, 167] width 81 height 62
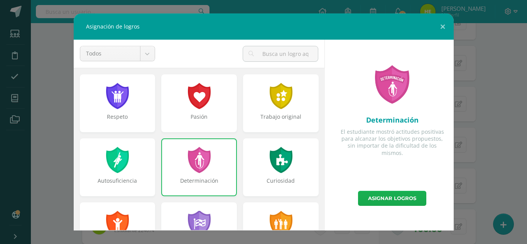
click at [412, 199] on link "Asignar logros" at bounding box center [392, 198] width 68 height 15
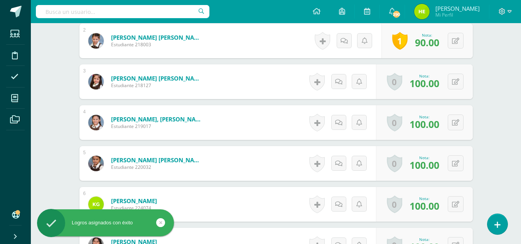
scroll to position [309, 0]
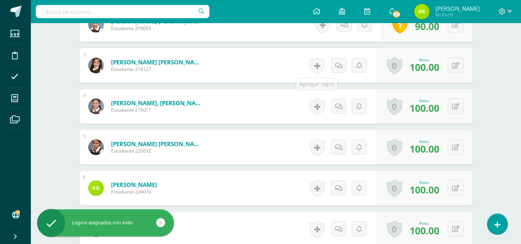
click at [319, 65] on link at bounding box center [316, 66] width 15 height 18
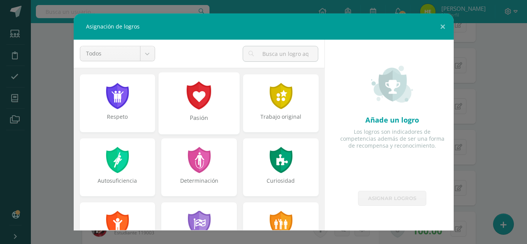
click at [212, 118] on div "Pasión" at bounding box center [198, 122] width 79 height 17
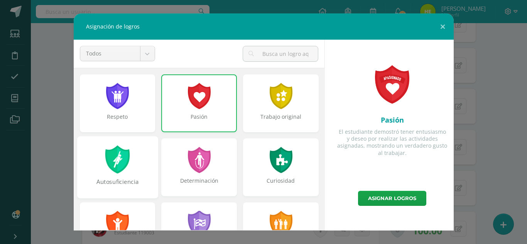
click at [121, 161] on div at bounding box center [117, 159] width 27 height 28
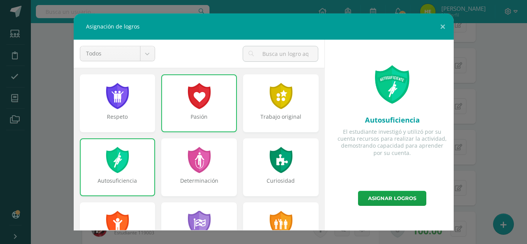
click at [272, 171] on div at bounding box center [281, 160] width 25 height 26
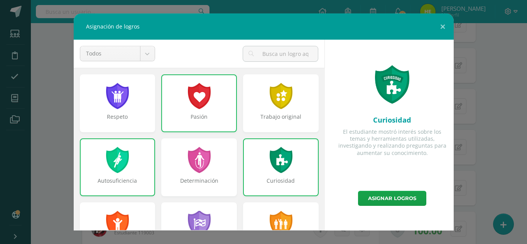
click at [401, 190] on div "Curiosidad El estudiante mostró interés sobre los temas y herramientas utilizad…" at bounding box center [392, 115] width 123 height 151
click at [409, 196] on link "Asignar logros" at bounding box center [392, 198] width 68 height 15
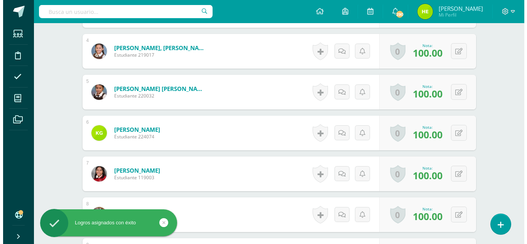
scroll to position [386, 0]
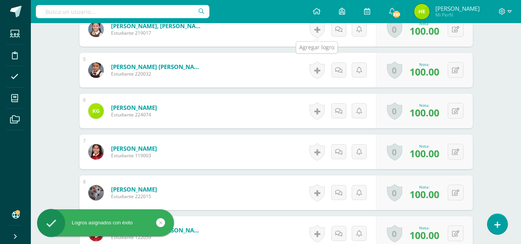
click at [322, 27] on link at bounding box center [316, 29] width 15 height 18
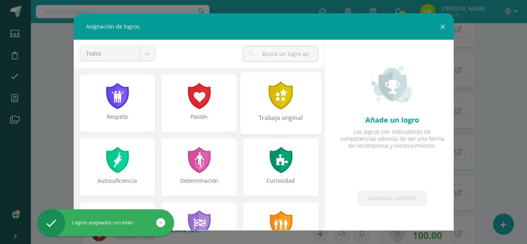
click at [277, 102] on div at bounding box center [281, 95] width 27 height 28
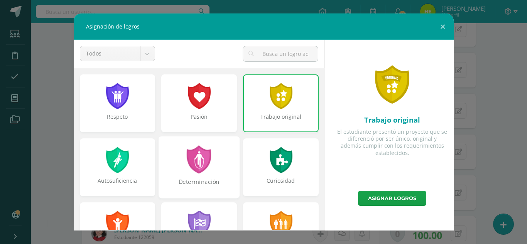
click at [202, 162] on div at bounding box center [199, 159] width 27 height 28
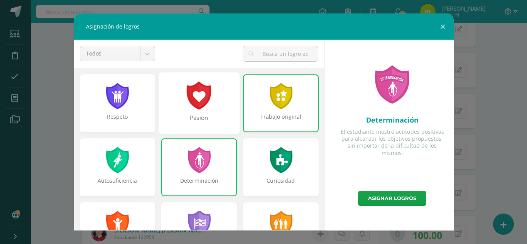
click at [215, 123] on div "Pasión" at bounding box center [198, 122] width 79 height 17
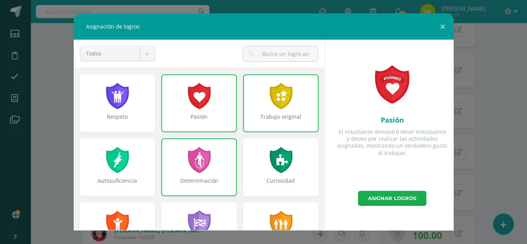
click at [394, 198] on link "Asignar logros" at bounding box center [392, 198] width 68 height 15
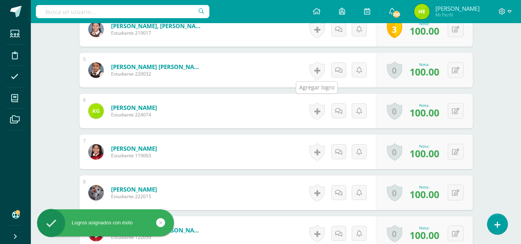
click at [316, 76] on link at bounding box center [316, 70] width 15 height 18
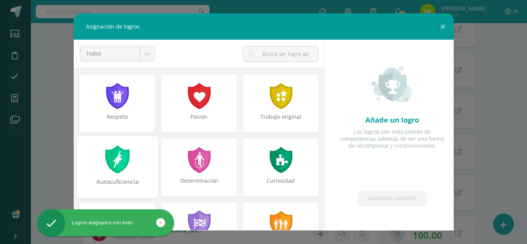
click at [123, 169] on div at bounding box center [117, 159] width 27 height 28
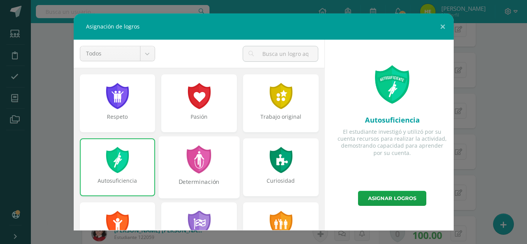
click at [210, 158] on div "Determinación" at bounding box center [199, 167] width 81 height 62
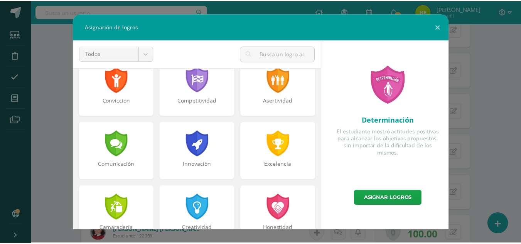
scroll to position [154, 0]
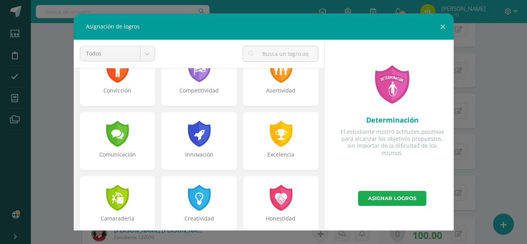
click at [399, 196] on link "Asignar logros" at bounding box center [392, 198] width 68 height 15
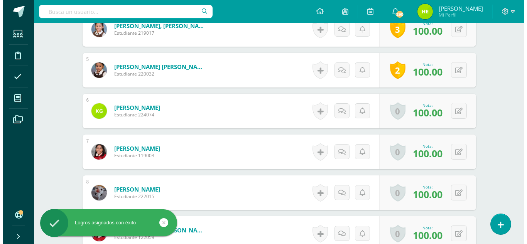
scroll to position [425, 0]
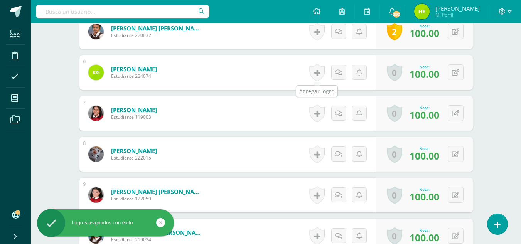
click at [316, 72] on link at bounding box center [316, 73] width 15 height 18
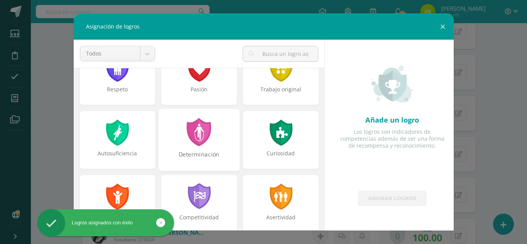
scroll to position [39, 0]
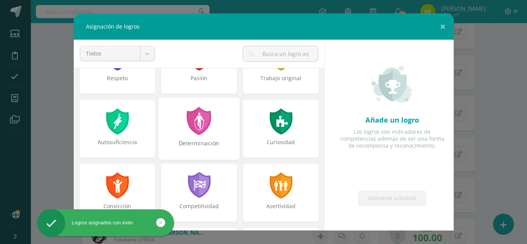
click at [208, 126] on div at bounding box center [199, 121] width 27 height 28
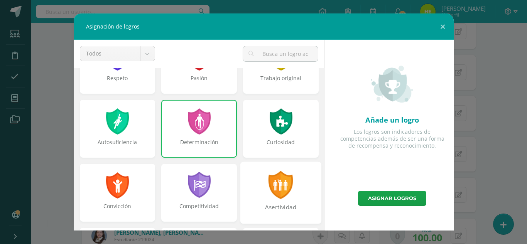
click at [284, 201] on div "Asertividad" at bounding box center [280, 193] width 81 height 62
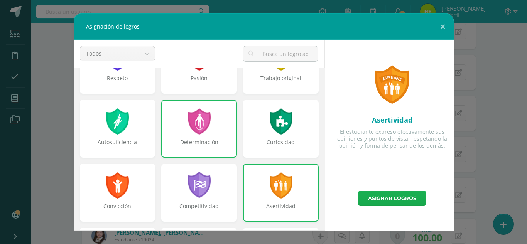
click at [390, 201] on link "Asignar logros" at bounding box center [392, 198] width 68 height 15
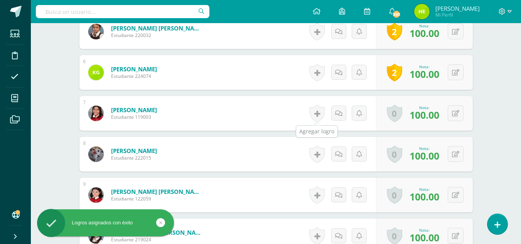
click at [317, 114] on link at bounding box center [316, 114] width 15 height 18
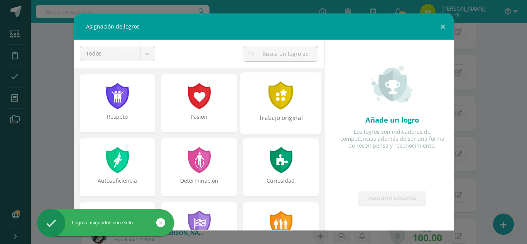
click at [279, 112] on div "Trabajo original" at bounding box center [280, 103] width 81 height 62
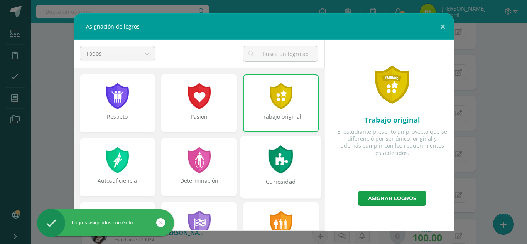
click at [281, 172] on div at bounding box center [281, 159] width 27 height 28
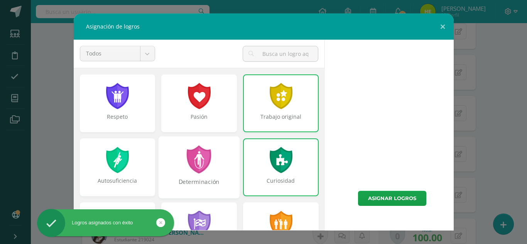
click at [211, 176] on div "Determinación" at bounding box center [199, 167] width 81 height 62
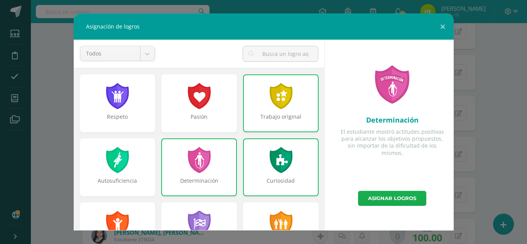
click at [401, 200] on link "Asignar logros" at bounding box center [392, 198] width 68 height 15
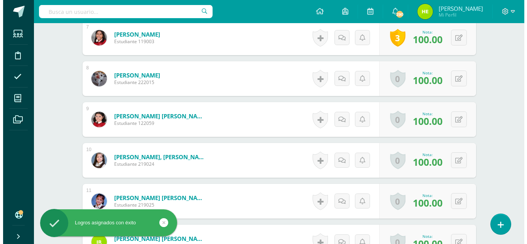
scroll to position [502, 0]
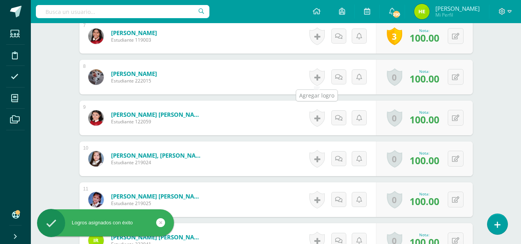
click at [310, 77] on link at bounding box center [316, 77] width 15 height 18
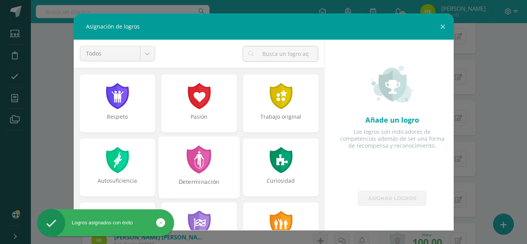
click at [177, 164] on div "Determinación" at bounding box center [199, 167] width 81 height 62
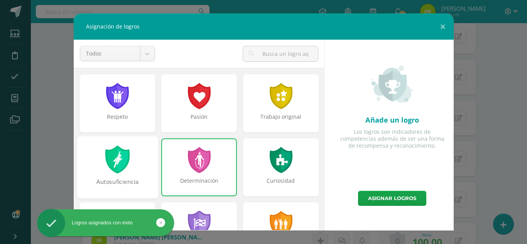
click at [140, 167] on div "Autosuficiencia" at bounding box center [117, 167] width 81 height 62
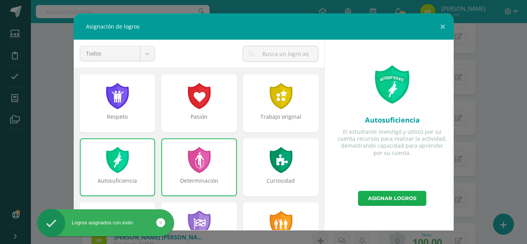
click at [407, 192] on link "Asignar logros" at bounding box center [392, 198] width 68 height 15
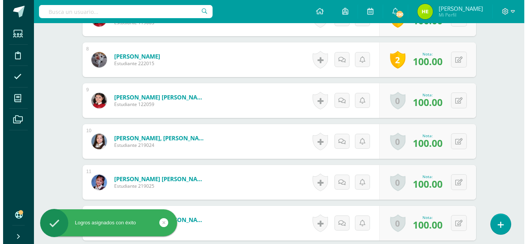
scroll to position [541, 0]
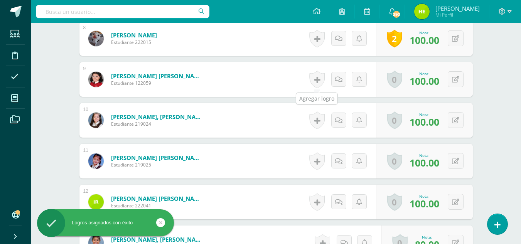
click at [317, 79] on link at bounding box center [316, 80] width 15 height 18
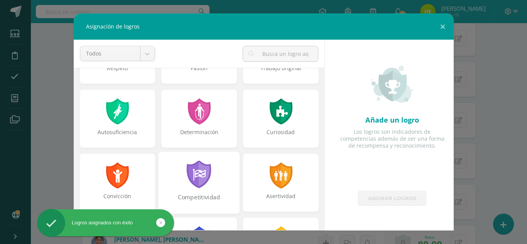
scroll to position [39, 0]
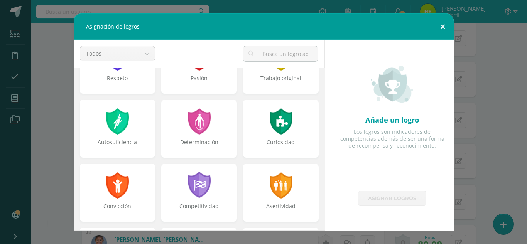
click at [435, 24] on button at bounding box center [443, 27] width 22 height 26
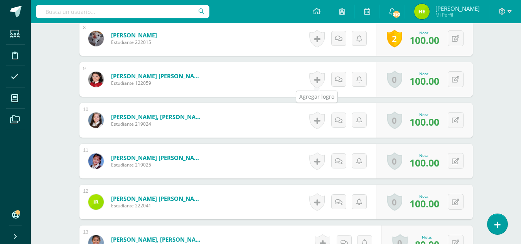
click at [318, 76] on link at bounding box center [316, 80] width 15 height 18
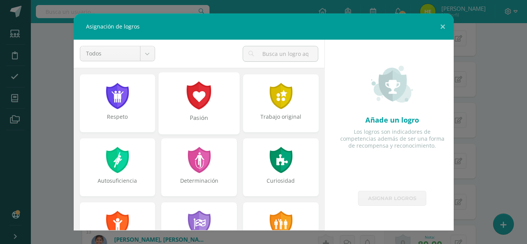
click at [202, 104] on div at bounding box center [199, 95] width 27 height 28
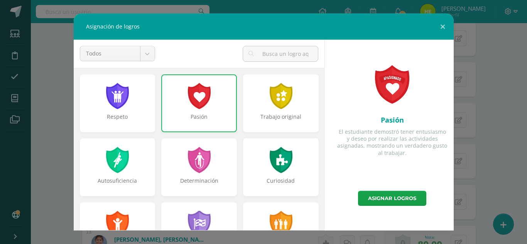
click at [212, 112] on div "Pasión" at bounding box center [199, 103] width 76 height 58
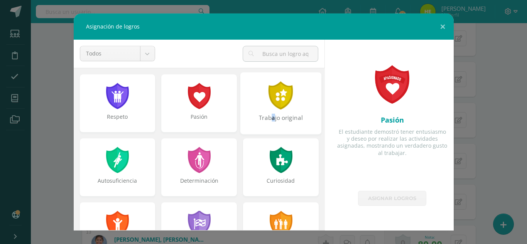
click at [269, 120] on div "Trabajo original" at bounding box center [280, 122] width 79 height 17
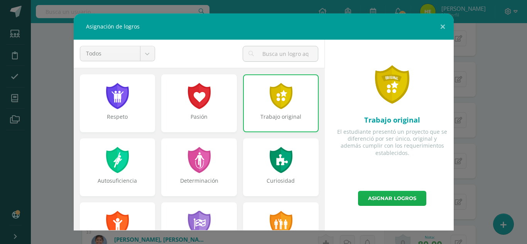
click at [205, 170] on div at bounding box center [199, 160] width 25 height 26
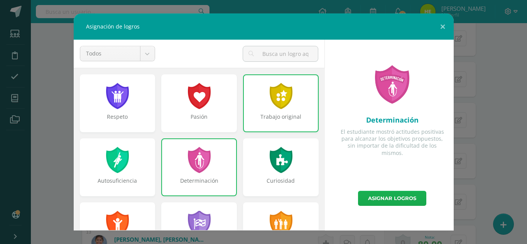
click at [417, 195] on link "Asignar logros" at bounding box center [392, 198] width 68 height 15
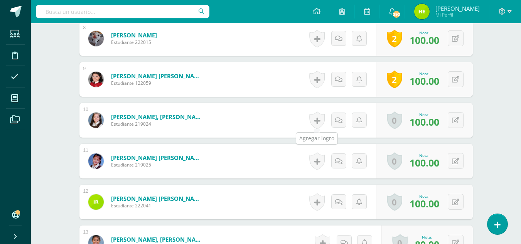
click at [318, 118] on link at bounding box center [316, 121] width 15 height 18
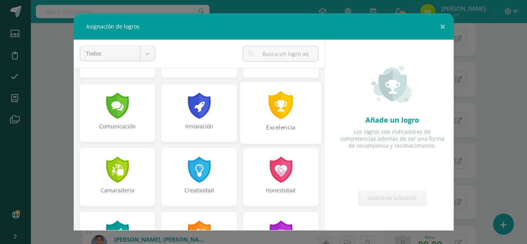
scroll to position [231, 0]
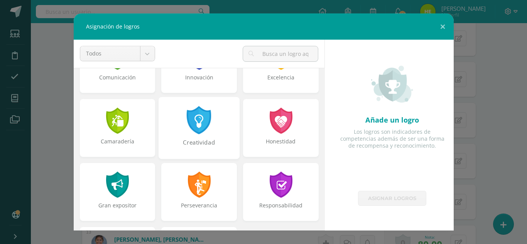
click at [215, 136] on div "Creatividad" at bounding box center [199, 128] width 81 height 62
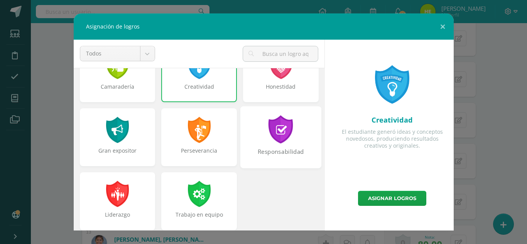
scroll to position [292, 0]
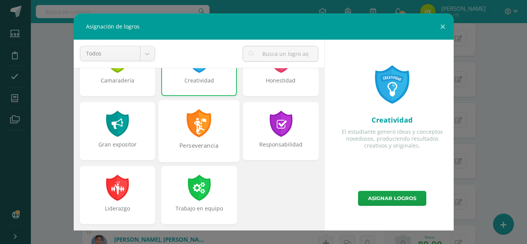
click at [167, 135] on div "Perseverancia" at bounding box center [199, 131] width 81 height 62
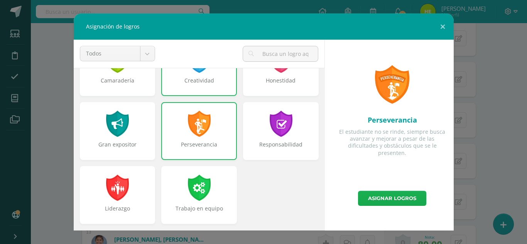
click at [382, 193] on link "Asignar logros" at bounding box center [392, 198] width 68 height 15
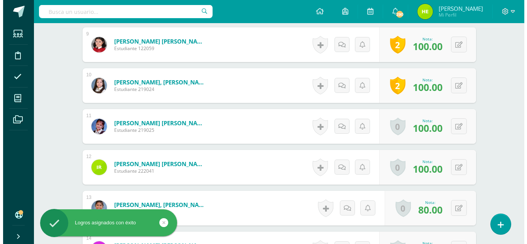
scroll to position [579, 0]
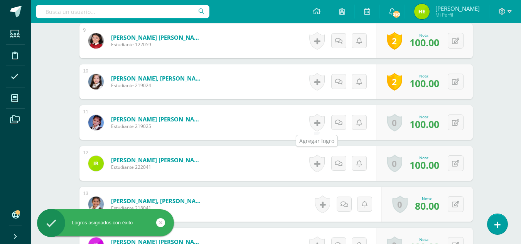
click at [319, 124] on link at bounding box center [316, 123] width 15 height 18
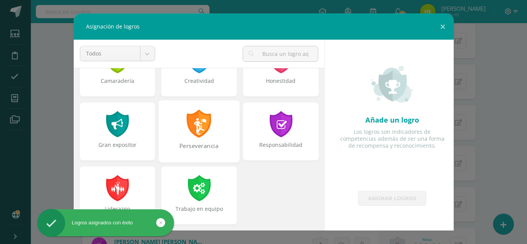
scroll to position [292, 0]
click at [207, 137] on div at bounding box center [199, 123] width 27 height 28
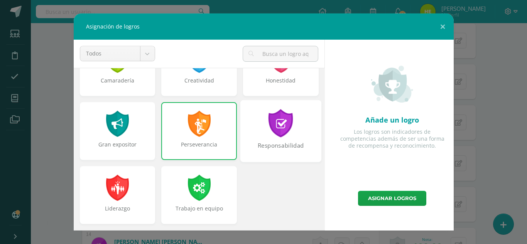
click at [283, 144] on div "Responsabilidad" at bounding box center [280, 150] width 79 height 17
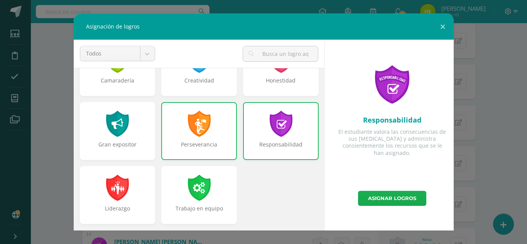
click at [397, 199] on link "Asignar logros" at bounding box center [392, 198] width 68 height 15
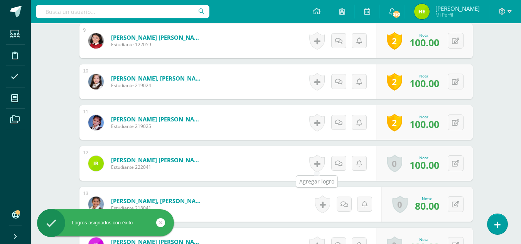
click at [316, 162] on link at bounding box center [316, 164] width 15 height 18
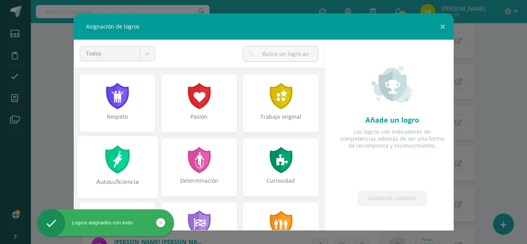
click at [129, 184] on div "Autosuficiencia" at bounding box center [117, 186] width 79 height 17
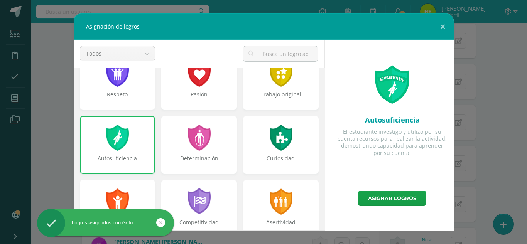
scroll to position [39, 0]
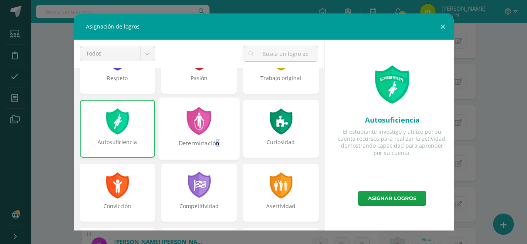
click at [215, 150] on div "Determinación" at bounding box center [198, 147] width 79 height 17
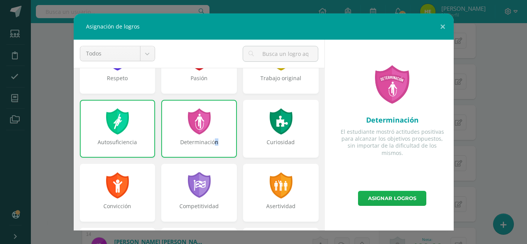
click at [408, 195] on link "Asignar logros" at bounding box center [392, 198] width 68 height 15
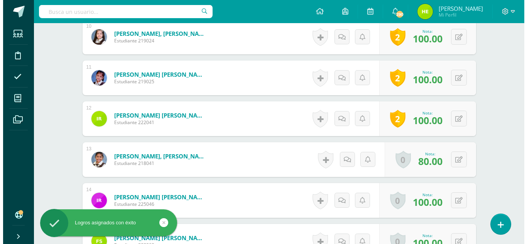
scroll to position [656, 0]
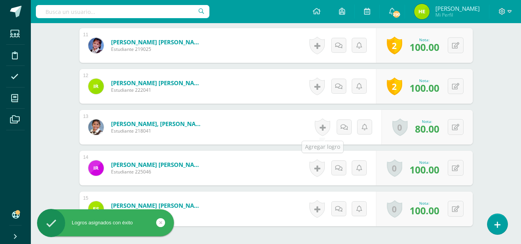
click at [323, 127] on link at bounding box center [322, 127] width 15 height 18
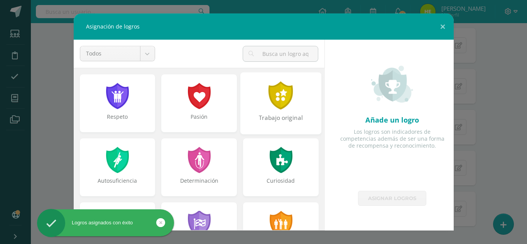
click at [299, 116] on div "Trabajo original" at bounding box center [280, 122] width 79 height 17
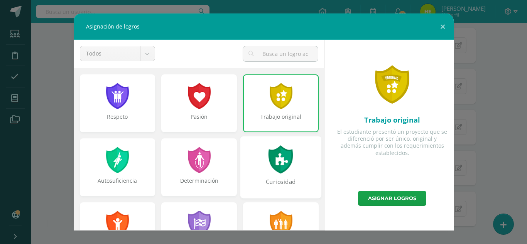
click at [299, 152] on div "Curiosidad" at bounding box center [280, 167] width 81 height 62
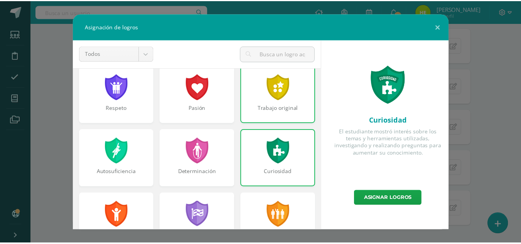
scroll to position [0, 0]
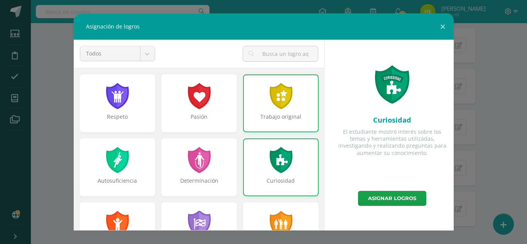
click at [274, 105] on div at bounding box center [281, 96] width 25 height 26
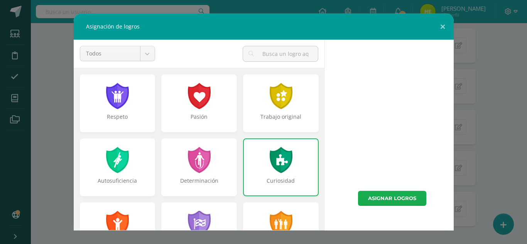
click at [390, 199] on link "Asignar logros" at bounding box center [392, 198] width 68 height 15
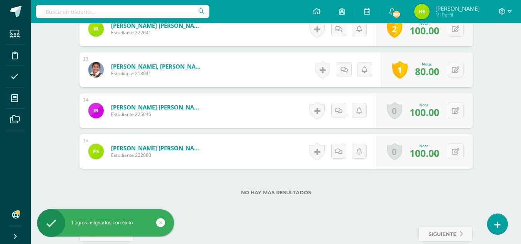
scroll to position [727, 0]
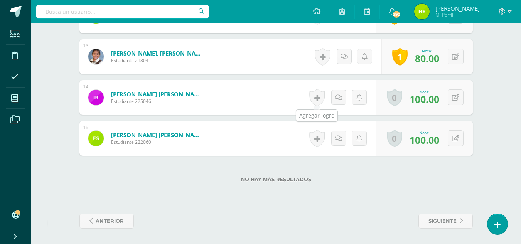
click at [314, 99] on link at bounding box center [316, 98] width 15 height 18
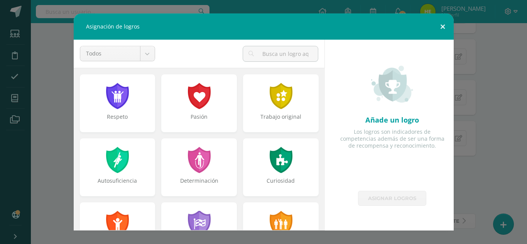
click at [437, 20] on button at bounding box center [443, 27] width 22 height 26
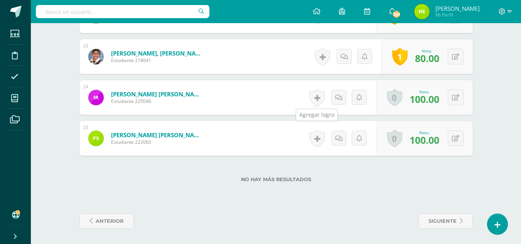
click at [316, 96] on link at bounding box center [316, 98] width 15 height 18
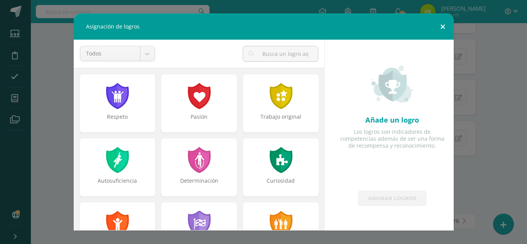
click at [445, 31] on button at bounding box center [443, 27] width 22 height 26
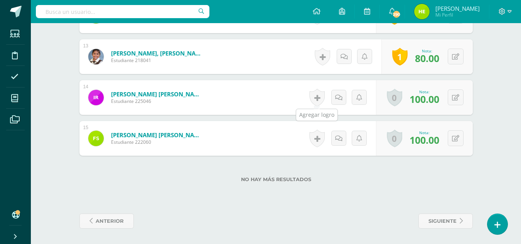
click at [315, 96] on link at bounding box center [316, 98] width 15 height 18
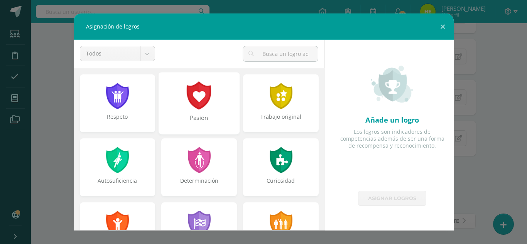
click at [213, 121] on div "Pasión" at bounding box center [198, 122] width 79 height 17
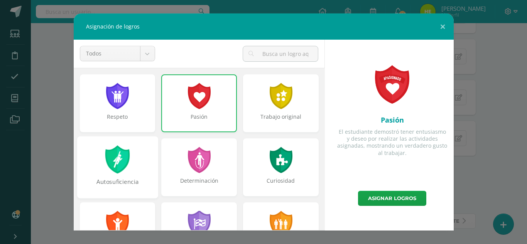
click at [123, 173] on div at bounding box center [117, 159] width 27 height 28
click at [213, 172] on div "Determinación" at bounding box center [199, 168] width 76 height 58
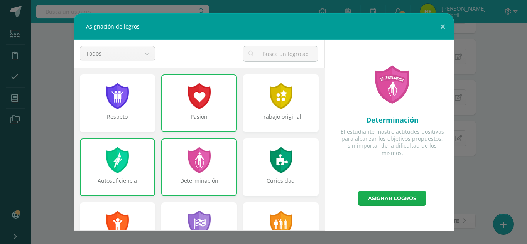
click at [380, 200] on link "Asignar logros" at bounding box center [392, 198] width 68 height 15
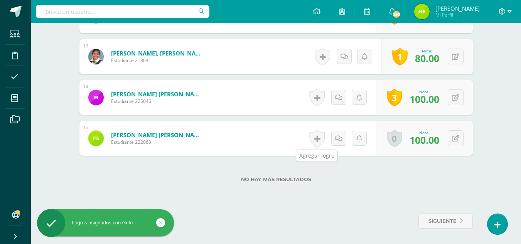
click at [315, 141] on link at bounding box center [316, 139] width 15 height 18
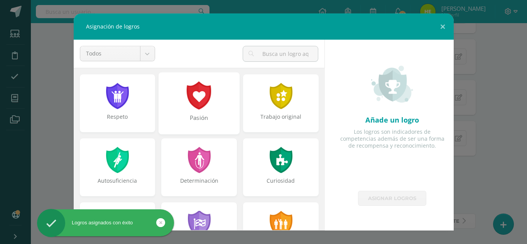
click at [228, 118] on div "Pasión" at bounding box center [198, 122] width 79 height 17
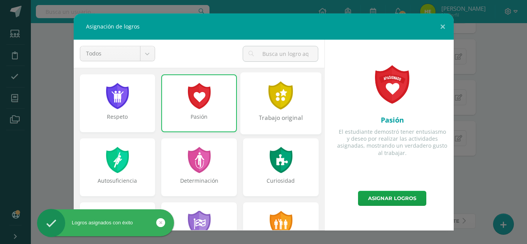
click at [279, 122] on div "Trabajo original" at bounding box center [280, 122] width 79 height 17
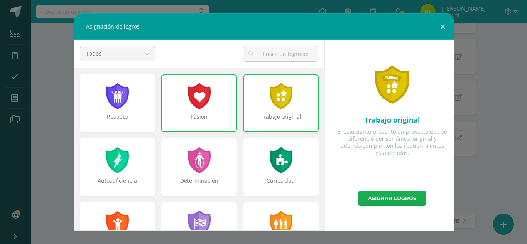
click at [401, 199] on link "Asignar logros" at bounding box center [392, 198] width 68 height 15
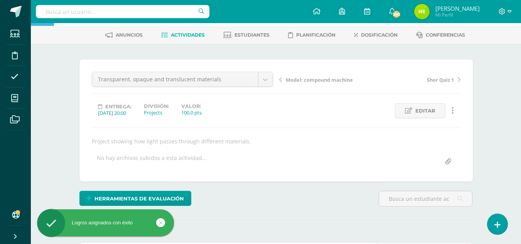
scroll to position [0, 0]
